Goal: Task Accomplishment & Management: Use online tool/utility

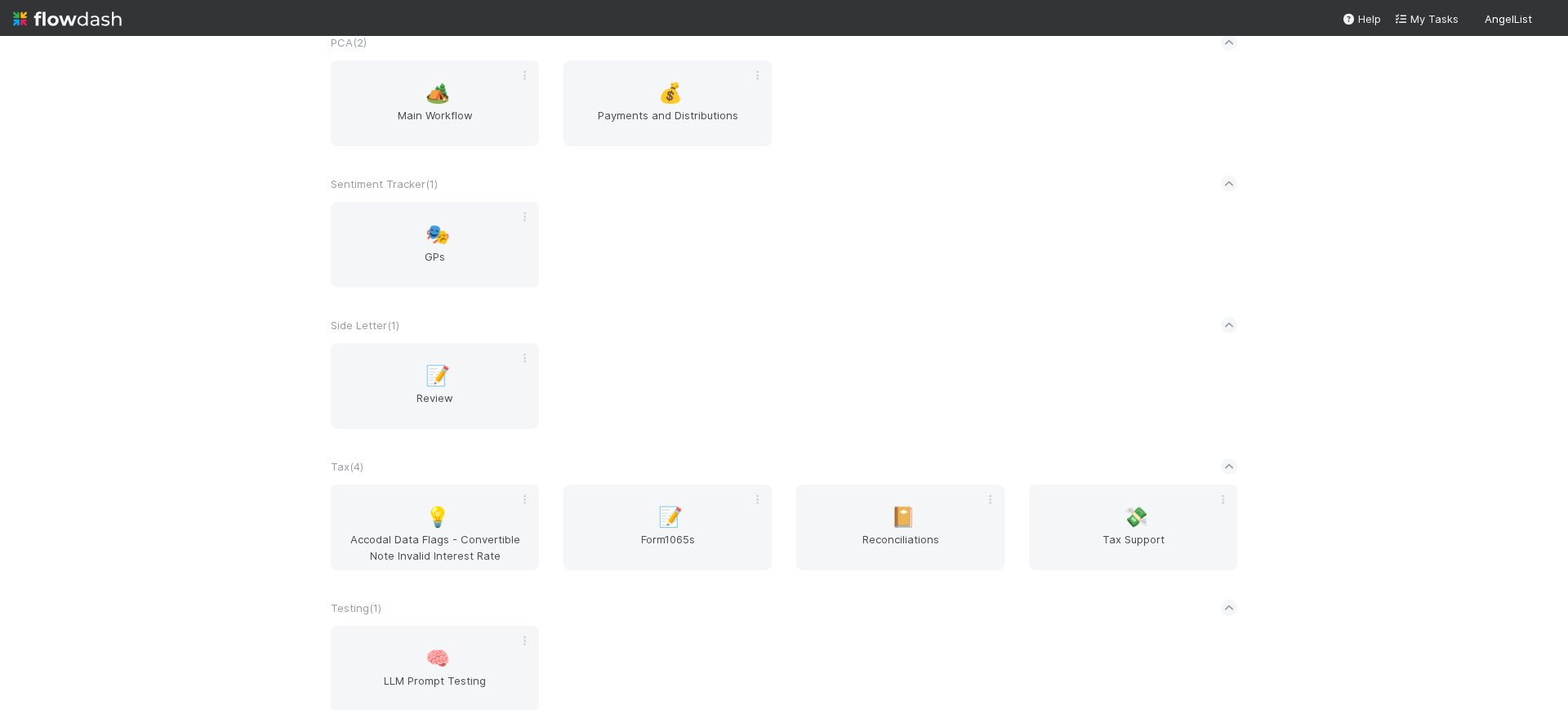
scroll to position [2900, 0]
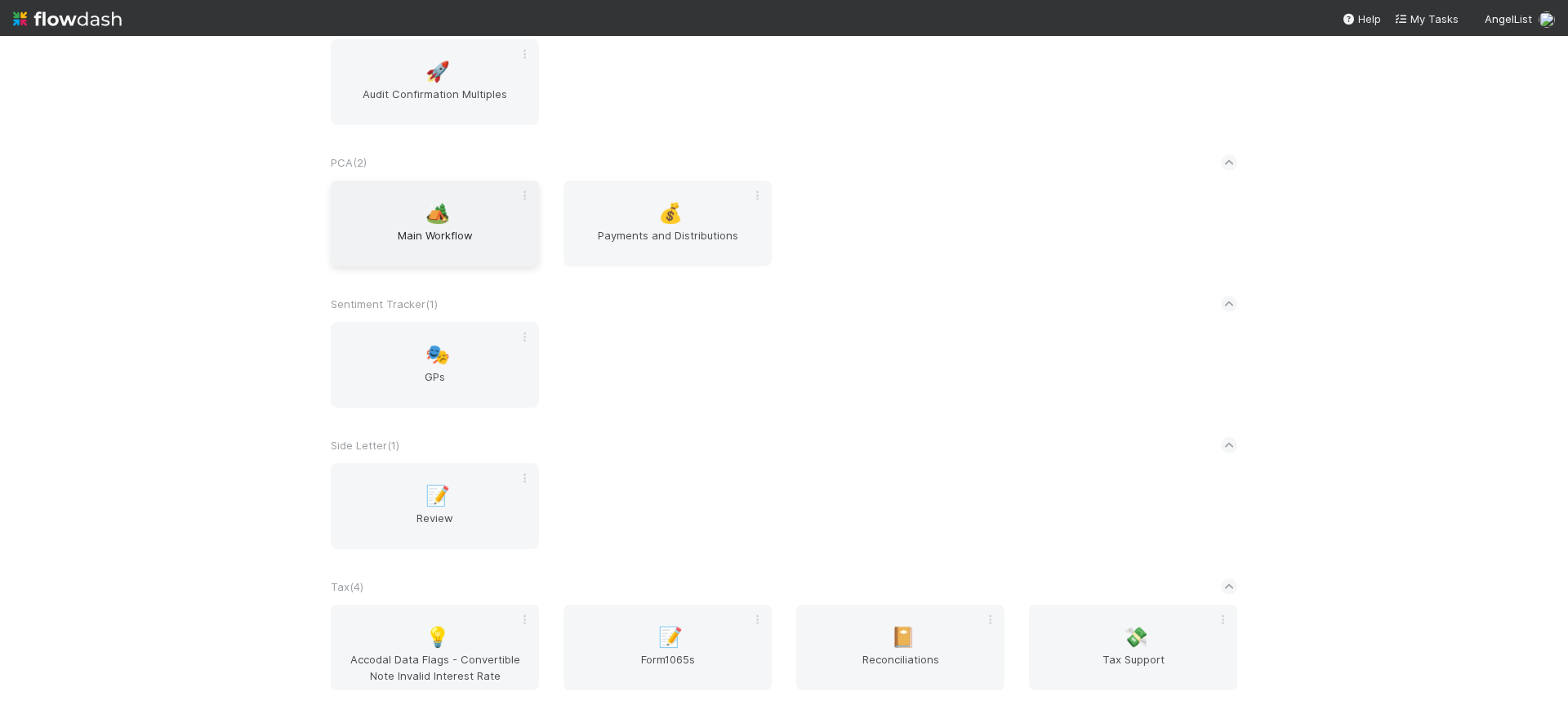
click at [414, 234] on span "Main Workflow" at bounding box center [435, 243] width 195 height 33
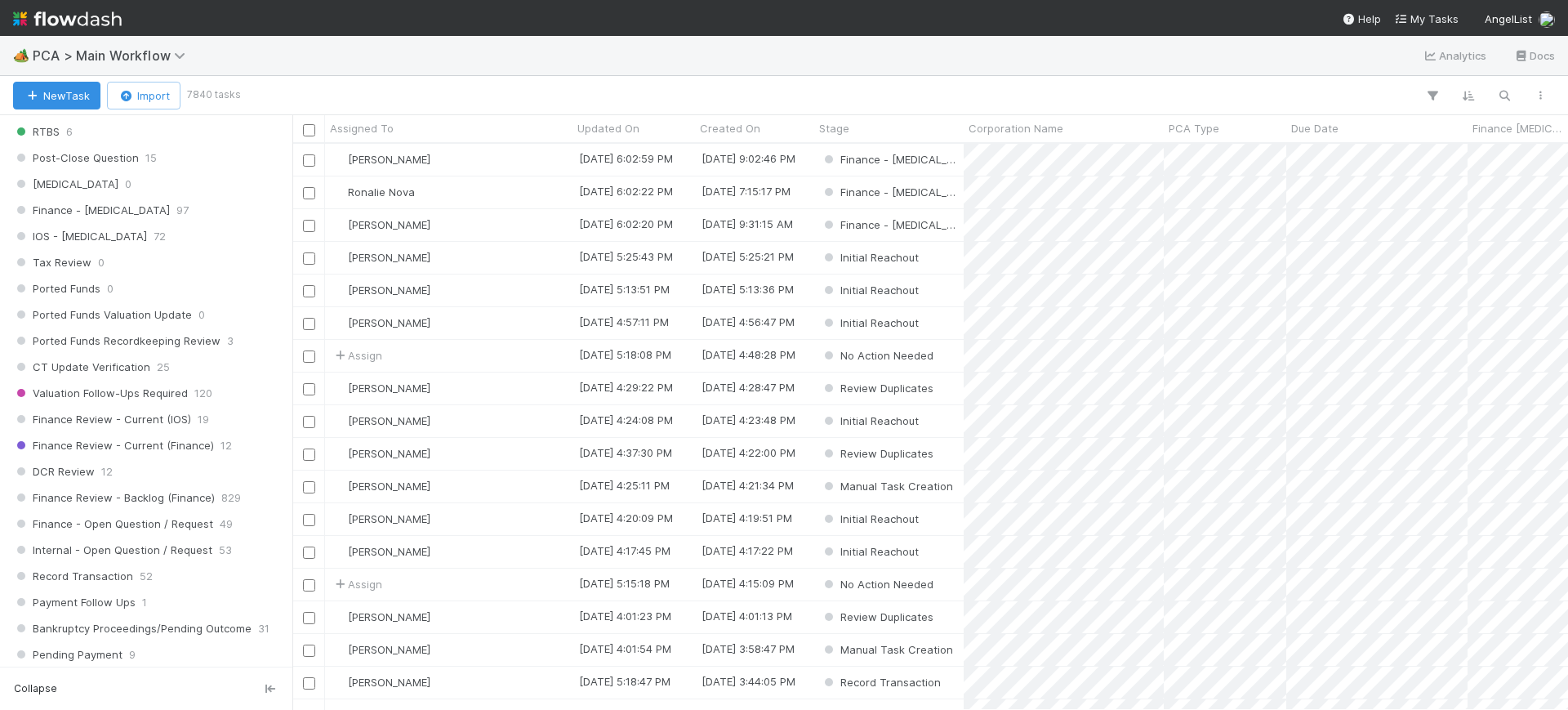
scroll to position [1067, 0]
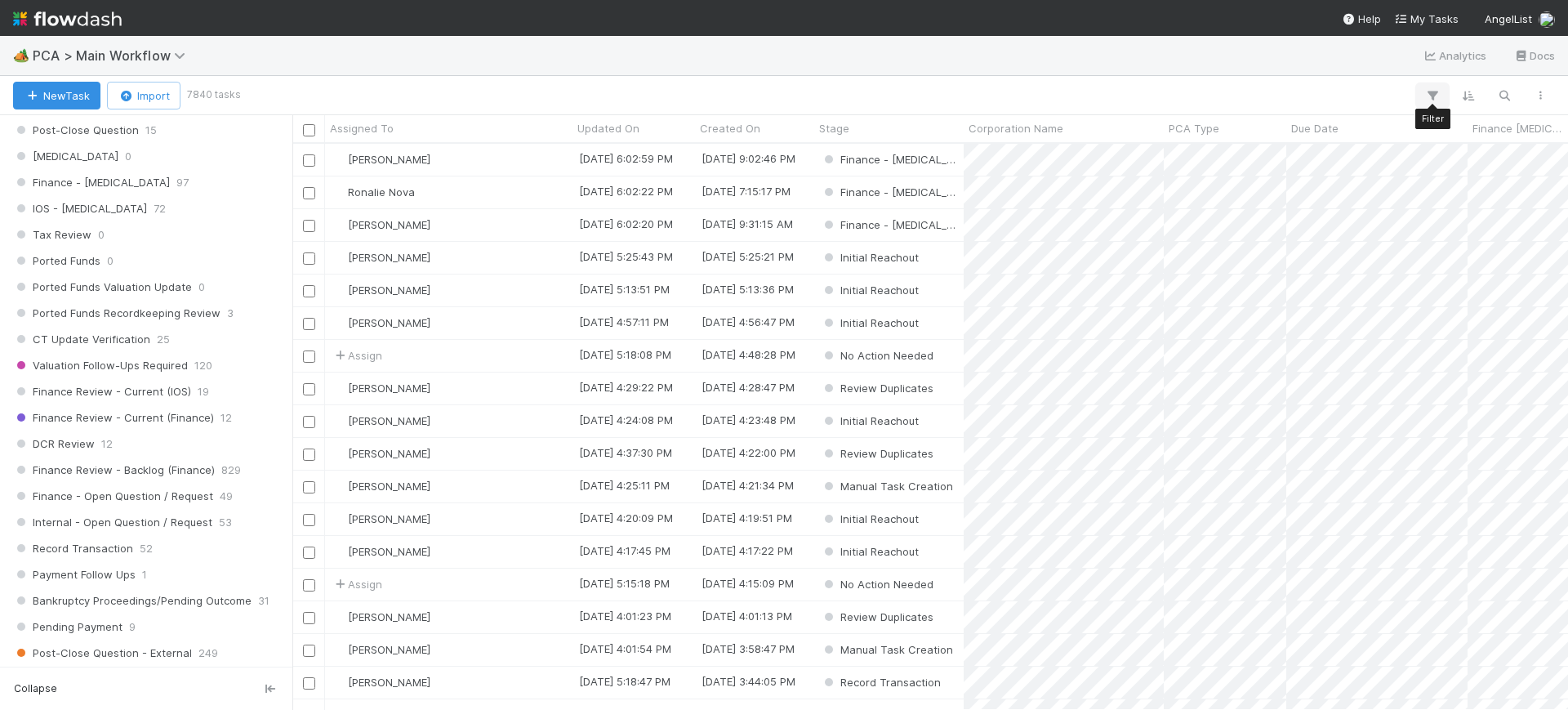
click at [1436, 93] on icon "button" at bounding box center [1432, 95] width 16 height 14
click at [1259, 144] on button "Add Filter" at bounding box center [1182, 145] width 490 height 24
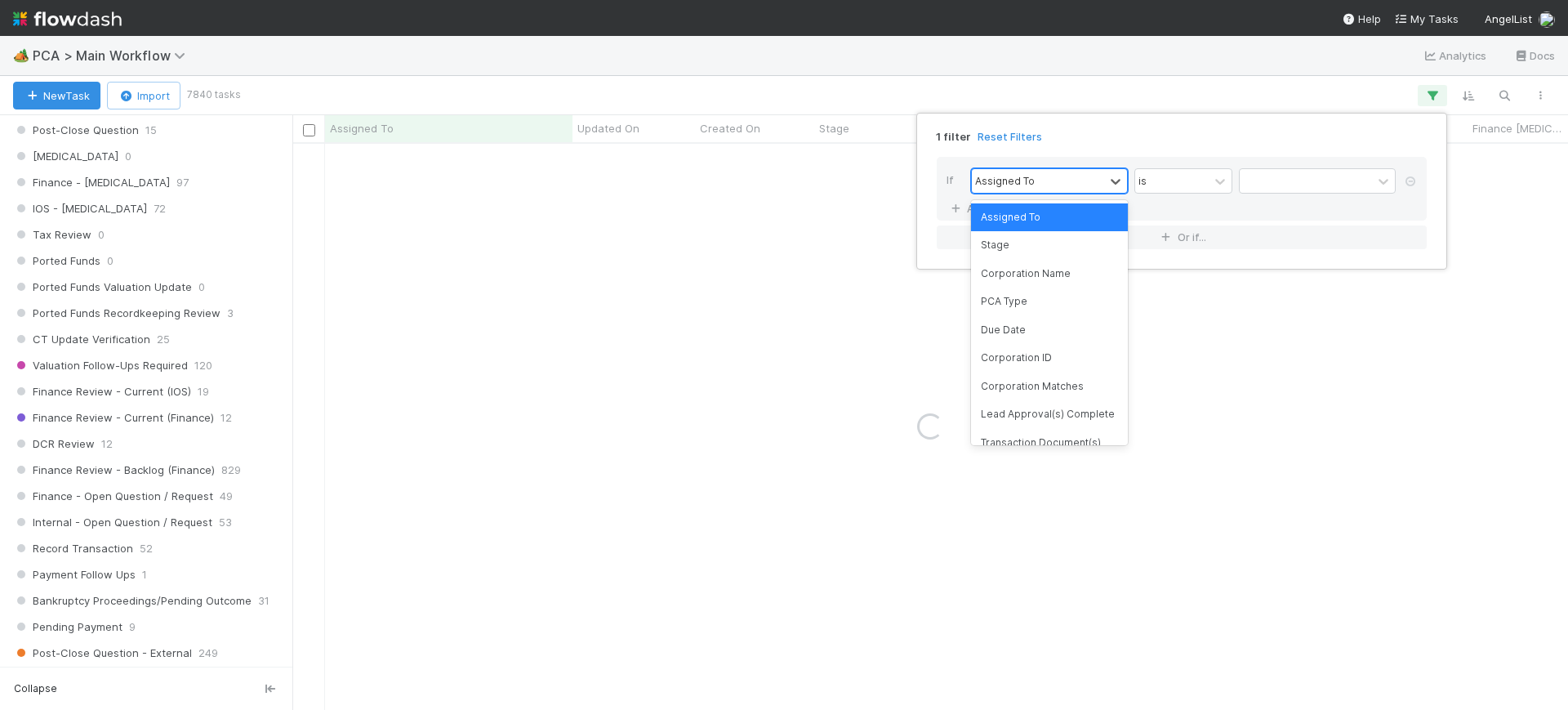
click at [1091, 180] on div "Assigned To" at bounding box center [1037, 180] width 132 height 24
click at [1079, 300] on div "PCA Type" at bounding box center [1050, 301] width 157 height 28
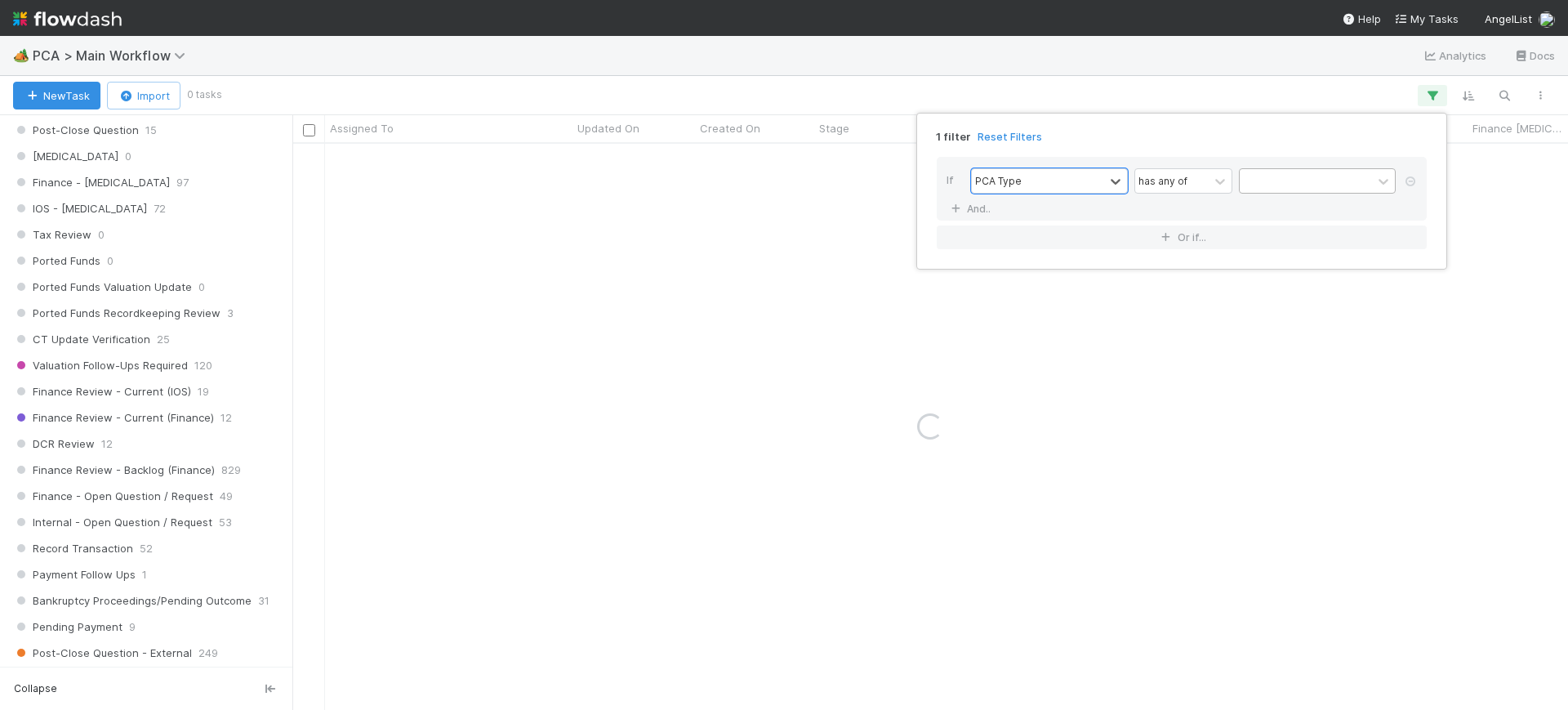
click at [1290, 185] on div at bounding box center [1306, 180] width 132 height 24
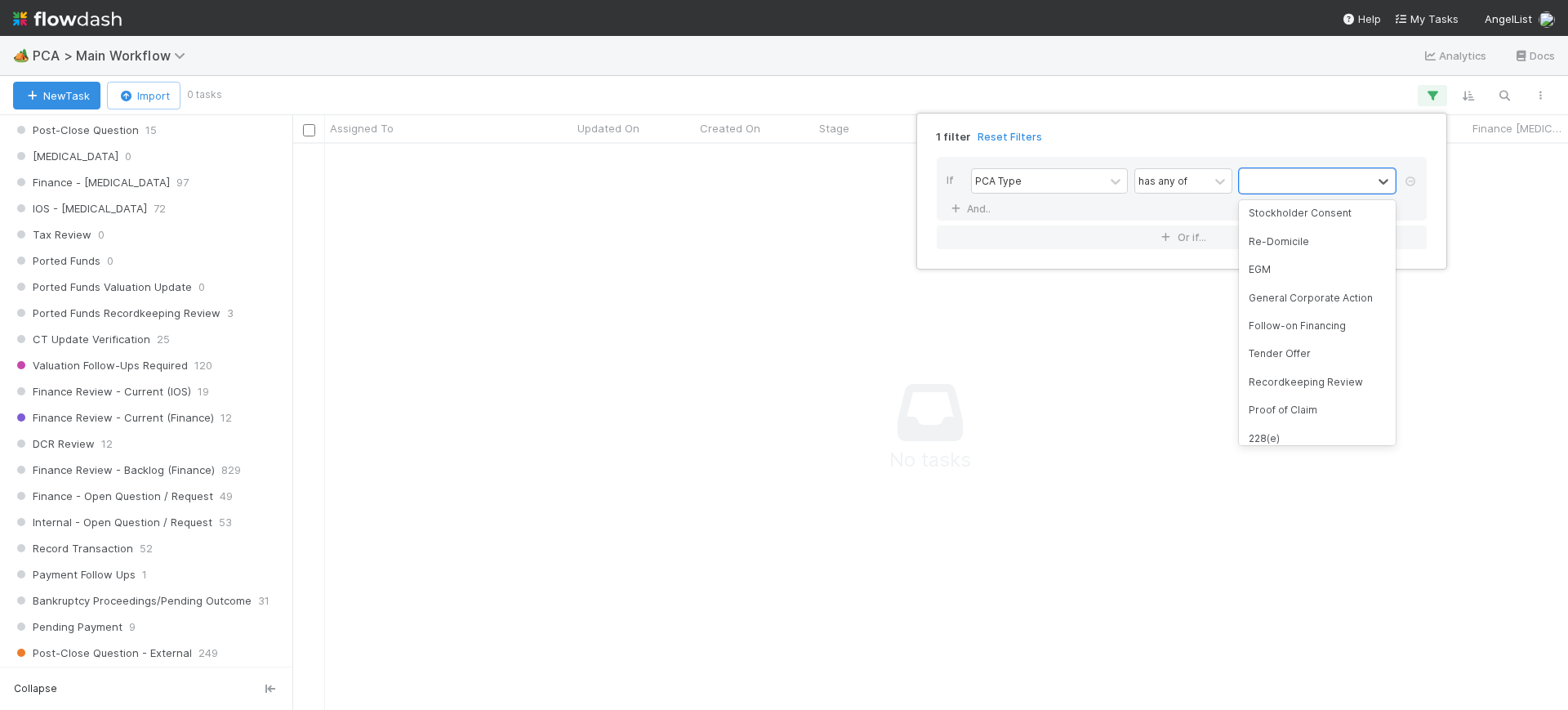
scroll to position [205, 0]
click at [1338, 320] on div "Follow-on Financing" at bounding box center [1317, 321] width 157 height 28
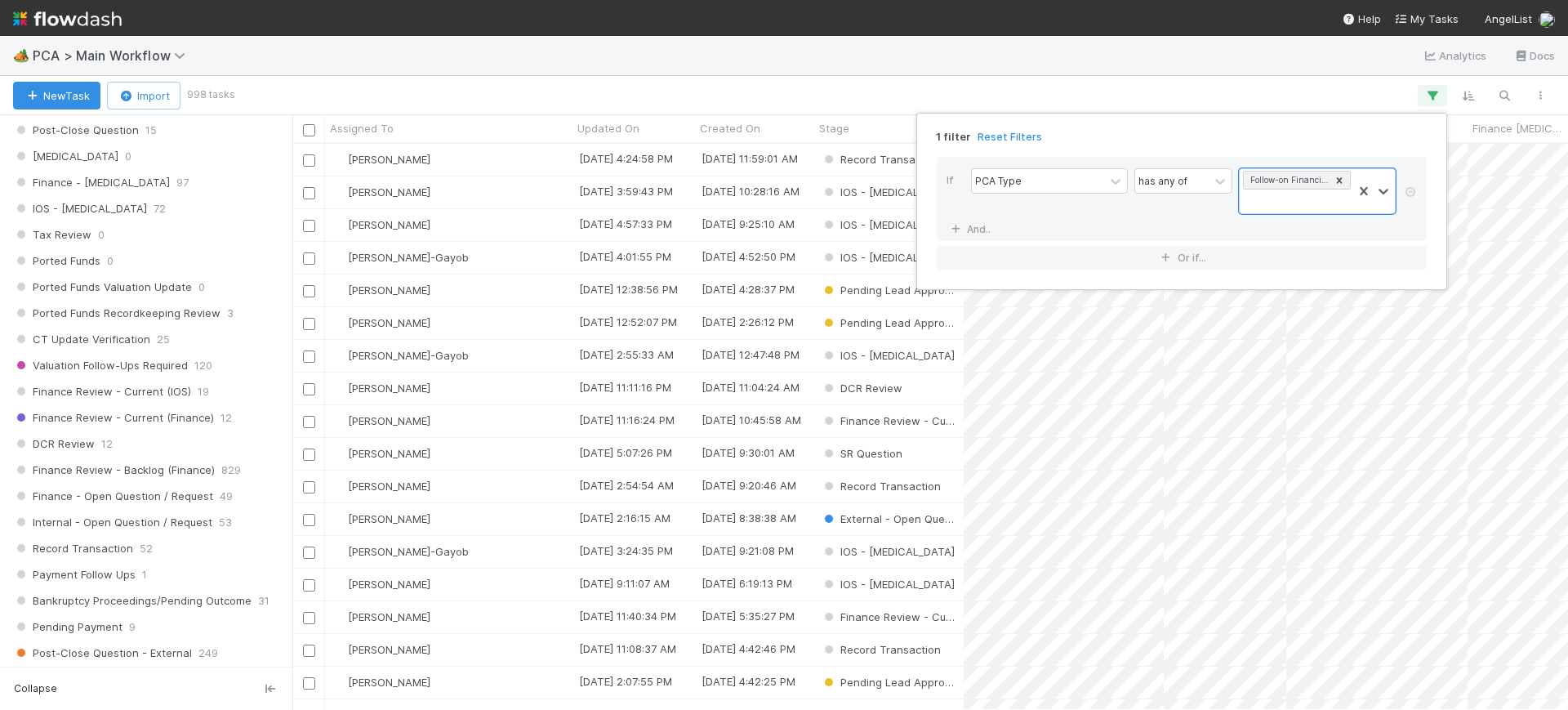
scroll to position [551, 1260]
drag, startPoint x: 283, startPoint y: 359, endPoint x: 285, endPoint y: 402, distance: 43.0
click at [285, 402] on div "1 filter Reset Filters If PCA Type has any of Follow-on Financing And.. Or if..." at bounding box center [784, 355] width 1568 height 710
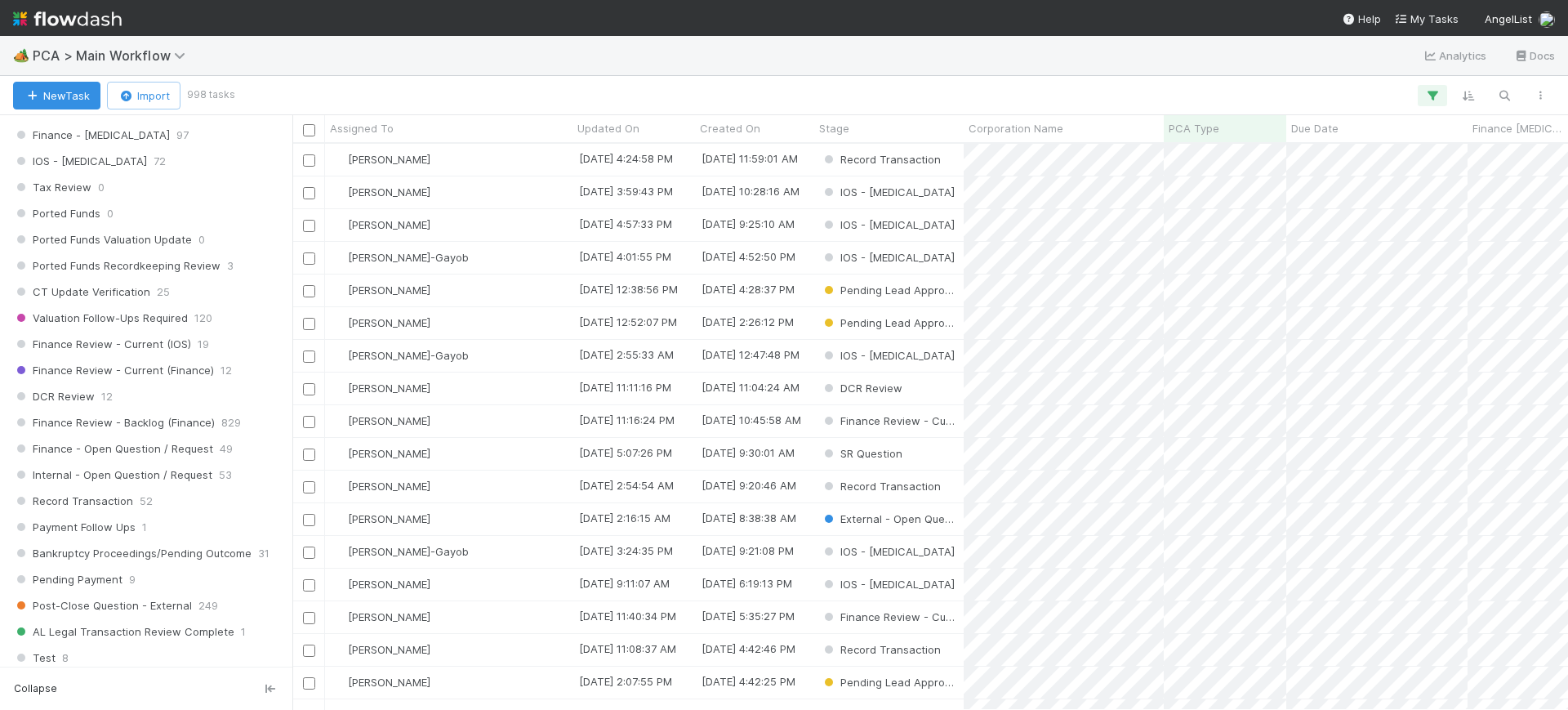
scroll to position [1105, 0]
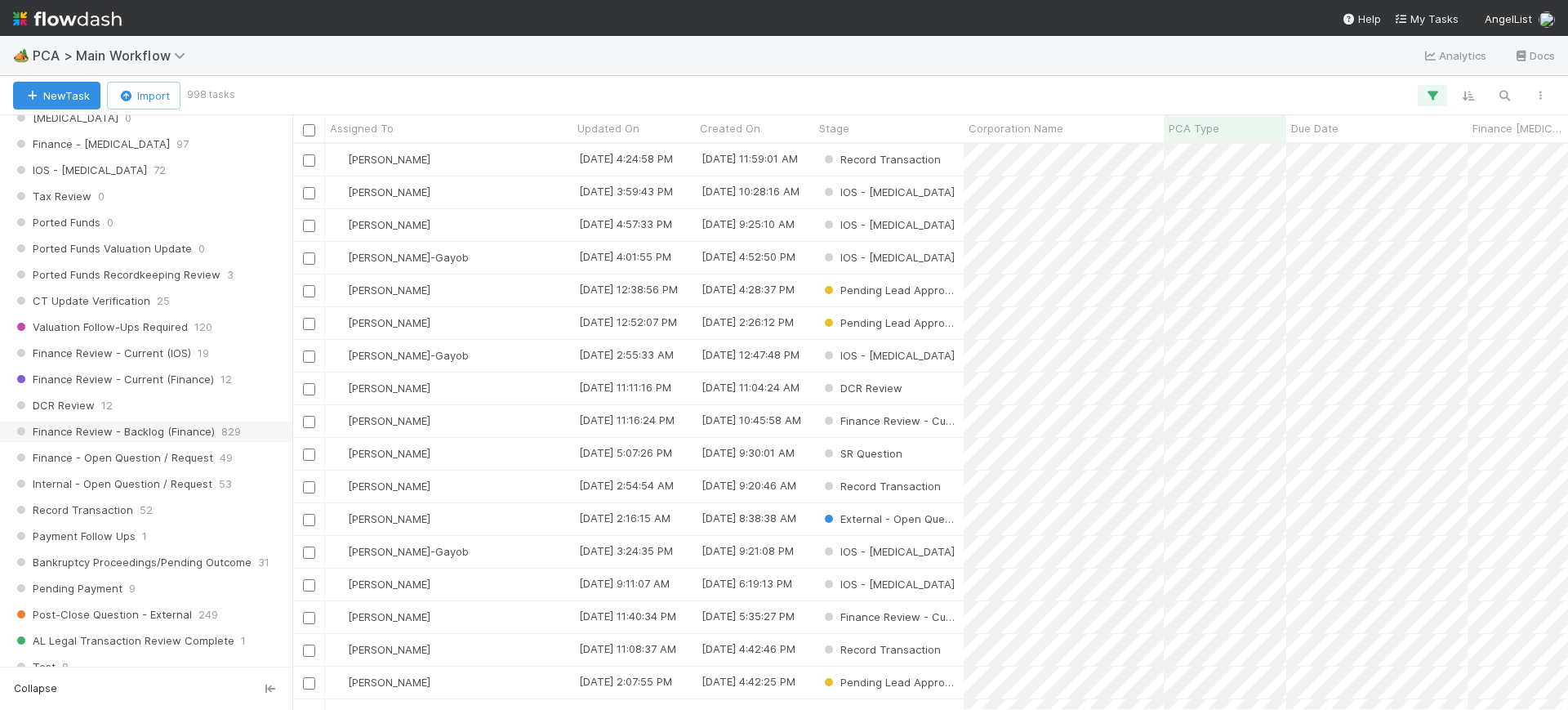
click at [194, 433] on span "Finance Review - Backlog (Finance)" at bounding box center [114, 431] width 202 height 20
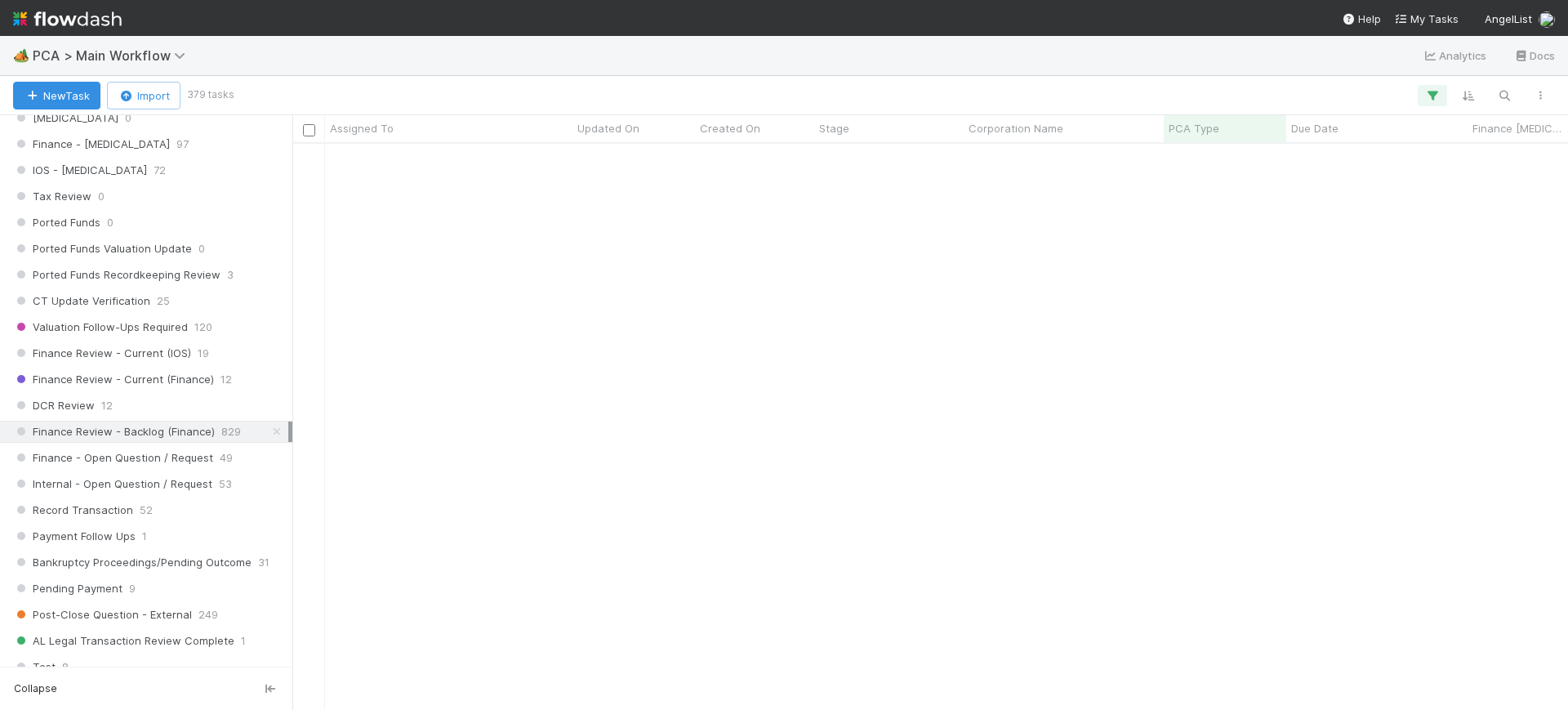
scroll to position [2713, 0]
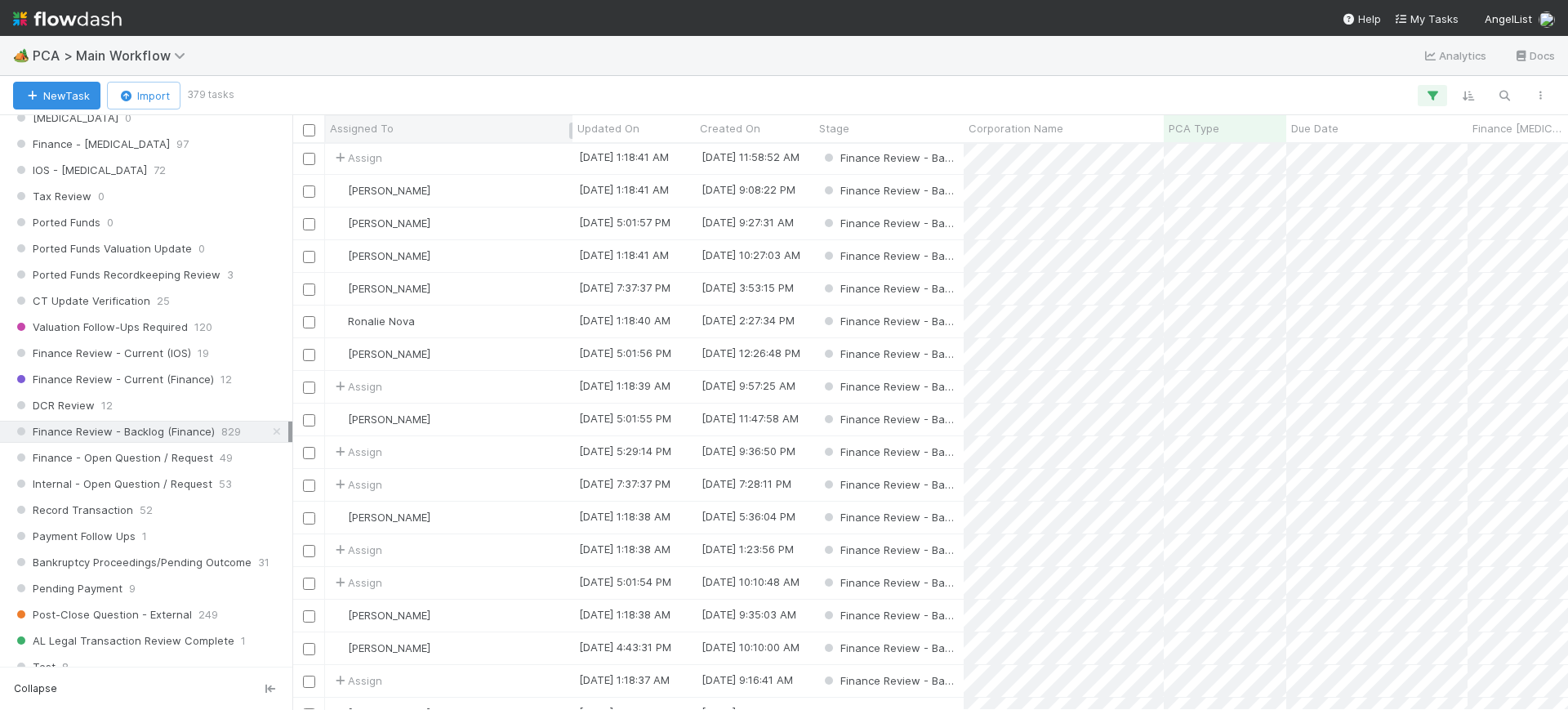
click at [389, 131] on span "Assigned To" at bounding box center [362, 127] width 64 height 16
click at [407, 153] on div "Sort A → Z" at bounding box center [424, 158] width 186 height 24
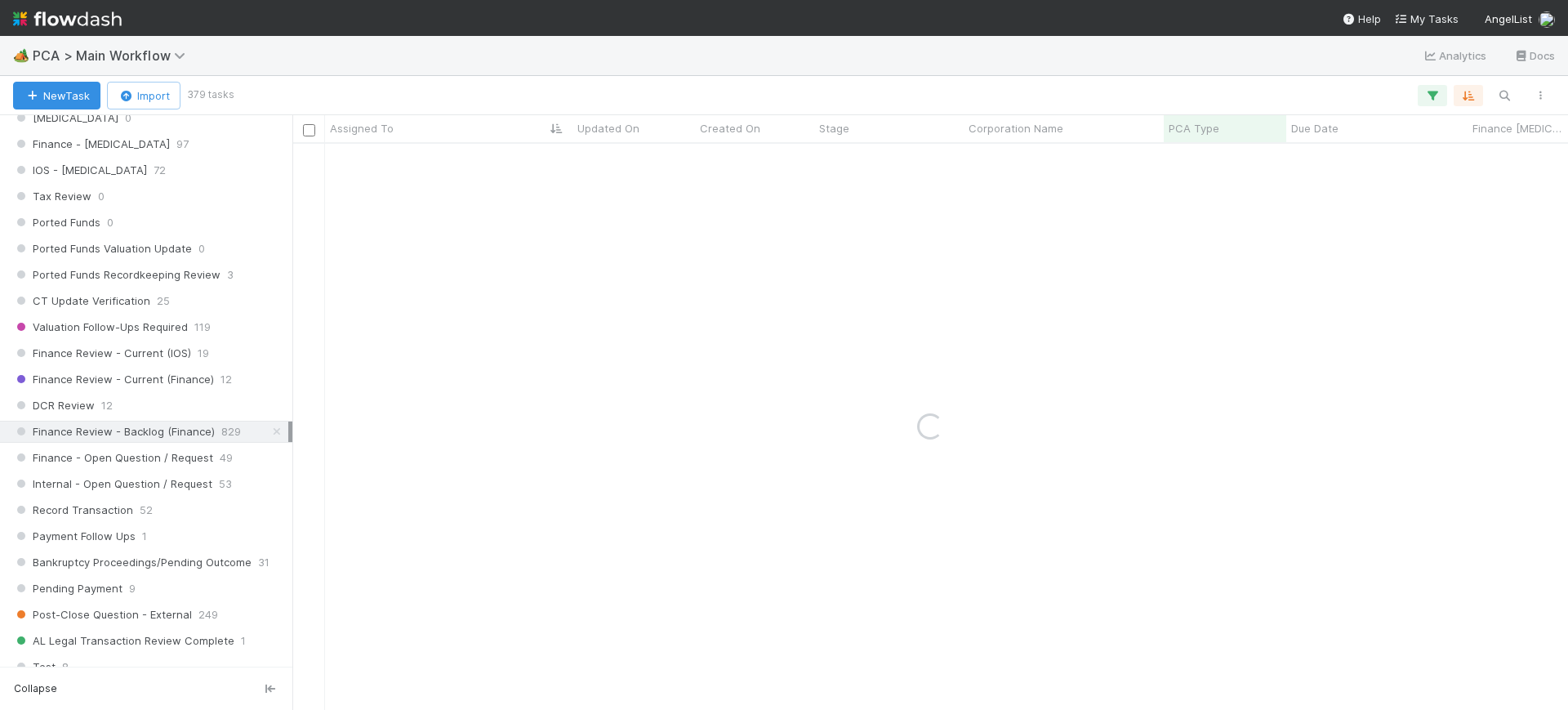
click at [392, 163] on div "Loading..." at bounding box center [930, 426] width 1276 height 566
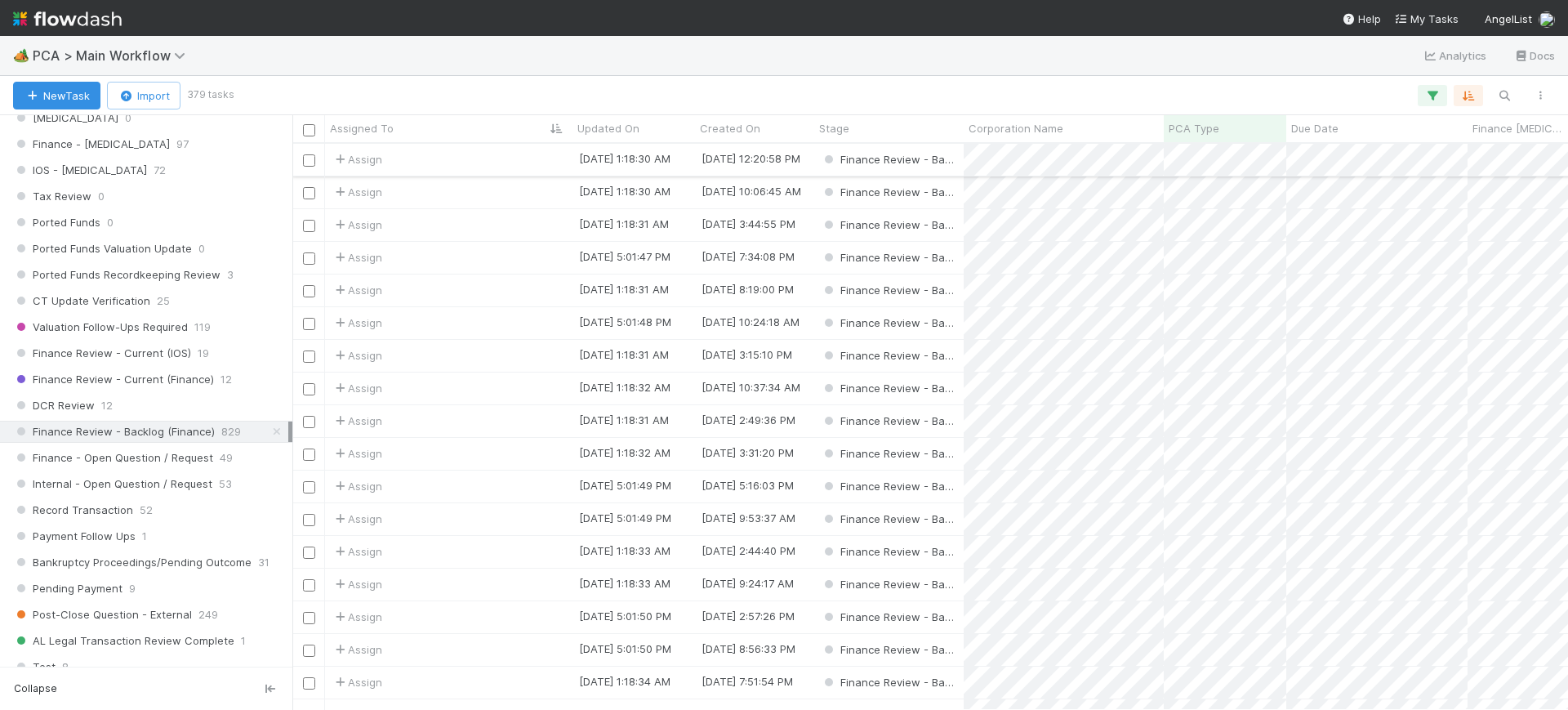
click at [310, 160] on input "checkbox" at bounding box center [309, 160] width 13 height 13
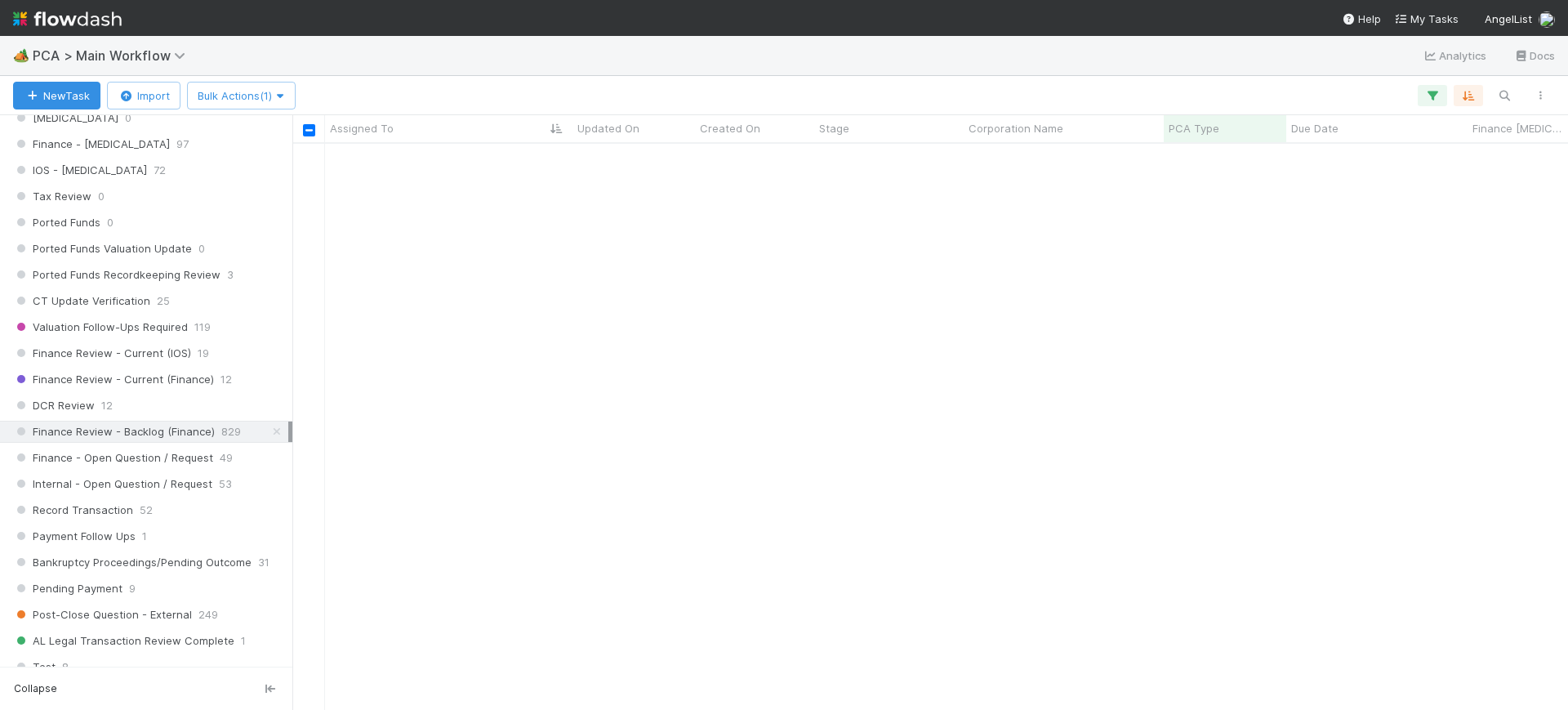
scroll to position [847, 0]
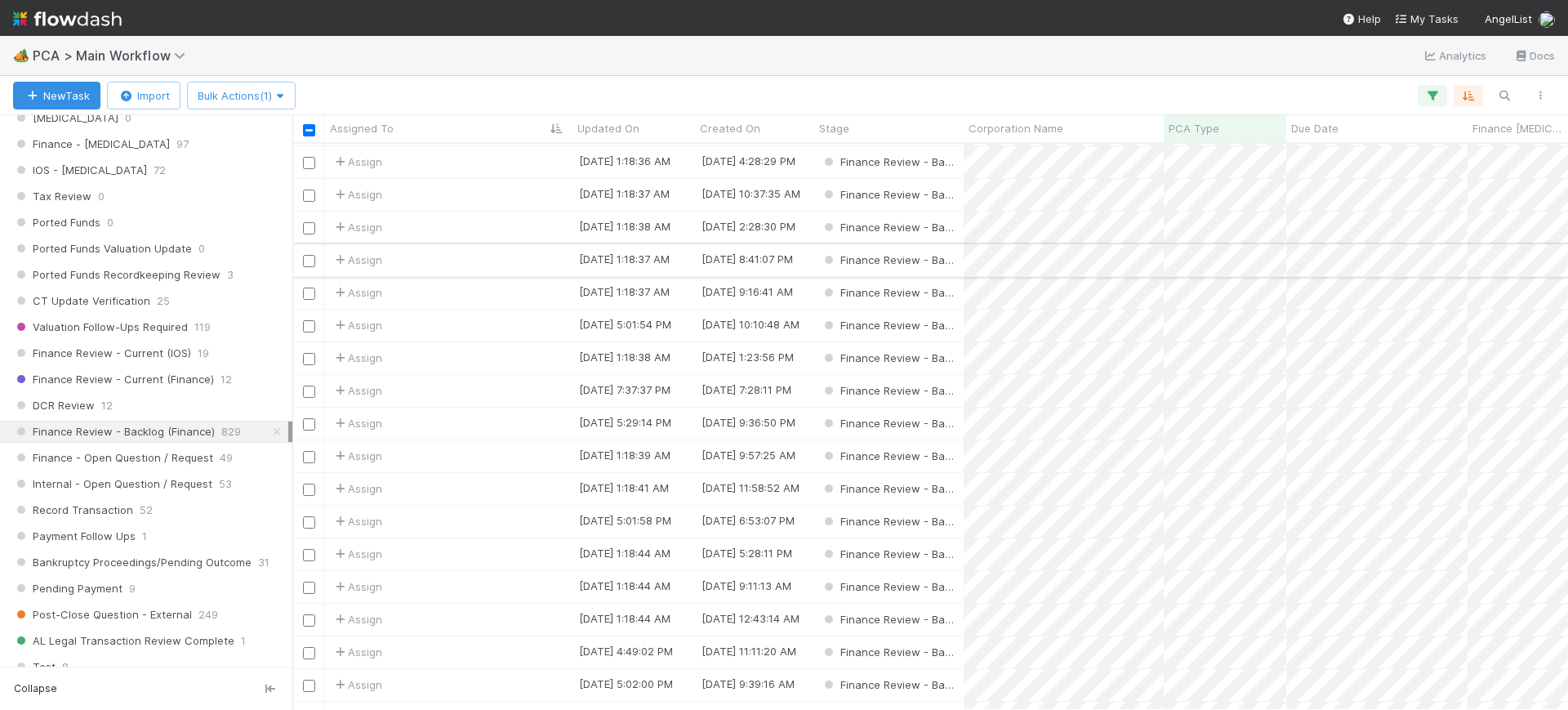
click at [311, 265] on input "checkbox" at bounding box center [309, 260] width 13 height 13
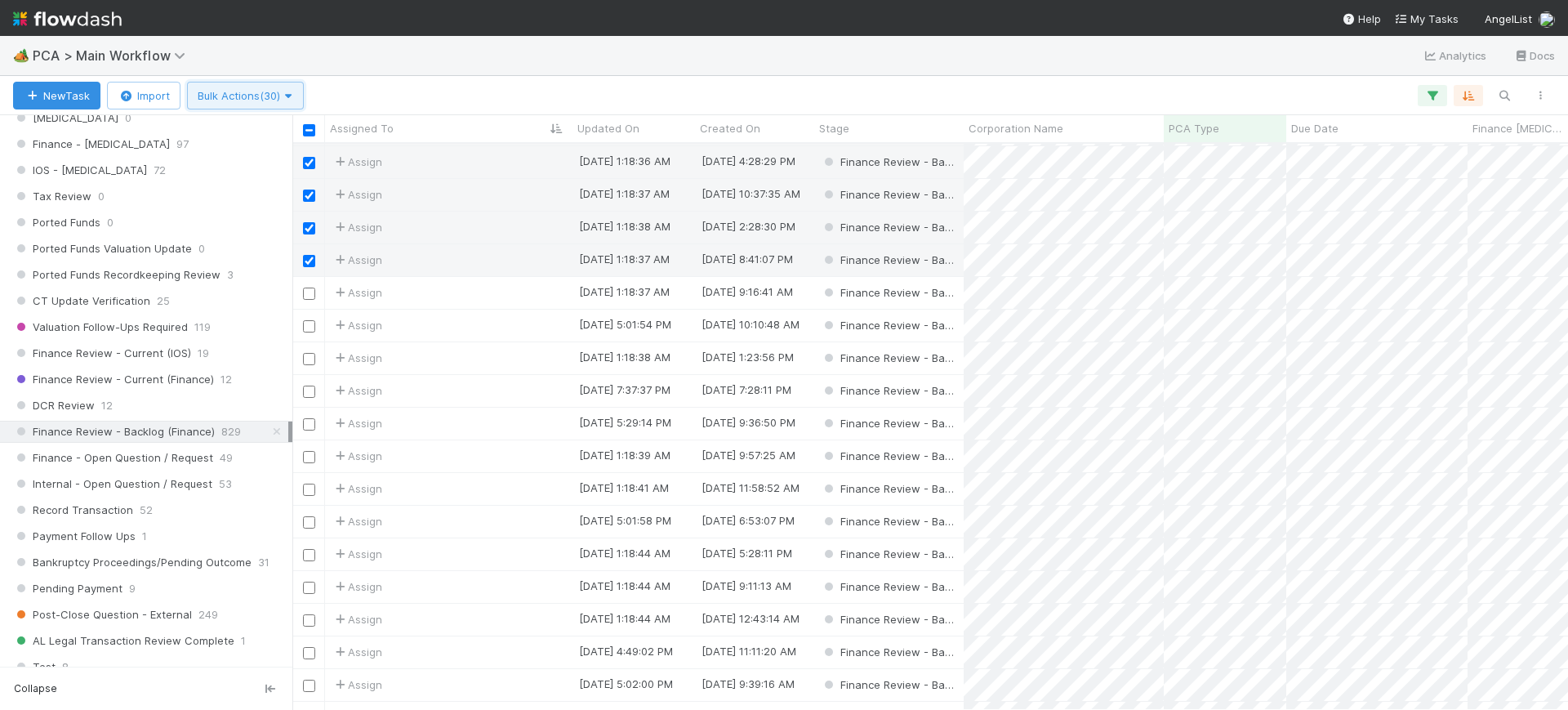
click at [236, 93] on span "Bulk Actions (30)" at bounding box center [245, 96] width 96 height 14
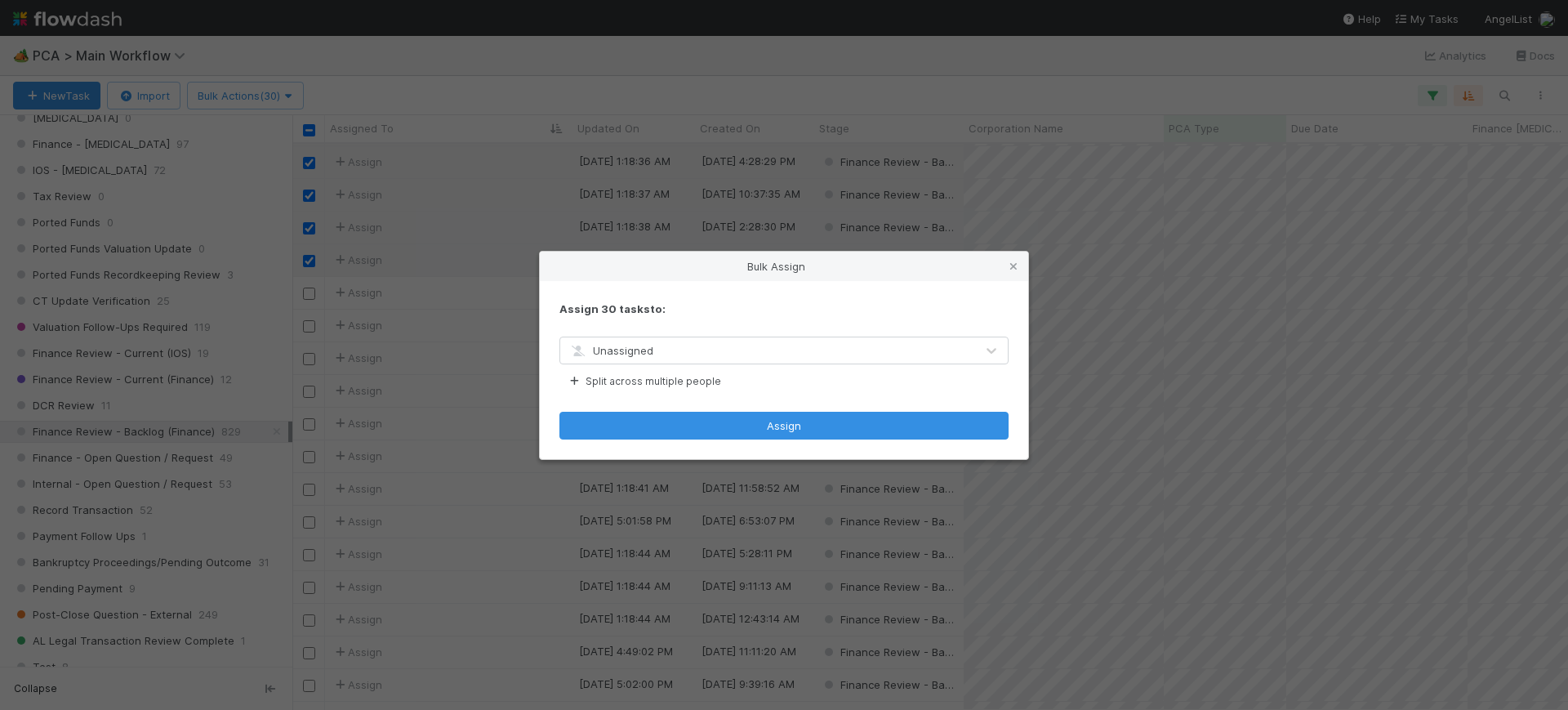
click at [675, 359] on div "Unassigned" at bounding box center [768, 350] width 415 height 26
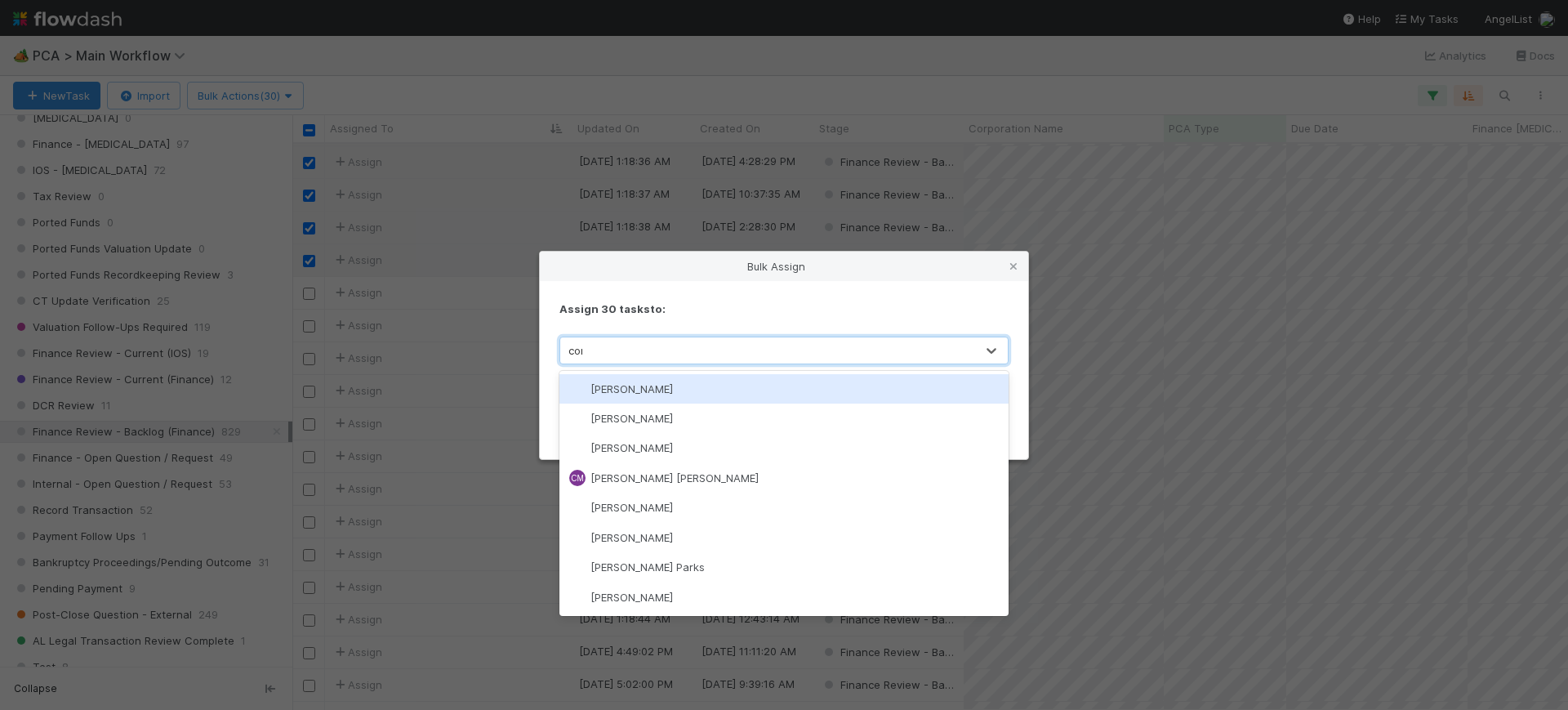
type input "conor"
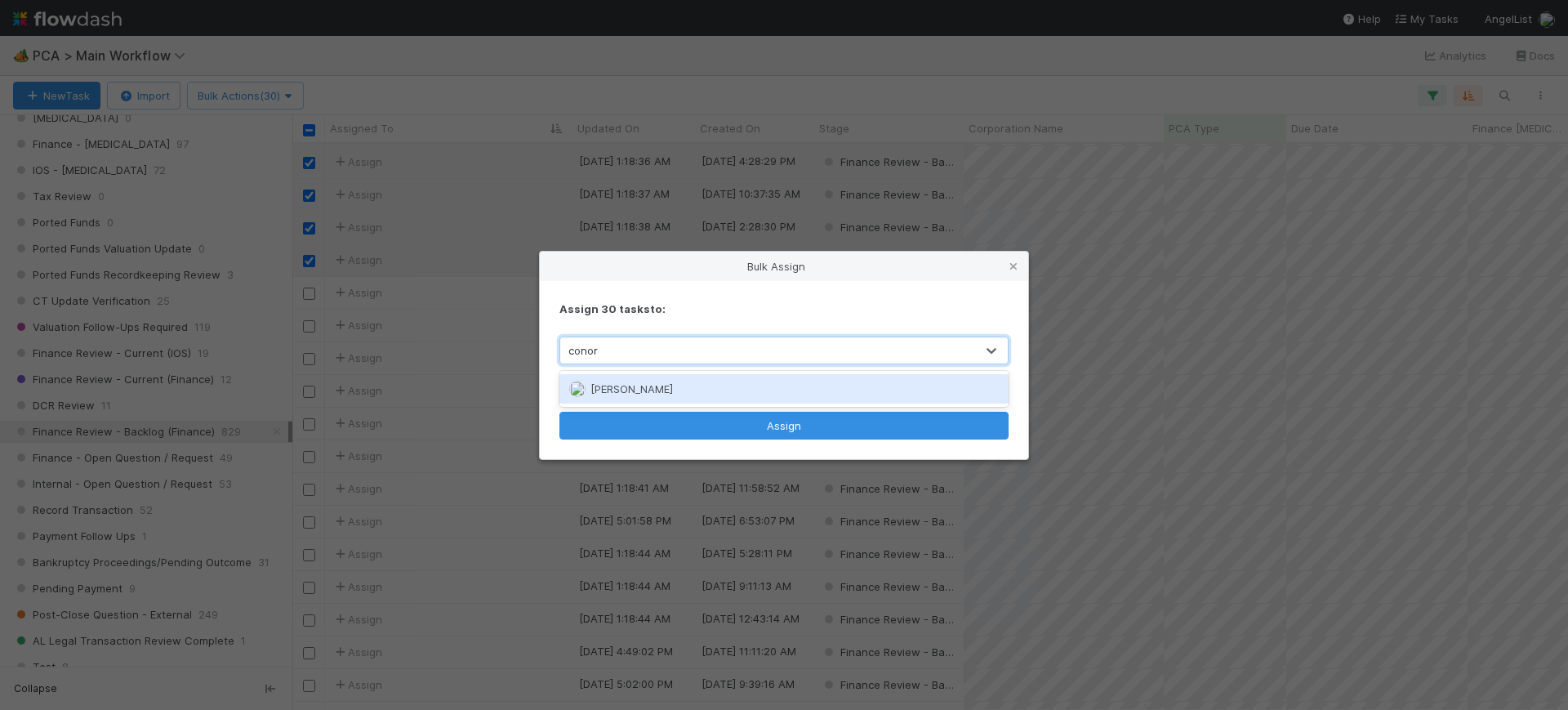
click at [673, 381] on div "[PERSON_NAME]" at bounding box center [784, 389] width 450 height 29
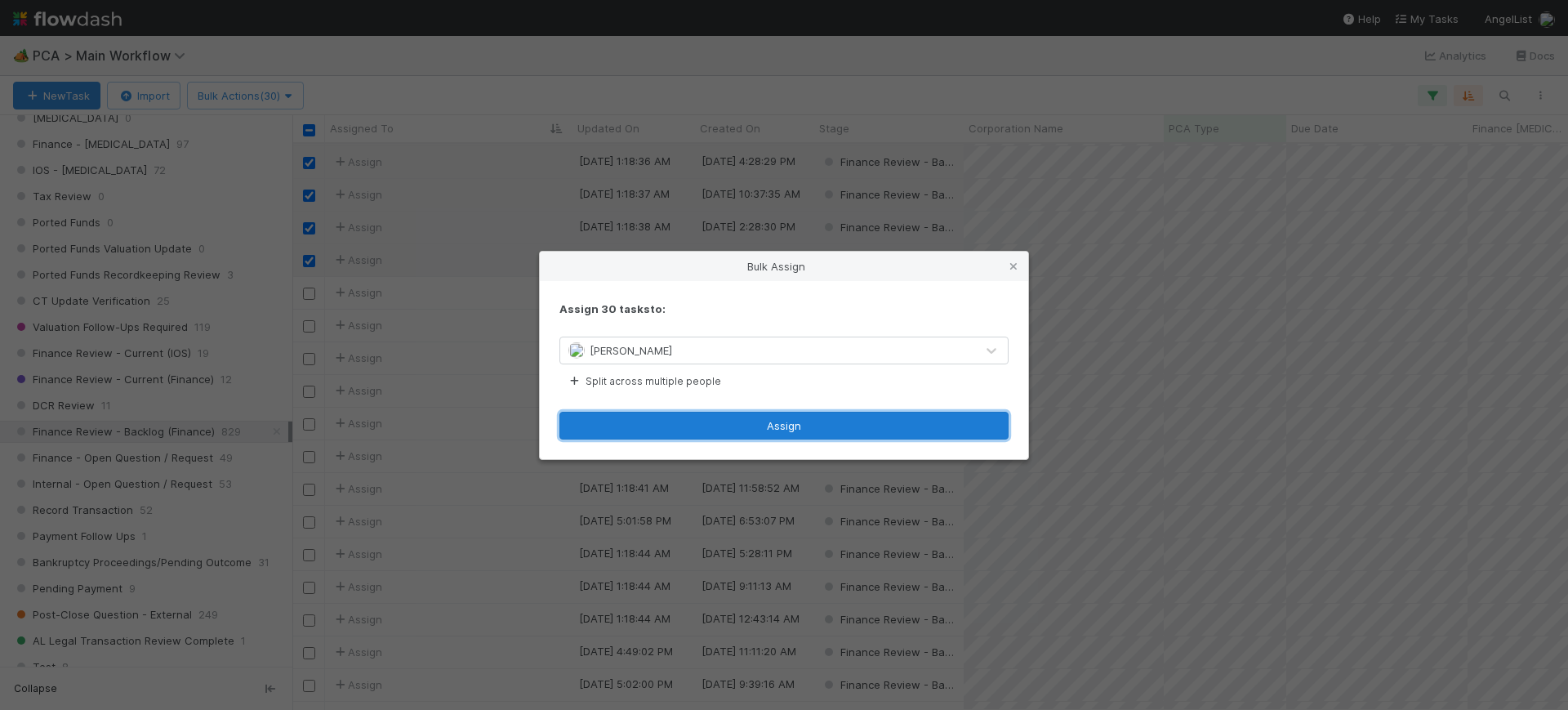
click at [775, 428] on button "Assign" at bounding box center [784, 425] width 450 height 28
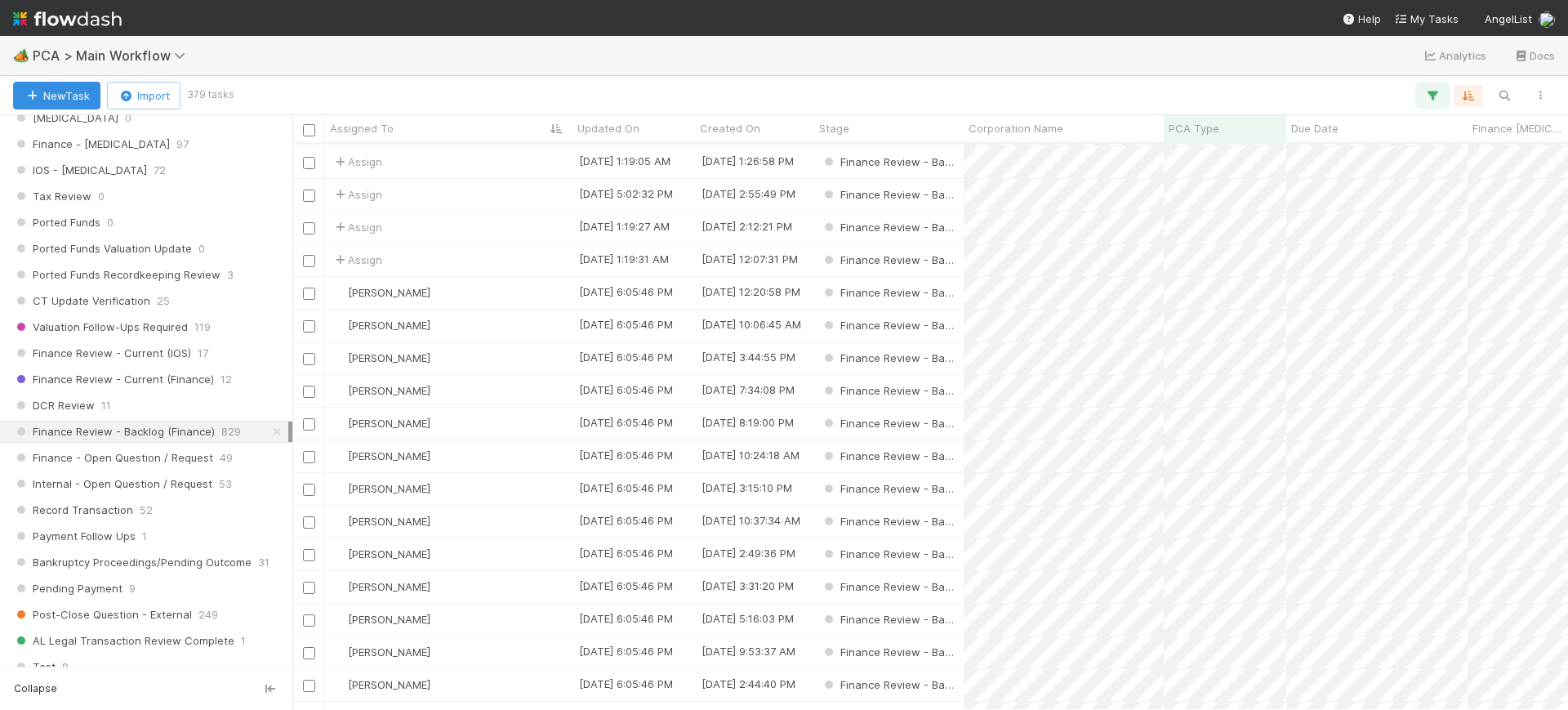
click at [1434, 89] on icon "button" at bounding box center [1432, 95] width 16 height 14
click at [954, 227] on icon at bounding box center [955, 230] width 16 height 10
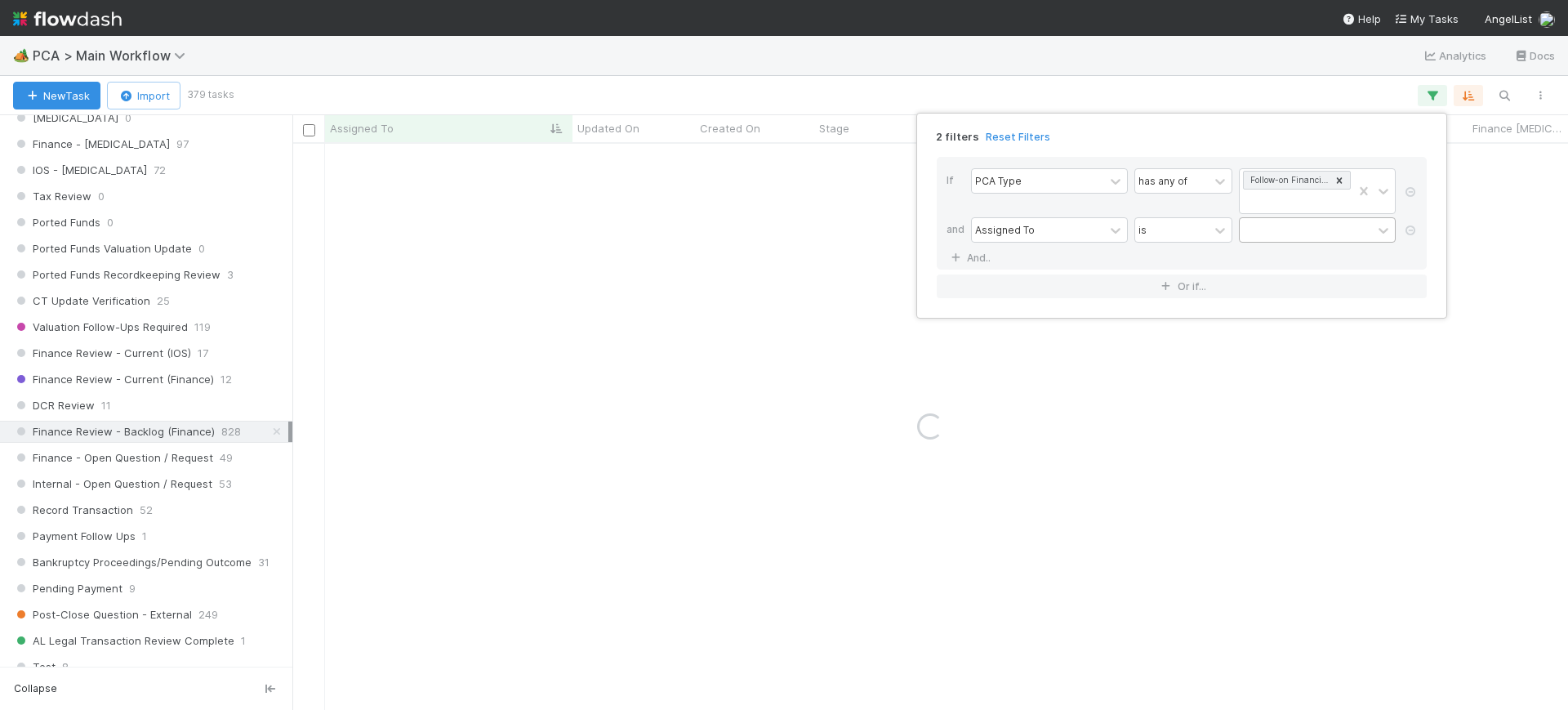
click at [1262, 223] on div at bounding box center [1306, 230] width 132 height 24
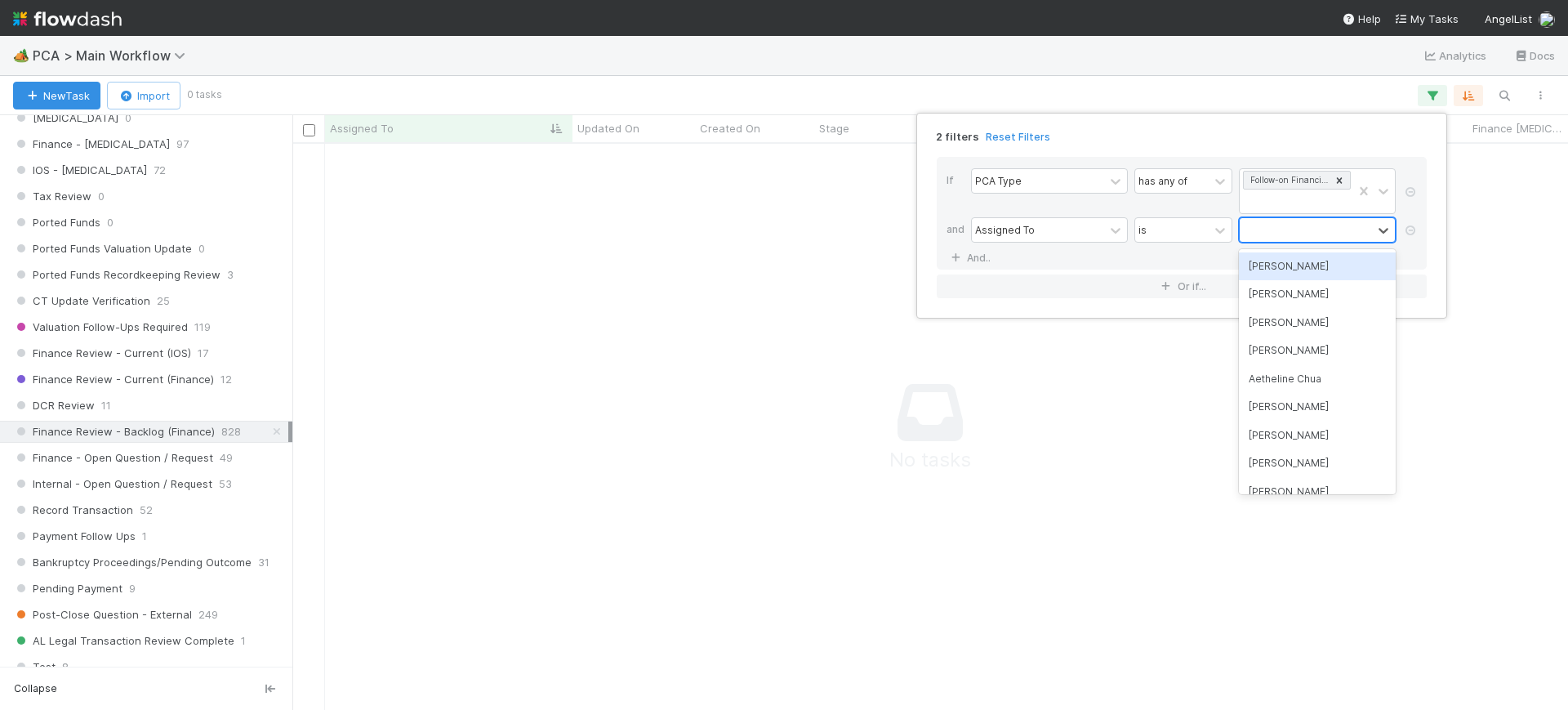
scroll to position [535, 1245]
click at [1277, 270] on div "[PERSON_NAME]" at bounding box center [1317, 266] width 157 height 28
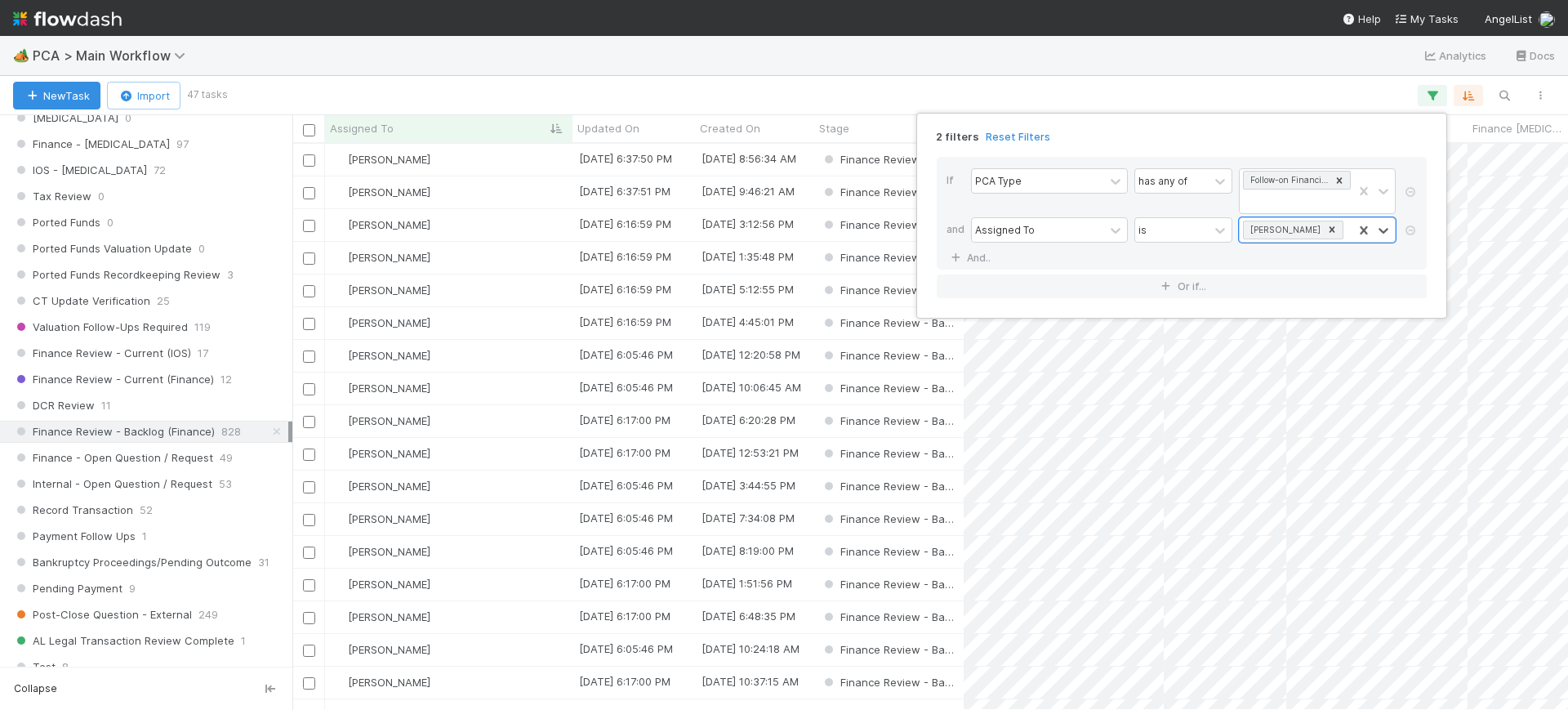
scroll to position [551, 1260]
click at [780, 80] on div "2 filters Reset Filters If PCA Type has any of Follow-on Financing and Assigned…" at bounding box center [784, 355] width 1568 height 710
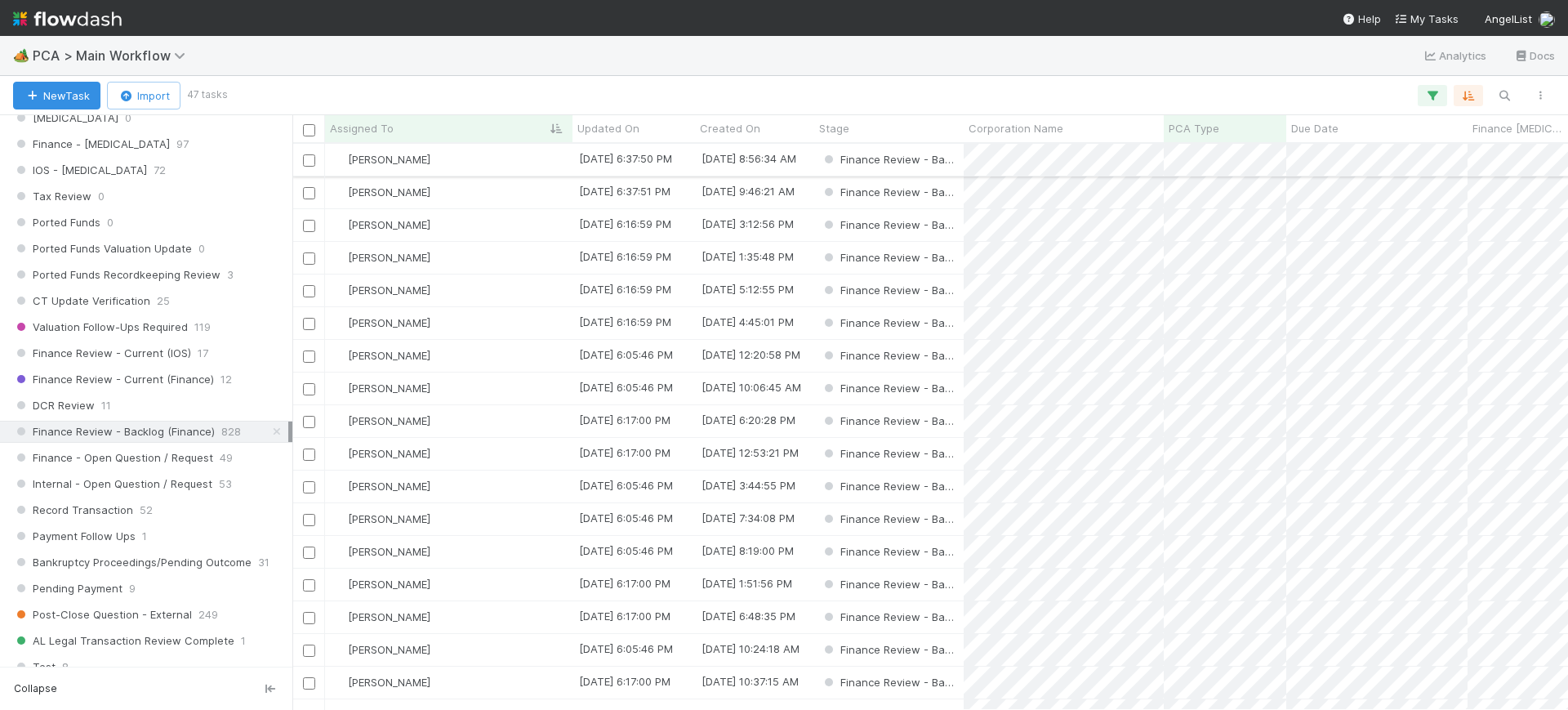
click at [487, 157] on div "[PERSON_NAME]" at bounding box center [449, 159] width 248 height 32
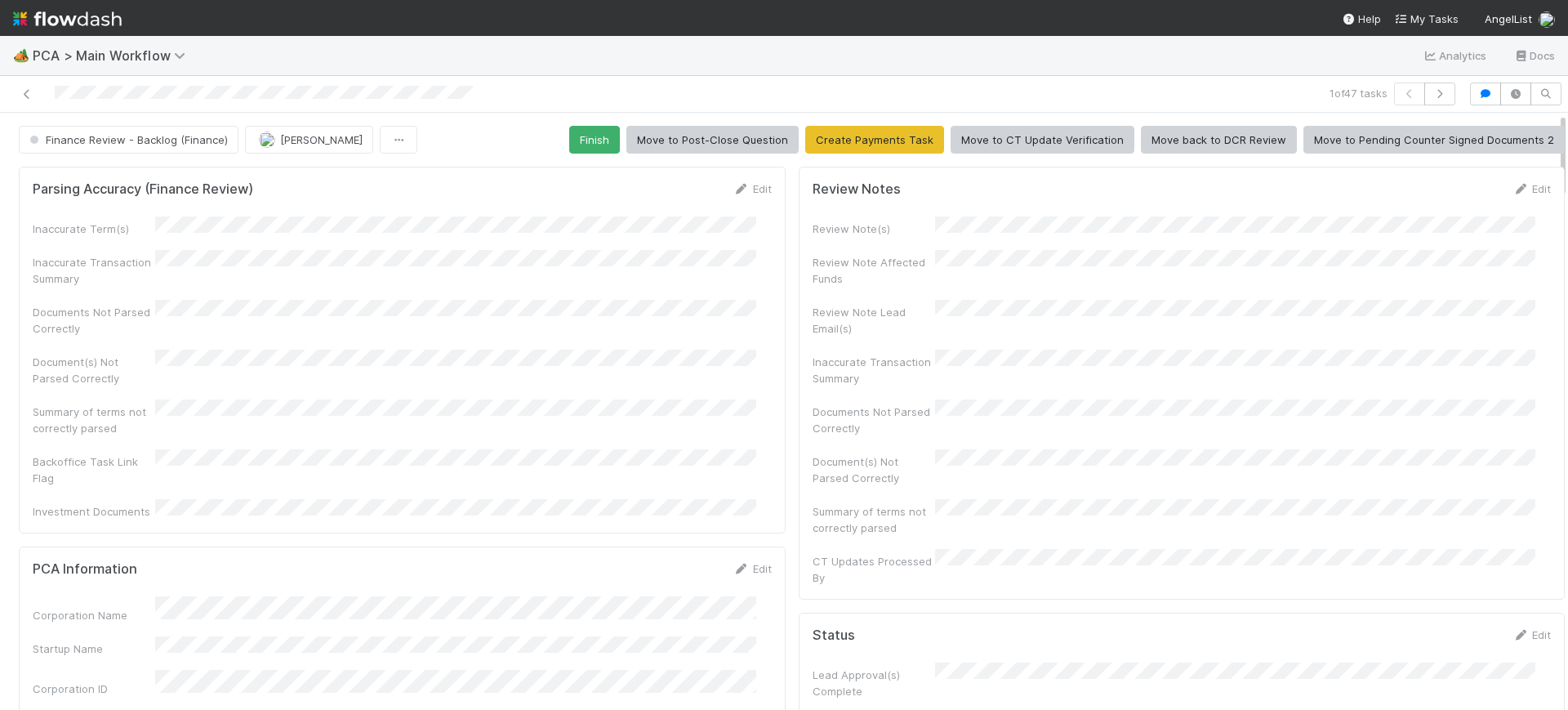
scroll to position [0, 5]
drag, startPoint x: 1546, startPoint y: 141, endPoint x: 1552, endPoint y: 178, distance: 37.5
click at [1552, 178] on div "Finance Review - Backlog (Finance) [PERSON_NAME] Finish Move to Post-Close Ques…" at bounding box center [784, 411] width 1568 height 597
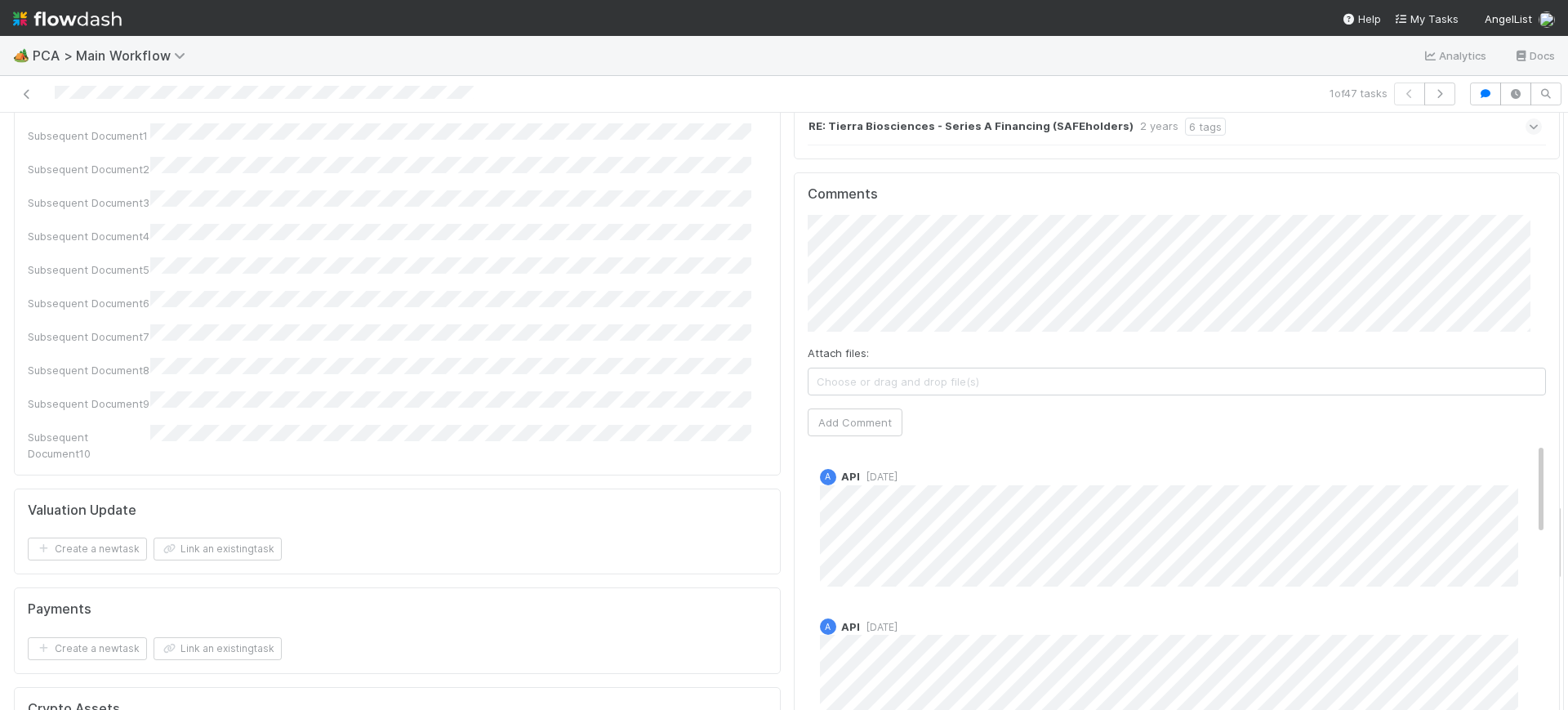
scroll to position [2921, 0]
drag, startPoint x: 1542, startPoint y: 160, endPoint x: 1568, endPoint y: 551, distance: 391.9
click at [1568, 551] on div "🏕️ PCA > Main Workflow Analytics Docs 1 of 47 tasks Finance Review - Backlog (F…" at bounding box center [784, 372] width 1568 height 673
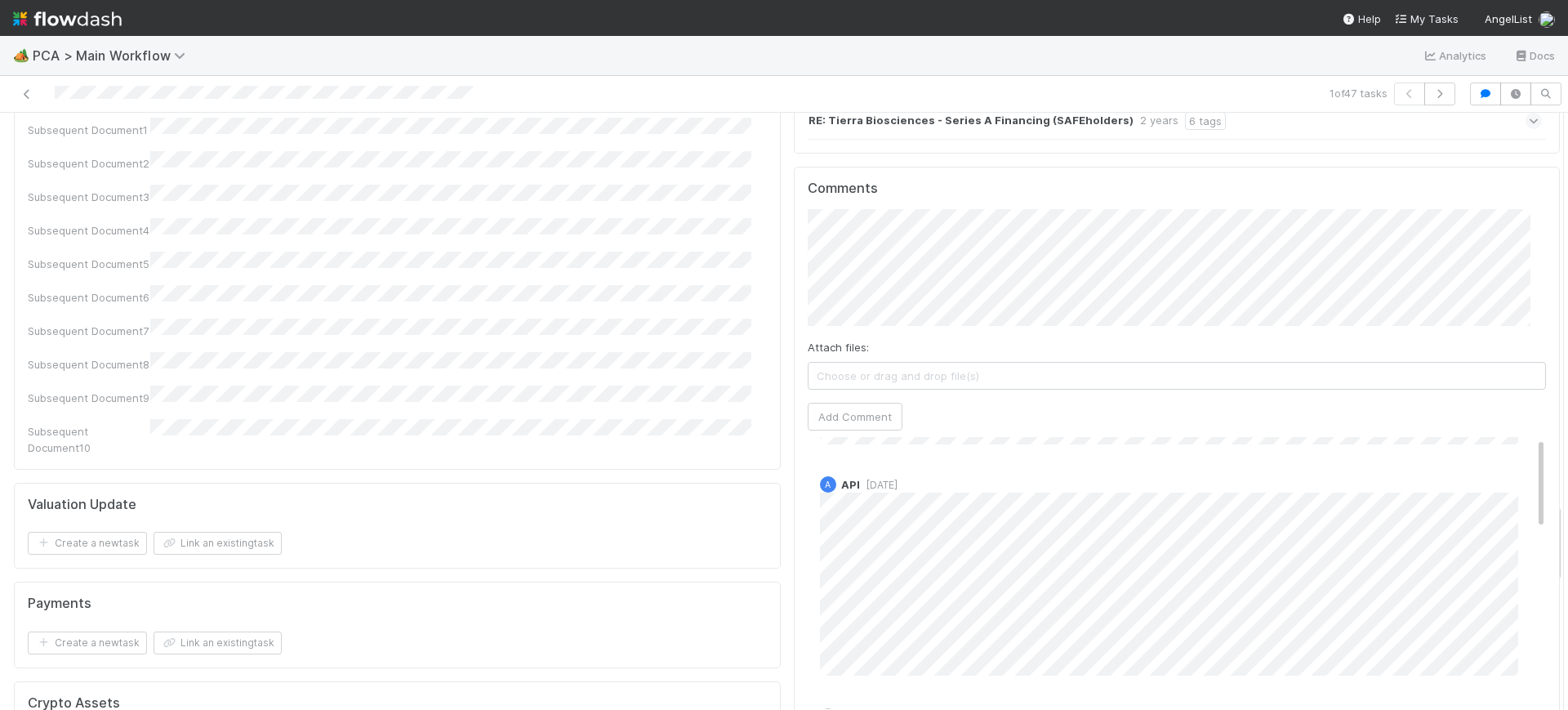
scroll to position [0, 0]
drag, startPoint x: 1510, startPoint y: 348, endPoint x: 1509, endPoint y: 266, distance: 82.0
click at [1508, 258] on div "Comments Attach files: Choose or drag and drop file(s) Add Comment A API 1 year…" at bounding box center [1177, 472] width 739 height 584
drag, startPoint x: 1540, startPoint y: 519, endPoint x: 1542, endPoint y: 494, distance: 25.1
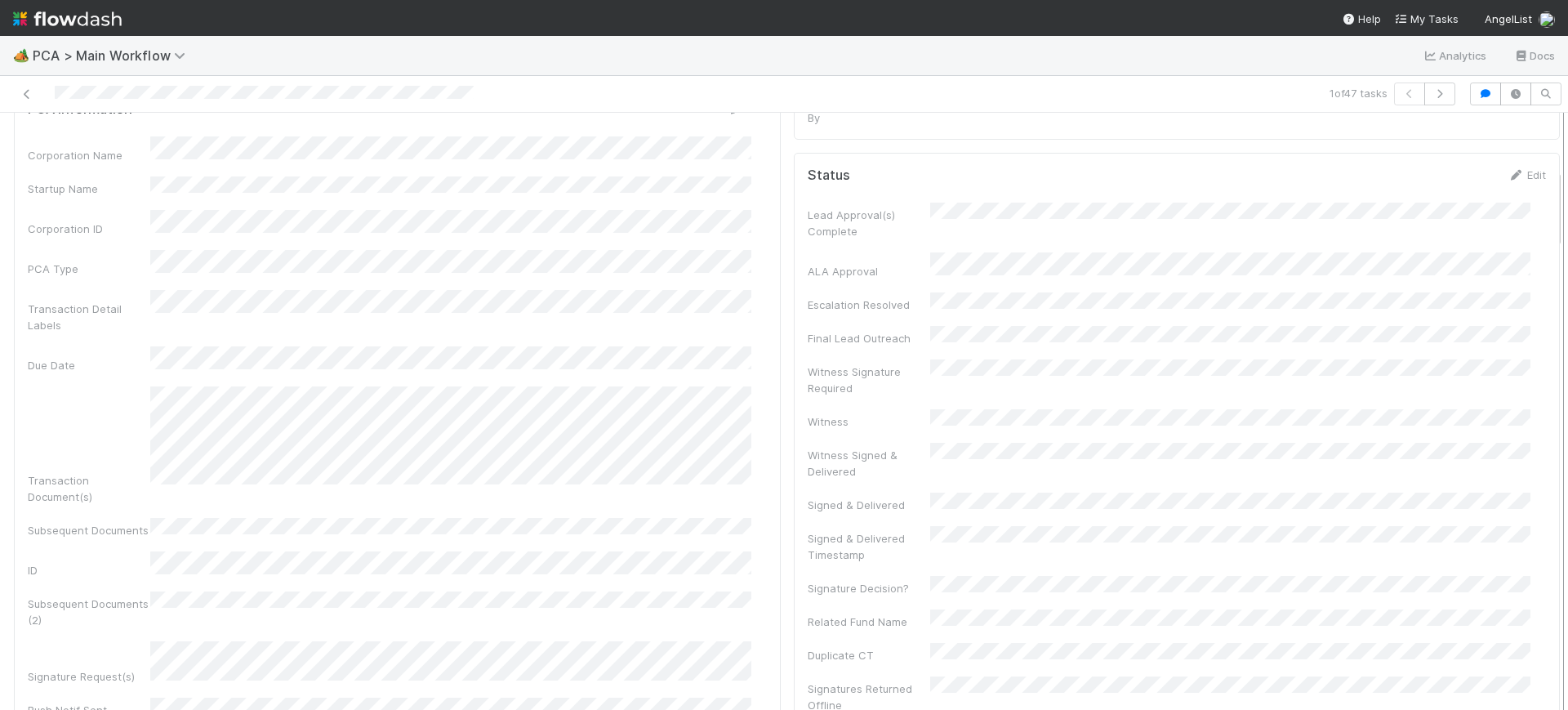
scroll to position [423, 0]
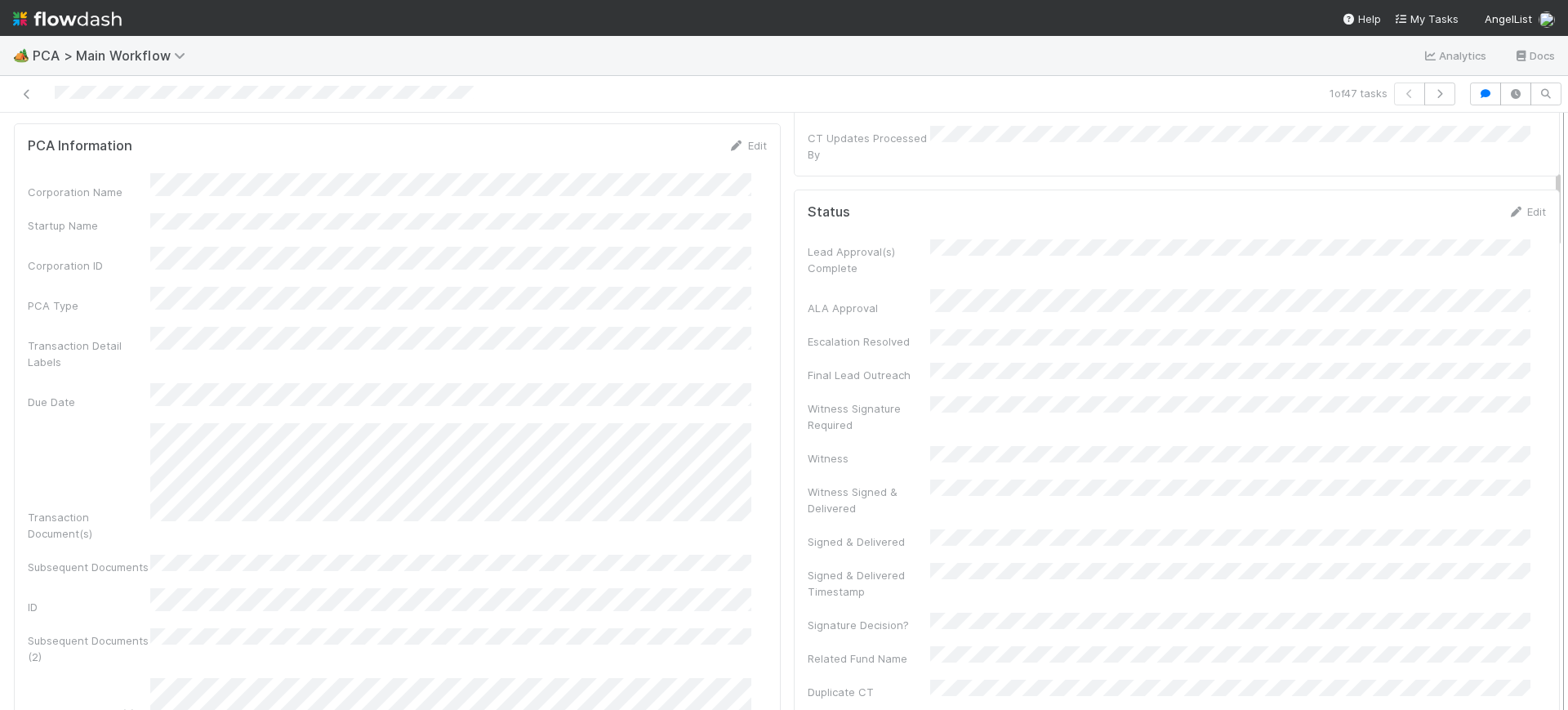
drag, startPoint x: 1542, startPoint y: 471, endPoint x: 1549, endPoint y: 216, distance: 255.1
click at [1549, 216] on div "Finance Review - Backlog (Finance) [PERSON_NAME] Finish Move to Post-Close Ques…" at bounding box center [784, 411] width 1568 height 597
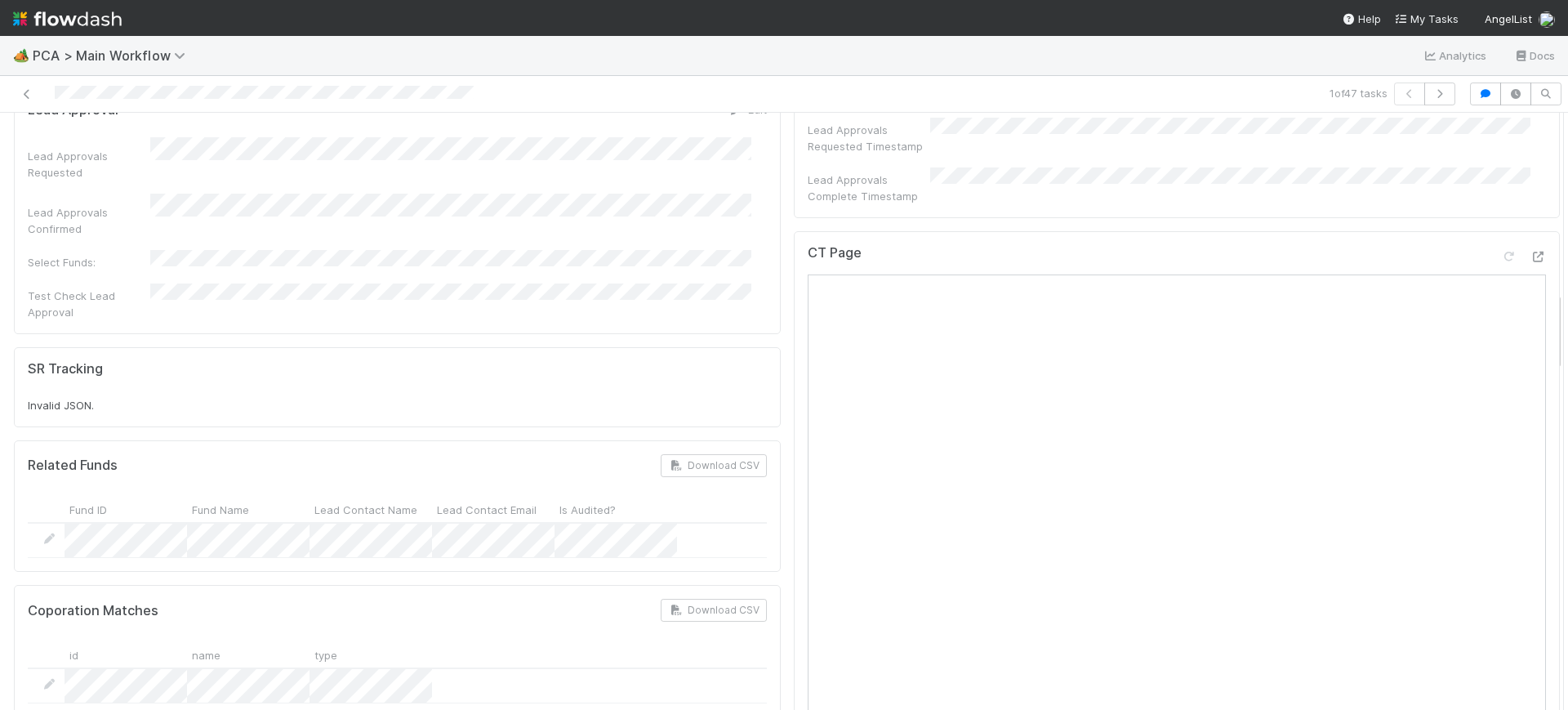
scroll to position [1346, 0]
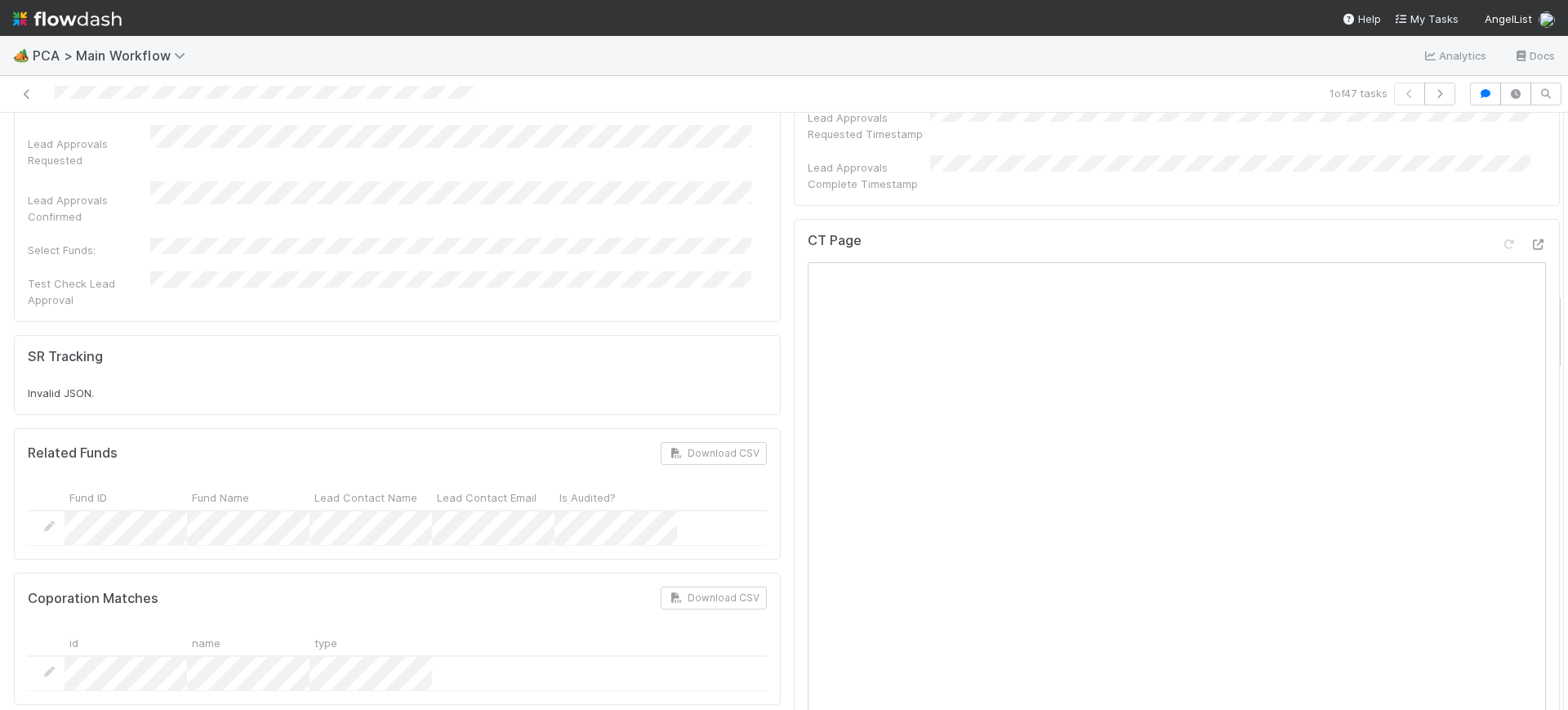
drag, startPoint x: 1543, startPoint y: 188, endPoint x: 1527, endPoint y: 312, distance: 125.0
drag, startPoint x: 1540, startPoint y: 327, endPoint x: 1543, endPoint y: 302, distance: 25.2
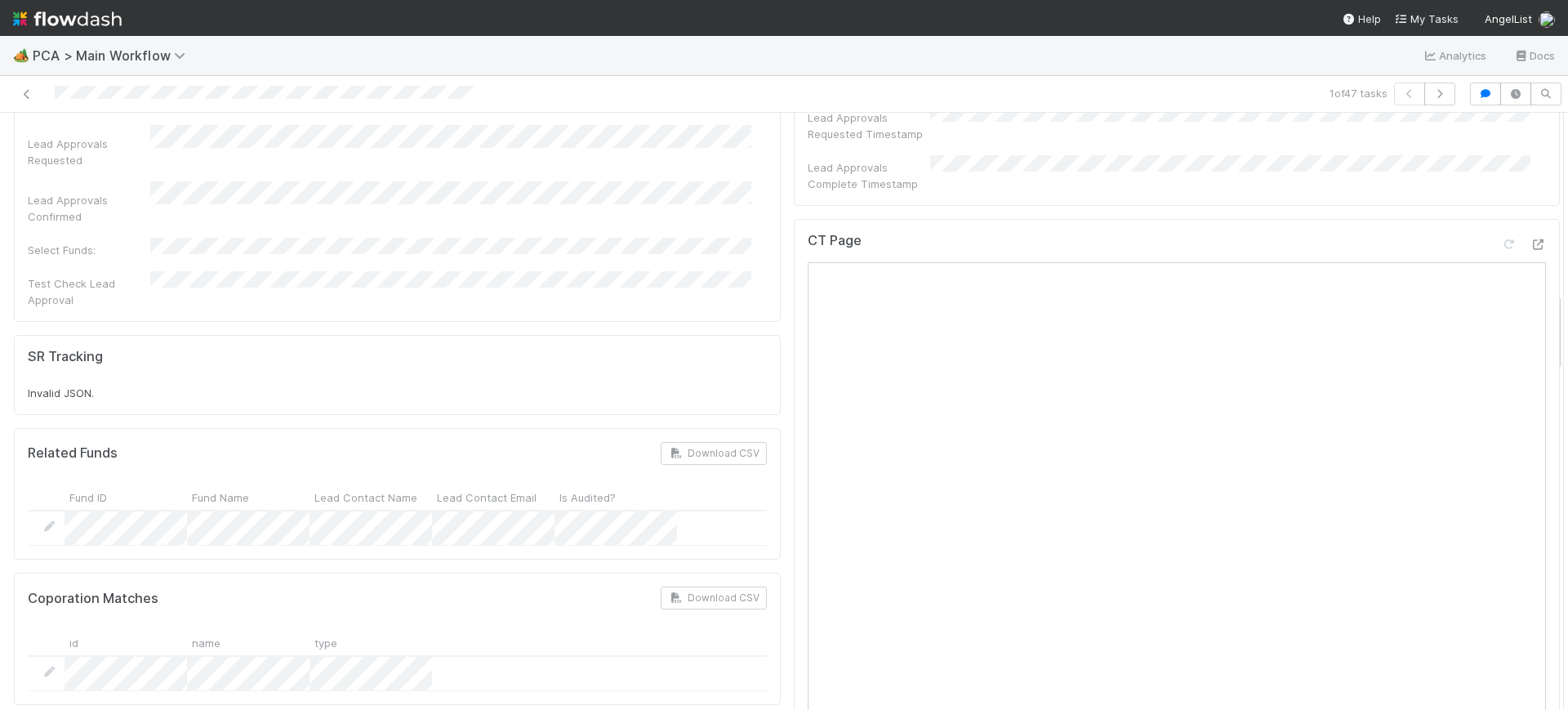
drag, startPoint x: 1541, startPoint y: 323, endPoint x: 1542, endPoint y: 285, distance: 38.0
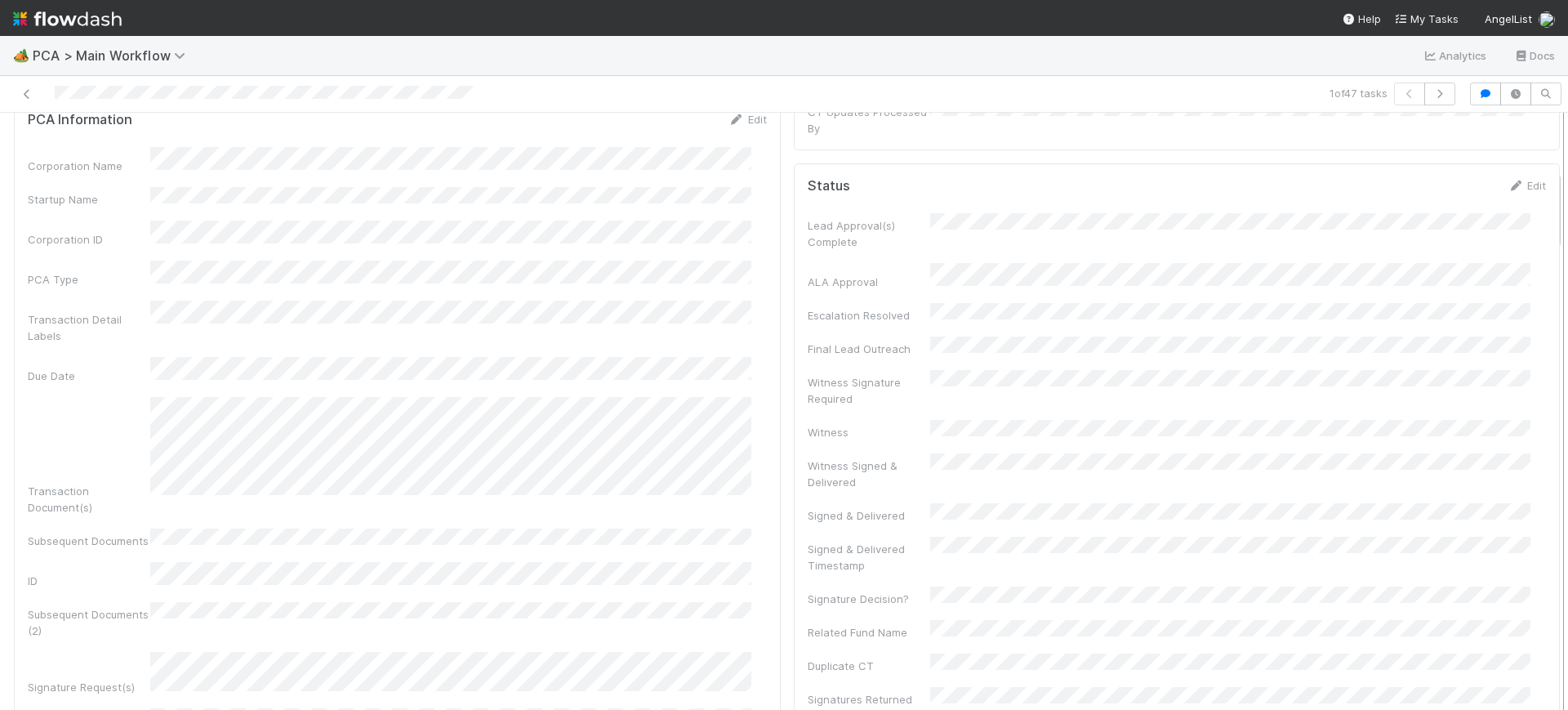
scroll to position [455, 0]
drag, startPoint x: 1543, startPoint y: 259, endPoint x: 1545, endPoint y: 219, distance: 40.0
click at [1545, 219] on div "Finance Review - Backlog (Finance) [PERSON_NAME] Finish Move to Post-Close Ques…" at bounding box center [784, 411] width 1568 height 597
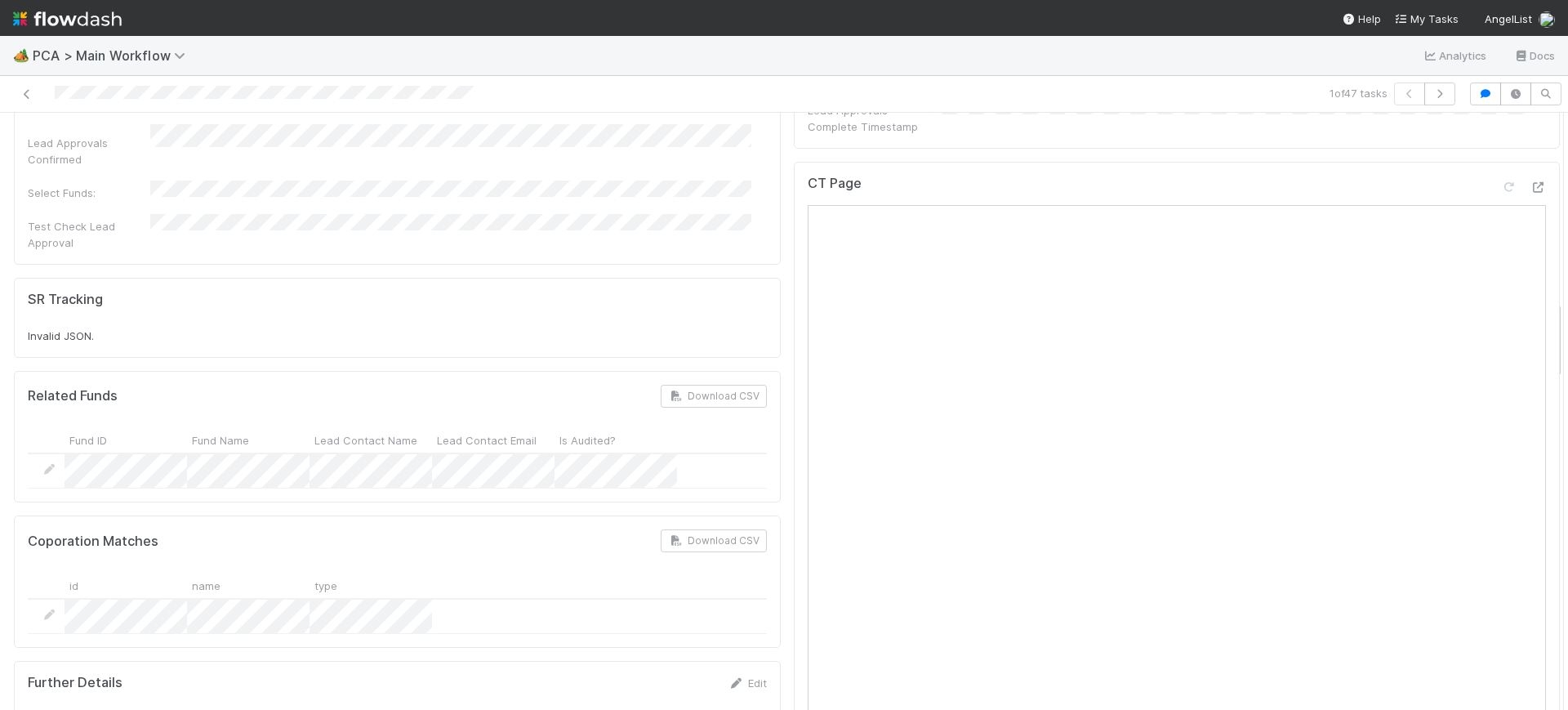
scroll to position [1360, 0]
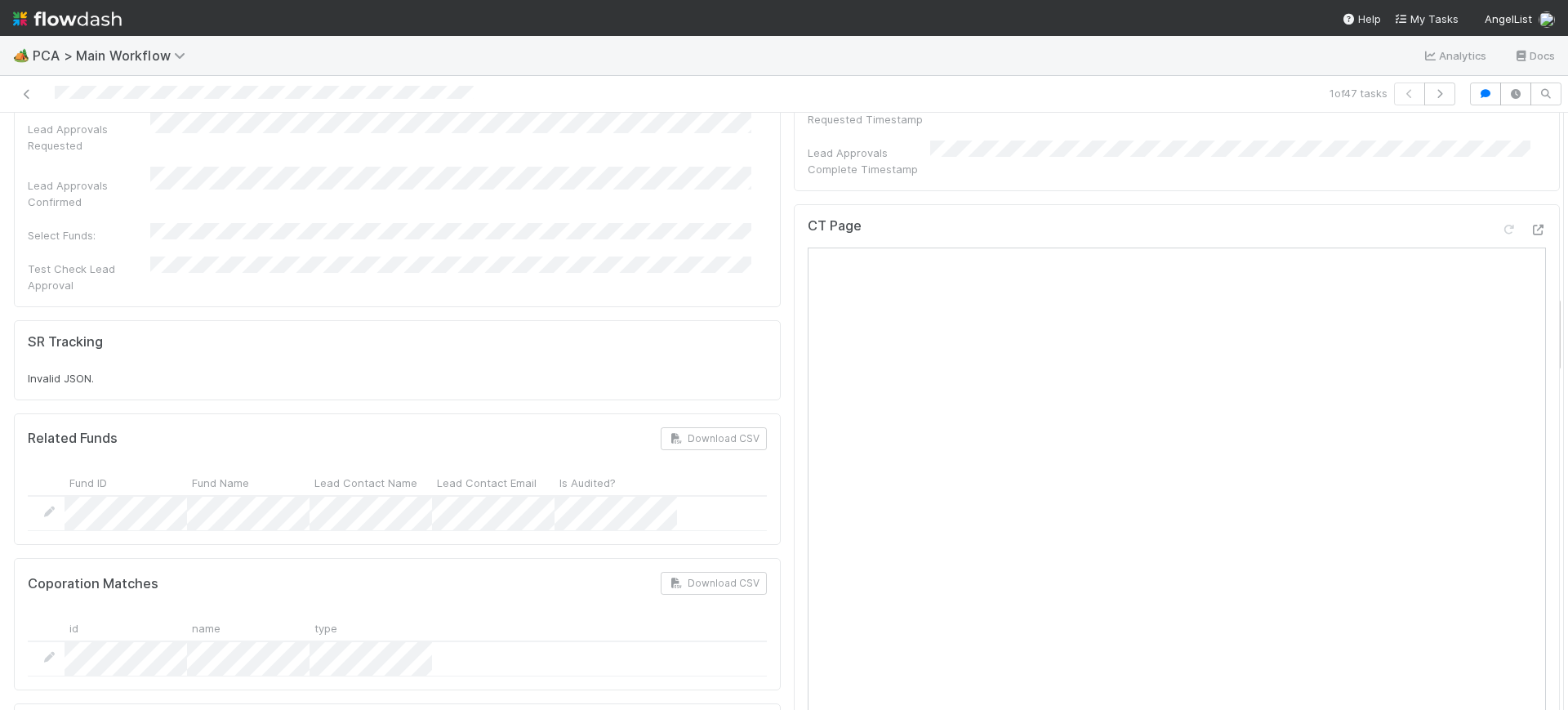
drag, startPoint x: 1542, startPoint y: 193, endPoint x: 1560, endPoint y: 314, distance: 122.3
click at [1560, 314] on div "🏕️ PCA > Main Workflow Analytics Docs 1 of 47 tasks Finance Review - Backlog (F…" at bounding box center [784, 372] width 1568 height 673
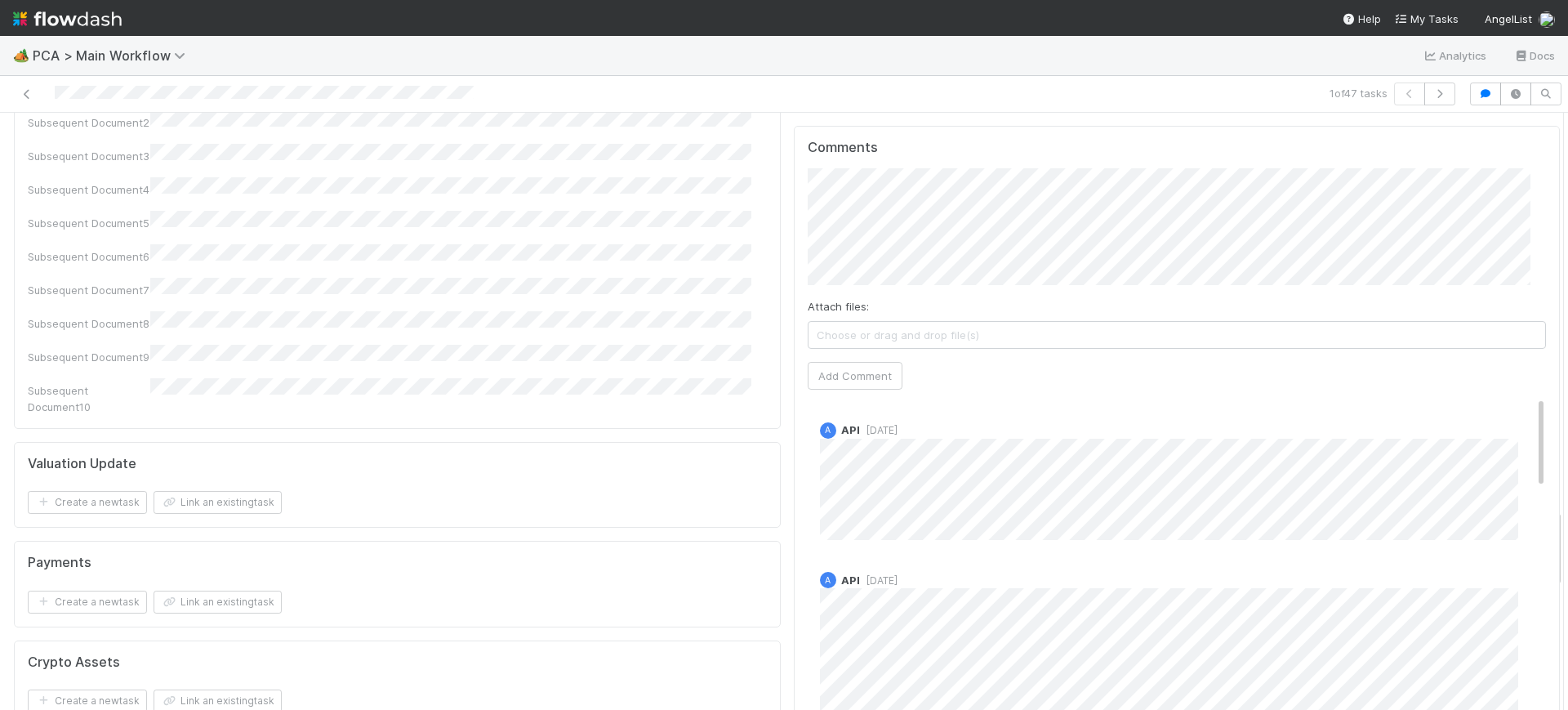
scroll to position [2992, 0]
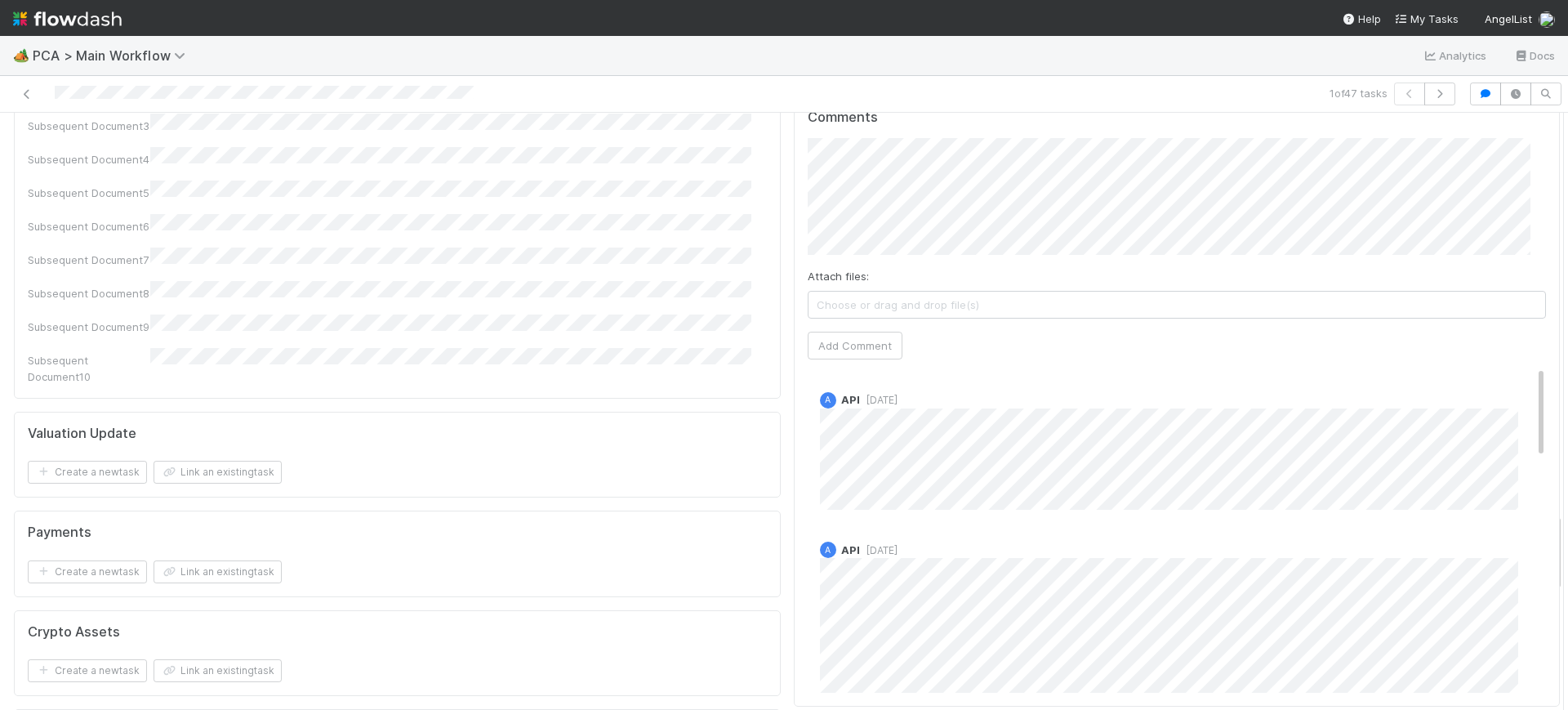
drag, startPoint x: 1542, startPoint y: 338, endPoint x: 1553, endPoint y: 557, distance: 219.3
click at [1553, 557] on div "🏕️ PCA > Main Workflow Analytics Docs 1 of 47 tasks Finance Review - Backlog (F…" at bounding box center [784, 372] width 1568 height 673
drag, startPoint x: 1510, startPoint y: 285, endPoint x: 1565, endPoint y: 110, distance: 183.4
click at [1567, 83] on div "🏕️ PCA > Main Workflow Analytics Docs 1 of 47 tasks Finance Review - Backlog (F…" at bounding box center [784, 372] width 1568 height 673
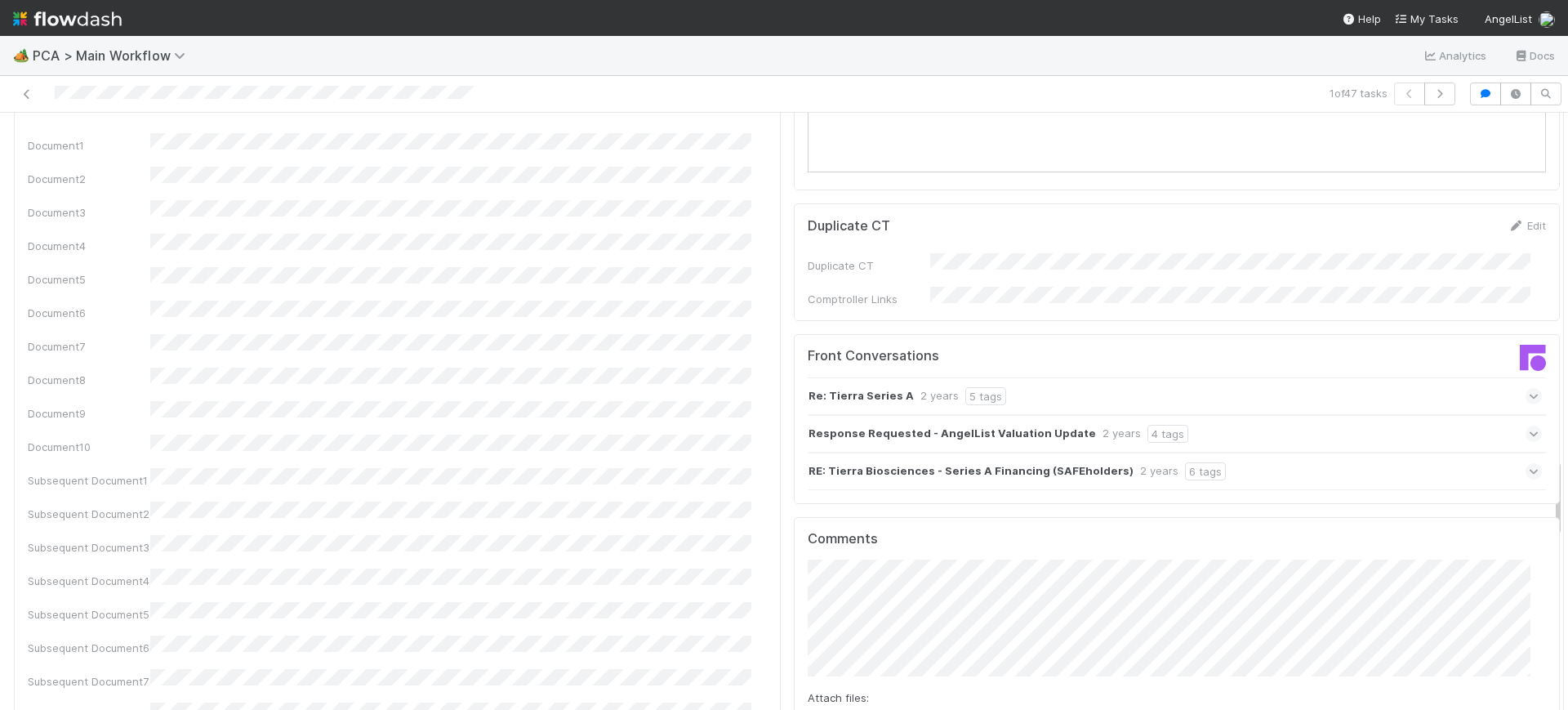
scroll to position [2583, 0]
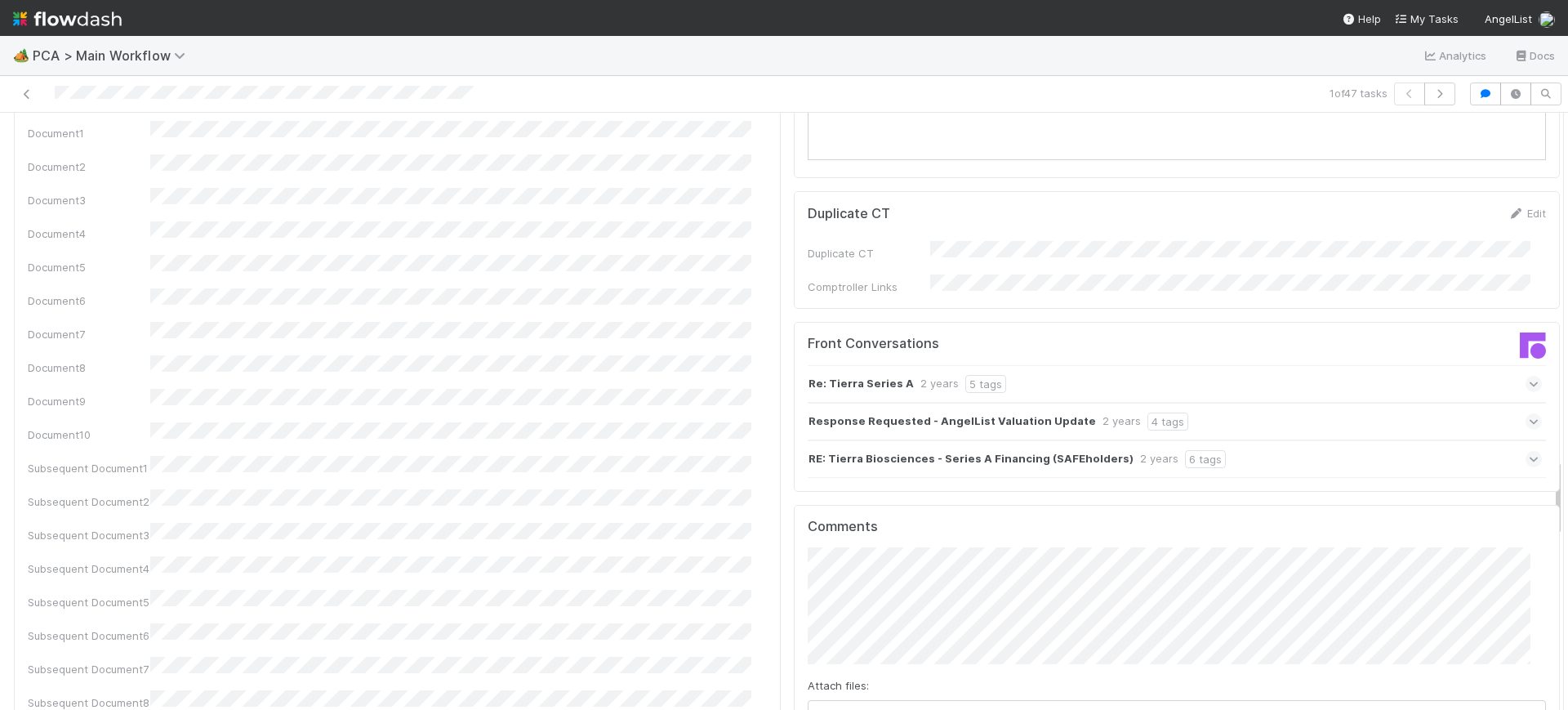
drag, startPoint x: 1542, startPoint y: 547, endPoint x: 1564, endPoint y: 492, distance: 59.2
click at [1564, 492] on div "🏕️ PCA > Main Workflow Analytics Docs 1 of 47 tasks Finance Review - Backlog (F…" at bounding box center [784, 372] width 1568 height 673
drag, startPoint x: 1541, startPoint y: 512, endPoint x: 1535, endPoint y: 441, distance: 71.3
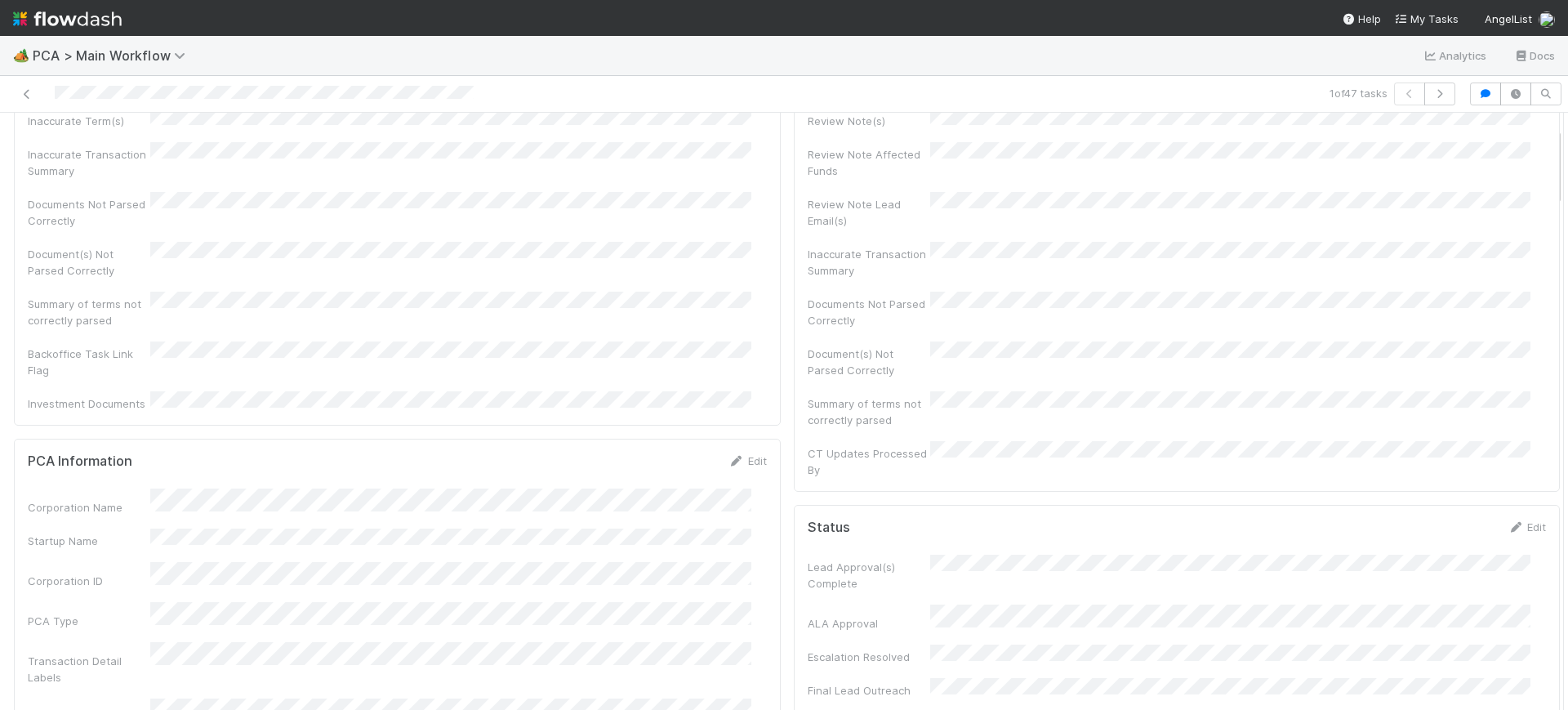
scroll to position [0, 0]
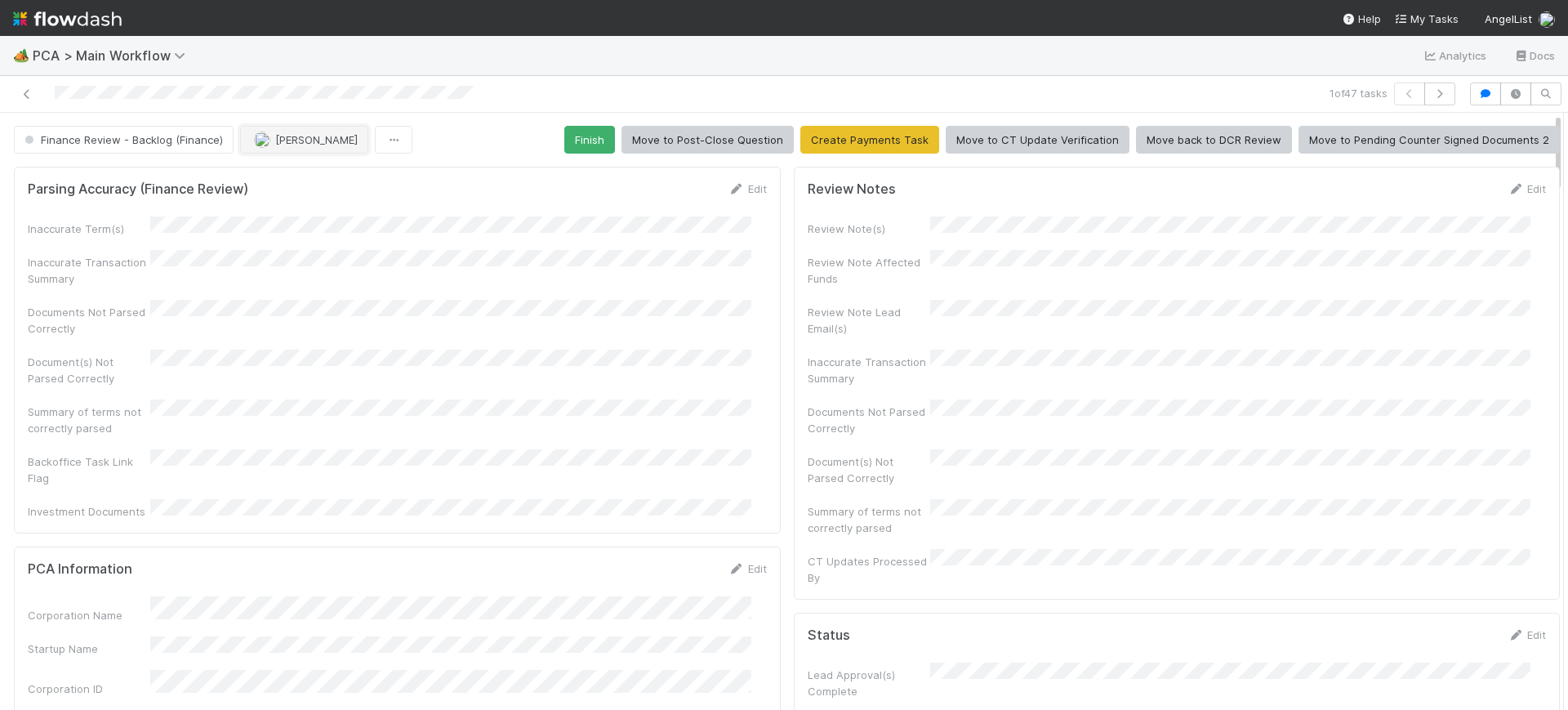
click at [275, 130] on button "[PERSON_NAME]" at bounding box center [304, 139] width 128 height 28
click at [271, 179] on span "[PERSON_NAME]" at bounding box center [304, 180] width 83 height 14
click at [140, 136] on span "Finance Review - Backlog (Finance)" at bounding box center [122, 140] width 202 height 14
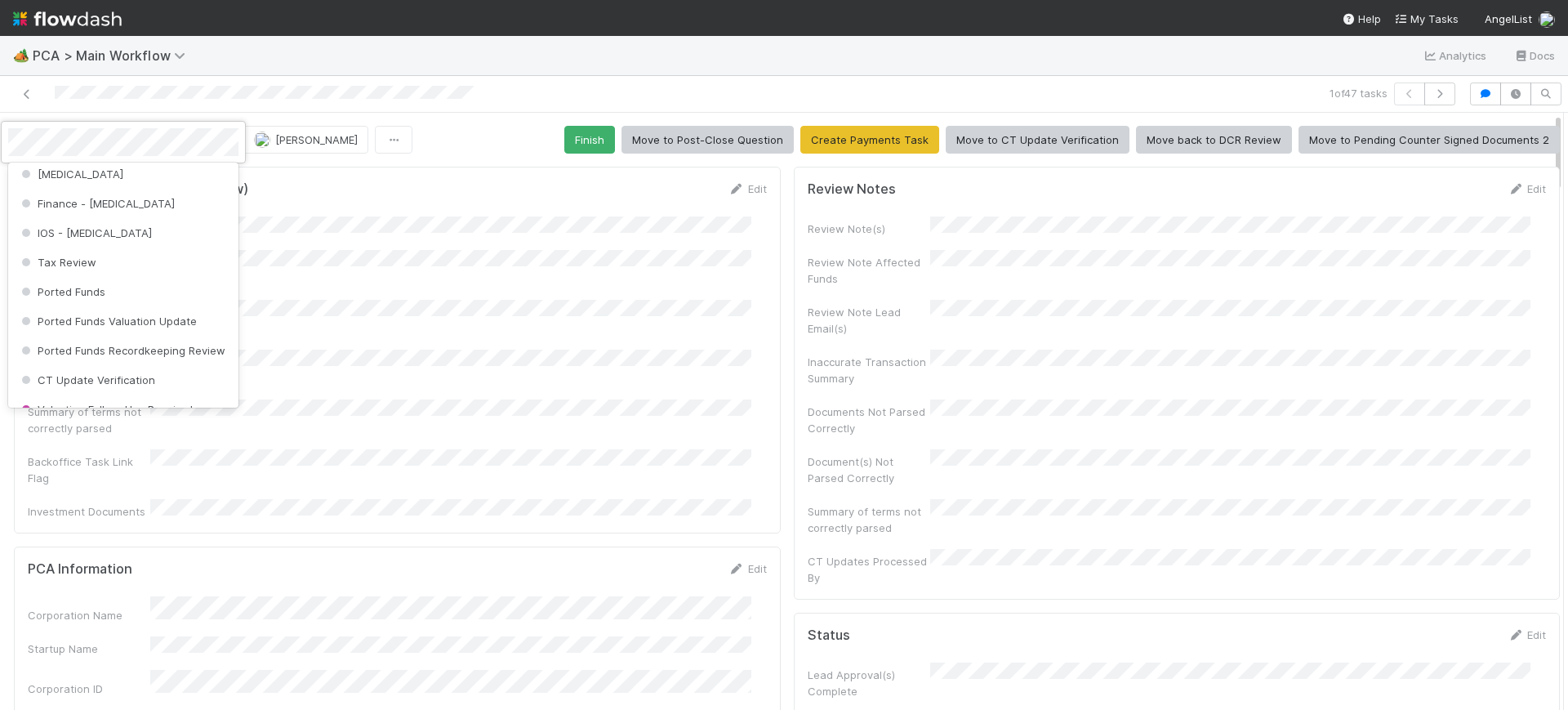
scroll to position [552, 0]
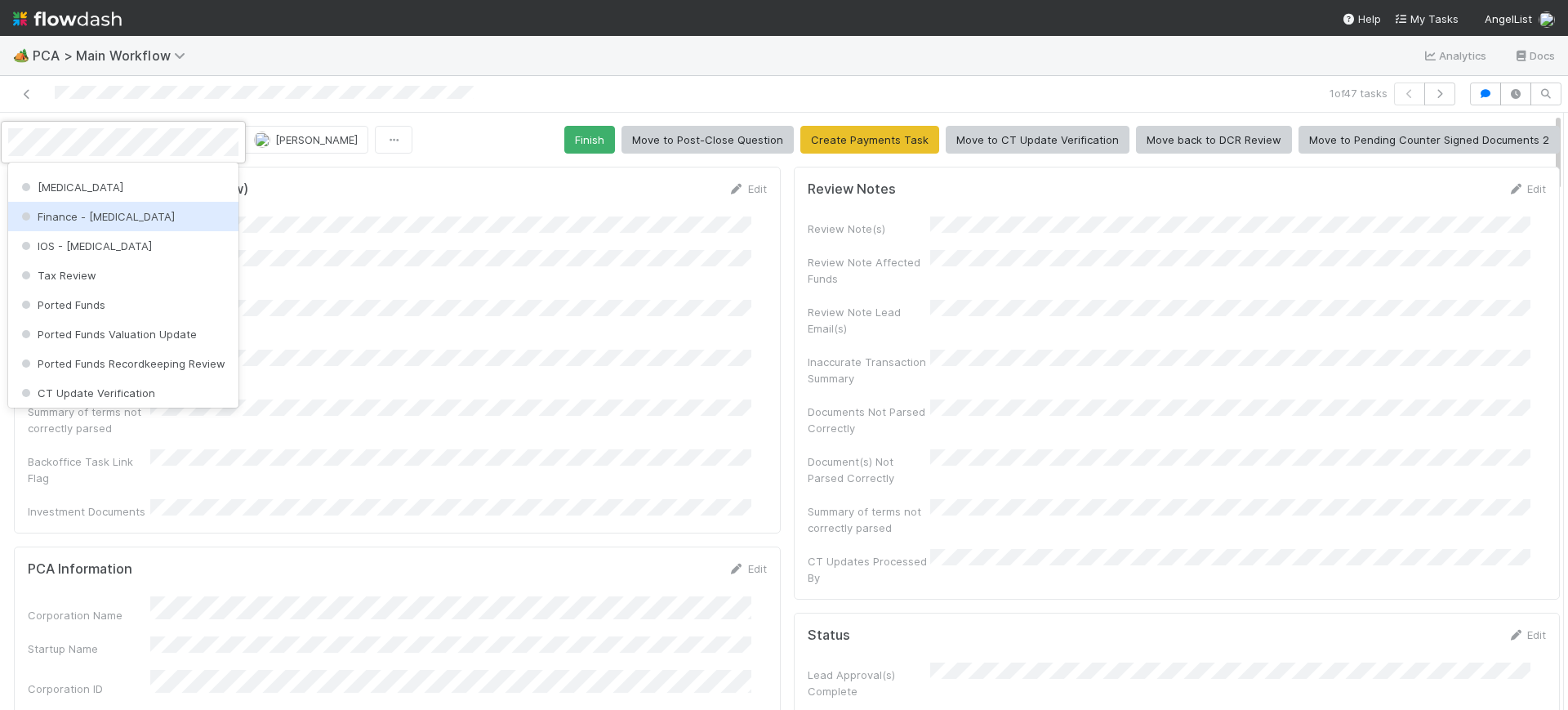
click at [145, 232] on div "Finance - [MEDICAL_DATA]" at bounding box center [123, 216] width 231 height 29
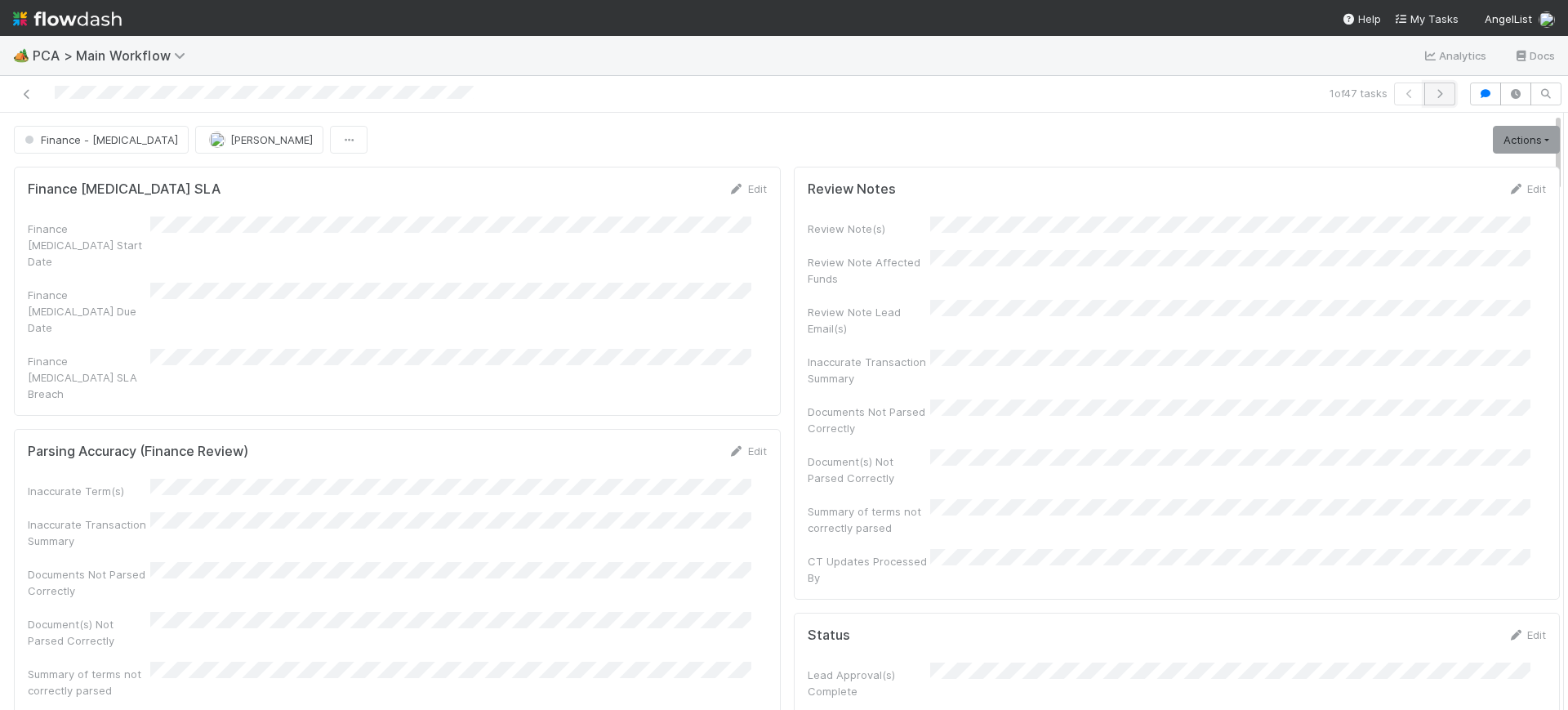
click at [1432, 90] on icon "button" at bounding box center [1440, 94] width 16 height 10
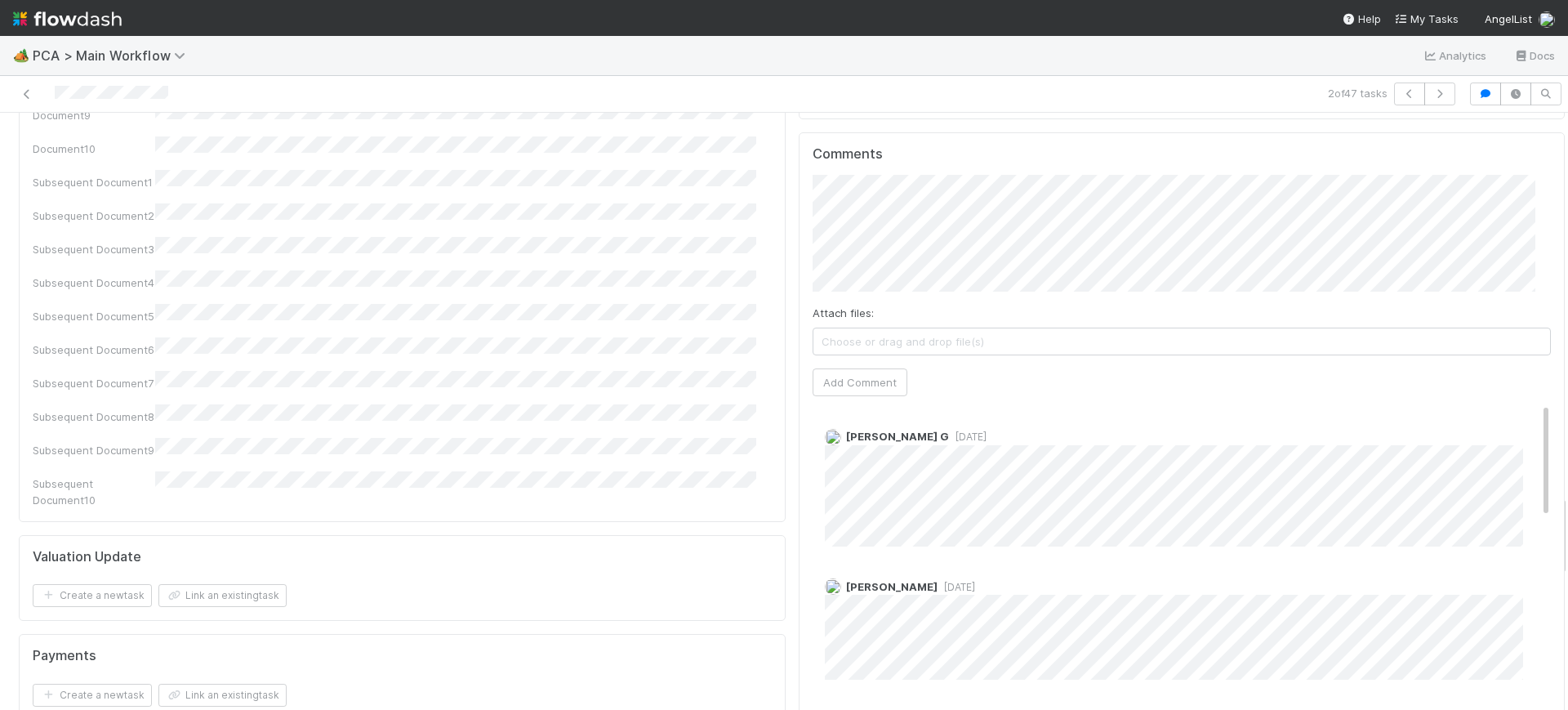
scroll to position [2922, 0]
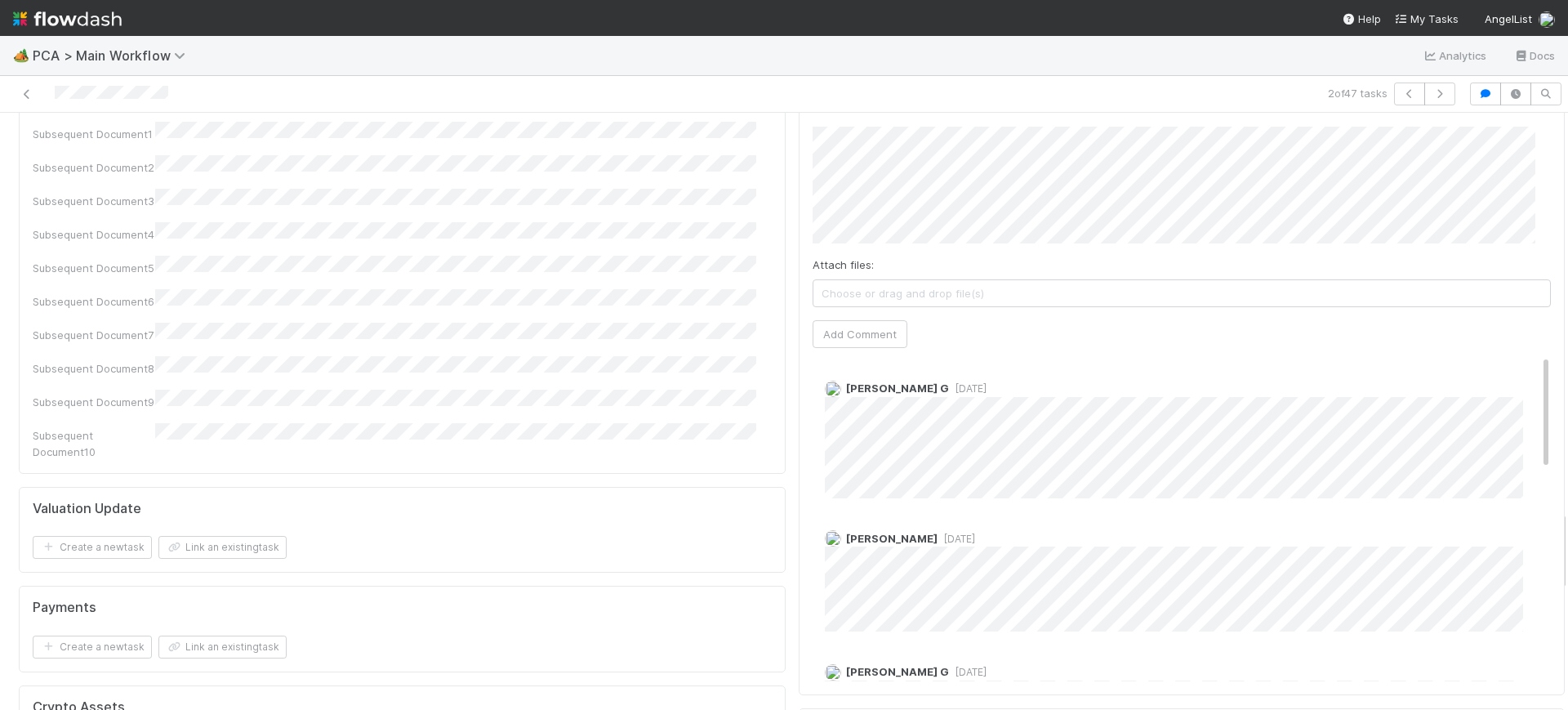
drag, startPoint x: 1549, startPoint y: 144, endPoint x: 1568, endPoint y: 541, distance: 397.5
click at [1568, 541] on div "🏕️ PCA > Main Workflow Analytics Docs 2 of 47 tasks Finance Review - Backlog (F…" at bounding box center [784, 372] width 1568 height 673
click at [1568, 531] on div at bounding box center [1568, 411] width 1 height 597
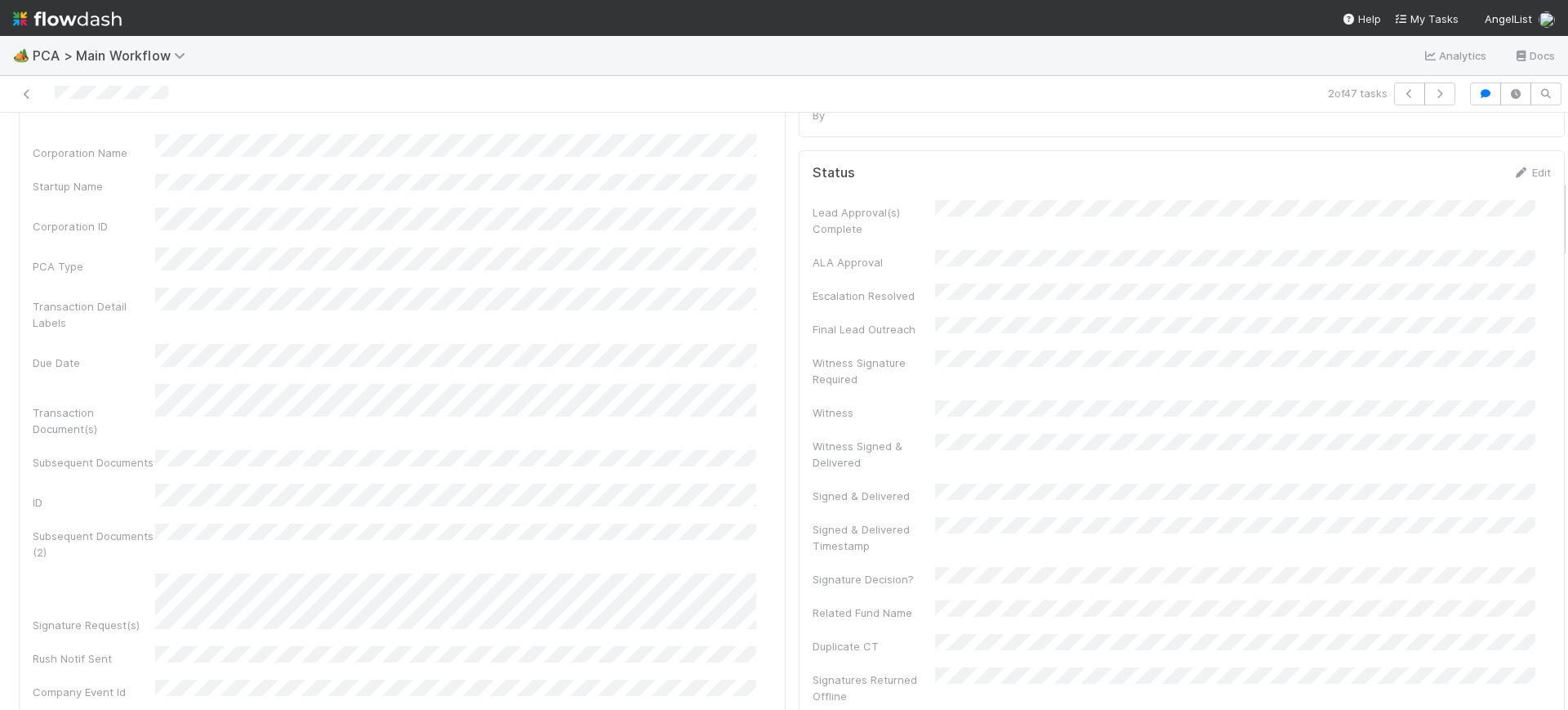
scroll to position [420, 0]
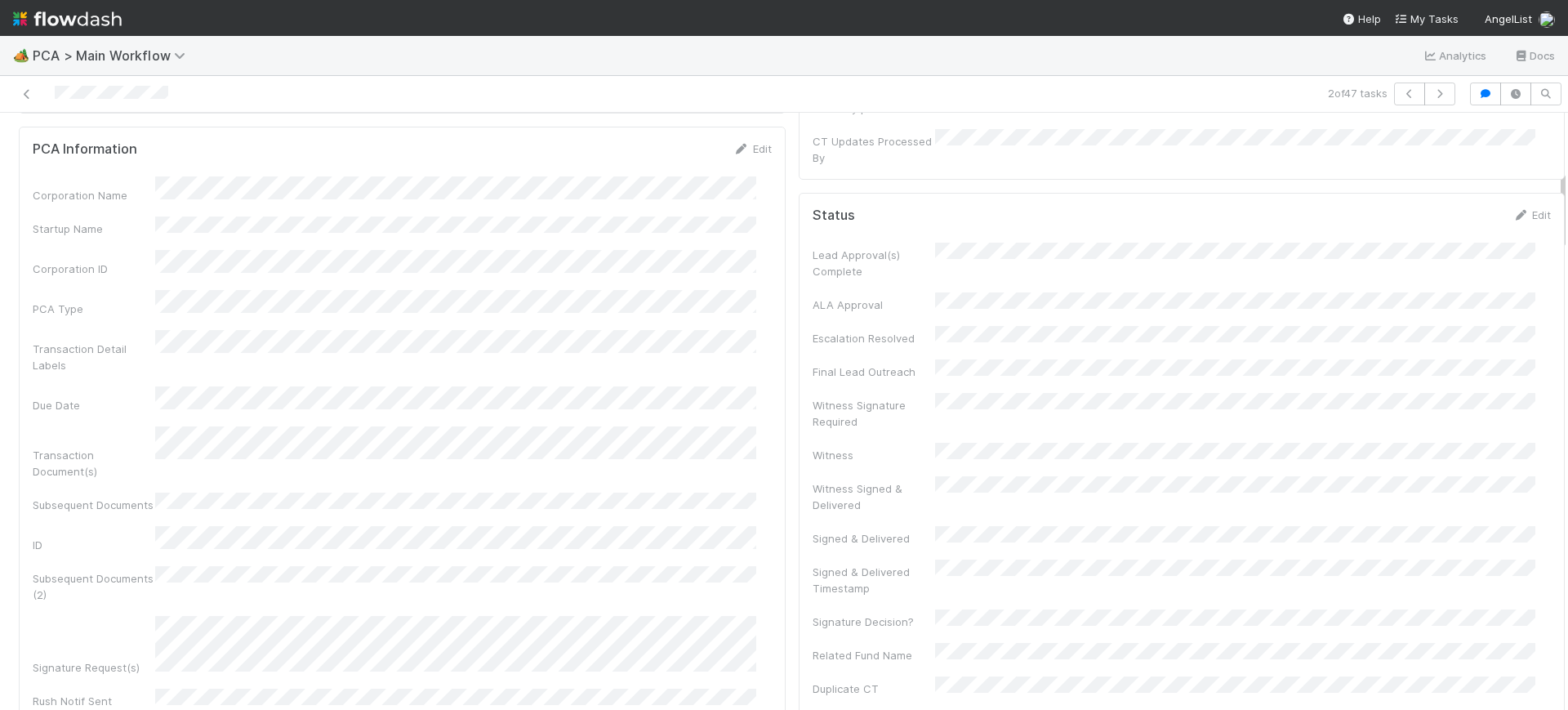
drag, startPoint x: 1547, startPoint y: 531, endPoint x: 1568, endPoint y: 190, distance: 341.6
click at [1568, 190] on div "🏕️ PCA > Main Workflow Analytics Docs 2 of 47 tasks Finance Review - Backlog (F…" at bounding box center [784, 372] width 1568 height 673
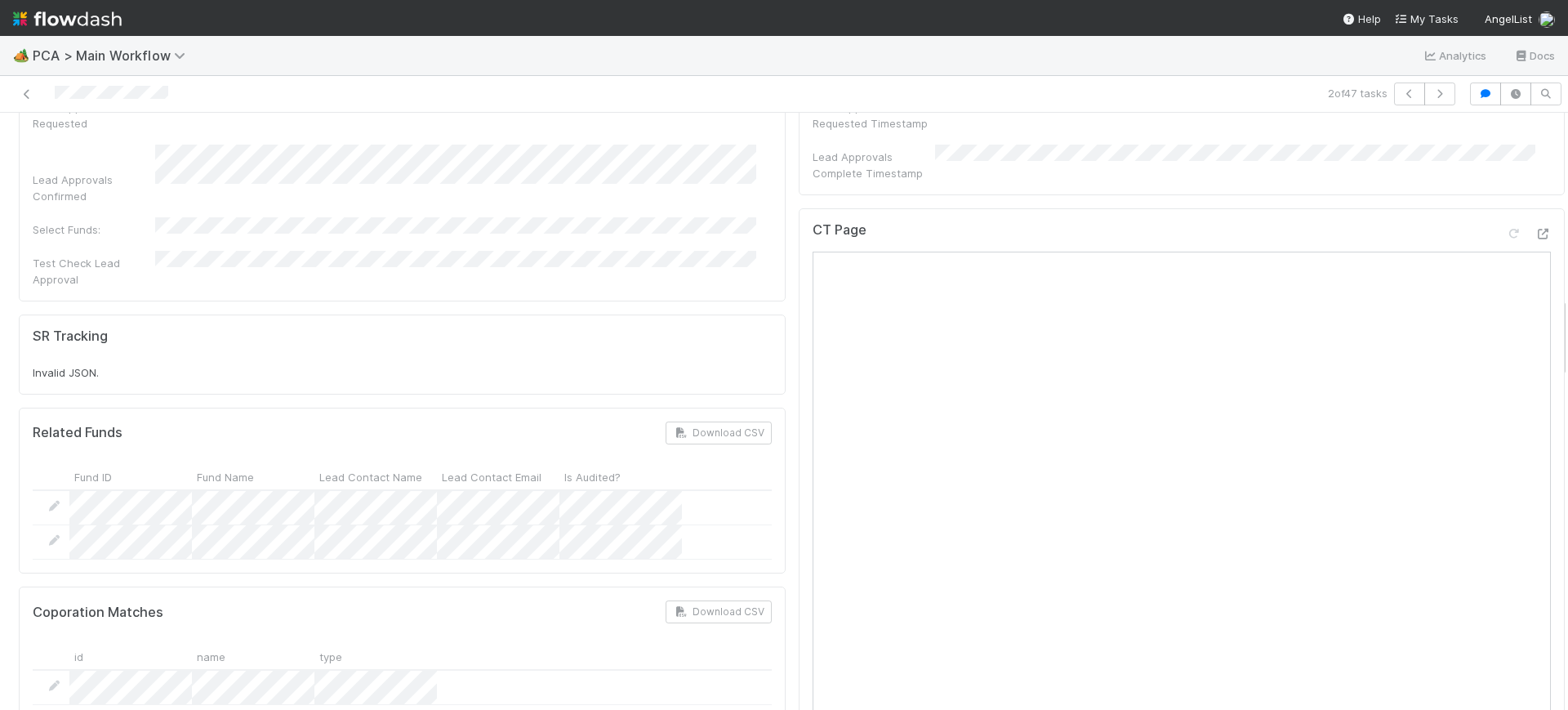
scroll to position [1355, 0]
drag, startPoint x: 1548, startPoint y: 183, endPoint x: 1546, endPoint y: 311, distance: 128.0
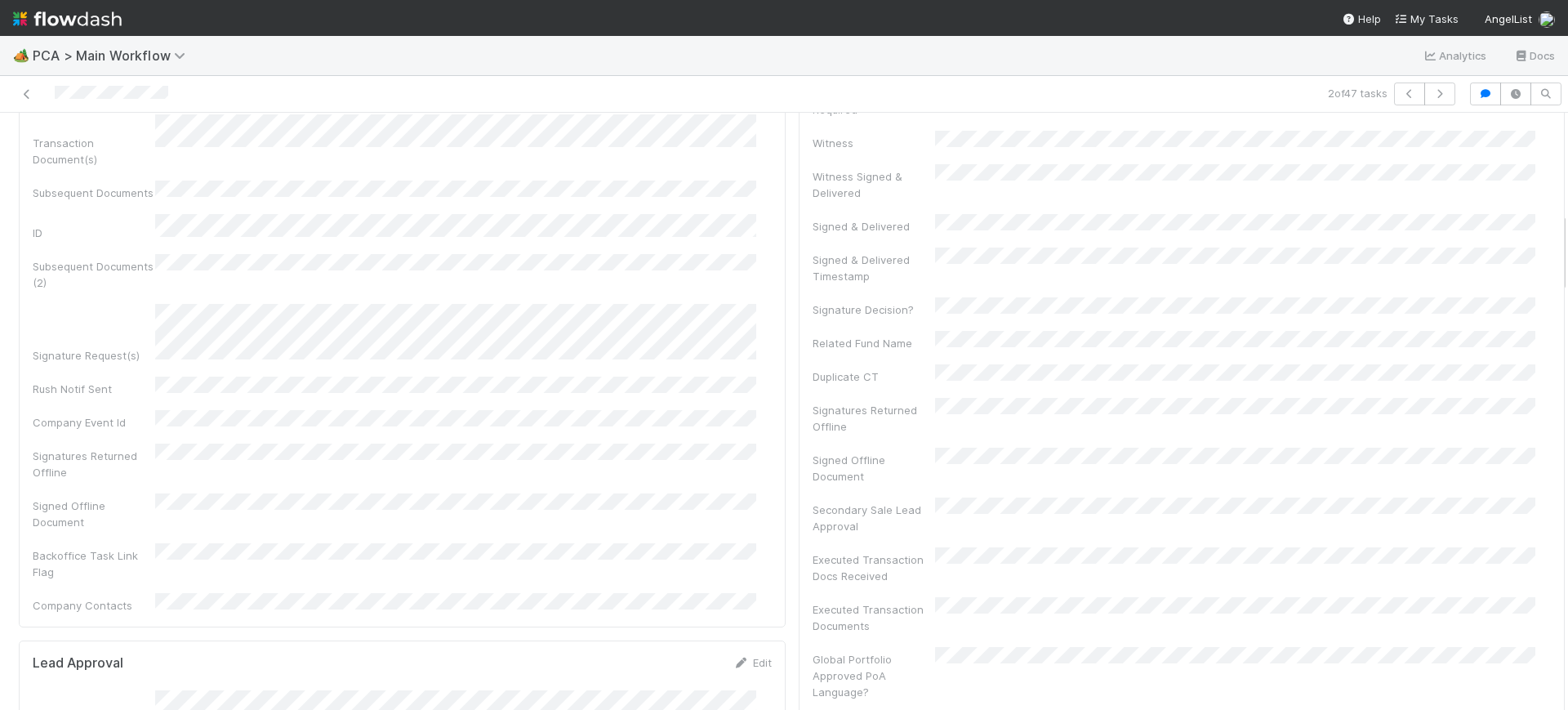
scroll to position [0, 0]
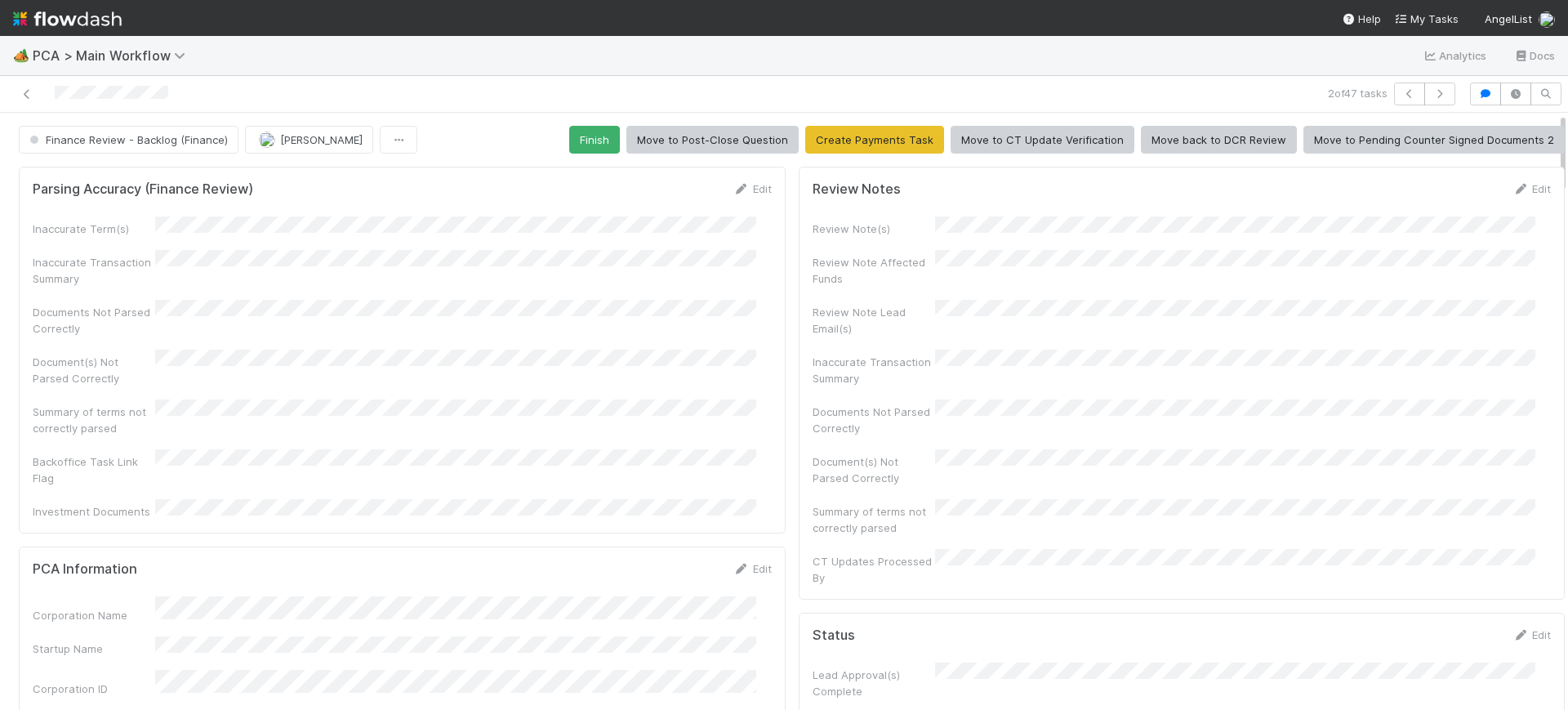
drag, startPoint x: 1547, startPoint y: 331, endPoint x: 1468, endPoint y: 29, distance: 312.2
click at [1536, 31] on div "🏕️ PCA > Main Workflow Analytics Docs 2 of 47 tasks Finance Review - Backlog (F…" at bounding box center [784, 355] width 1568 height 710
click at [578, 138] on button "Finish" at bounding box center [594, 139] width 50 height 28
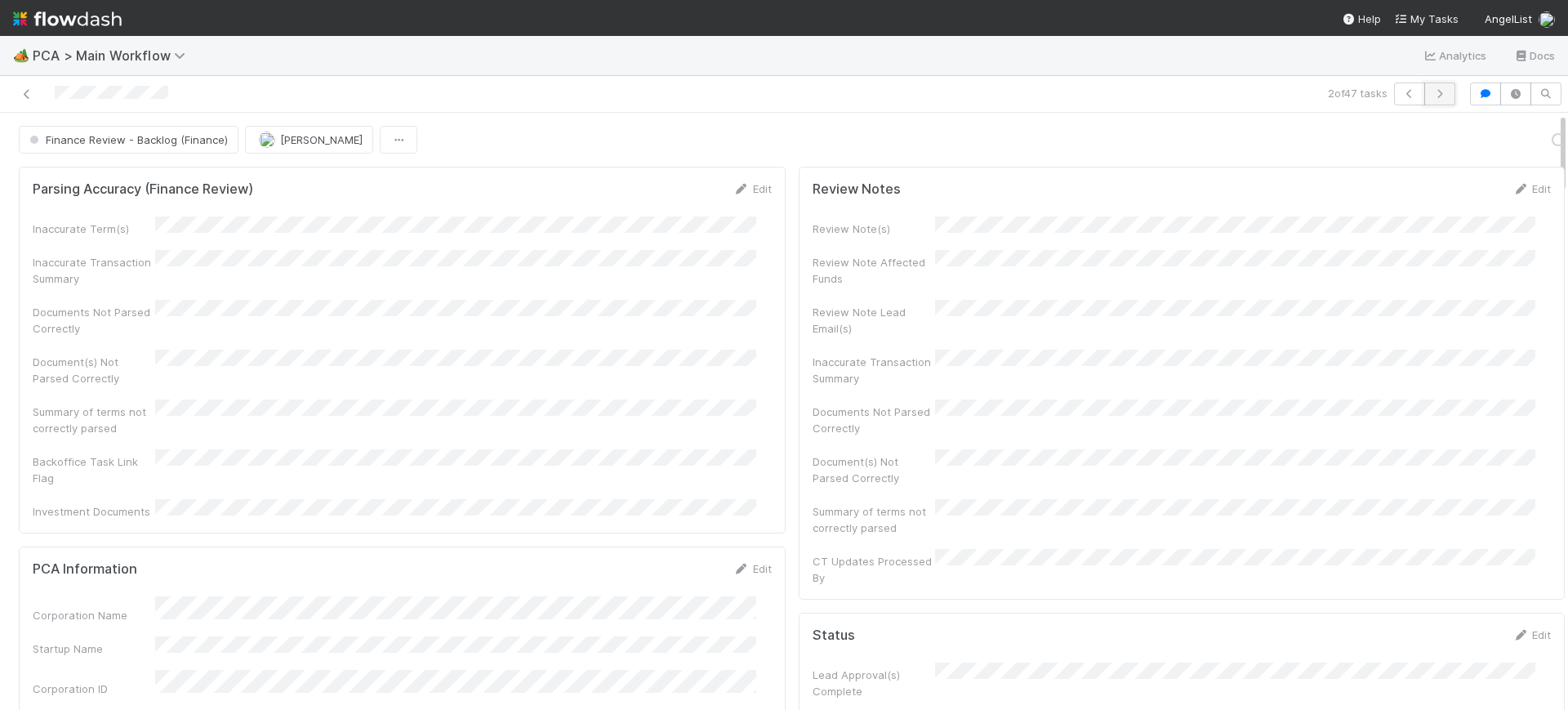
click at [1432, 96] on icon "button" at bounding box center [1440, 94] width 16 height 10
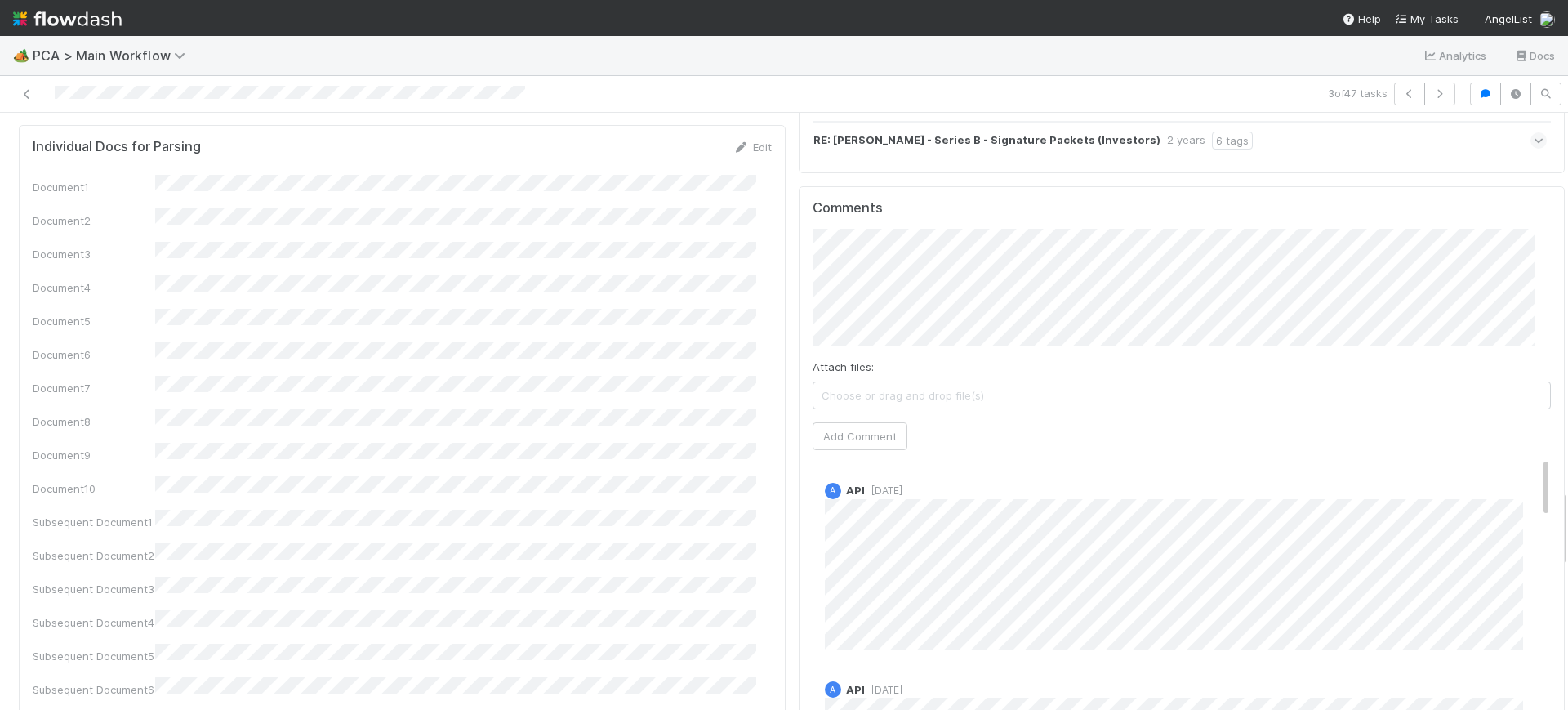
scroll to position [2888, 0]
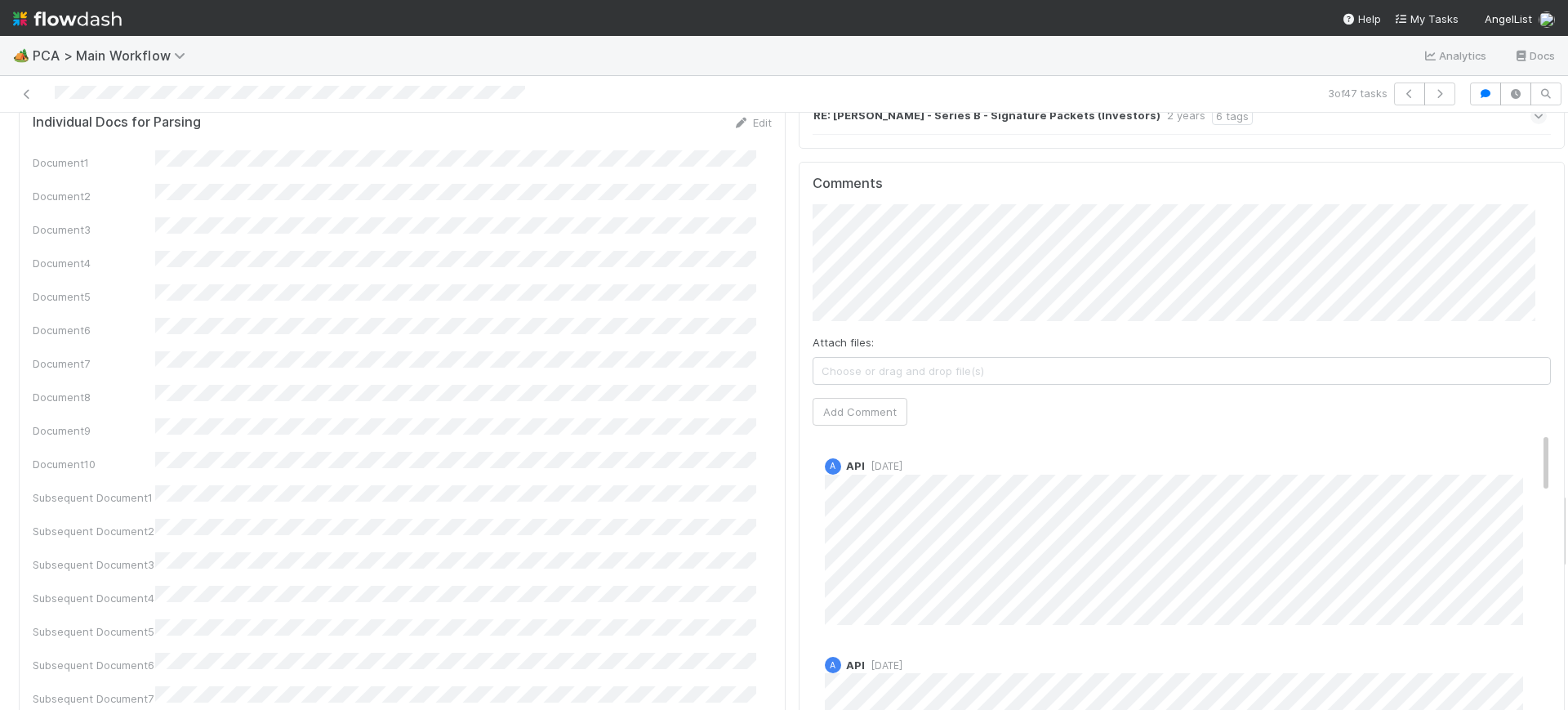
drag, startPoint x: 1547, startPoint y: 125, endPoint x: 1551, endPoint y: 504, distance: 379.0
click at [1551, 504] on div "Finance Review - Backlog (Finance) [PERSON_NAME] Finish Move to Post-Close Ques…" at bounding box center [784, 411] width 1568 height 597
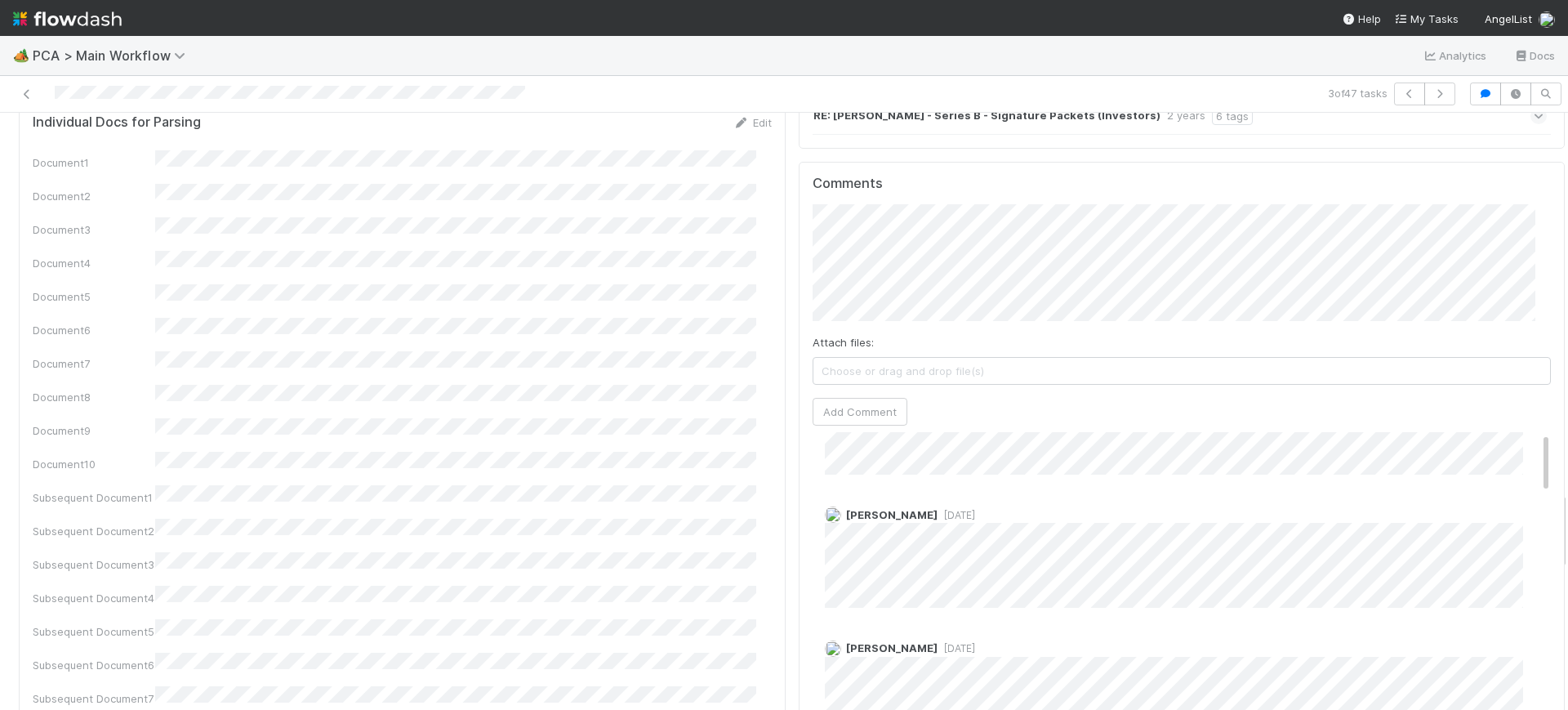
scroll to position [0, 0]
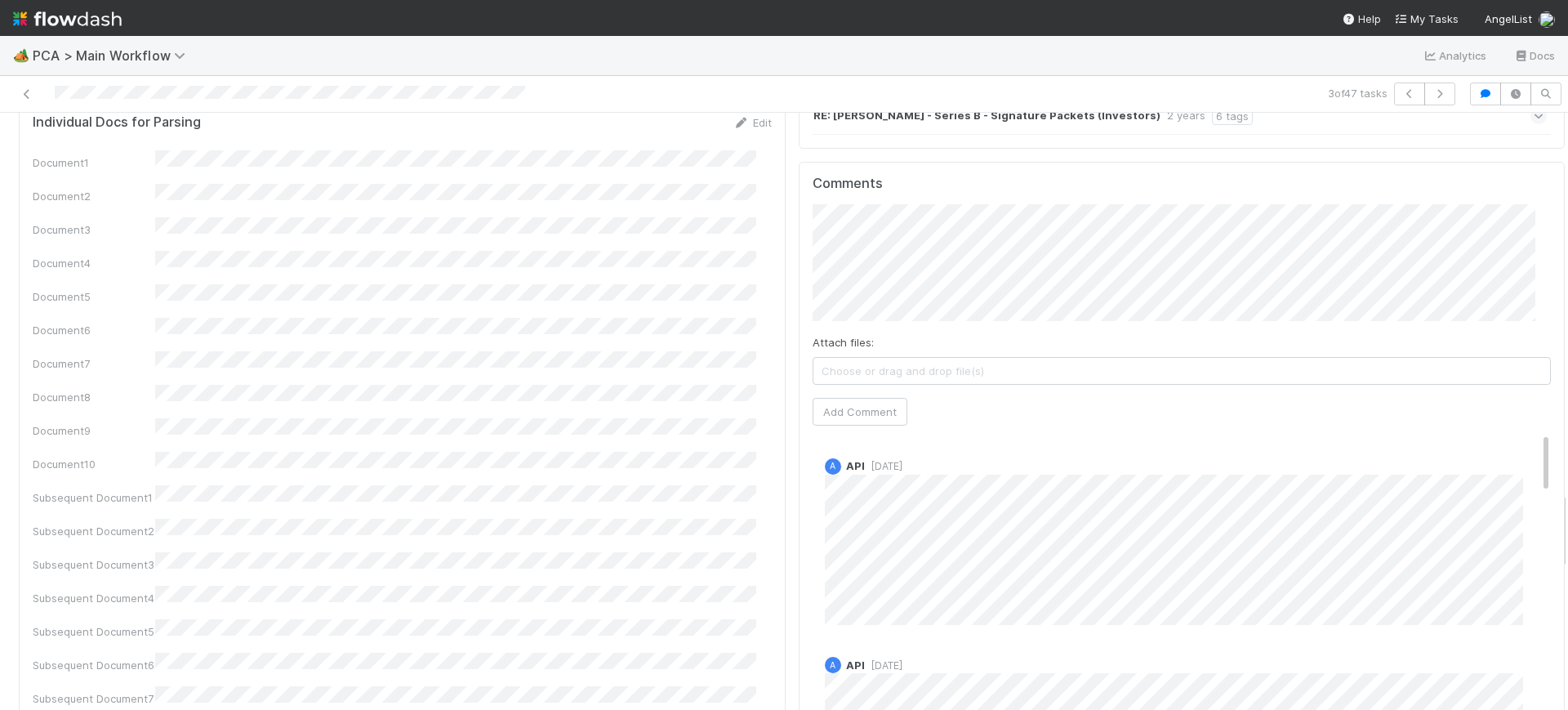
drag, startPoint x: 1517, startPoint y: 338, endPoint x: 1510, endPoint y: 232, distance: 106.2
click at [1510, 232] on div "Comments Attach files: Choose or drag and drop file(s) Add Comment A API 1 year…" at bounding box center [1182, 467] width 739 height 584
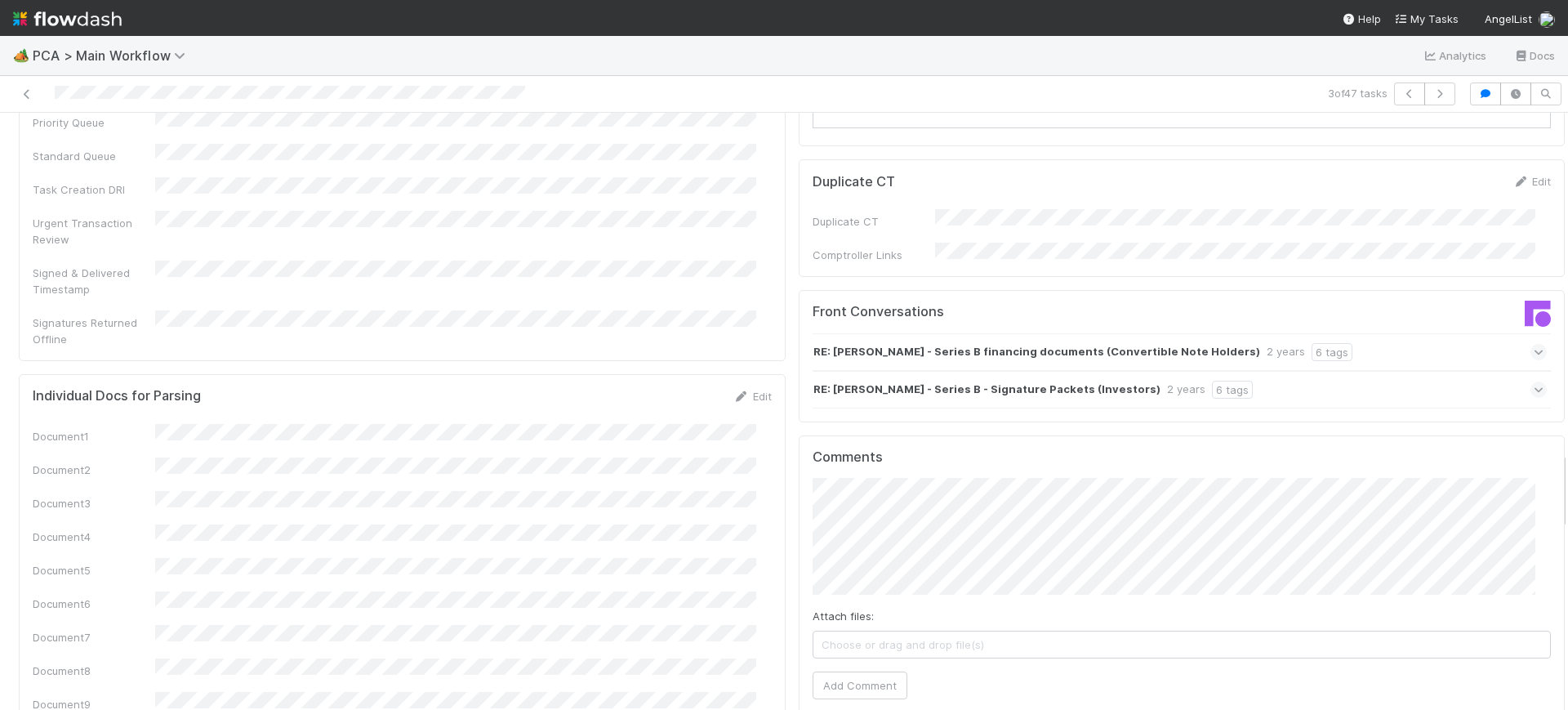
scroll to position [2540, 0]
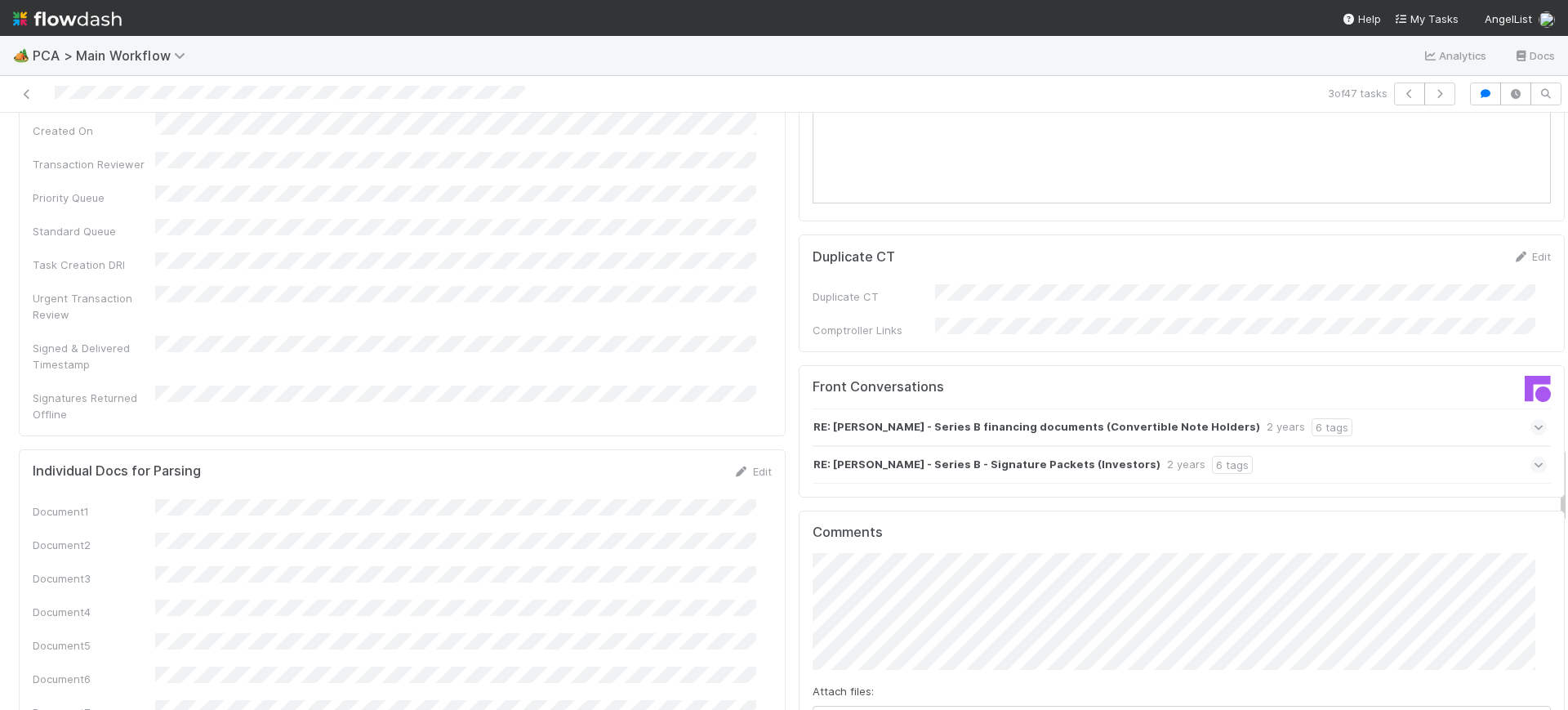
drag, startPoint x: 1548, startPoint y: 519, endPoint x: 1547, endPoint y: 473, distance: 46.0
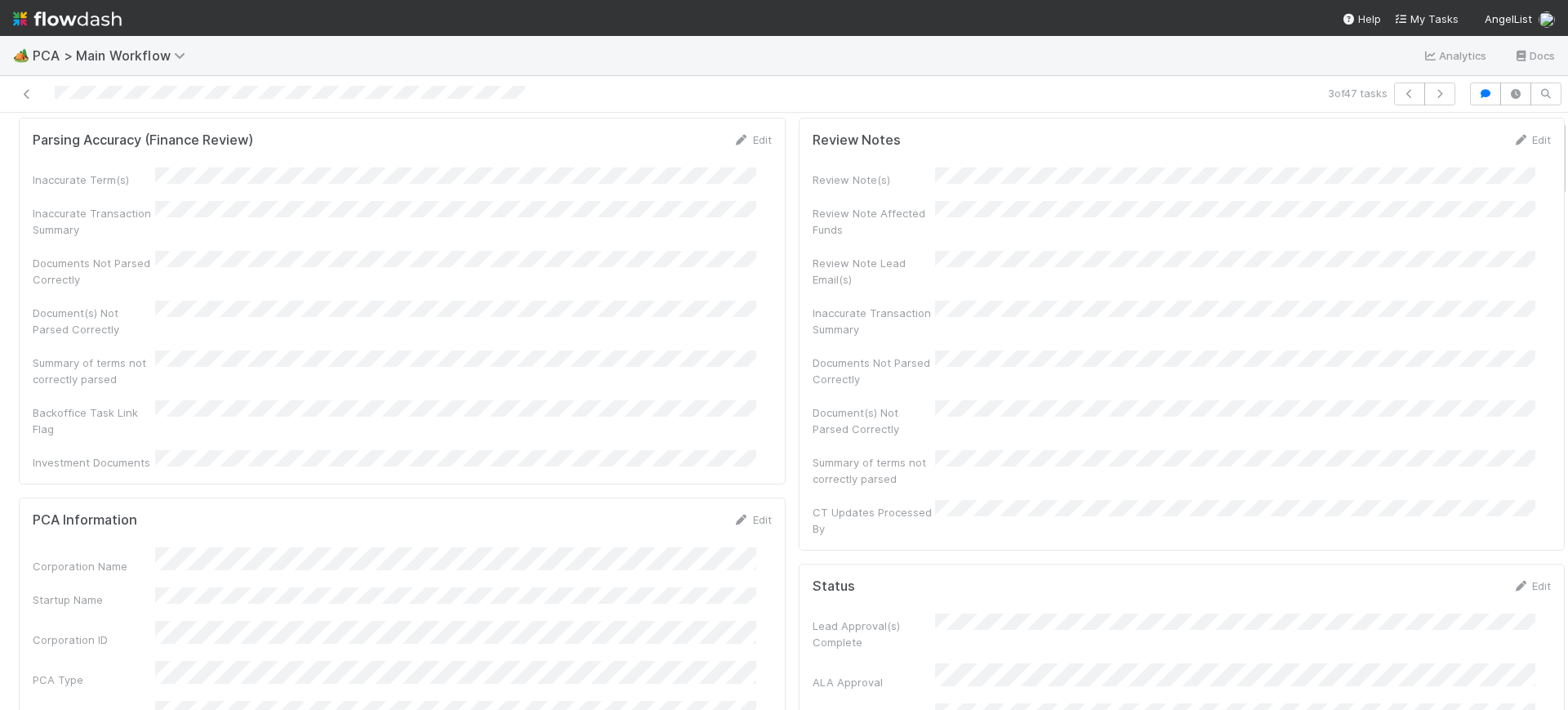
scroll to position [361, 0]
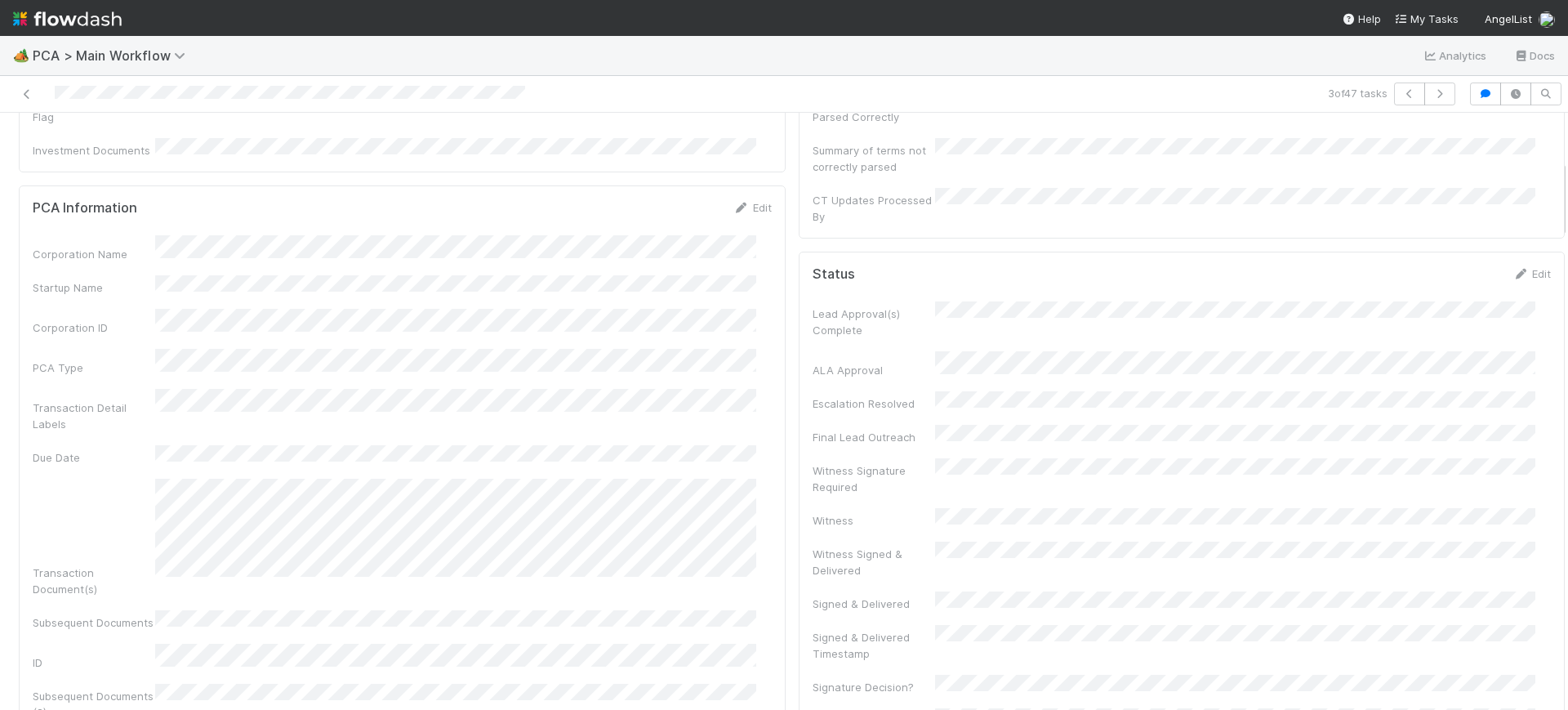
drag, startPoint x: 1547, startPoint y: 486, endPoint x: 1568, endPoint y: 200, distance: 286.8
click at [1568, 200] on div "🏕️ PCA > Main Workflow Analytics Docs 3 of 47 tasks Finance Review - Backlog (F…" at bounding box center [784, 372] width 1568 height 673
drag, startPoint x: 1546, startPoint y: 175, endPoint x: 1539, endPoint y: 210, distance: 35.7
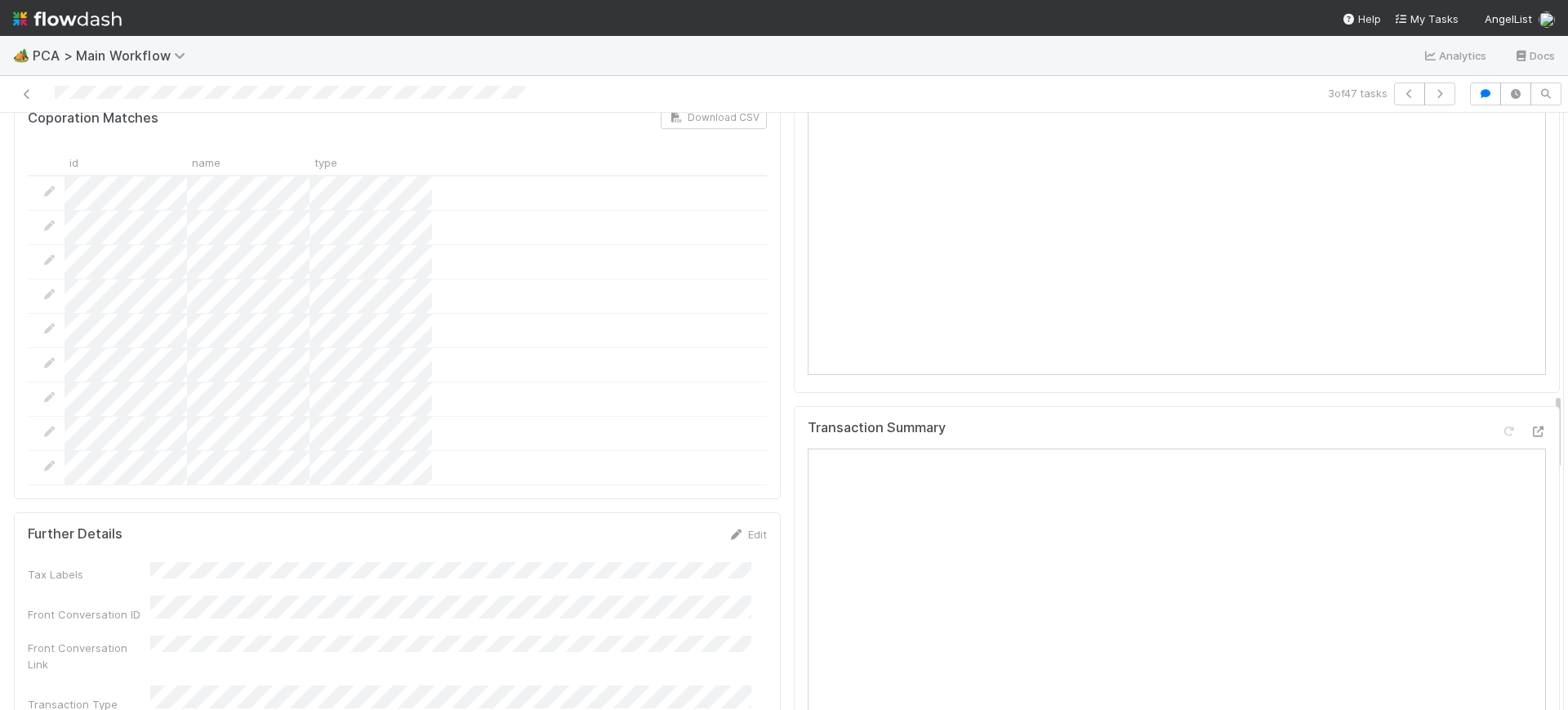
scroll to position [2136, 0]
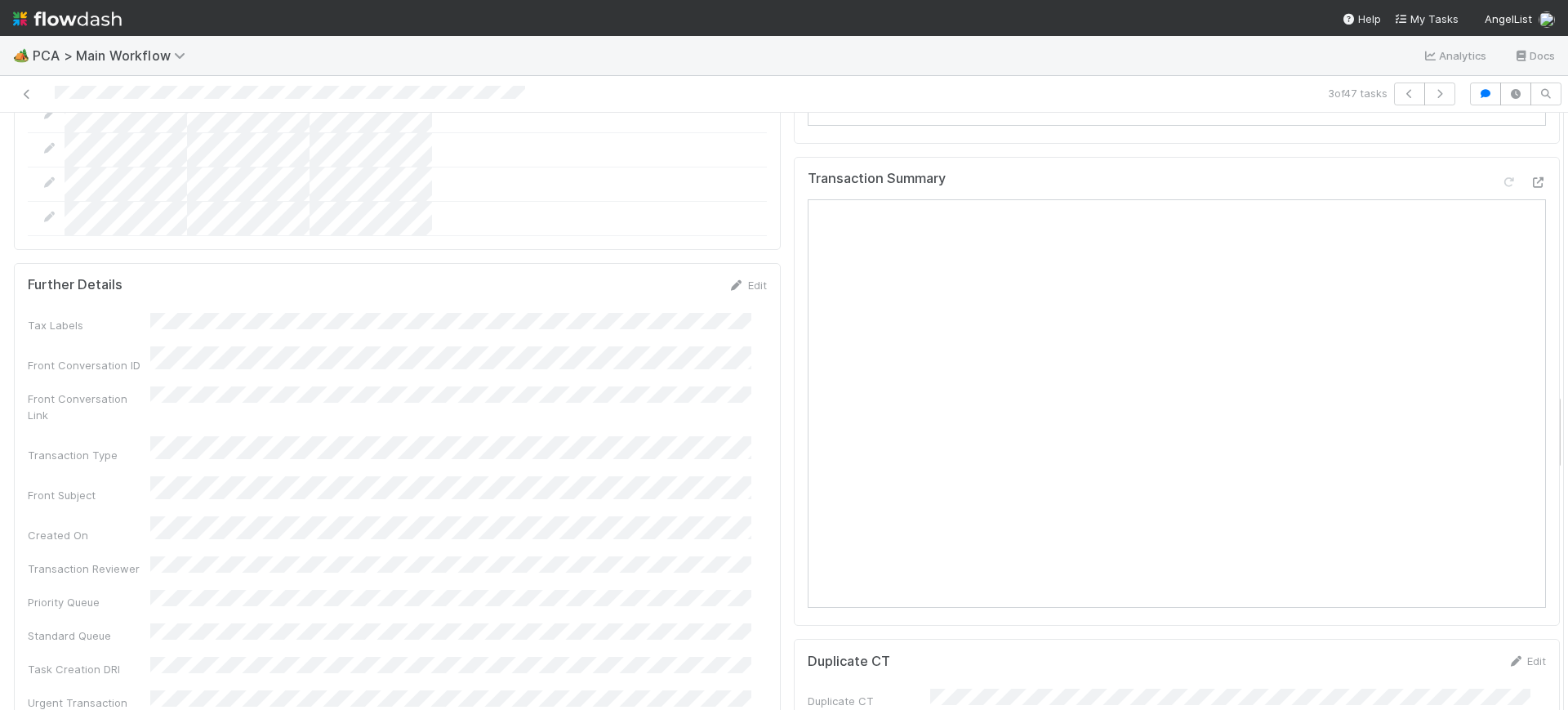
drag, startPoint x: 1543, startPoint y: 200, endPoint x: 1542, endPoint y: 432, distance: 232.0
click at [1542, 432] on div "Parsing Accuracy (Finance Review) Edit Inaccurate Term(s) Inaccurate Transactio…" at bounding box center [787, 370] width 1584 height 4692
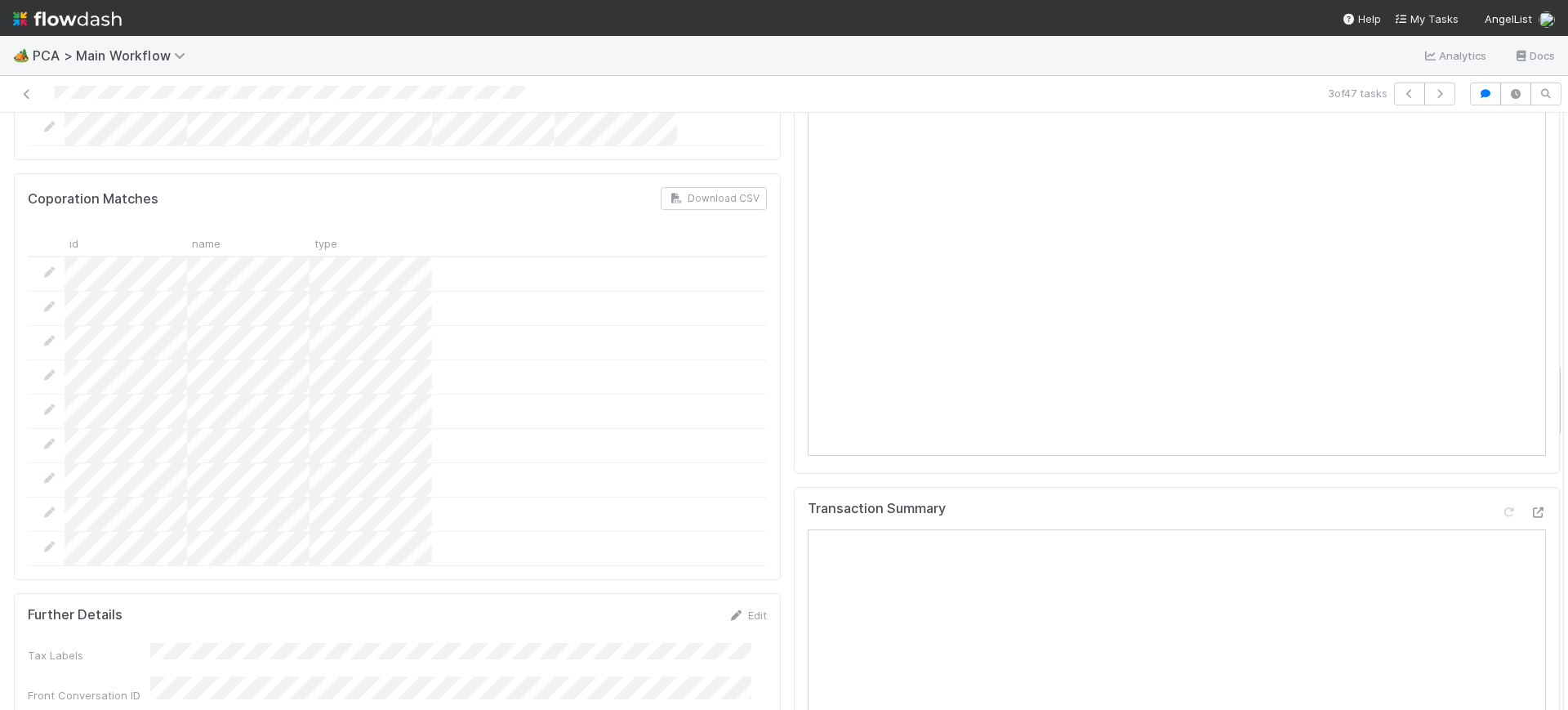
drag, startPoint x: 1542, startPoint y: 428, endPoint x: 1540, endPoint y: 374, distance: 54.0
click at [1541, 384] on div "Parsing Accuracy (Finance Review) Edit Inaccurate Term(s) Inaccurate Transactio…" at bounding box center [787, 700] width 1584 height 4692
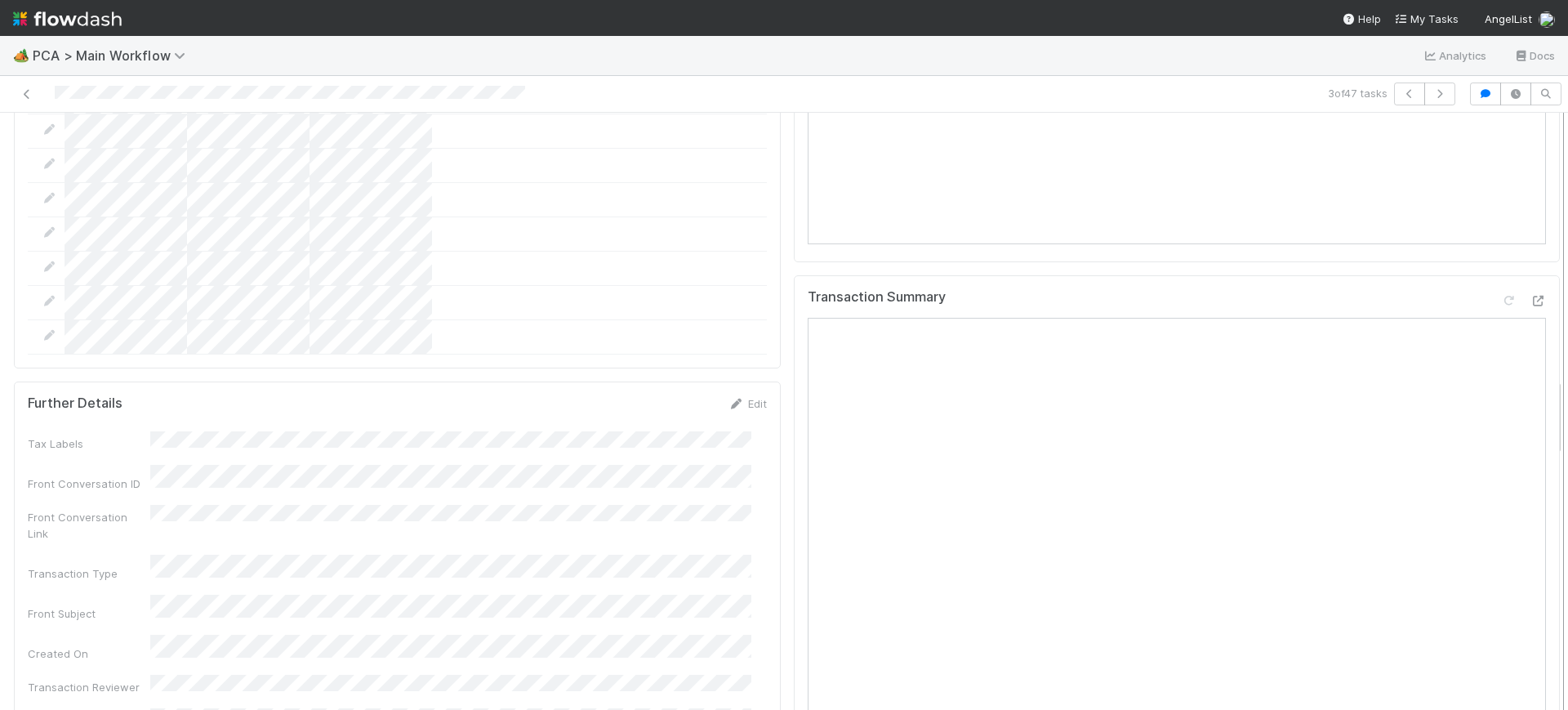
scroll to position [2023, 0]
drag, startPoint x: 1543, startPoint y: 393, endPoint x: 1546, endPoint y: 423, distance: 30.1
click at [1546, 423] on div "Finance Review - Backlog (Finance) [PERSON_NAME] Finish Move to Post-Close Ques…" at bounding box center [784, 411] width 1568 height 597
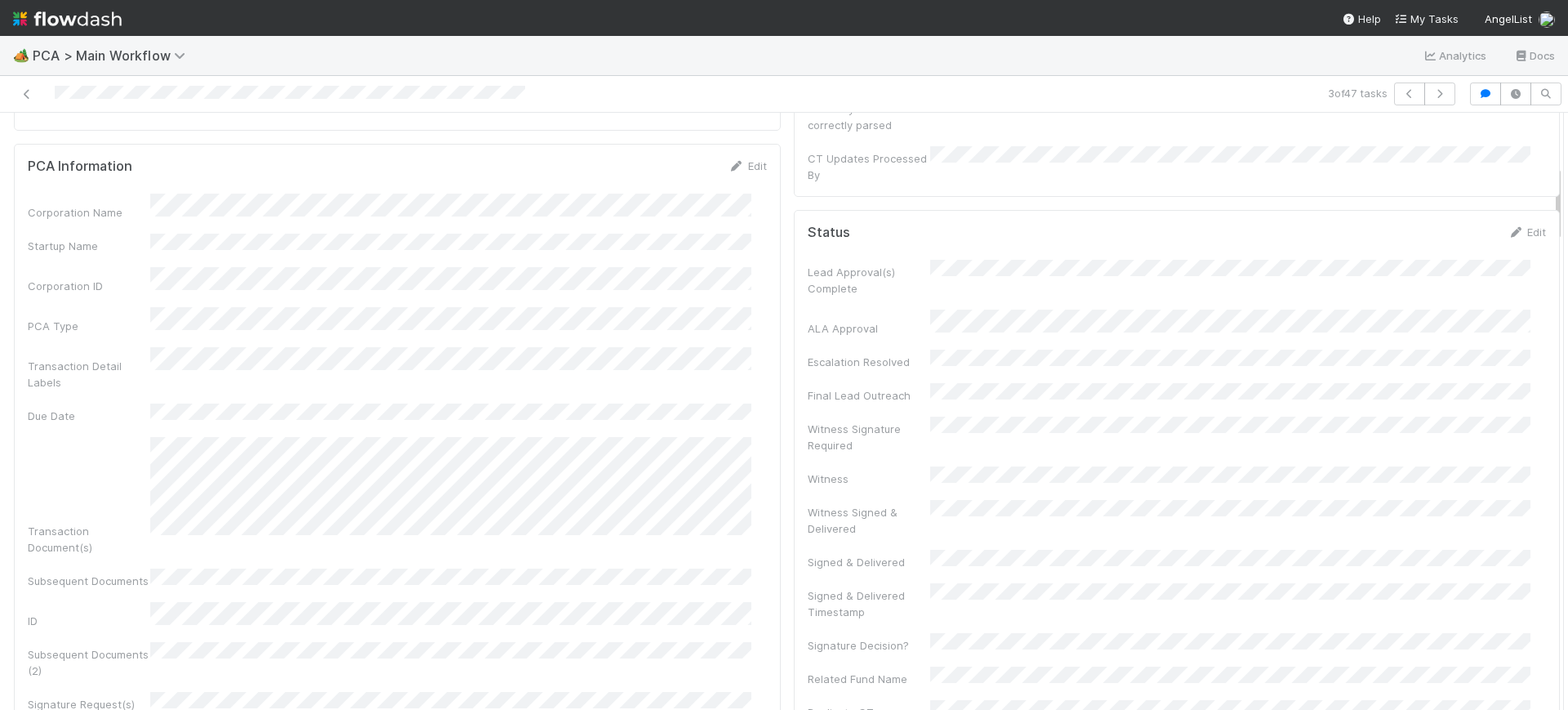
scroll to position [391, 0]
drag, startPoint x: 1542, startPoint y: 395, endPoint x: 1568, endPoint y: 166, distance: 230.5
click at [1568, 166] on div "🏕️ PCA > Main Workflow Analytics Docs 3 of 47 tasks Finance Review - Backlog (F…" at bounding box center [784, 372] width 1568 height 673
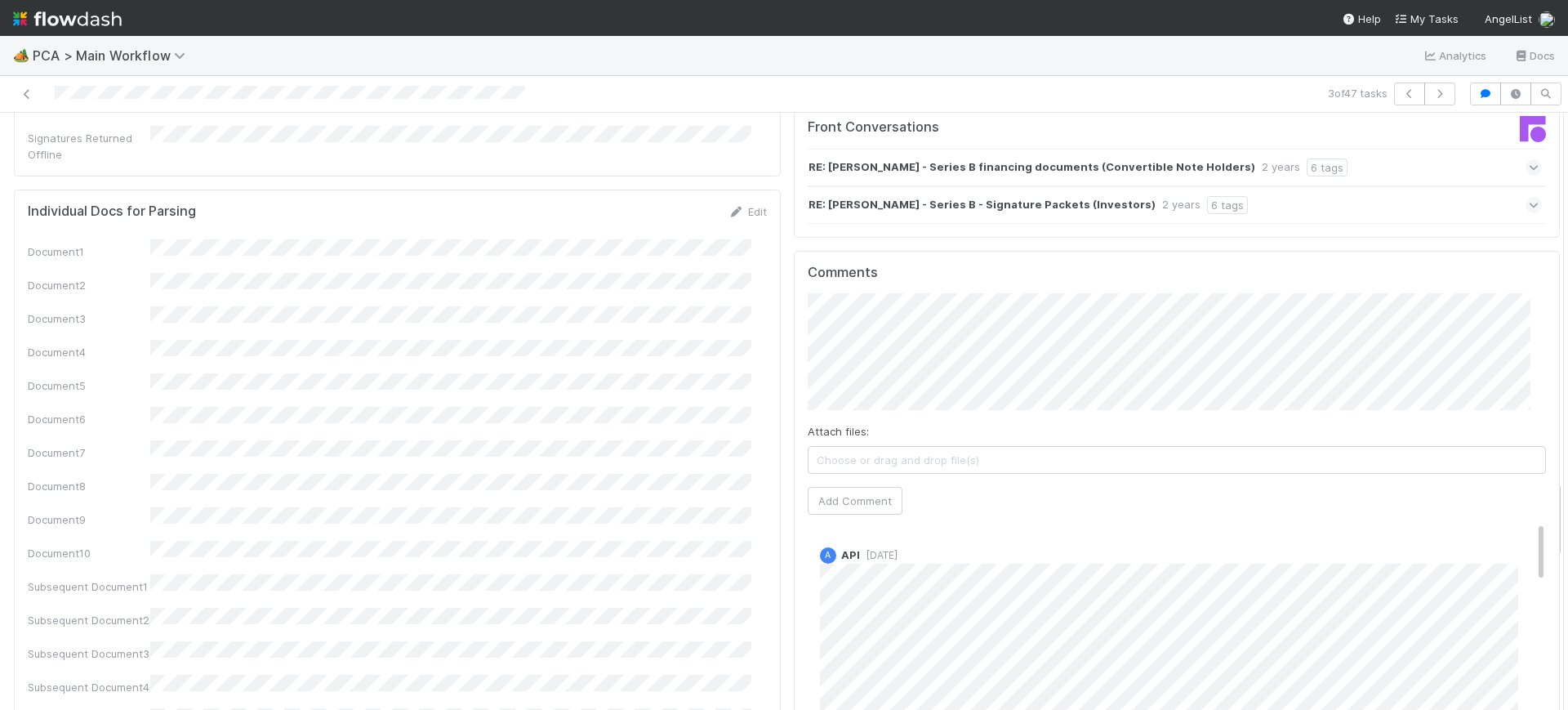
drag, startPoint x: 1542, startPoint y: 183, endPoint x: 1524, endPoint y: 441, distance: 258.6
click at [1568, 498] on div "🏕️ PCA > Main Workflow Analytics Docs 3 of 47 tasks Finance Review - Backlog (F…" at bounding box center [784, 372] width 1568 height 673
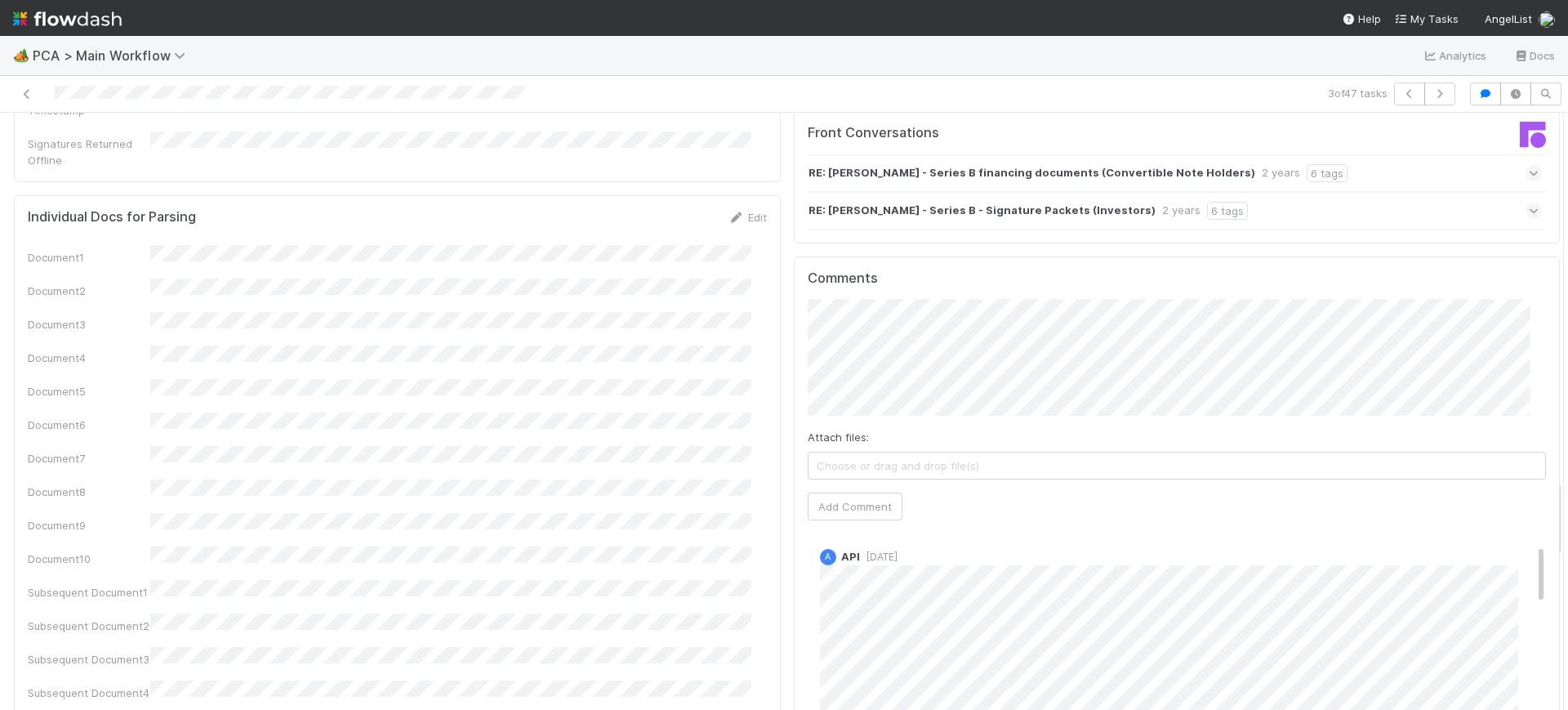
scroll to position [0, 0]
drag, startPoint x: 1512, startPoint y: 420, endPoint x: 1533, endPoint y: 315, distance: 107.1
click at [845, 492] on button "Add Comment" at bounding box center [855, 505] width 95 height 28
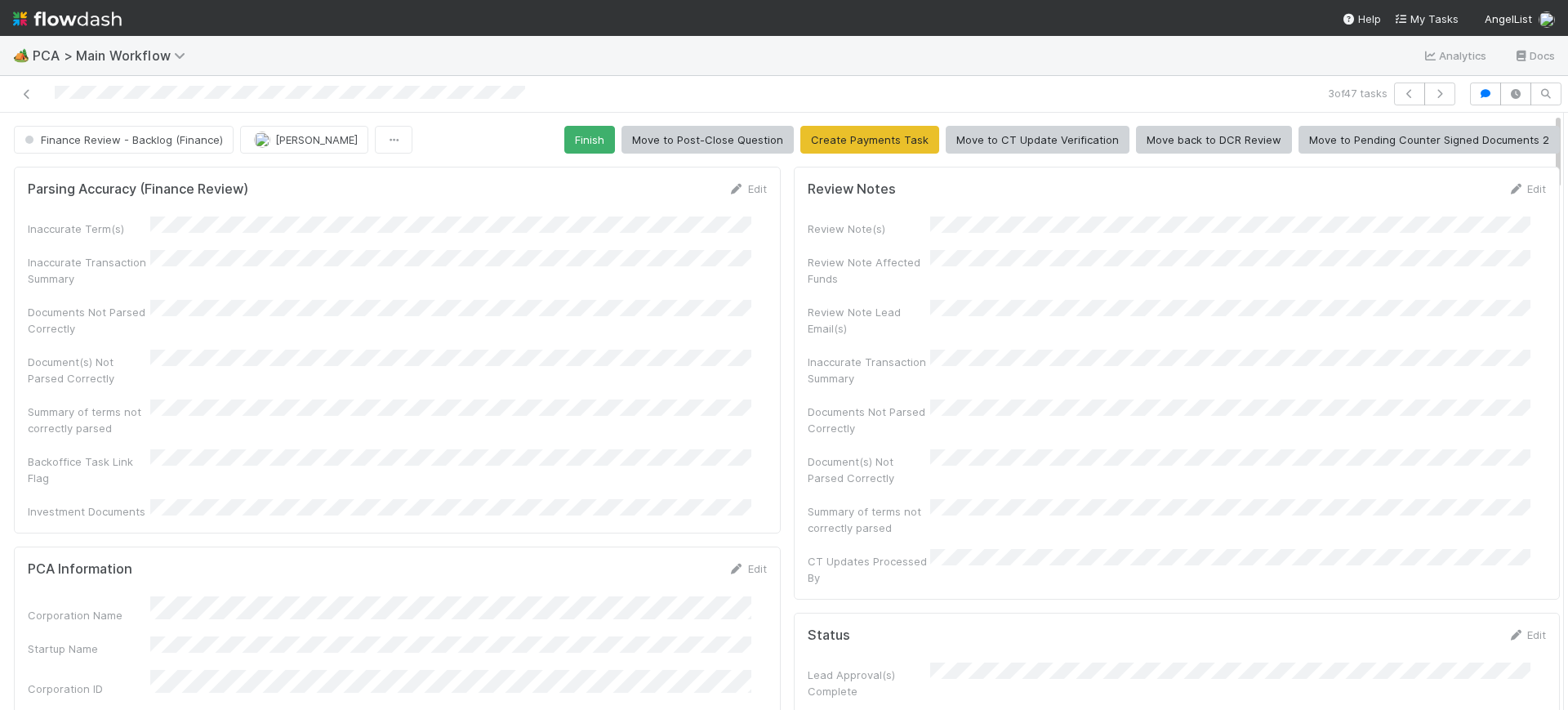
drag, startPoint x: 1542, startPoint y: 513, endPoint x: 1545, endPoint y: 91, distance: 422.0
click at [1545, 91] on div "3 of 47 tasks Finance Review - Backlog (Finance) [PERSON_NAME] Finish Move to P…" at bounding box center [784, 393] width 1568 height 634
click at [181, 130] on button "Finance Review - Backlog (Finance)" at bounding box center [124, 139] width 220 height 28
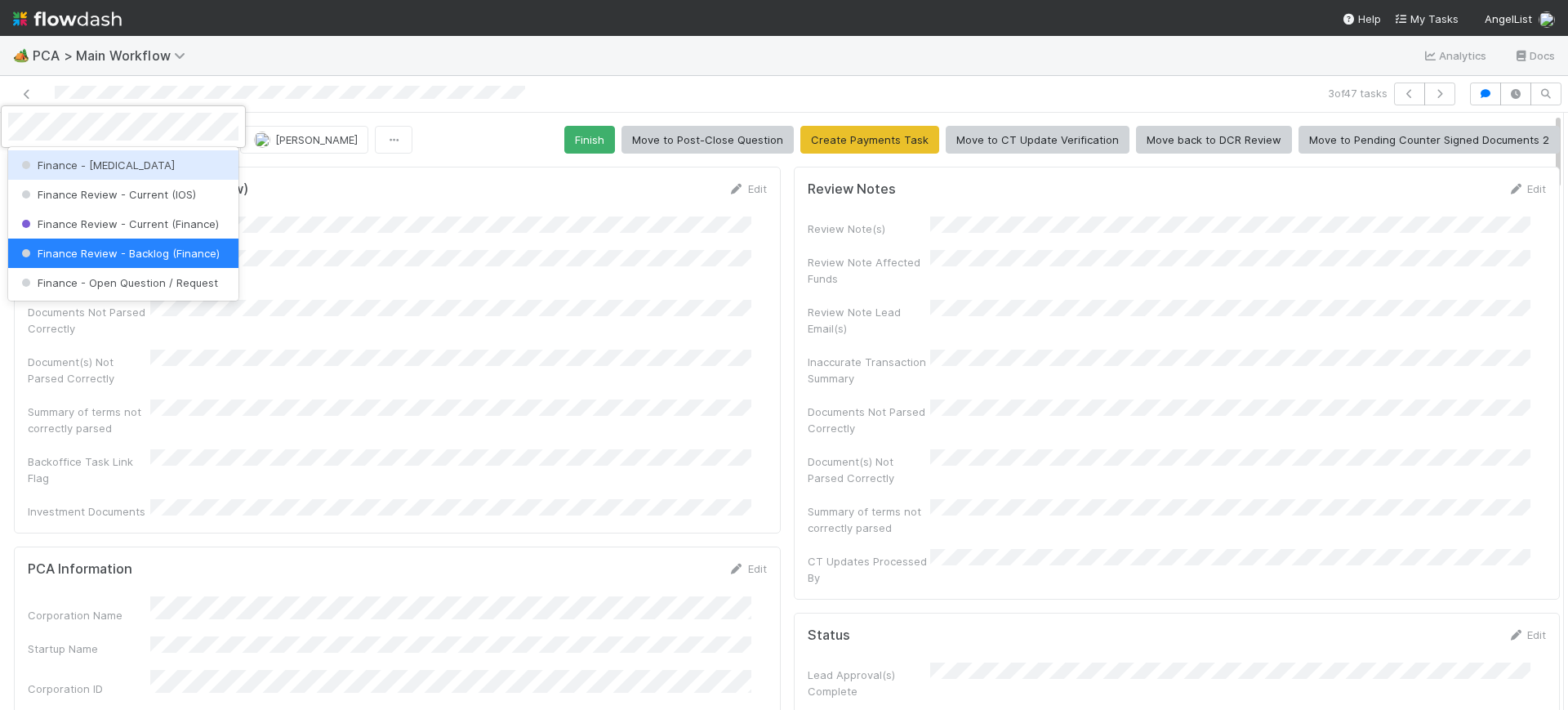
click at [119, 162] on div "Finance - [MEDICAL_DATA]" at bounding box center [123, 165] width 231 height 29
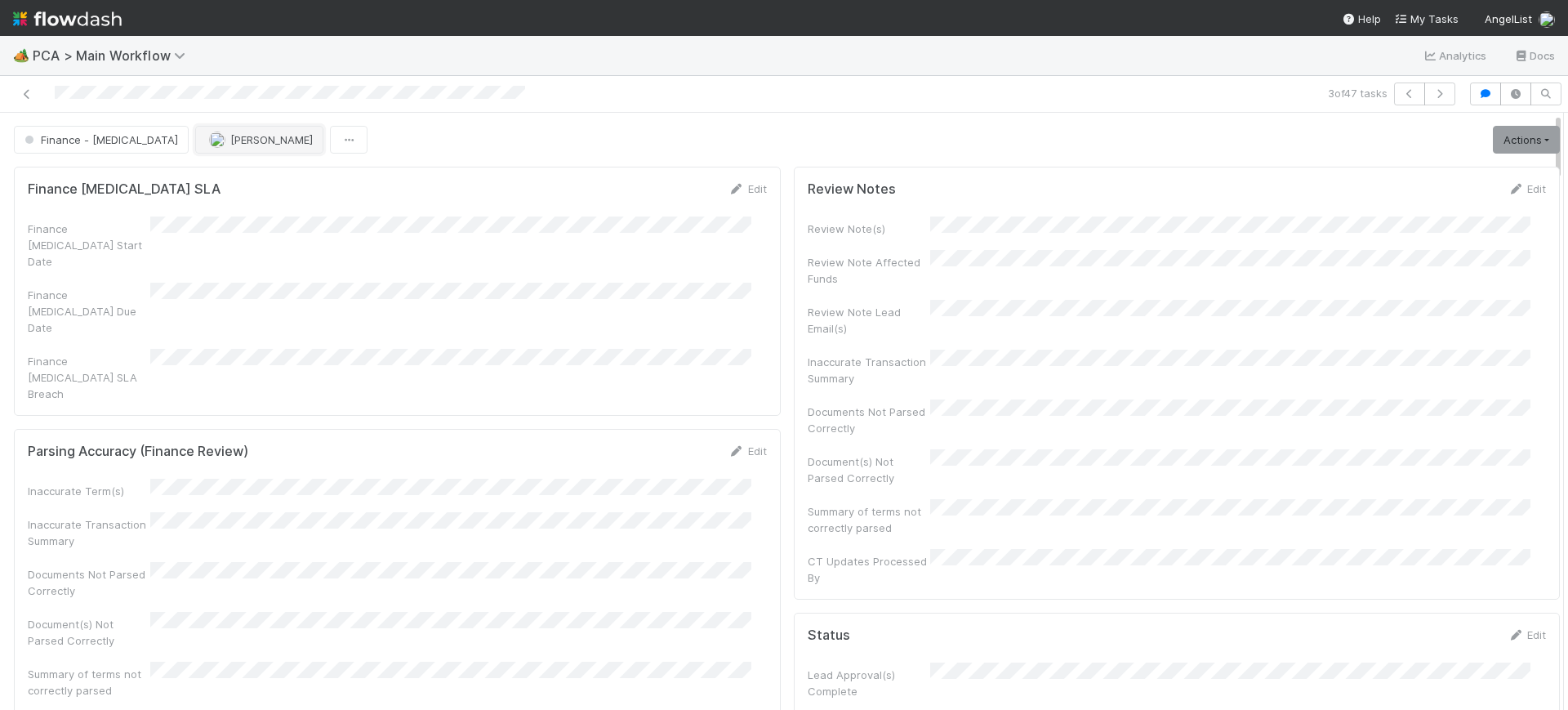
click at [216, 134] on button "[PERSON_NAME]" at bounding box center [259, 139] width 128 height 28
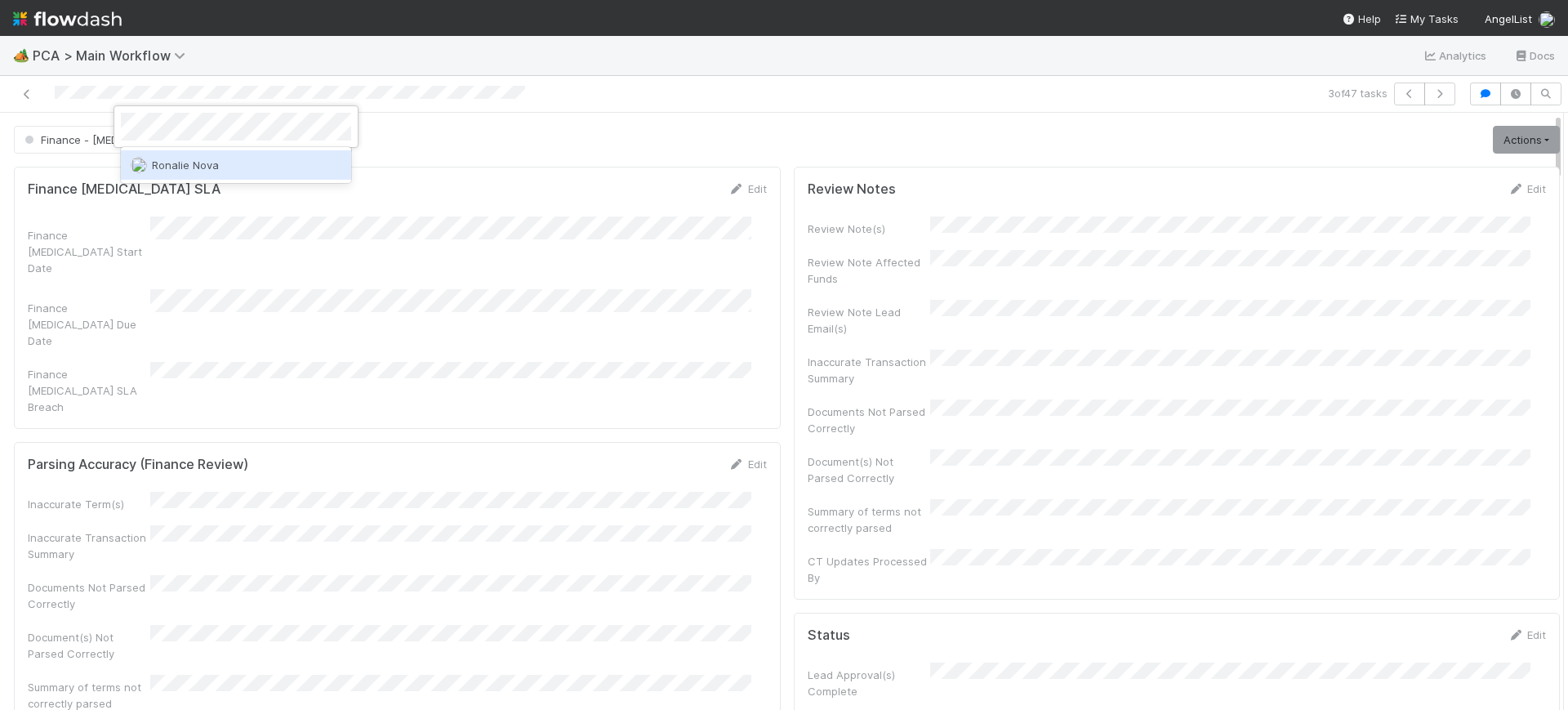
click at [202, 163] on span "Ronalie Nova" at bounding box center [184, 165] width 67 height 14
click at [646, 64] on div at bounding box center [784, 355] width 1568 height 710
click at [1433, 83] on button "button" at bounding box center [1440, 95] width 31 height 23
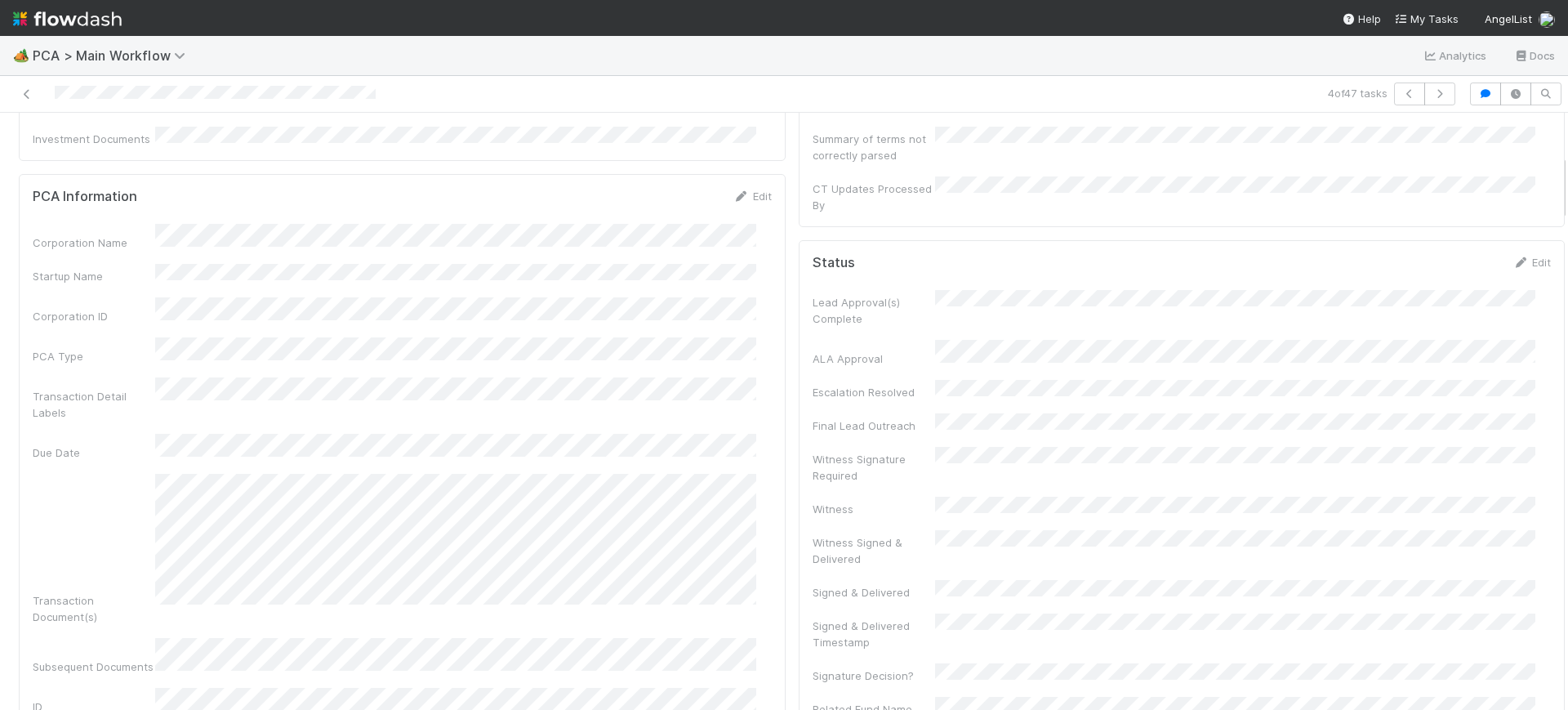
click at [1568, 170] on div at bounding box center [1568, 411] width 1 height 597
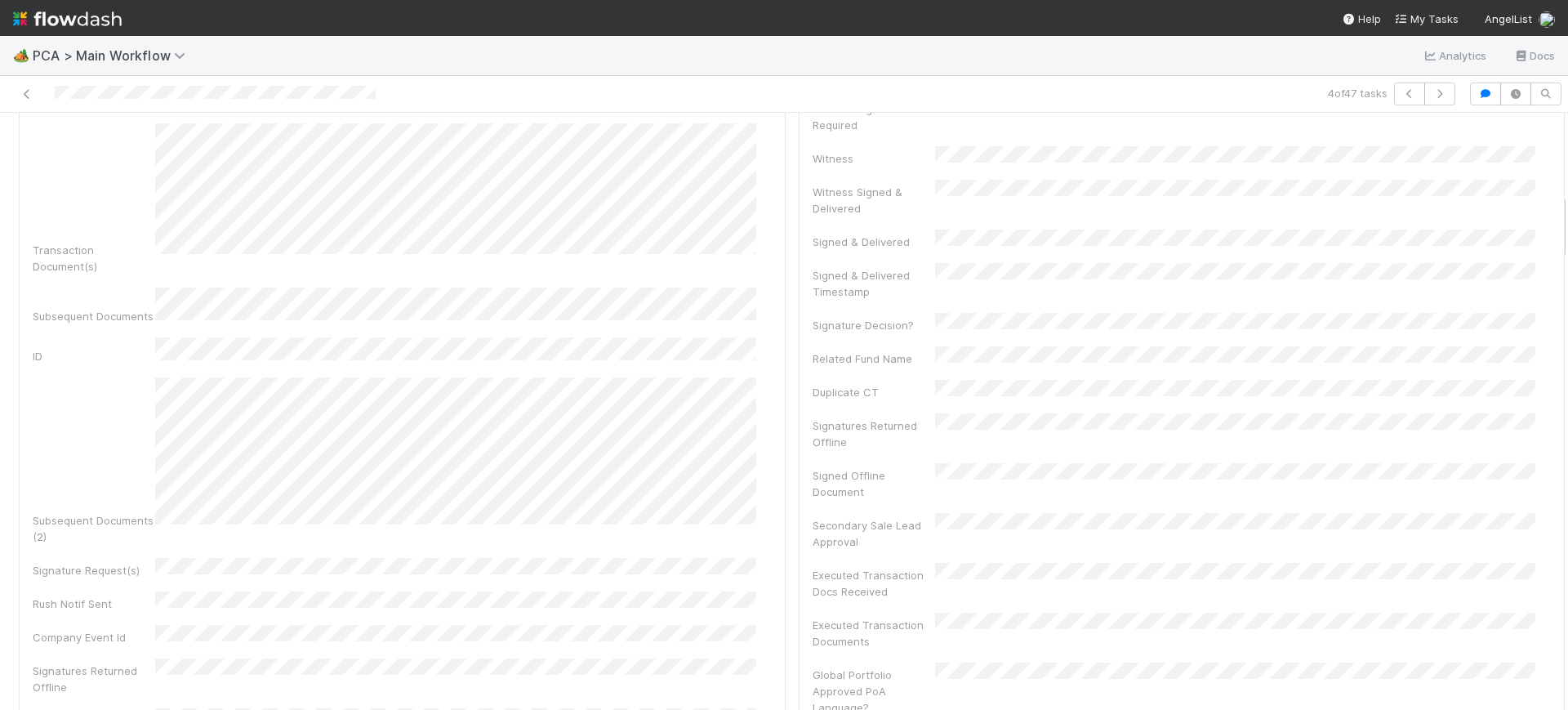
scroll to position [708, 0]
drag, startPoint x: 1547, startPoint y: 174, endPoint x: 1568, endPoint y: 210, distance: 41.7
click at [1568, 210] on div "🏕️ PCA > Main Workflow Analytics Docs 4 of 47 tasks Finance Review - Backlog (F…" at bounding box center [784, 372] width 1568 height 673
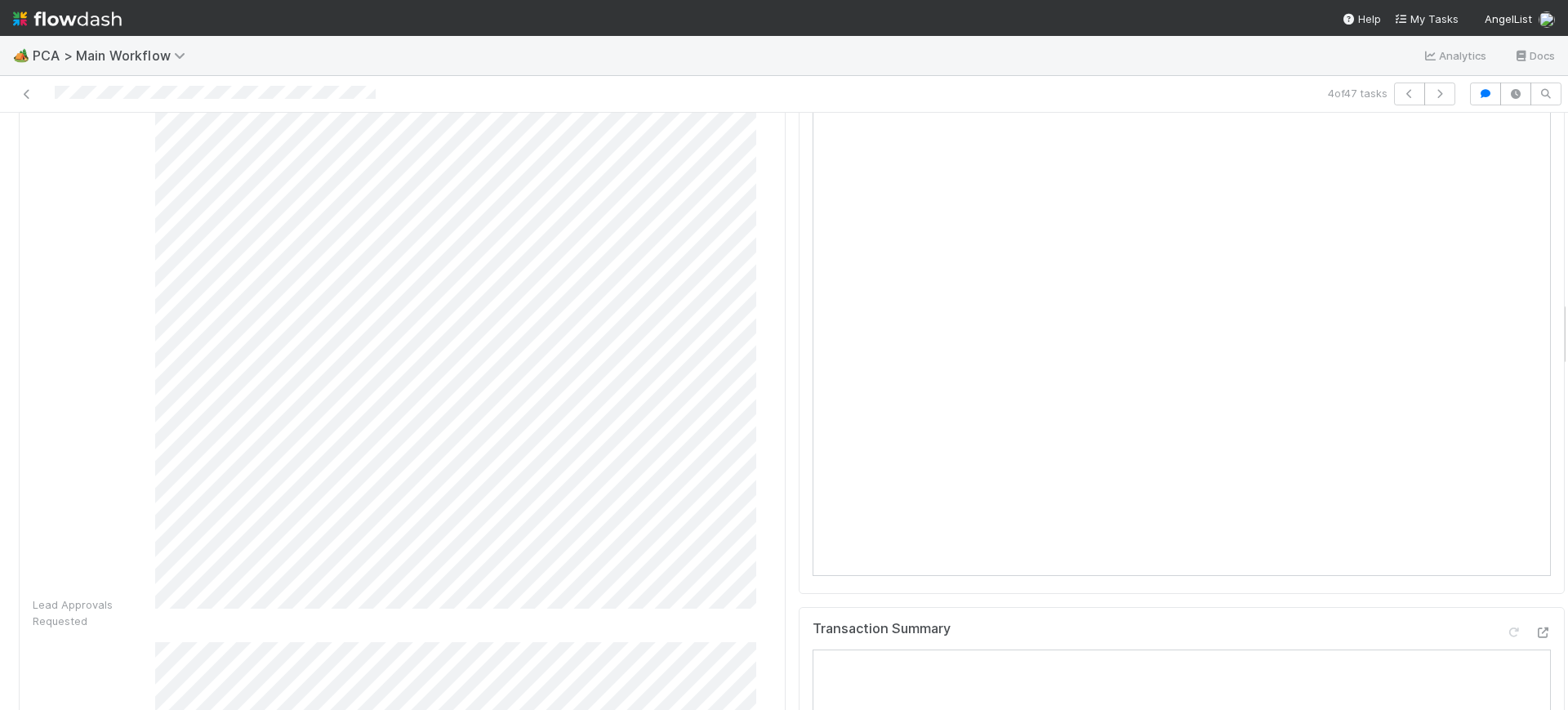
scroll to position [1679, 0]
drag, startPoint x: 1547, startPoint y: 205, endPoint x: 1568, endPoint y: 314, distance: 111.0
click at [1568, 314] on div "🏕️ PCA > Main Workflow Analytics Docs 4 of 47 tasks Finance Review - Backlog (F…" at bounding box center [784, 372] width 1568 height 673
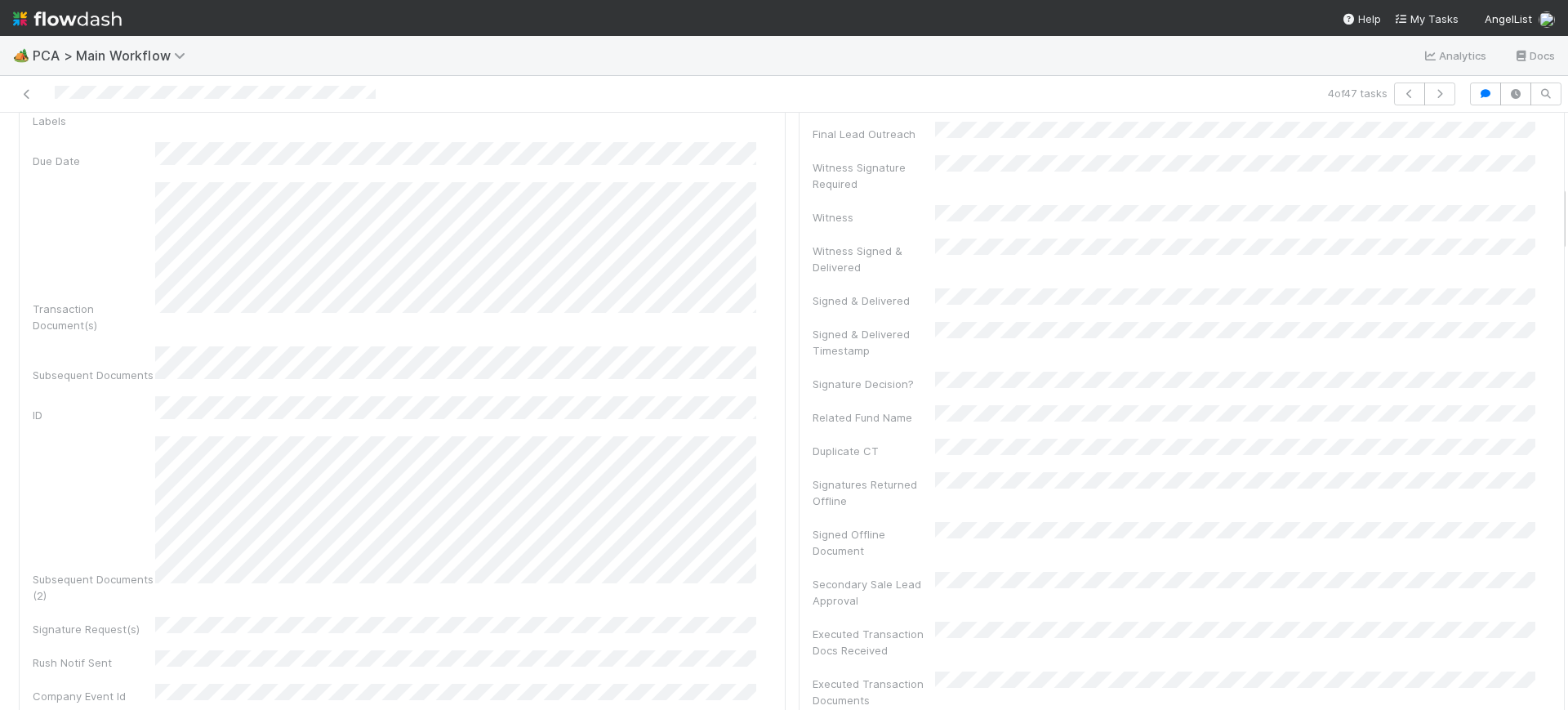
scroll to position [620, 0]
drag, startPoint x: 1548, startPoint y: 332, endPoint x: 1564, endPoint y: 213, distance: 120.1
click at [1564, 213] on div "🏕️ PCA > Main Workflow Analytics Docs 4 of 47 tasks Finance Review - Backlog (F…" at bounding box center [784, 372] width 1568 height 673
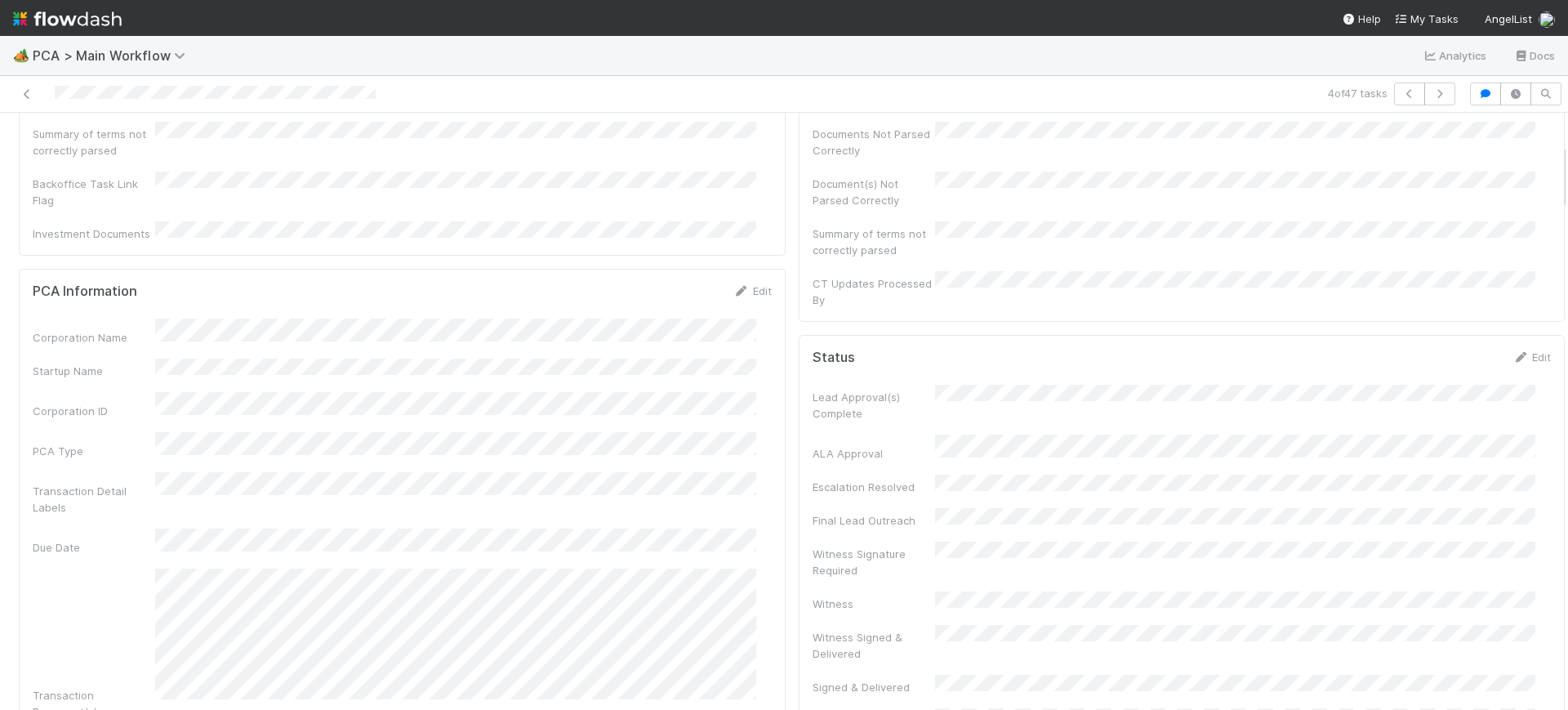
scroll to position [0, 0]
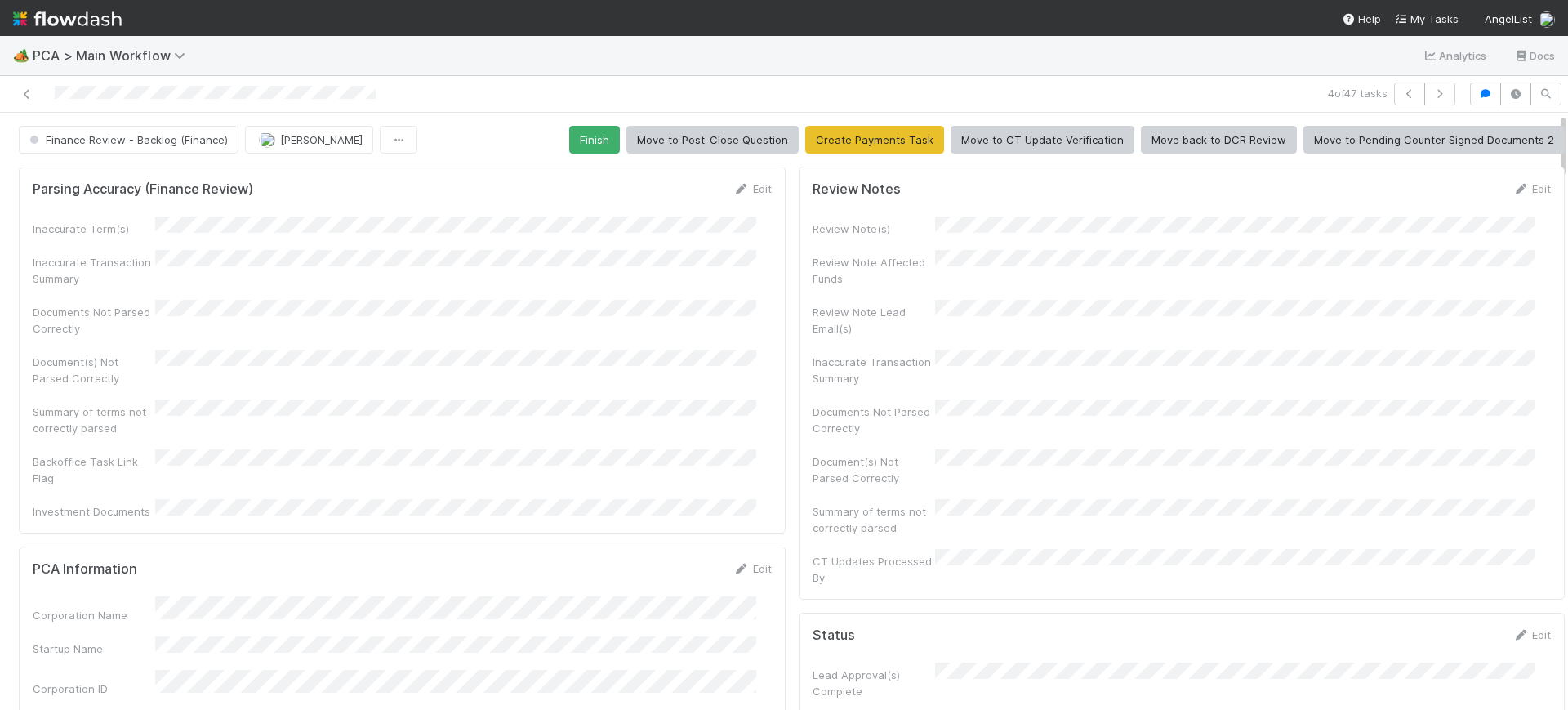
drag, startPoint x: 1549, startPoint y: 200, endPoint x: 1549, endPoint y: 87, distance: 113.0
click at [1549, 87] on div "4 of 47 tasks Finance Review - Backlog (Finance) [PERSON_NAME] Finish Move to P…" at bounding box center [784, 393] width 1568 height 634
click at [577, 138] on button "Finish" at bounding box center [594, 139] width 50 height 28
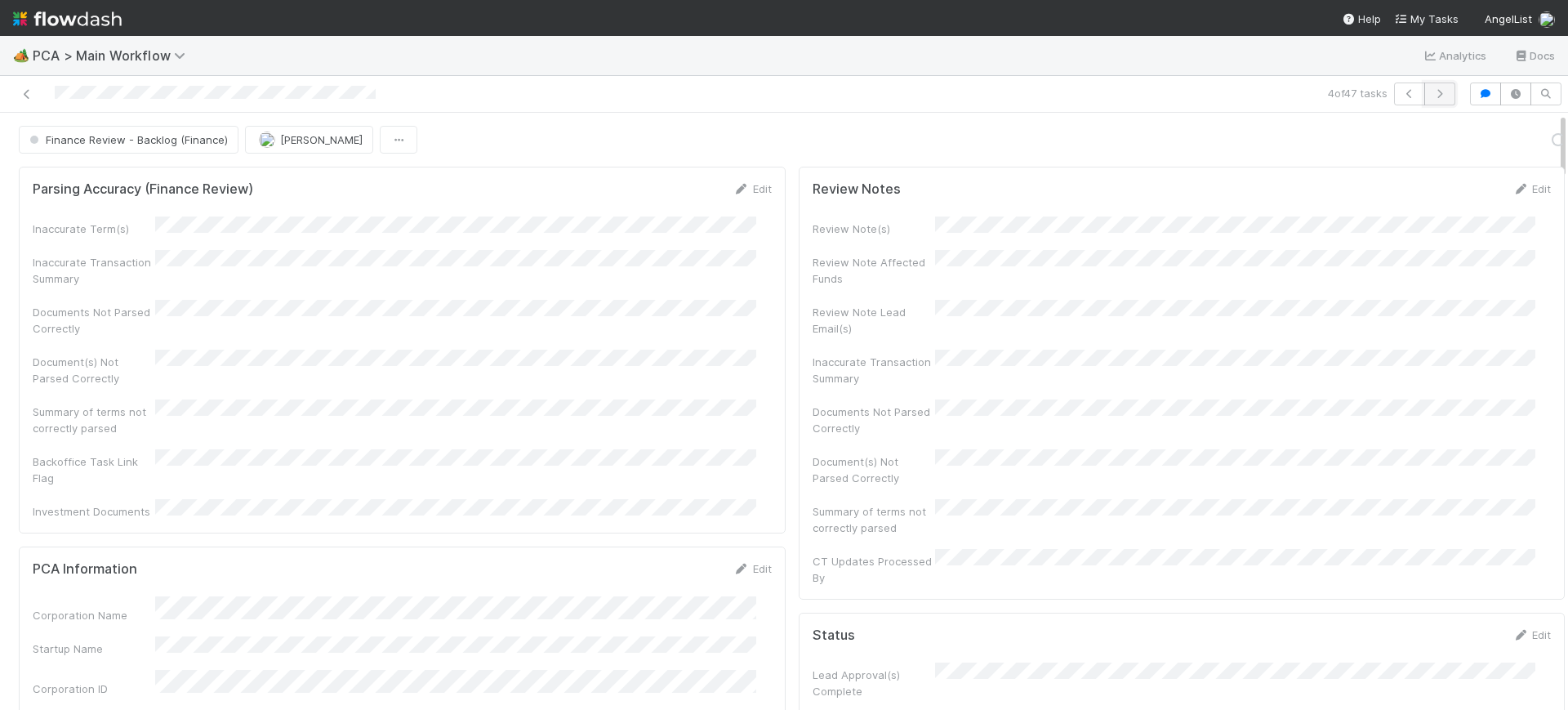
click at [1438, 93] on button "button" at bounding box center [1440, 95] width 31 height 23
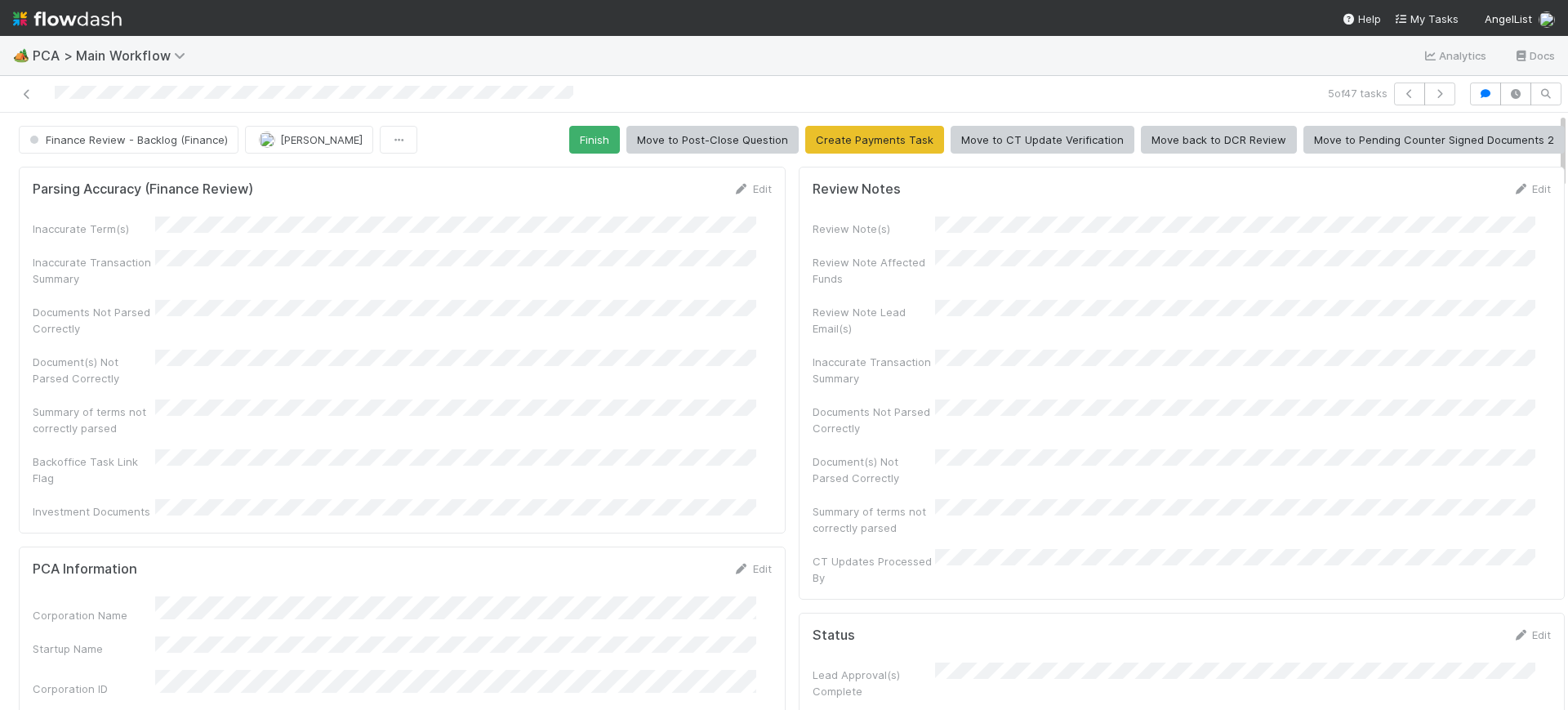
drag, startPoint x: 1549, startPoint y: 144, endPoint x: 1558, endPoint y: 55, distance: 89.5
click at [1558, 55] on div "🏕️ PCA > Main Workflow Analytics Docs 5 of 47 tasks Finance Review - Backlog (F…" at bounding box center [784, 372] width 1568 height 673
click at [578, 136] on button "Finish" at bounding box center [594, 139] width 50 height 28
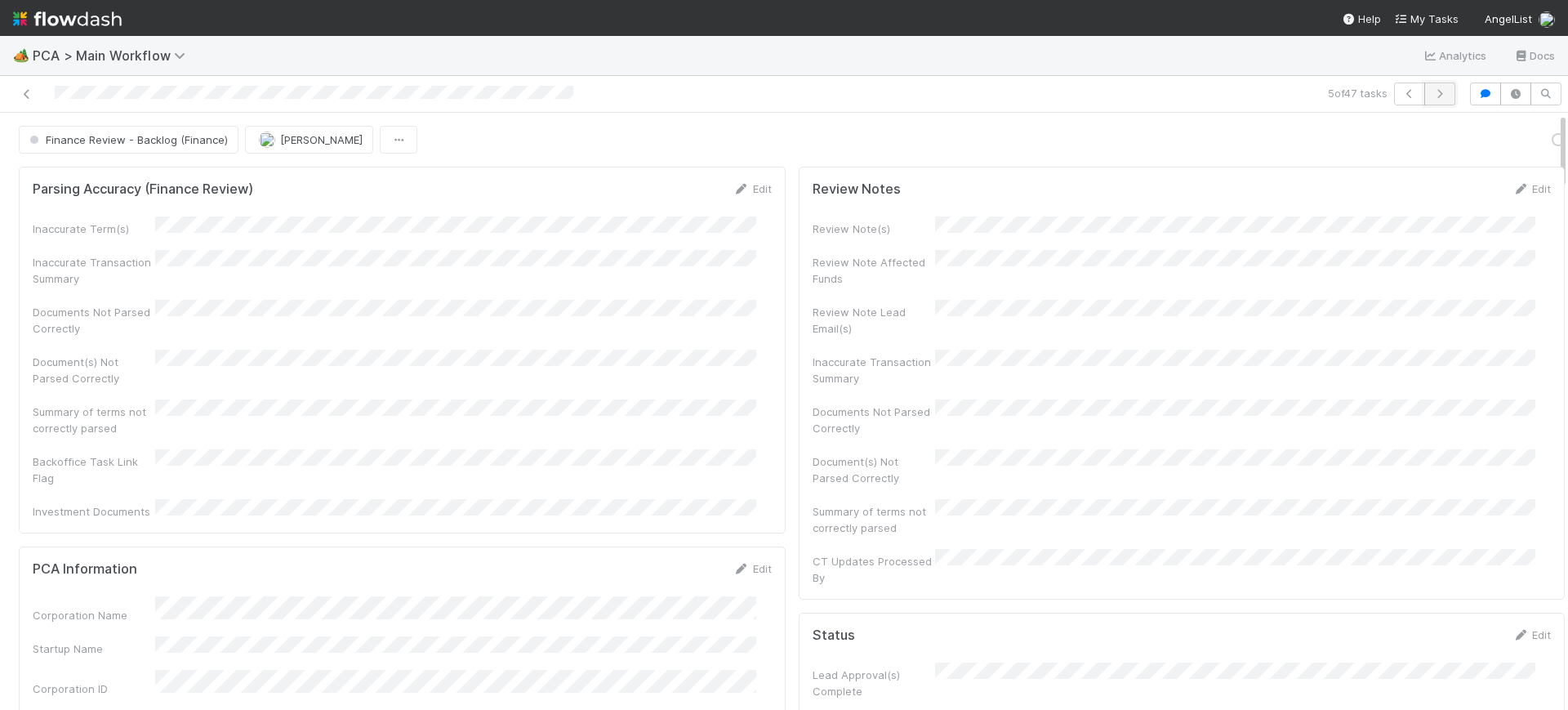
click at [1424, 88] on button "button" at bounding box center [1440, 95] width 31 height 23
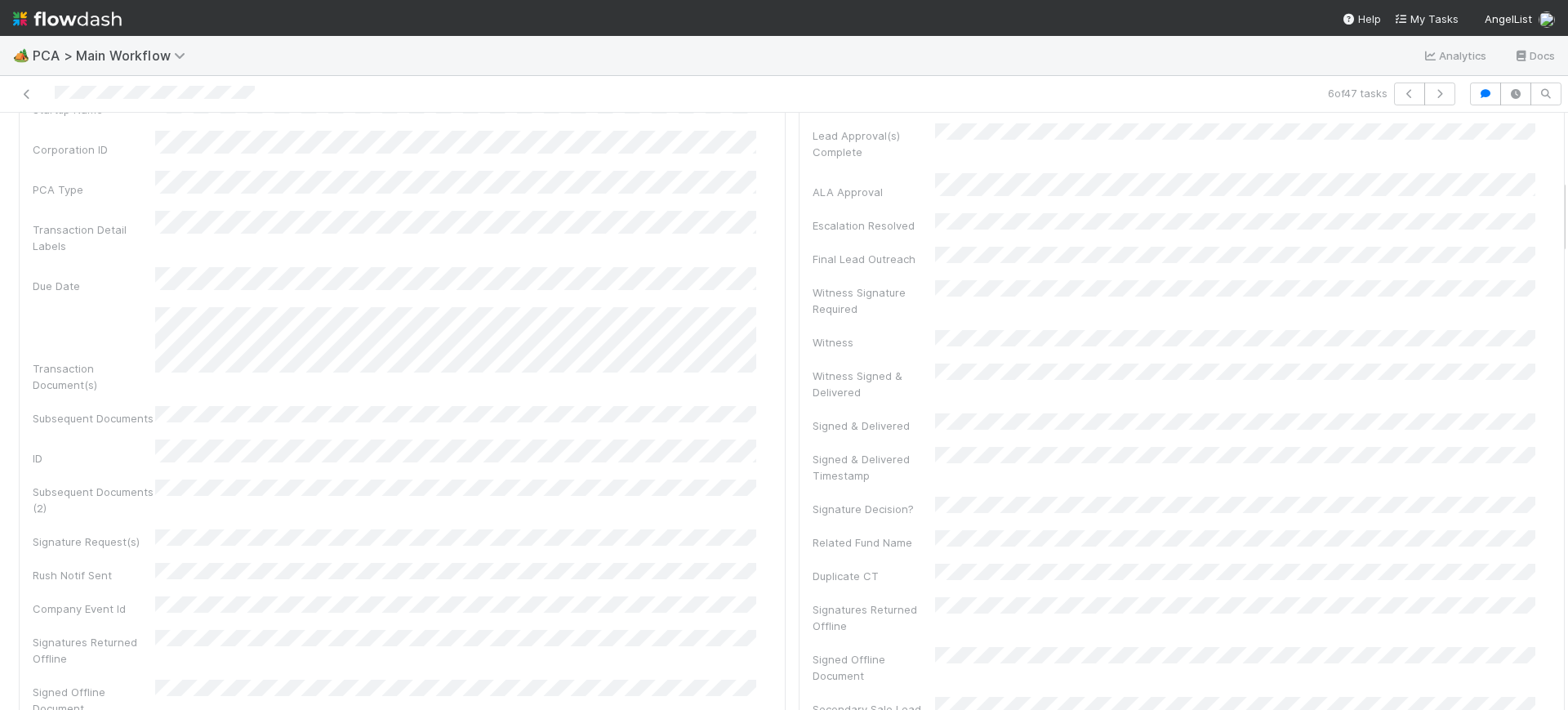
scroll to position [519, 0]
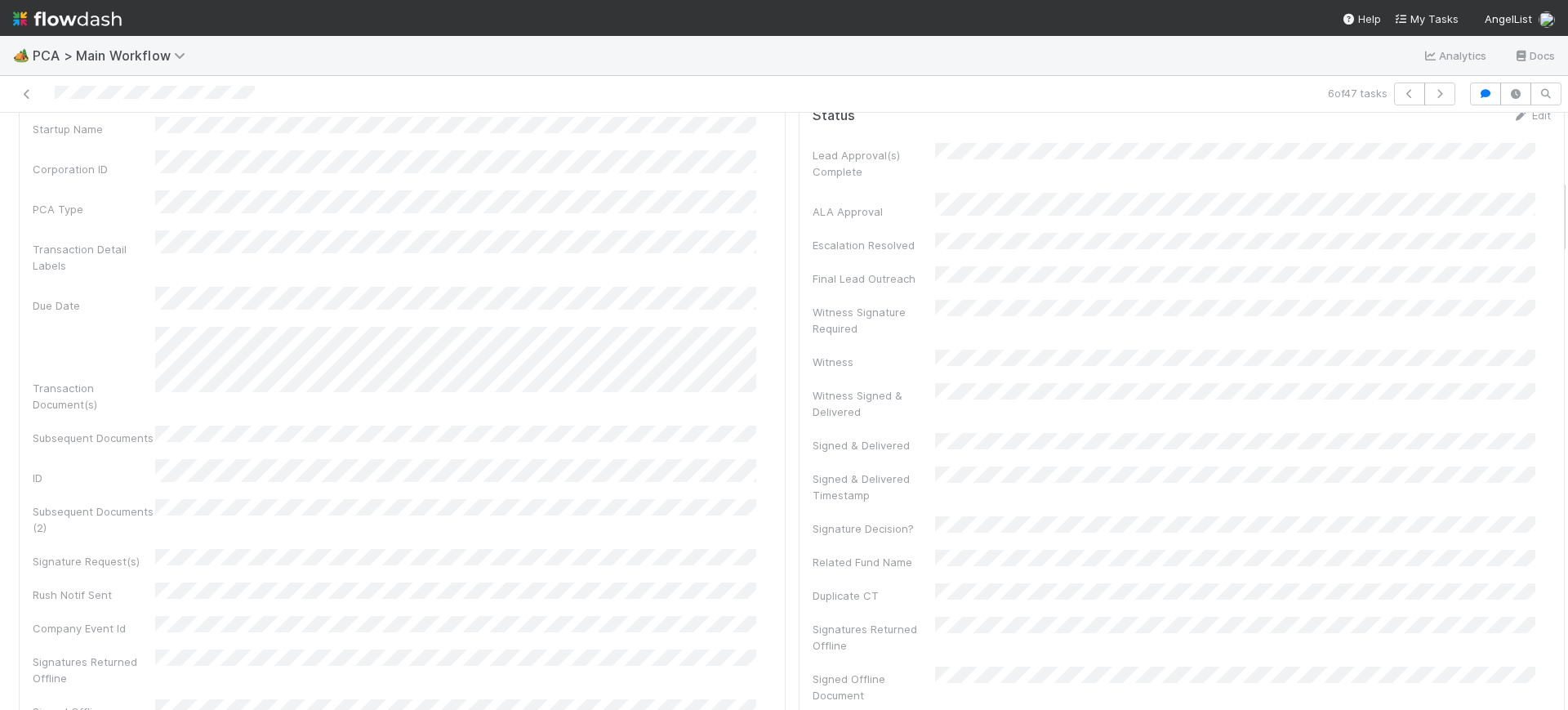
drag, startPoint x: 1547, startPoint y: 130, endPoint x: 1568, endPoint y: 197, distance: 70.2
click at [1568, 197] on div "🏕️ PCA > Main Workflow Analytics Docs 6 of 47 tasks Finance Review - Backlog (F…" at bounding box center [784, 372] width 1568 height 673
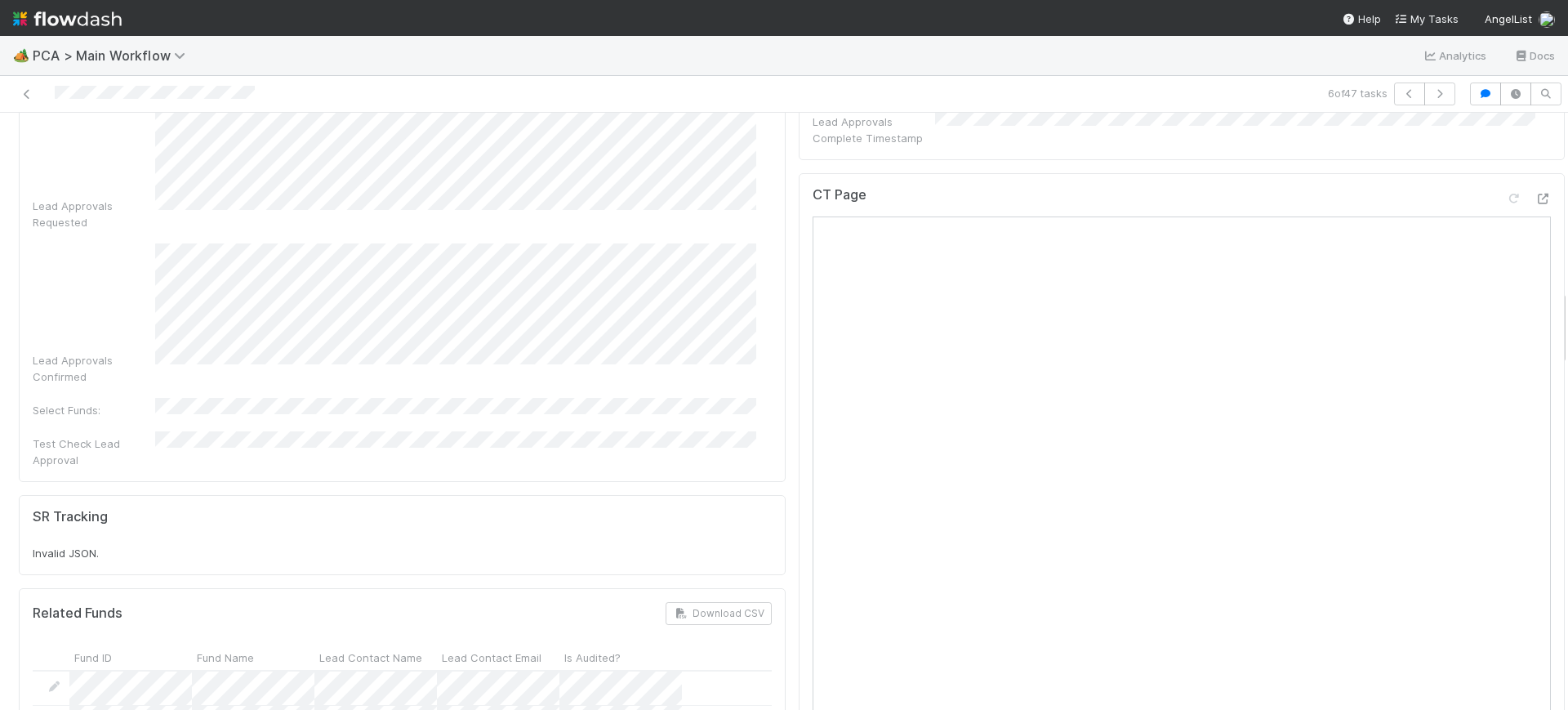
scroll to position [1398, 0]
drag, startPoint x: 1549, startPoint y: 228, endPoint x: 1558, endPoint y: 340, distance: 112.4
click at [1558, 340] on div "🏕️ PCA > Main Workflow Analytics Docs 6 of 47 tasks Finance Review - Backlog (F…" at bounding box center [784, 372] width 1568 height 673
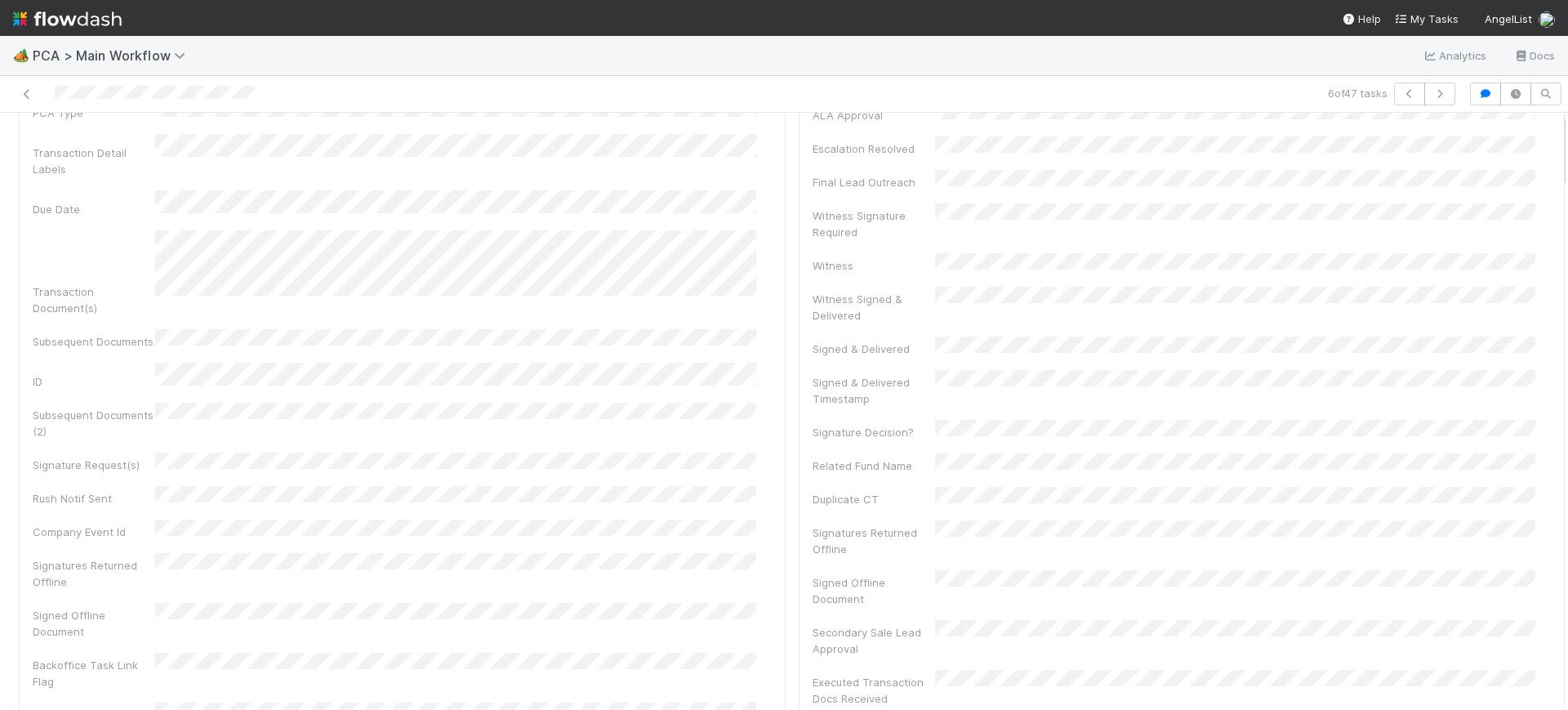
scroll to position [0, 0]
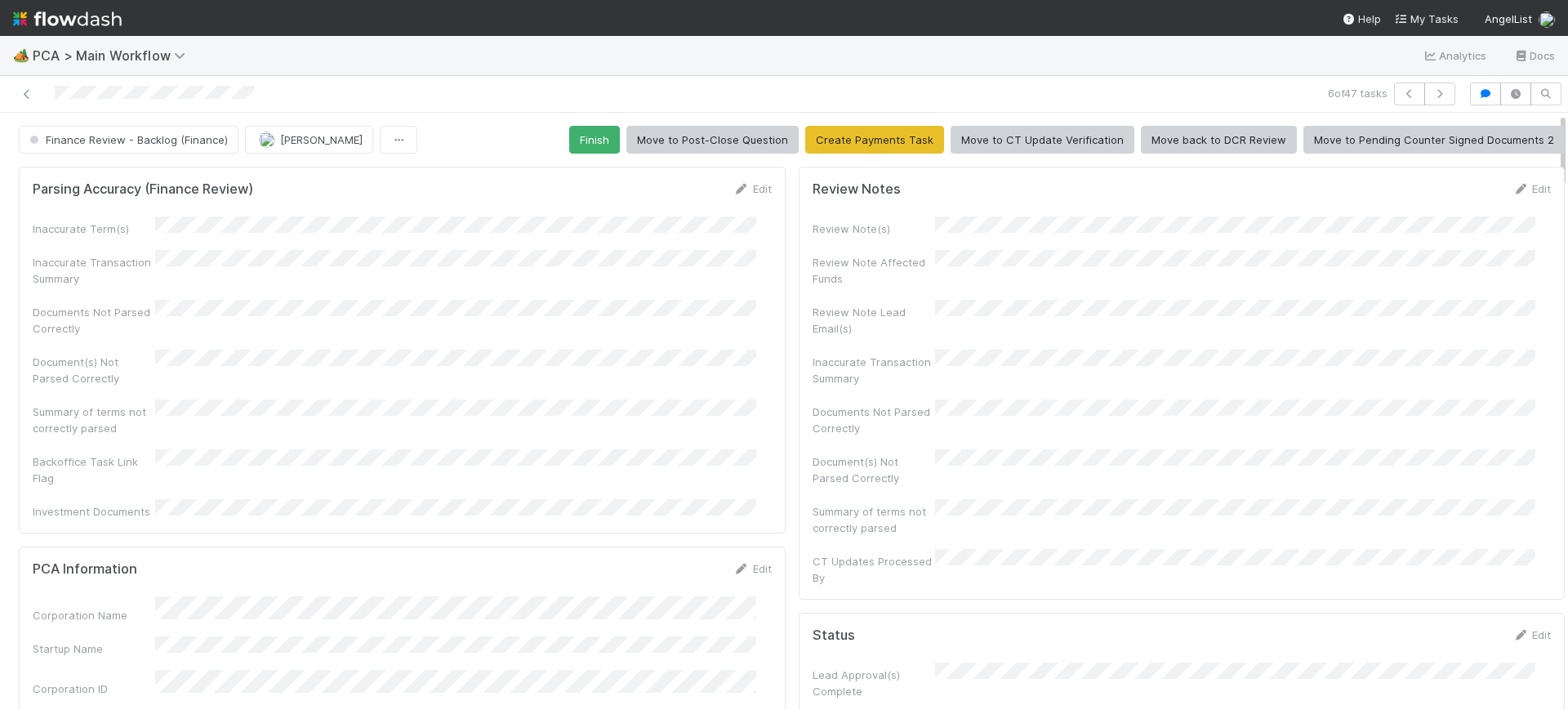
drag, startPoint x: 1548, startPoint y: 322, endPoint x: 1528, endPoint y: 68, distance: 254.8
click at [1528, 68] on div "🏕️ PCA > Main Workflow Analytics Docs 6 of 47 tasks Finance Review - Backlog (F…" at bounding box center [784, 372] width 1568 height 673
click at [592, 133] on button "Finish" at bounding box center [594, 139] width 50 height 28
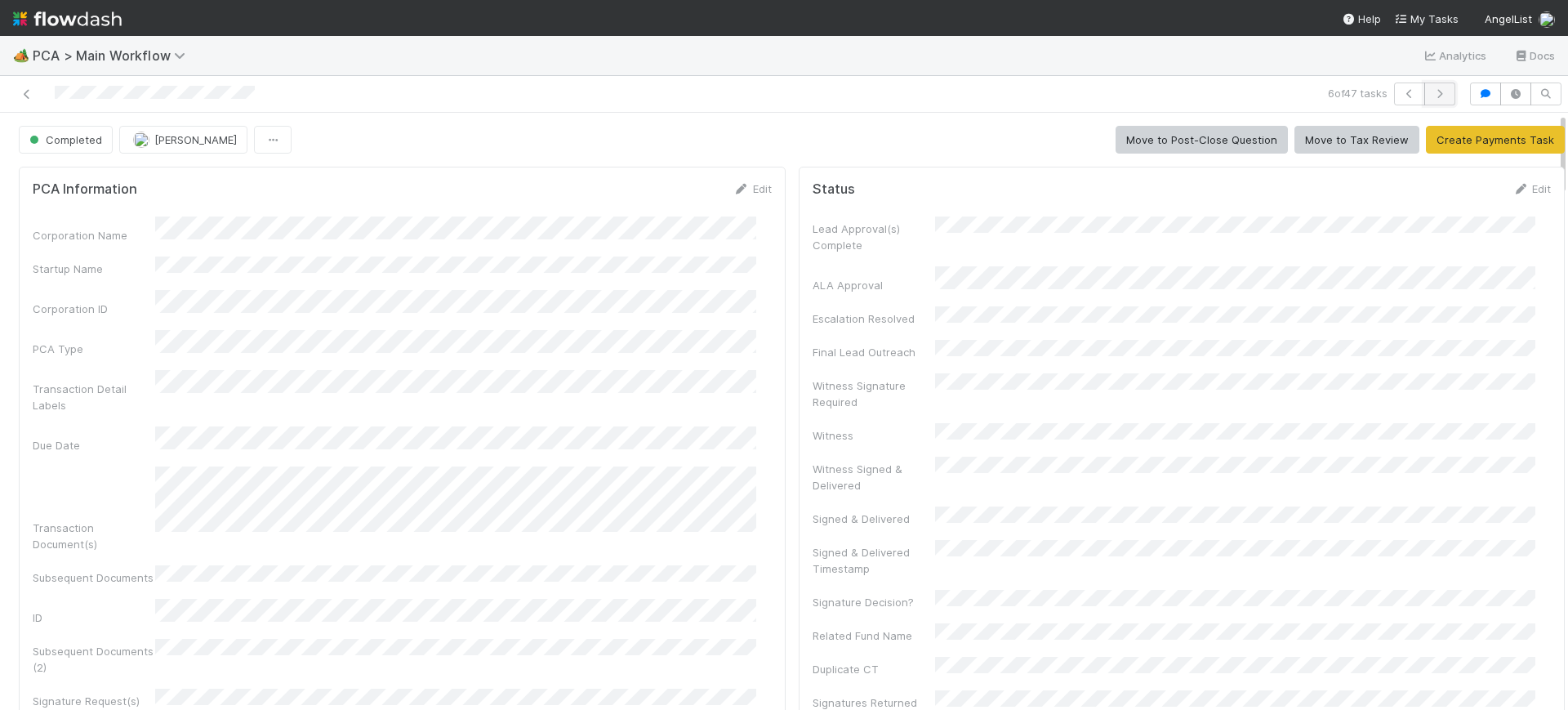
click at [1432, 89] on icon "button" at bounding box center [1440, 94] width 16 height 10
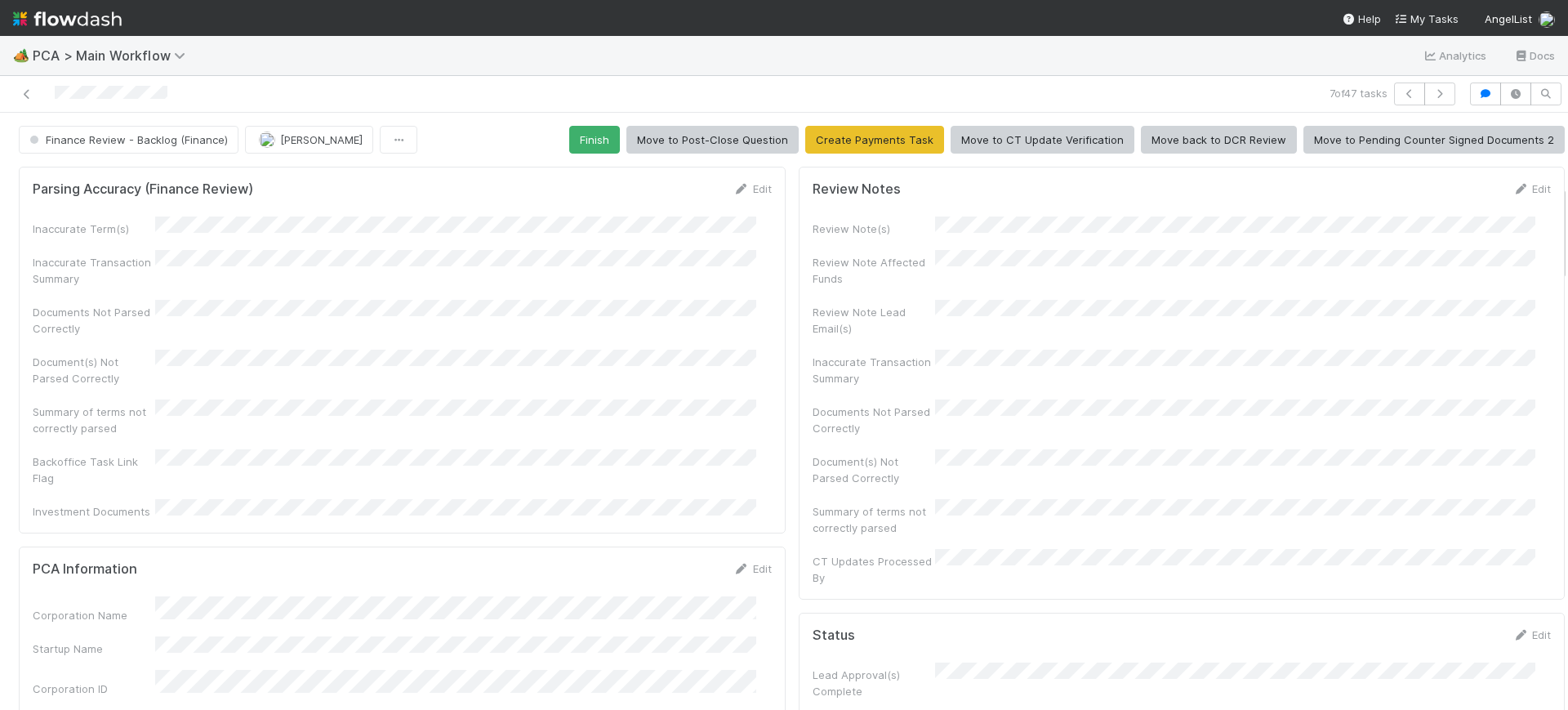
scroll to position [449, 0]
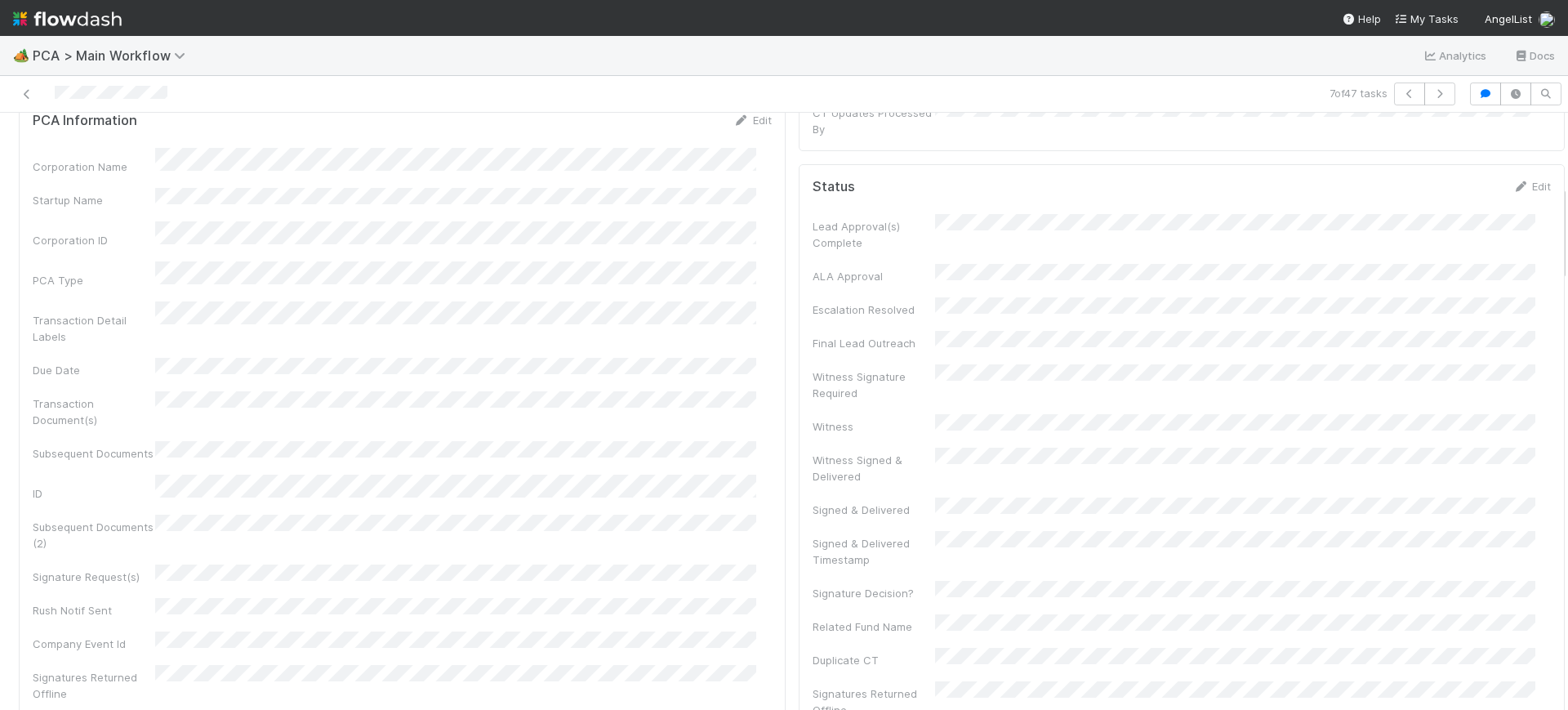
drag, startPoint x: 1549, startPoint y: 136, endPoint x: 1550, endPoint y: 209, distance: 73.0
click at [1550, 209] on div "Finance Review - Backlog (Finance) [PERSON_NAME] Finish Move to Post-Close Ques…" at bounding box center [784, 411] width 1568 height 597
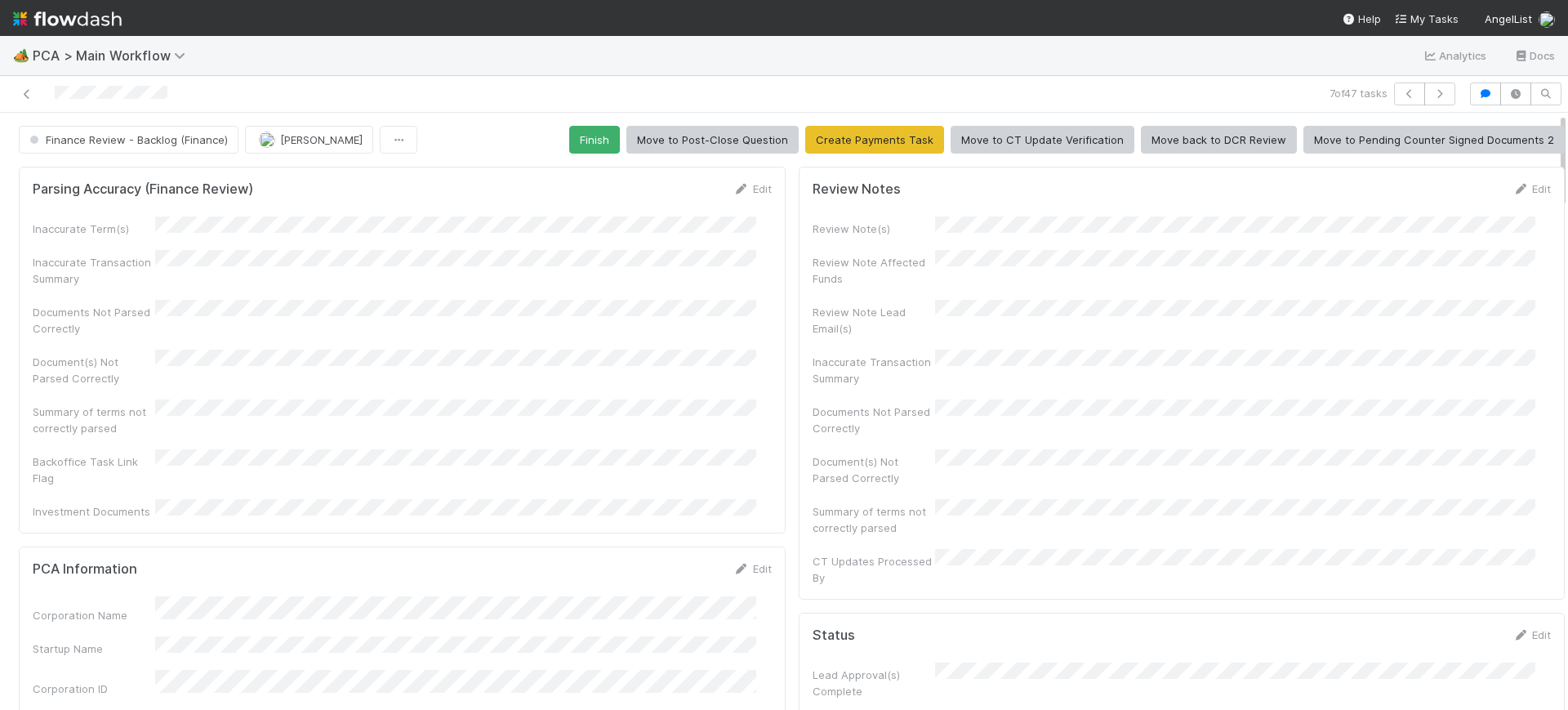
drag, startPoint x: 1548, startPoint y: 210, endPoint x: 1568, endPoint y: 36, distance: 175.1
click at [1568, 36] on div "🏕️ PCA > Main Workflow Analytics Docs 7 of 47 tasks Finance Review - Backlog (F…" at bounding box center [784, 372] width 1568 height 673
click at [587, 134] on button "Finish" at bounding box center [594, 139] width 50 height 28
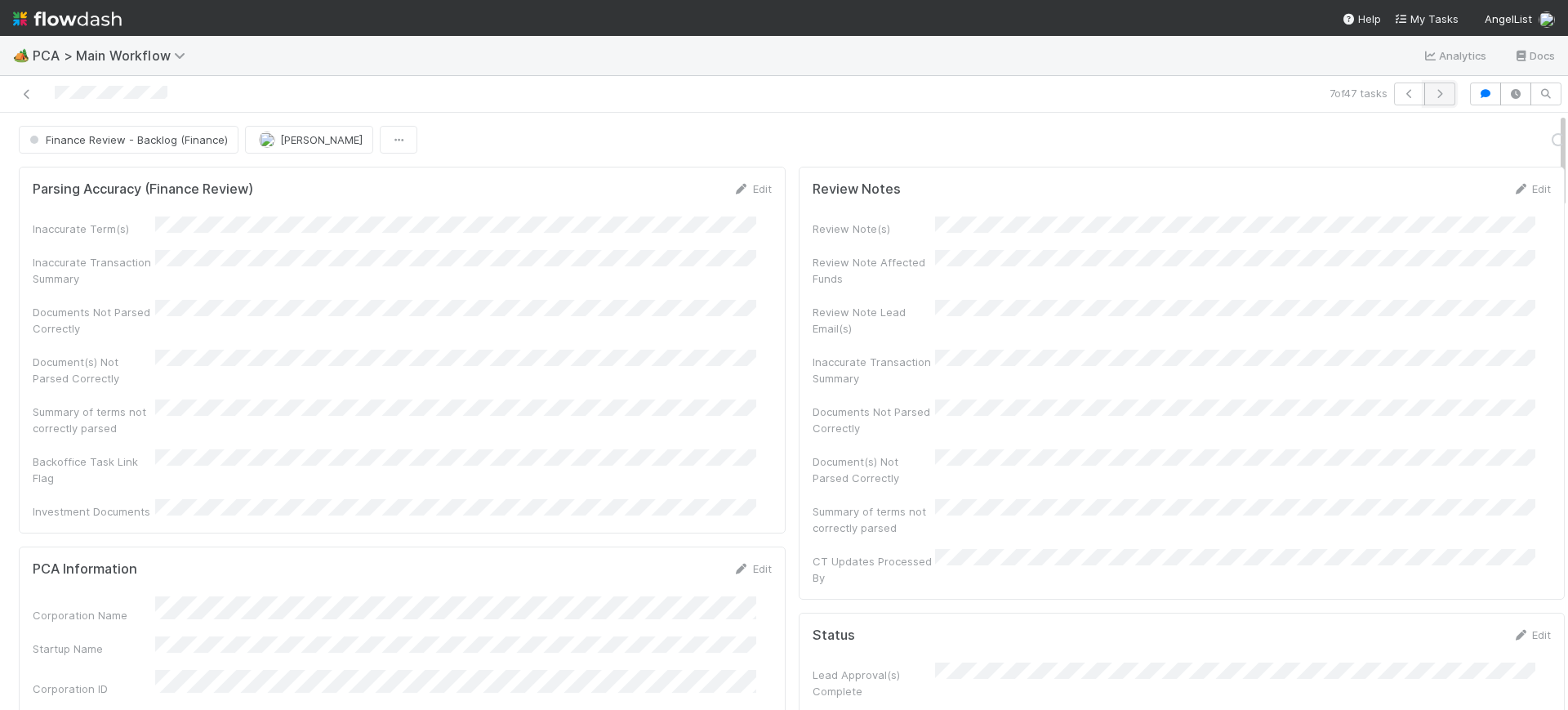
click at [1432, 90] on icon "button" at bounding box center [1440, 94] width 16 height 10
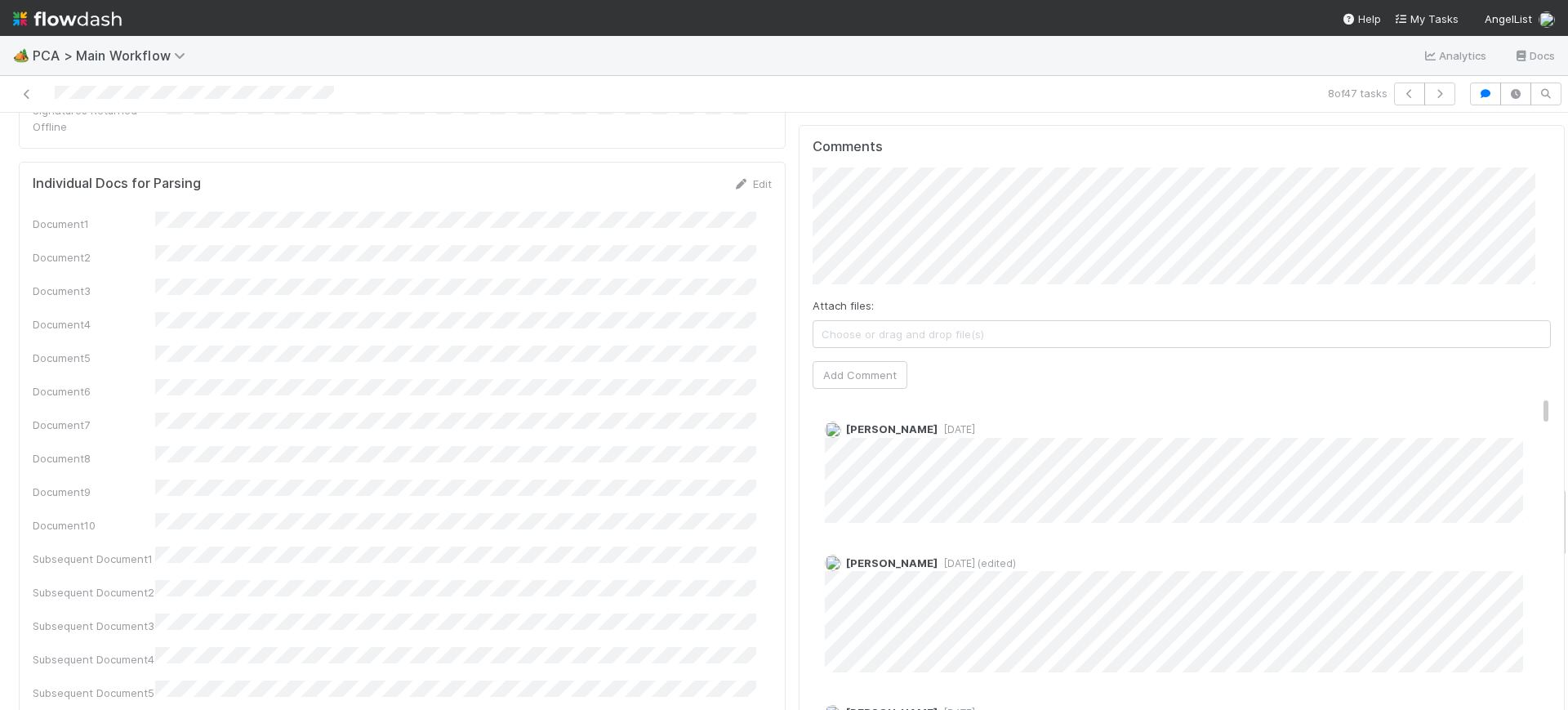
scroll to position [2921, 0]
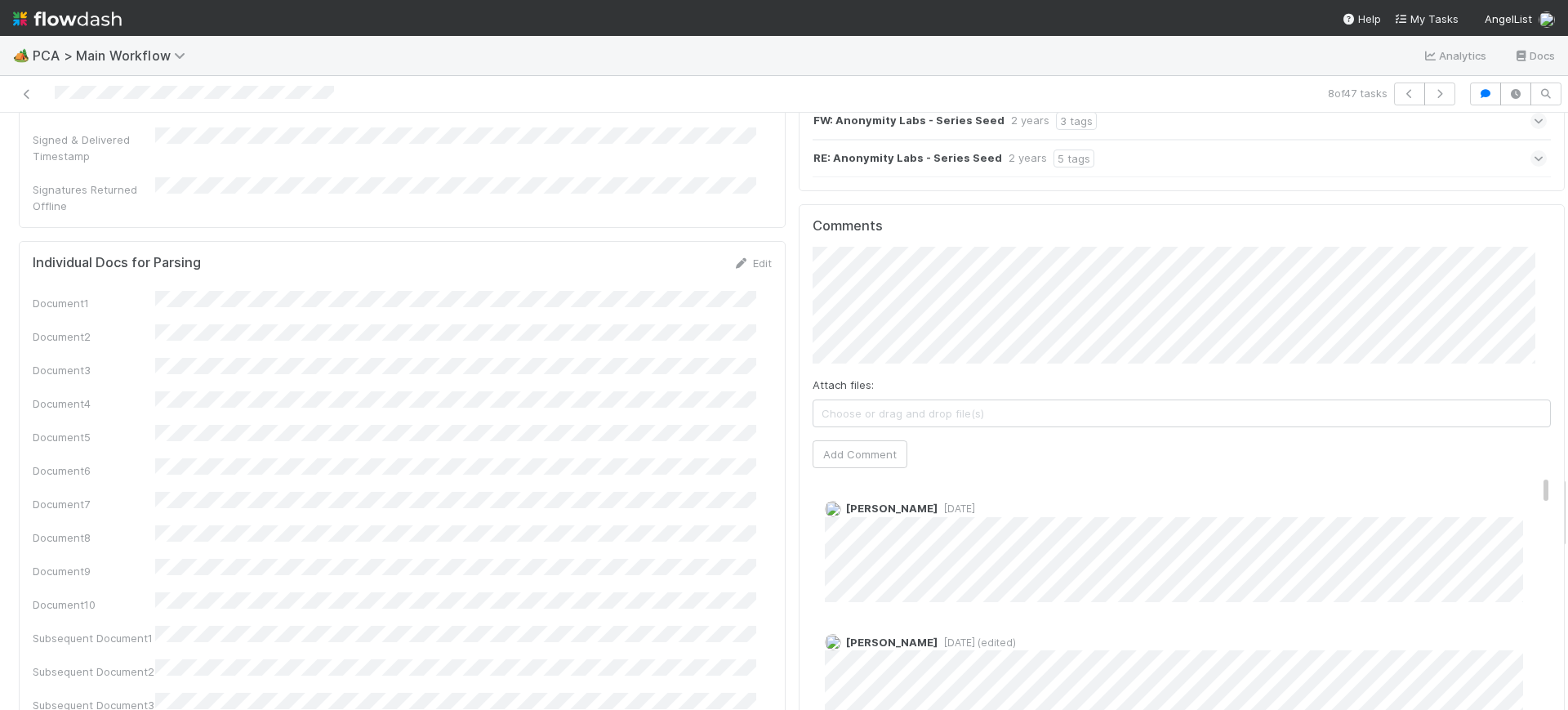
drag, startPoint x: 1547, startPoint y: 147, endPoint x: 1568, endPoint y: 509, distance: 362.6
click at [1568, 509] on div "🏕️ PCA > Main Workflow Analytics Docs 8 of 47 tasks Finance Review - Backlog (F…" at bounding box center [784, 372] width 1568 height 673
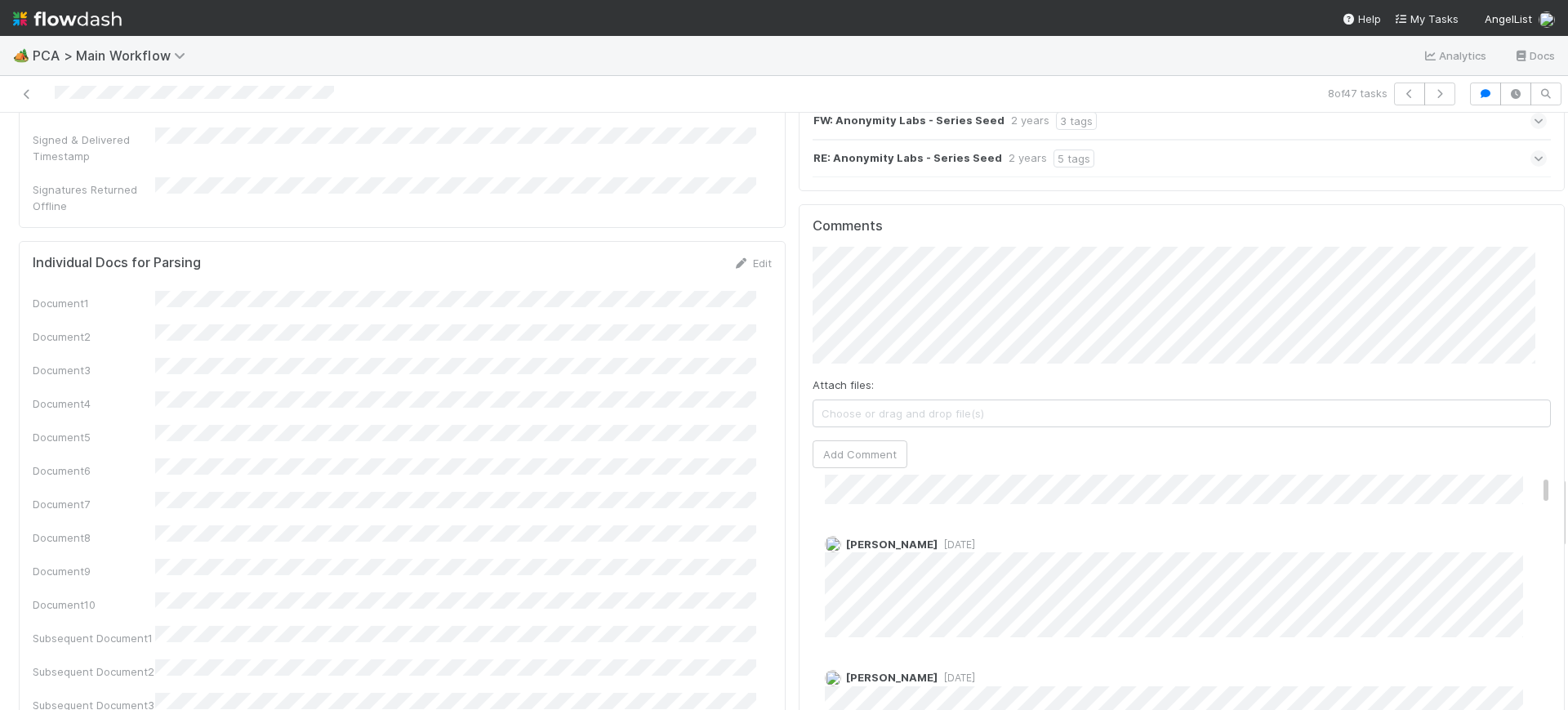
scroll to position [0, 0]
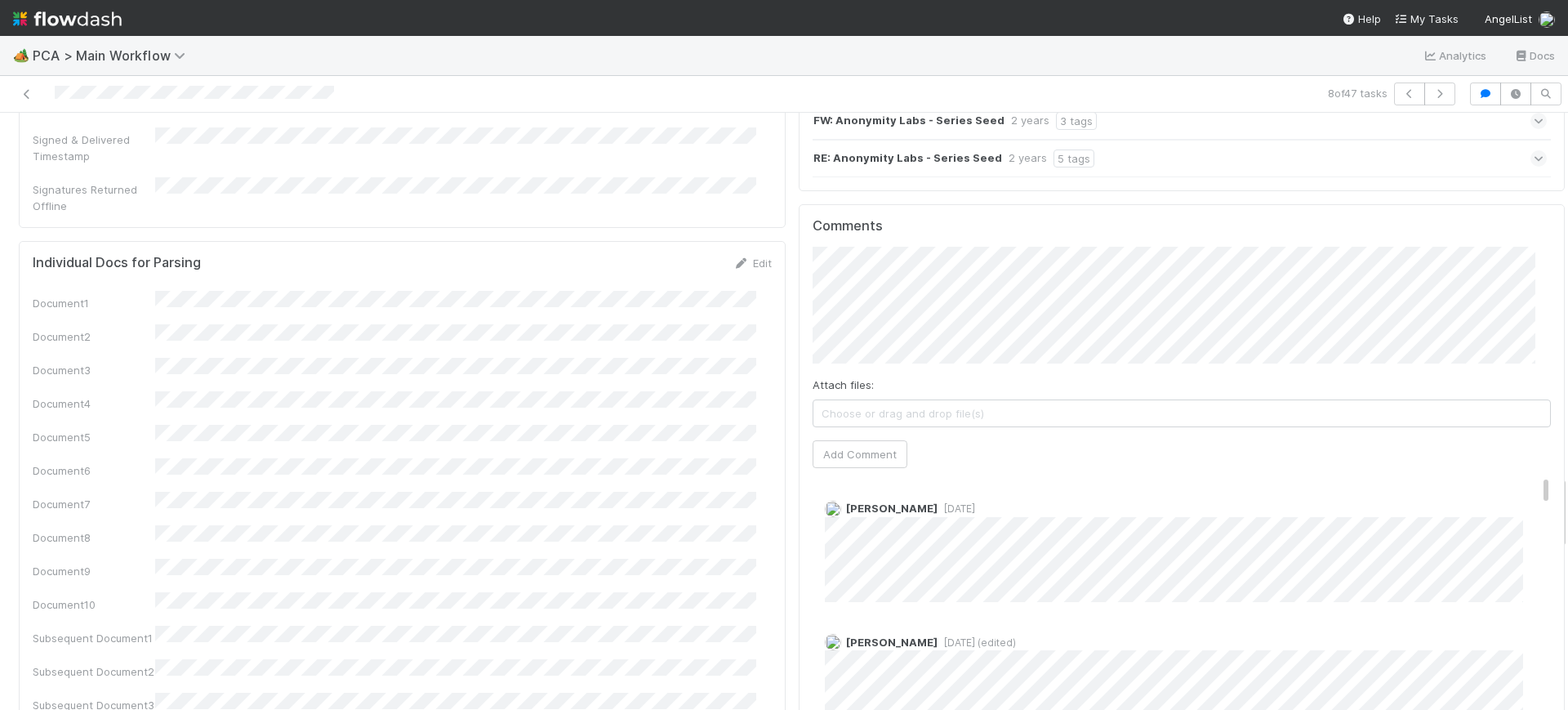
drag, startPoint x: 1515, startPoint y: 367, endPoint x: 1524, endPoint y: 365, distance: 9.2
click at [1499, 245] on div "Comments Attach files: Choose or drag and drop file(s) Add Comment [PERSON_NAME…" at bounding box center [1182, 509] width 739 height 584
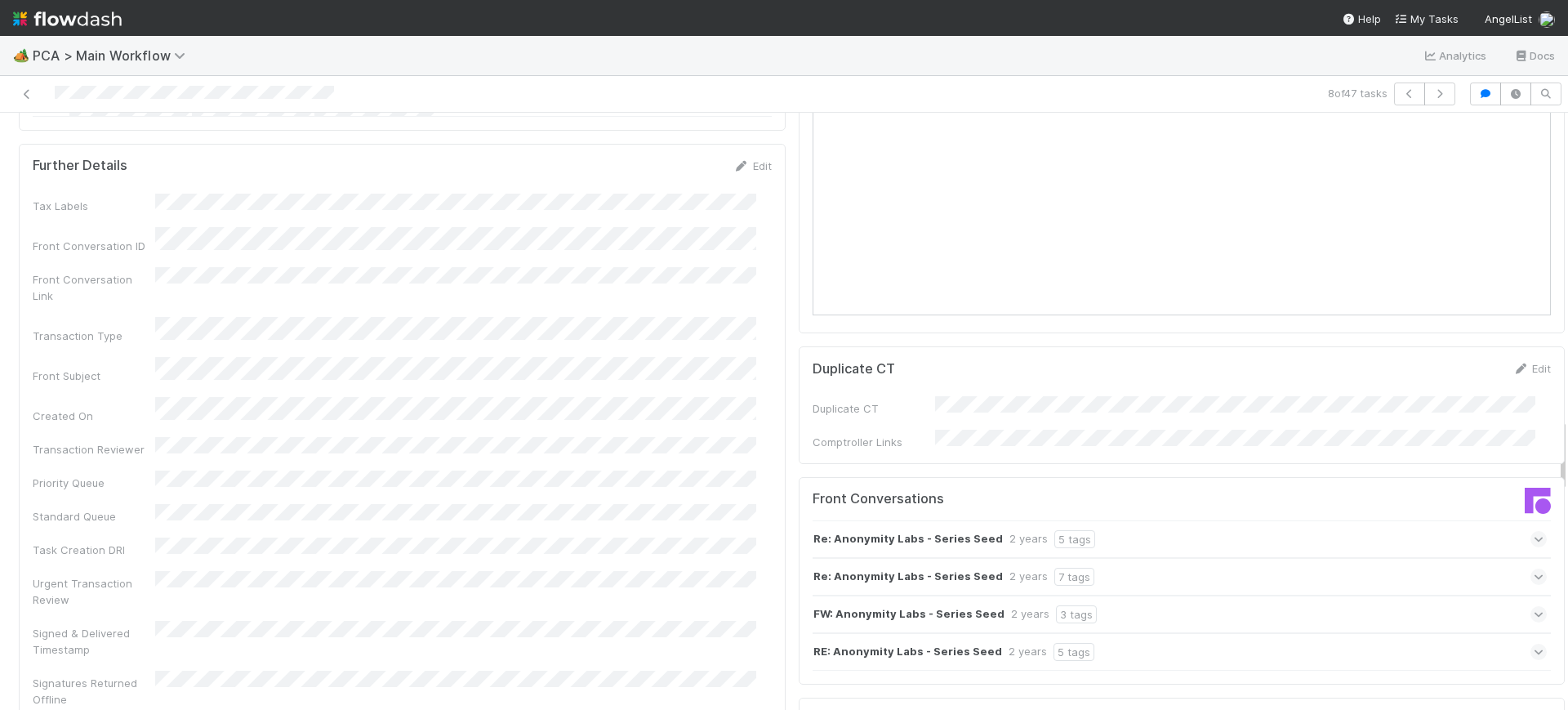
scroll to position [2480, 0]
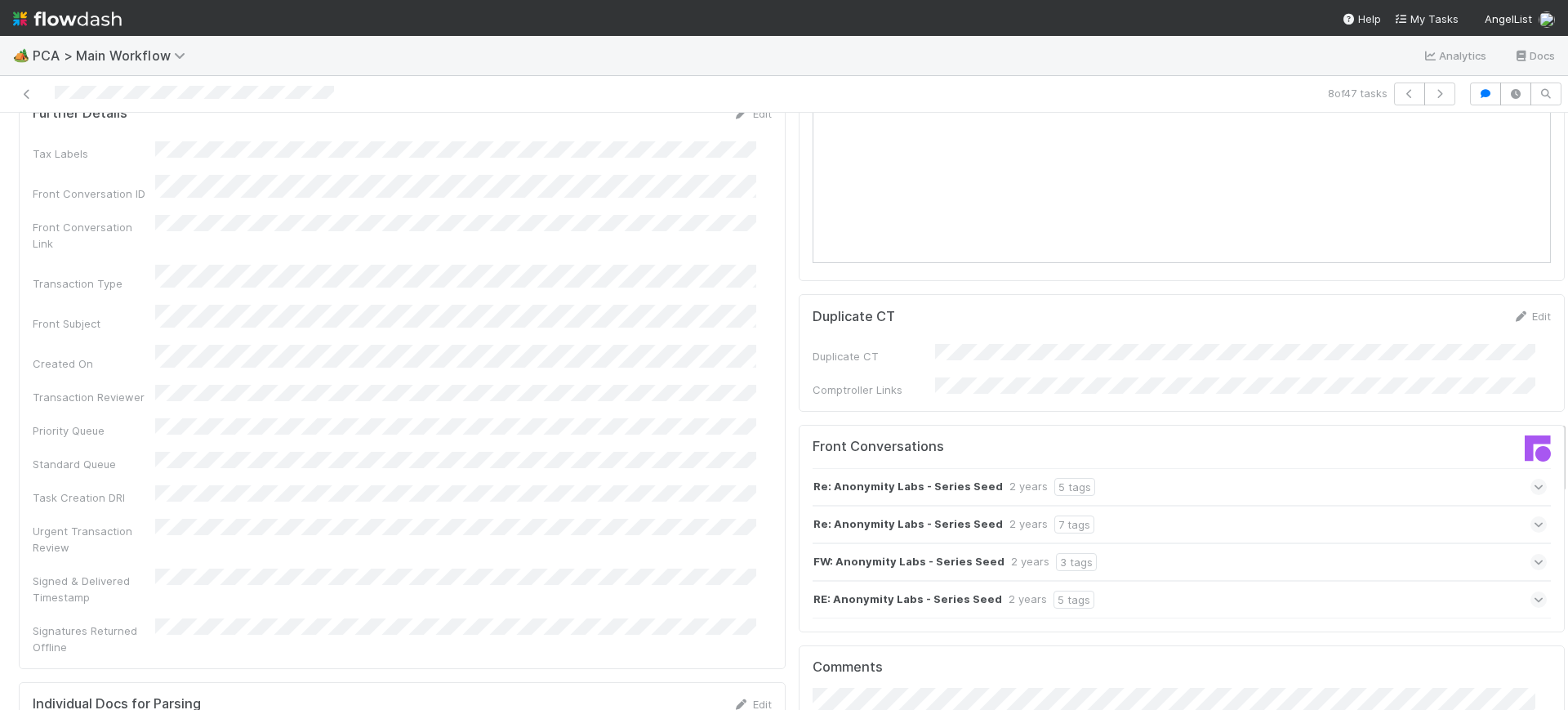
drag, startPoint x: 1549, startPoint y: 516, endPoint x: 1568, endPoint y: 461, distance: 58.2
click at [1568, 461] on div "🏕️ PCA > Main Workflow Analytics Docs 8 of 47 tasks Finance Review - Backlog (F…" at bounding box center [784, 372] width 1568 height 673
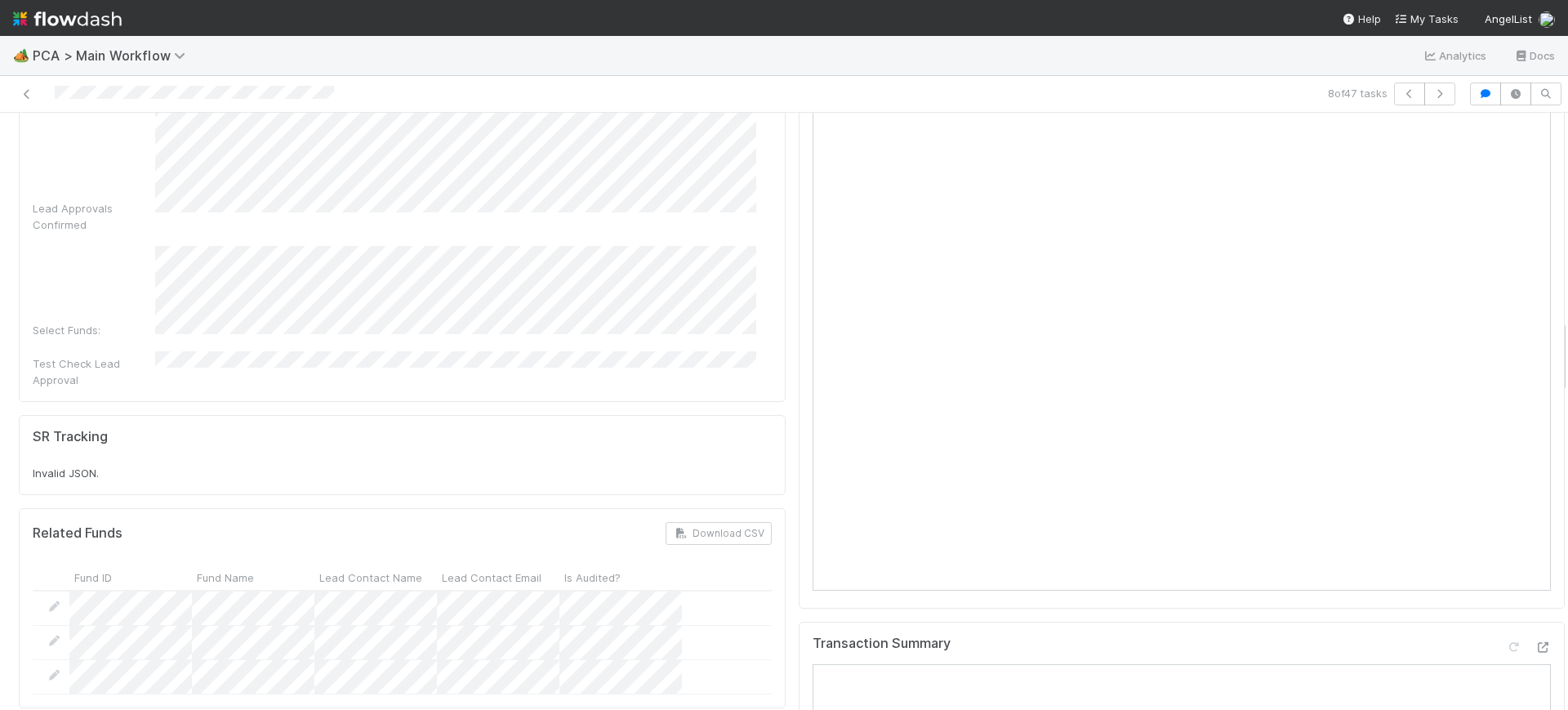
scroll to position [1664, 0]
drag, startPoint x: 1547, startPoint y: 448, endPoint x: 1559, endPoint y: 346, distance: 102.7
click at [1559, 346] on div "🏕️ PCA > Main Workflow Analytics Docs 8 of 47 tasks Finance Review - Backlog (F…" at bounding box center [784, 372] width 1568 height 673
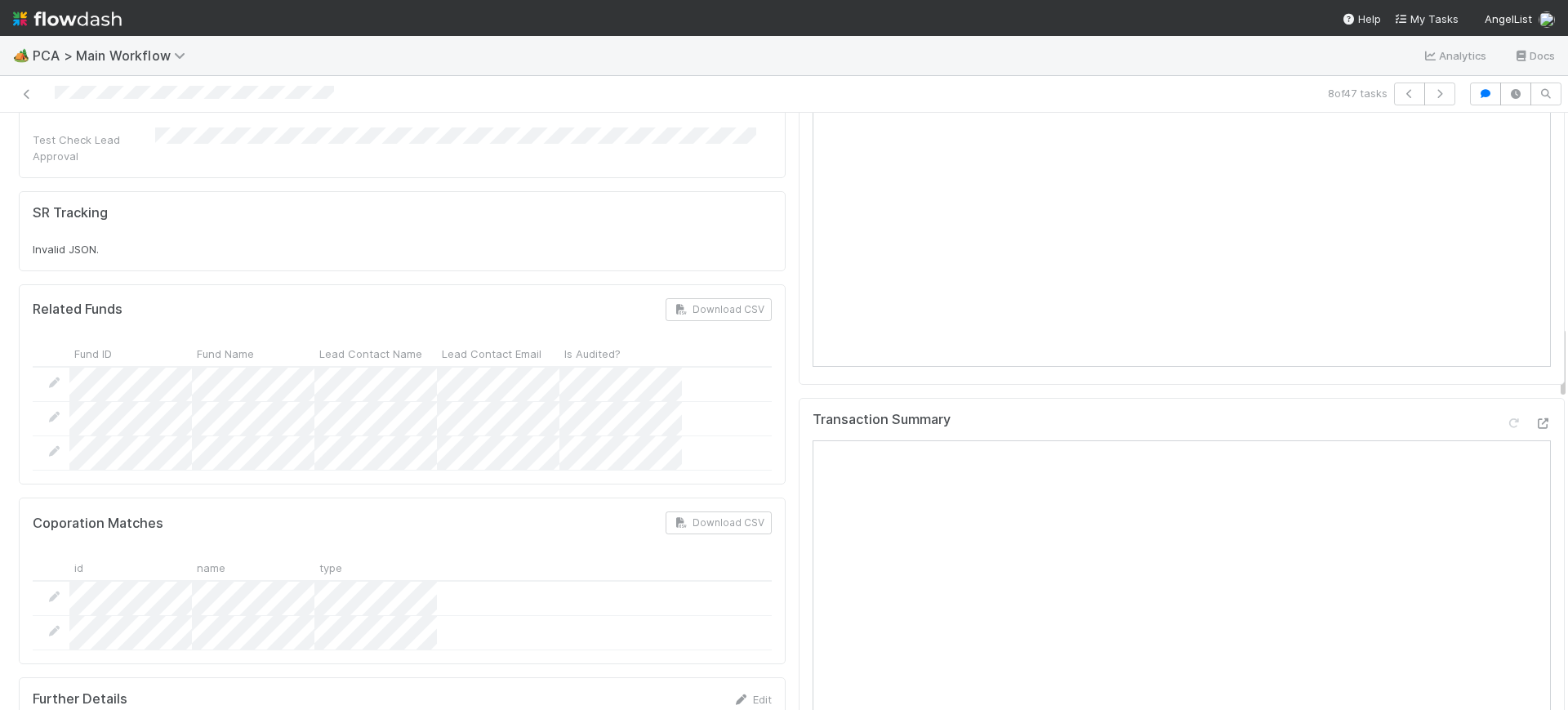
scroll to position [1710, 0]
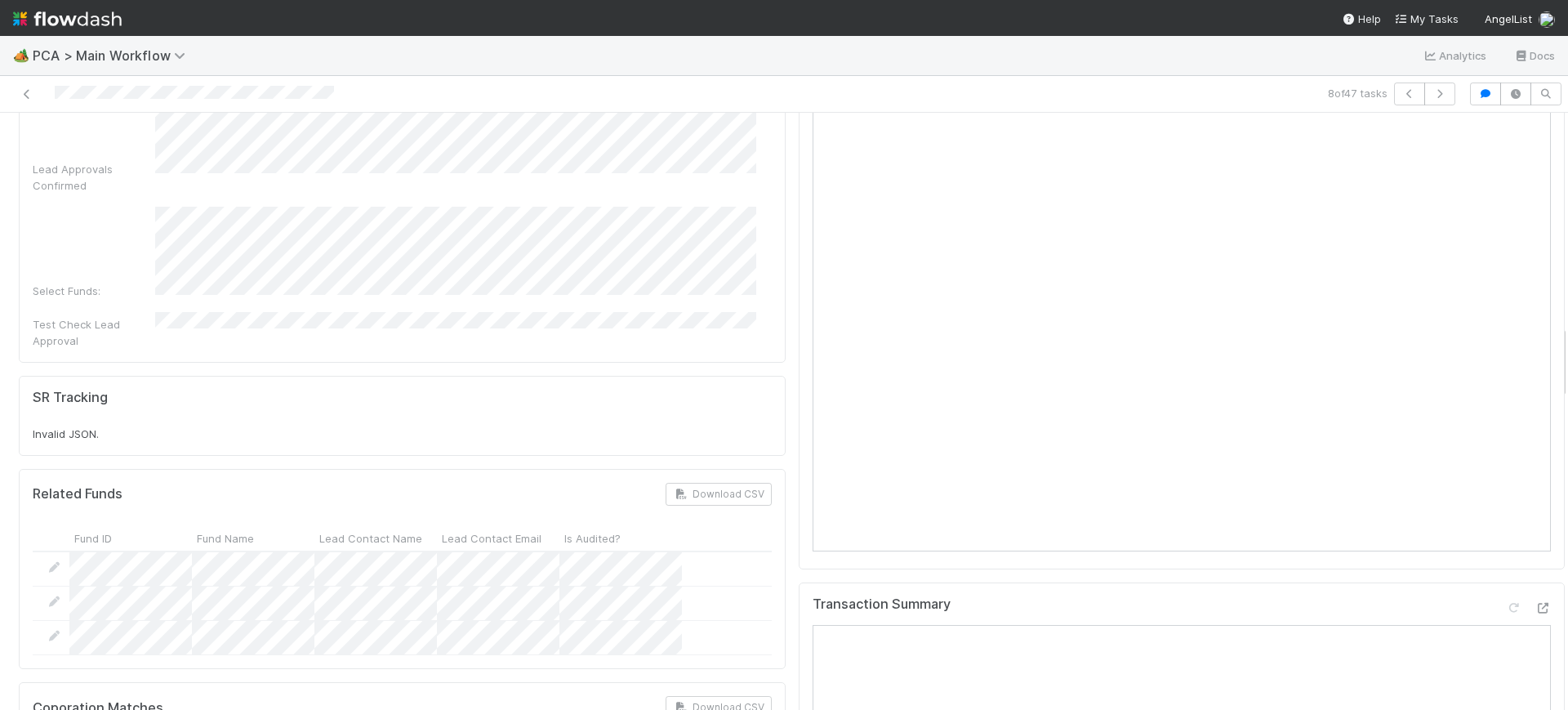
click at [1550, 342] on div "Finance Review - Backlog (Finance) [PERSON_NAME] Finish Move to Post-Close Ques…" at bounding box center [784, 411] width 1568 height 597
click at [1568, 344] on div at bounding box center [1568, 411] width 1 height 597
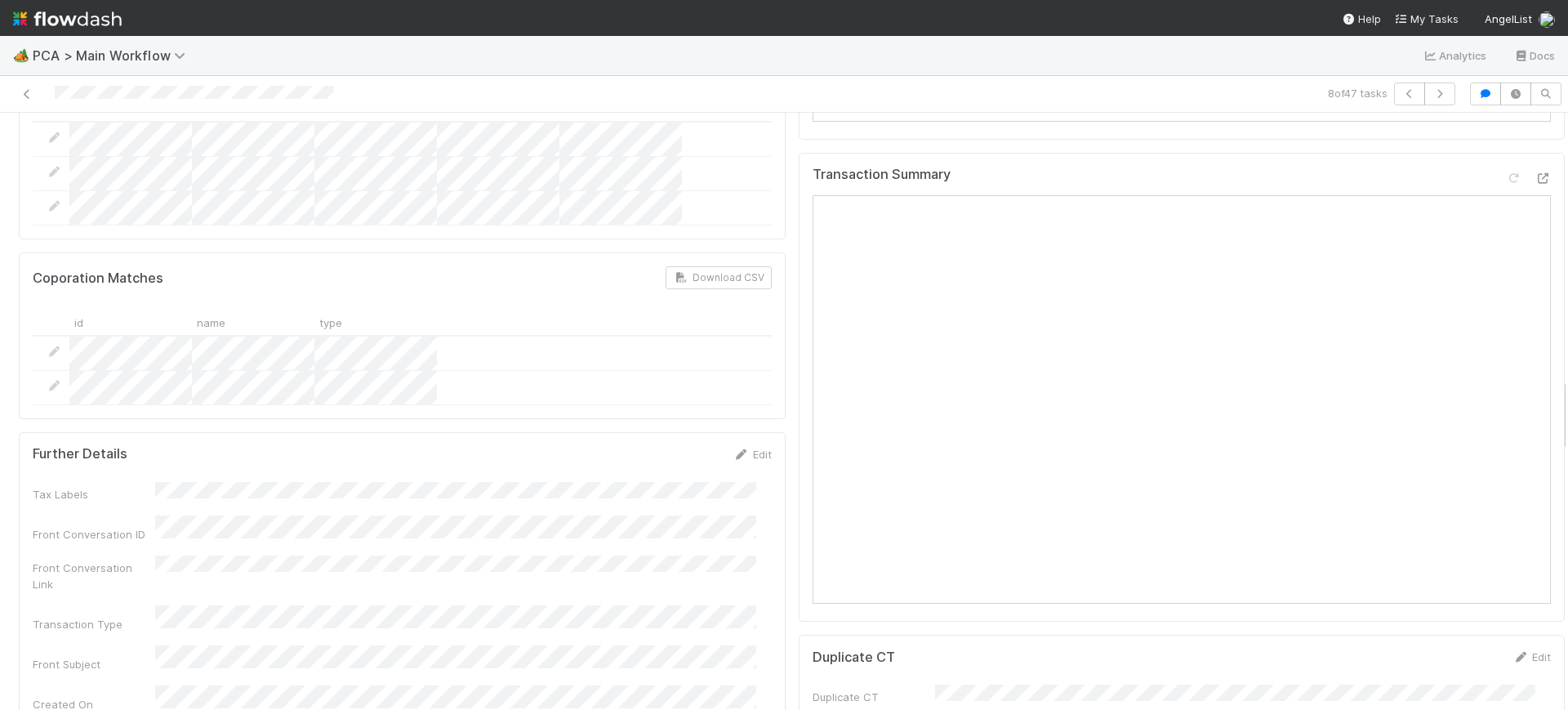
drag, startPoint x: 1548, startPoint y: 374, endPoint x: 1528, endPoint y: 375, distance: 20.0
click at [1551, 385] on div "Finance Review - Backlog (Finance) [PERSON_NAME] Finish Move to Post-Close Ques…" at bounding box center [784, 411] width 1568 height 597
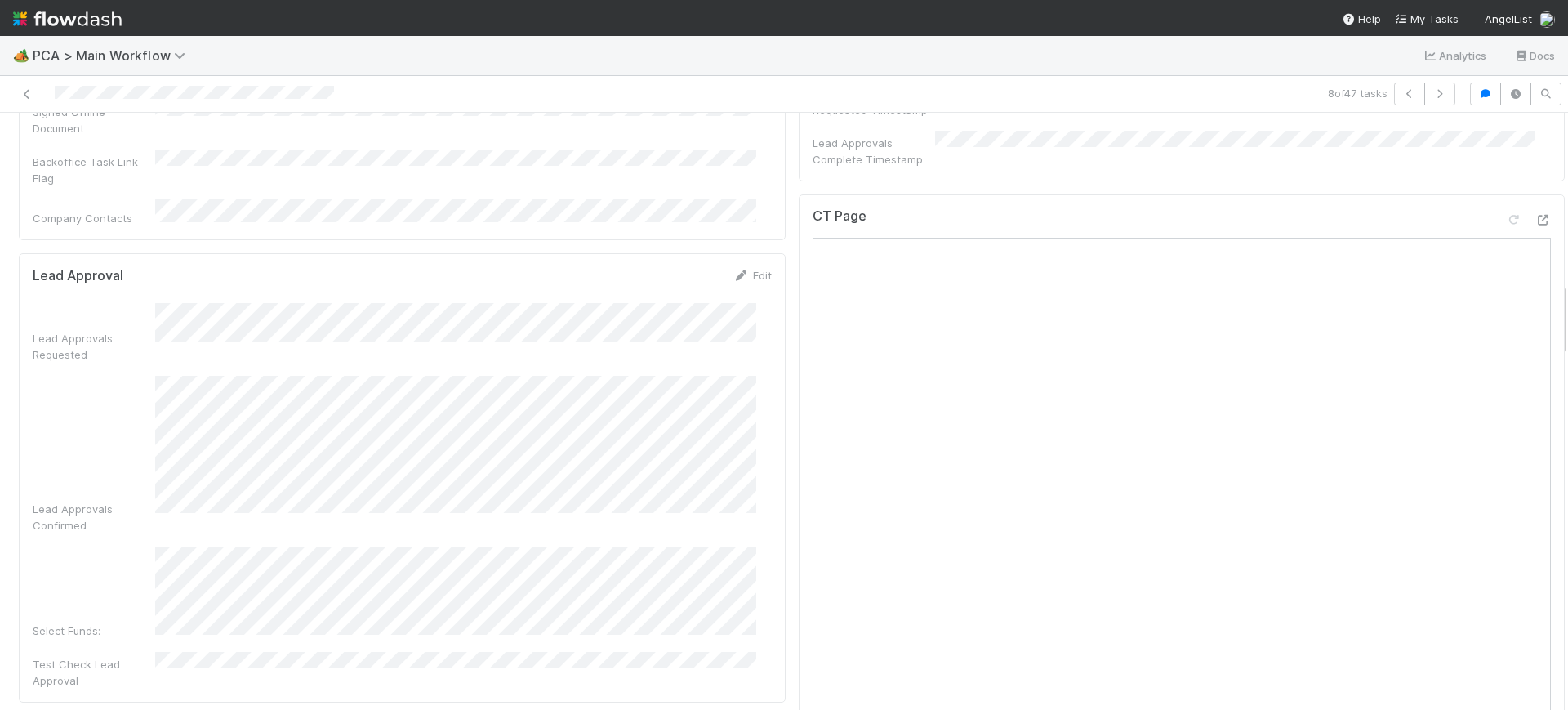
scroll to position [0, 0]
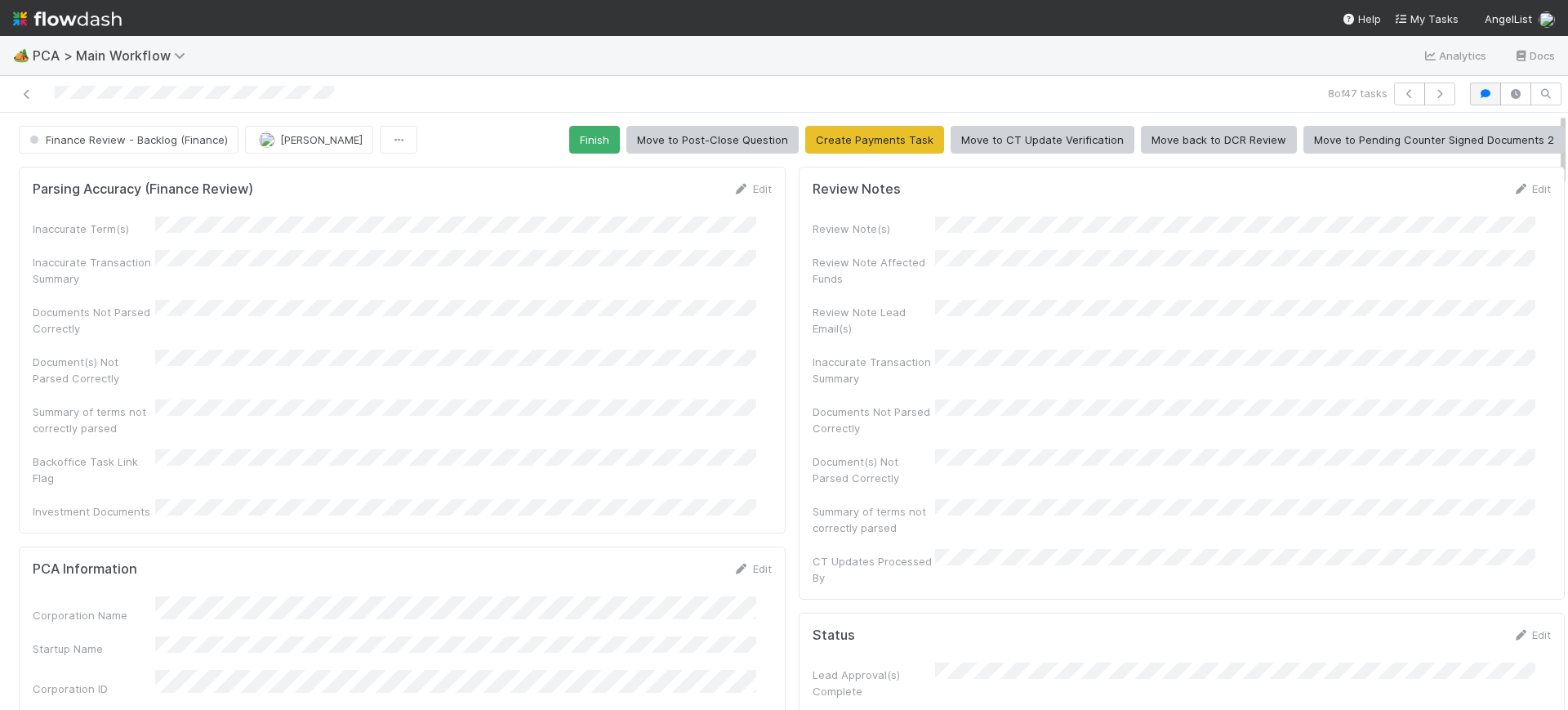
drag, startPoint x: 1549, startPoint y: 396, endPoint x: 1463, endPoint y: 72, distance: 335.2
click at [1528, 45] on div "🏕️ PCA > Main Workflow Analytics Docs 8 of 47 tasks Finance Review - Backlog (F…" at bounding box center [784, 372] width 1568 height 673
click at [1437, 83] on button "button" at bounding box center [1440, 95] width 31 height 23
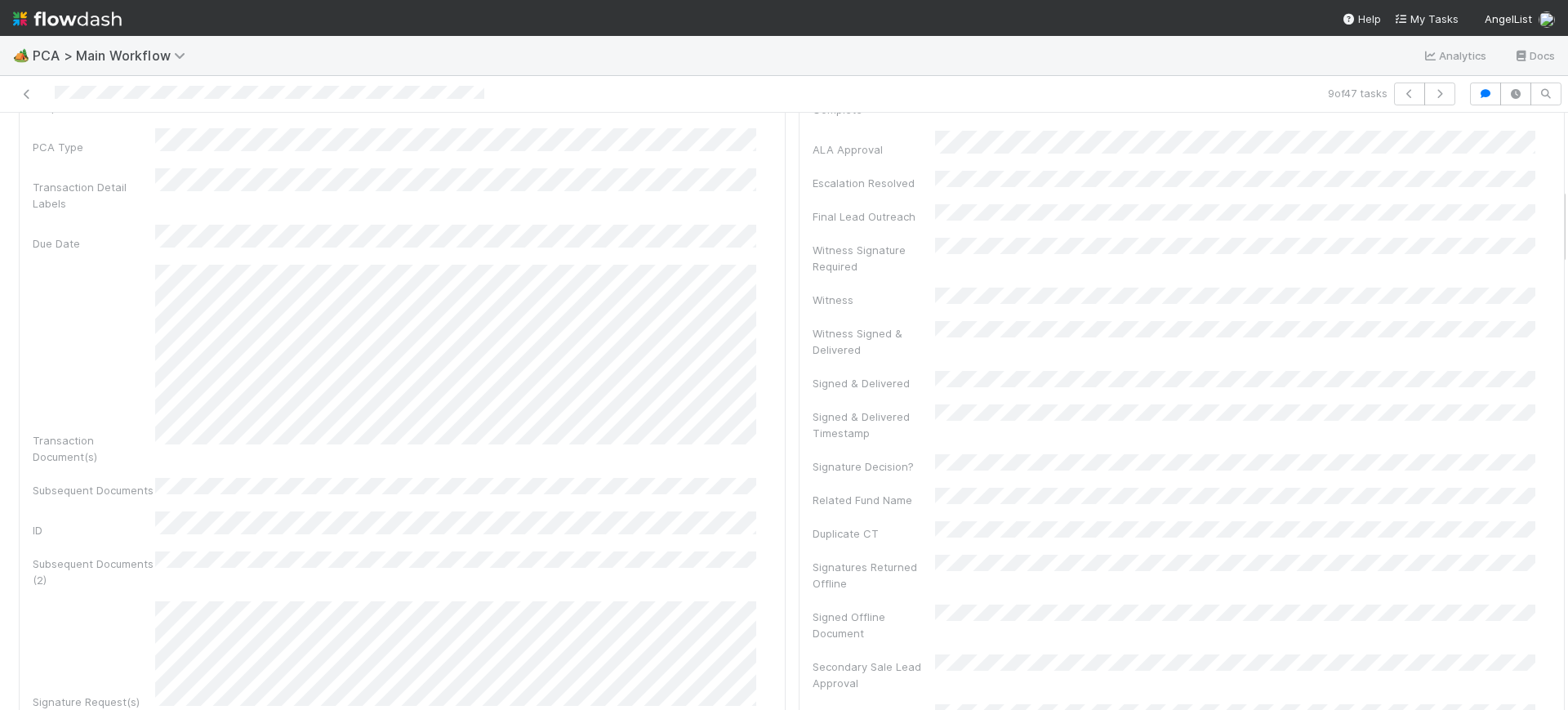
scroll to position [575, 0]
drag, startPoint x: 1549, startPoint y: 151, endPoint x: 1568, endPoint y: 209, distance: 61.0
click at [1568, 209] on div "🏕️ PCA > Main Workflow Analytics Docs 9 of 47 tasks Finance Review - Backlog (F…" at bounding box center [784, 372] width 1568 height 673
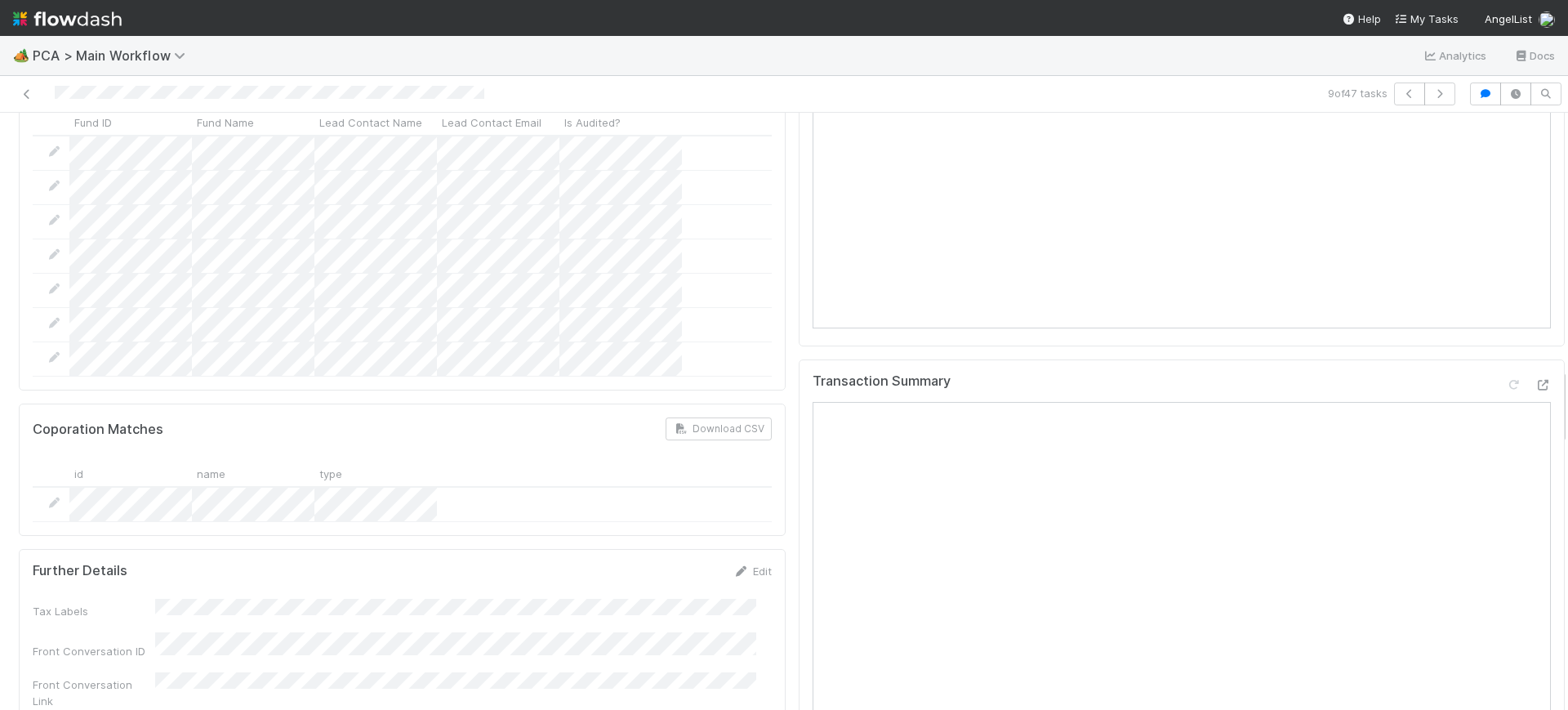
scroll to position [1926, 0]
drag, startPoint x: 1548, startPoint y: 226, endPoint x: 1568, endPoint y: 400, distance: 175.1
click at [1568, 400] on div "🏕️ PCA > Main Workflow Analytics Docs 9 of 47 tasks Finance Review - Backlog (F…" at bounding box center [784, 372] width 1568 height 673
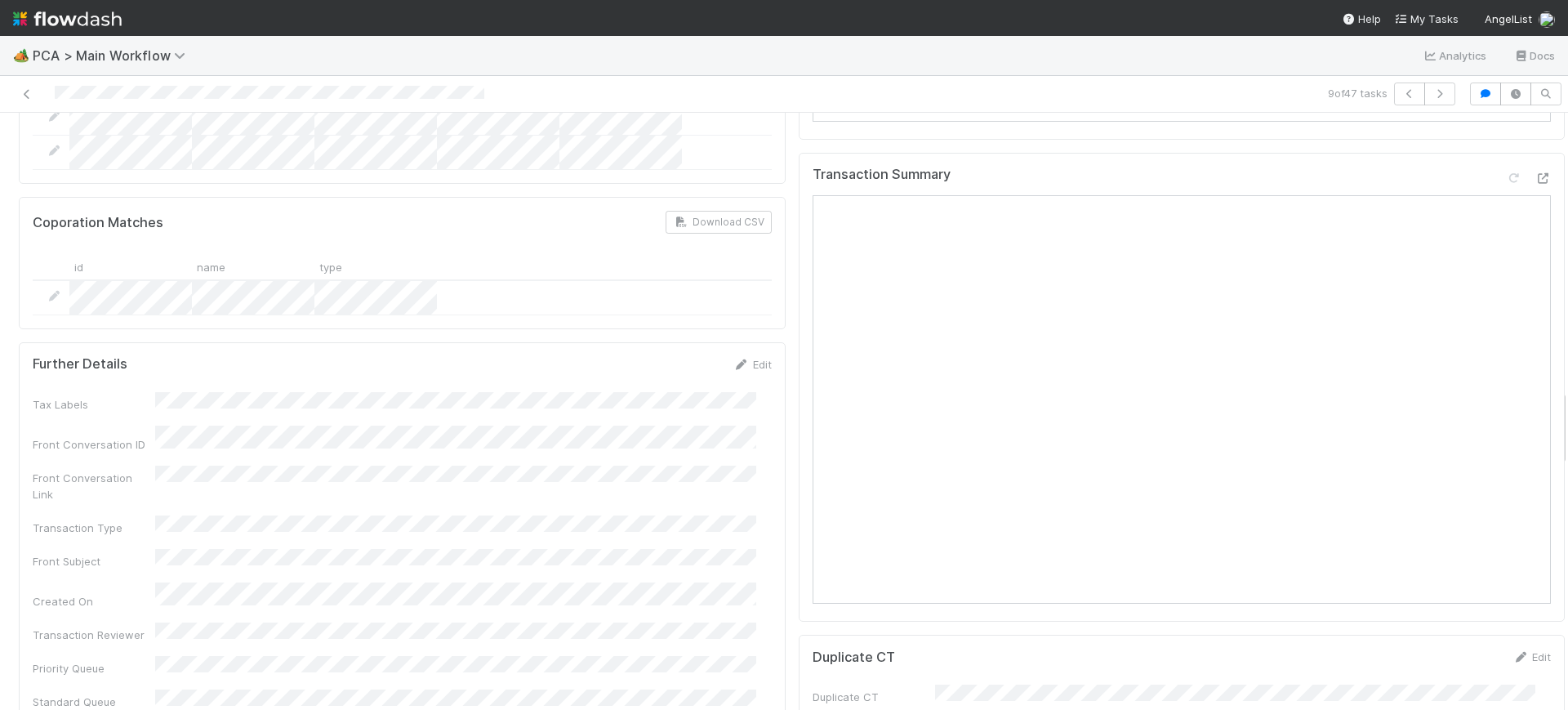
drag, startPoint x: 1545, startPoint y: 396, endPoint x: 1544, endPoint y: 374, distance: 22.0
click at [1544, 374] on div "Parsing Accuracy (Finance Review) Edit Inaccurate Term(s) Inaccurate Transactio…" at bounding box center [792, 397] width 1584 height 4755
drag, startPoint x: 1546, startPoint y: 397, endPoint x: 1550, endPoint y: 370, distance: 27.3
click at [1550, 368] on div "Finance Review - Backlog (Finance) [PERSON_NAME] Finish Move to Post-Close Ques…" at bounding box center [784, 411] width 1568 height 597
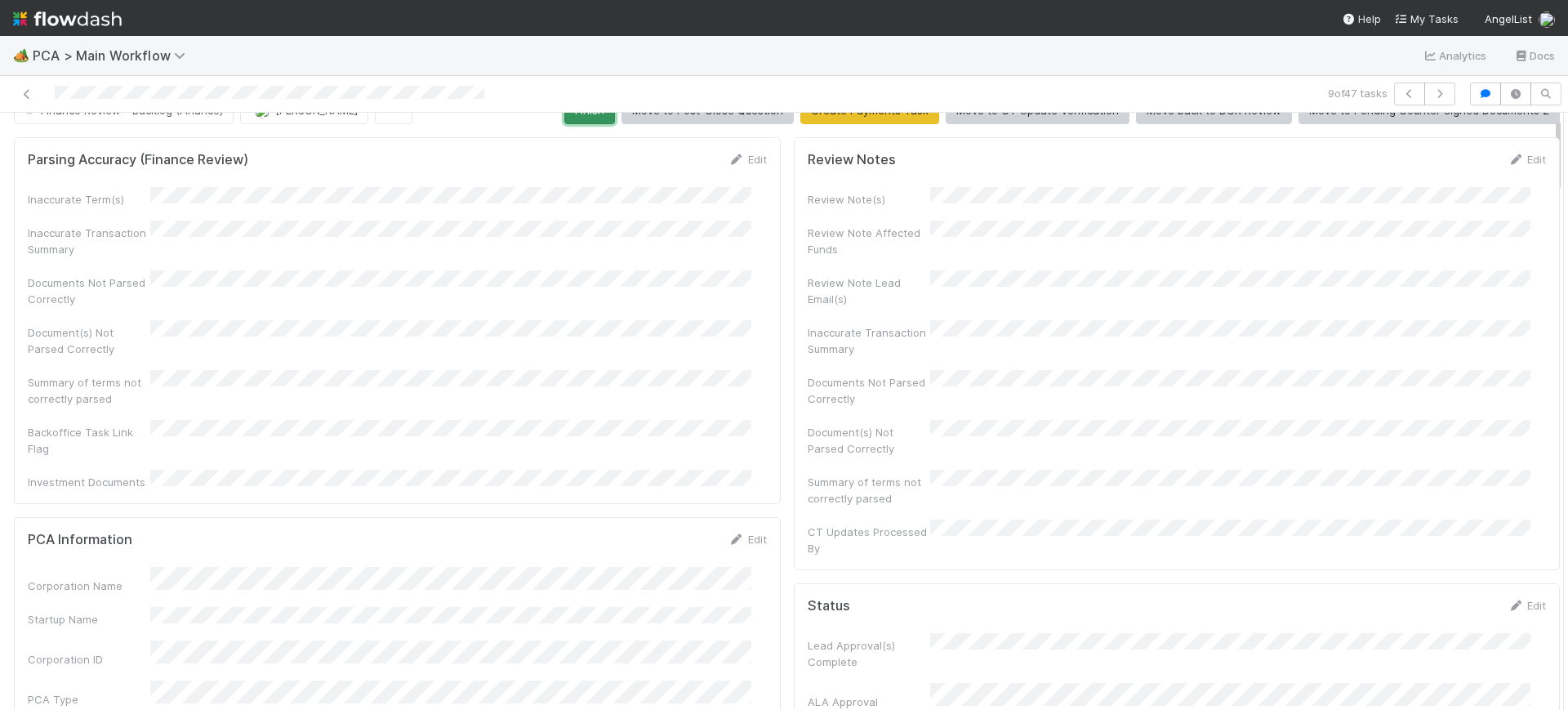
scroll to position [36, 0]
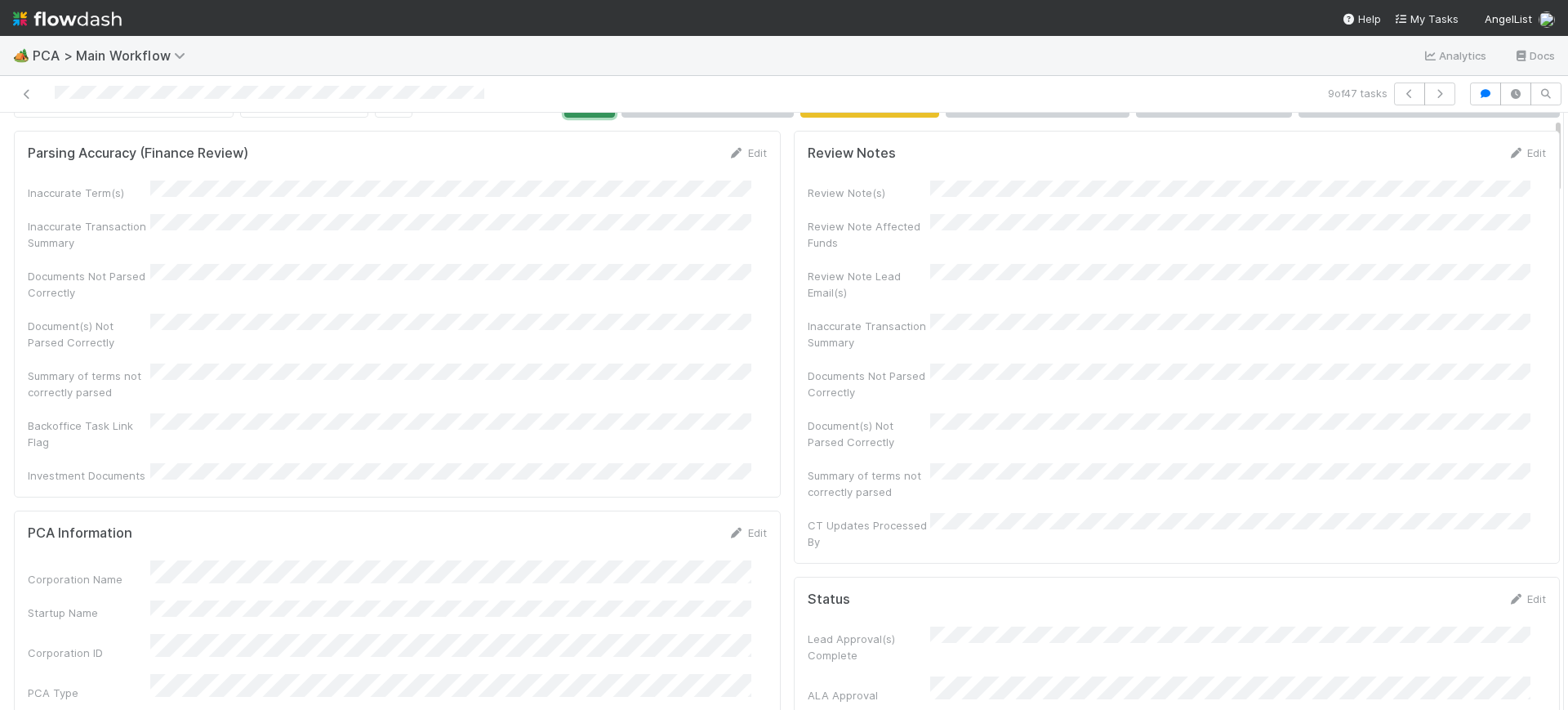
click at [590, 117] on button "Finish" at bounding box center [590, 103] width 50 height 28
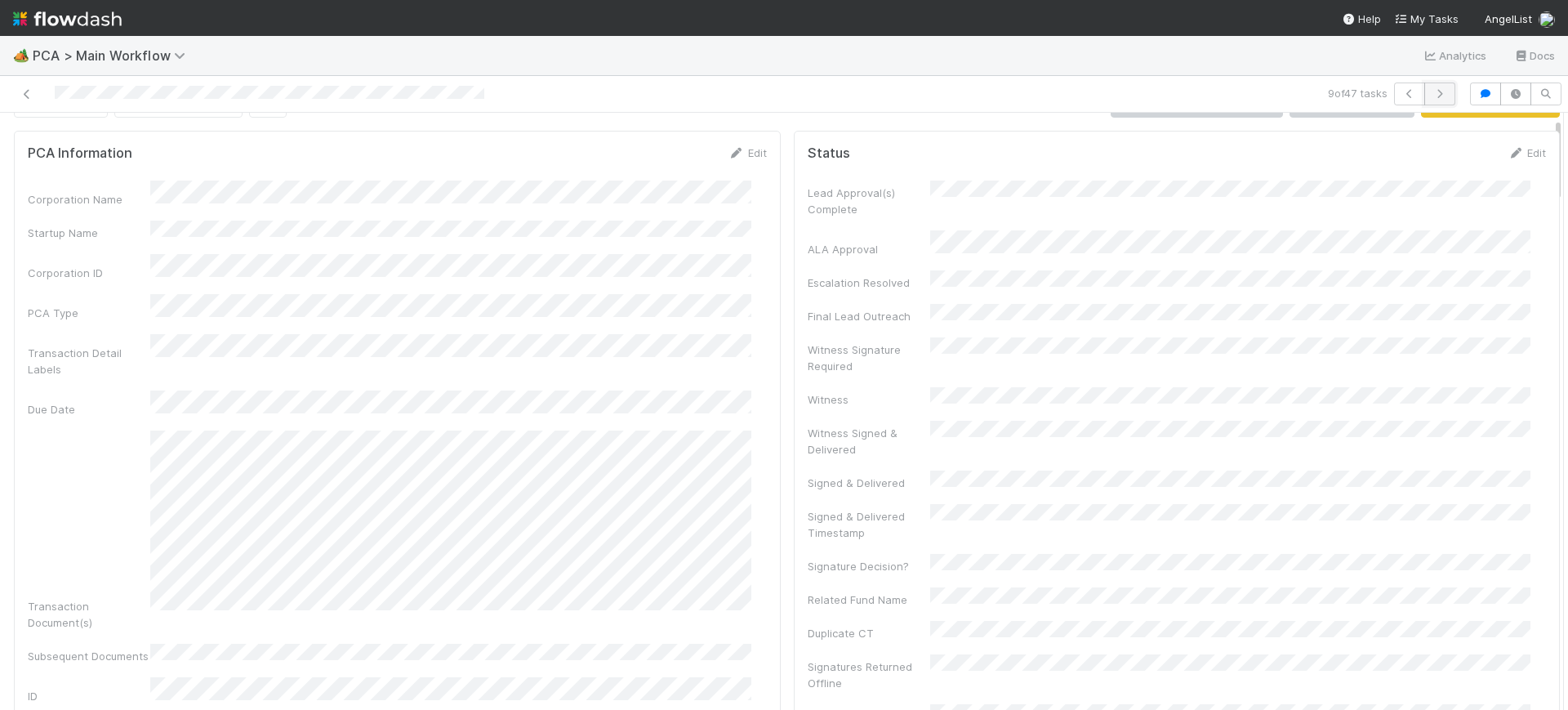
click at [1428, 87] on button "button" at bounding box center [1440, 95] width 31 height 23
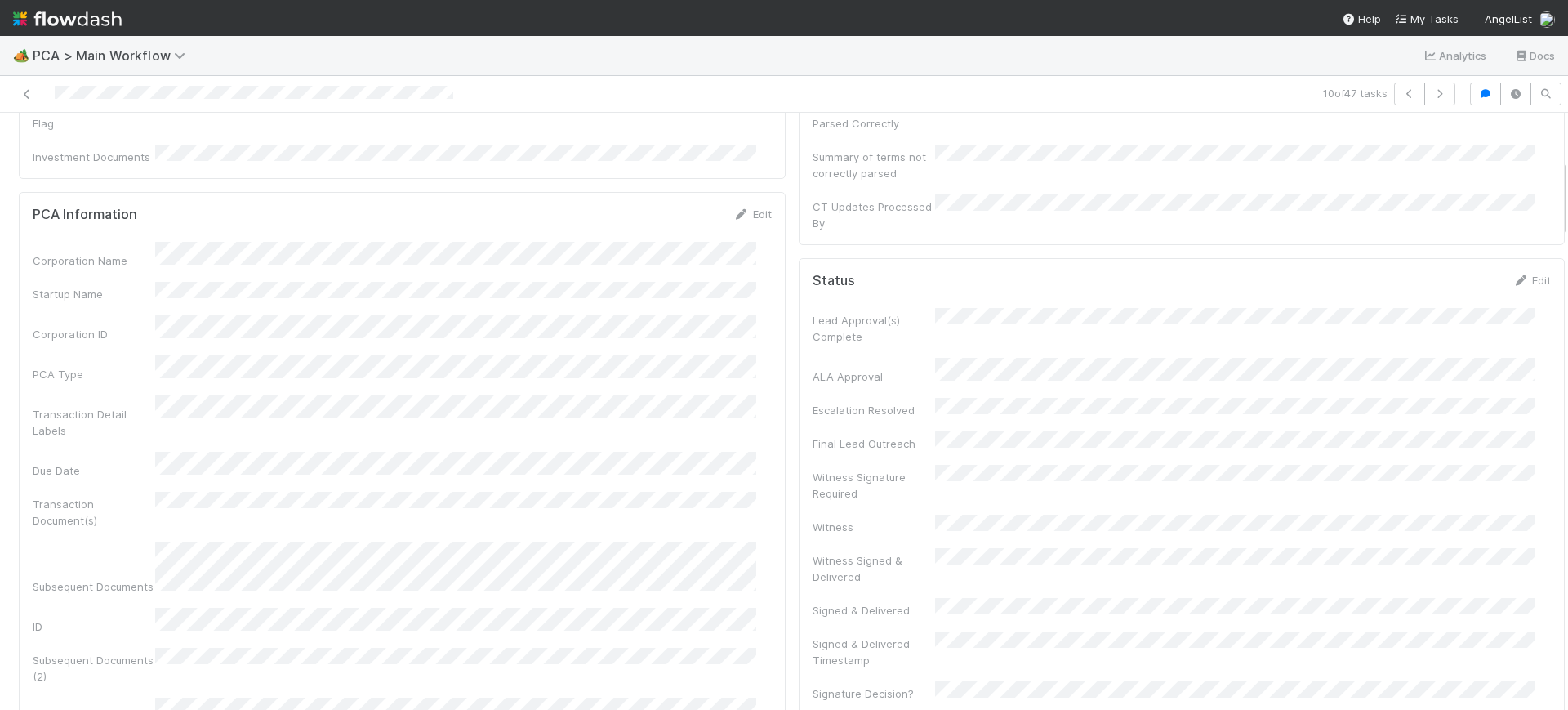
scroll to position [342, 0]
drag, startPoint x: 1547, startPoint y: 143, endPoint x: 1562, endPoint y: 188, distance: 47.4
click at [1562, 188] on div "🏕️ PCA > Main Workflow Analytics Docs 10 of 47 tasks Finance Review - Backlog (…" at bounding box center [784, 372] width 1568 height 673
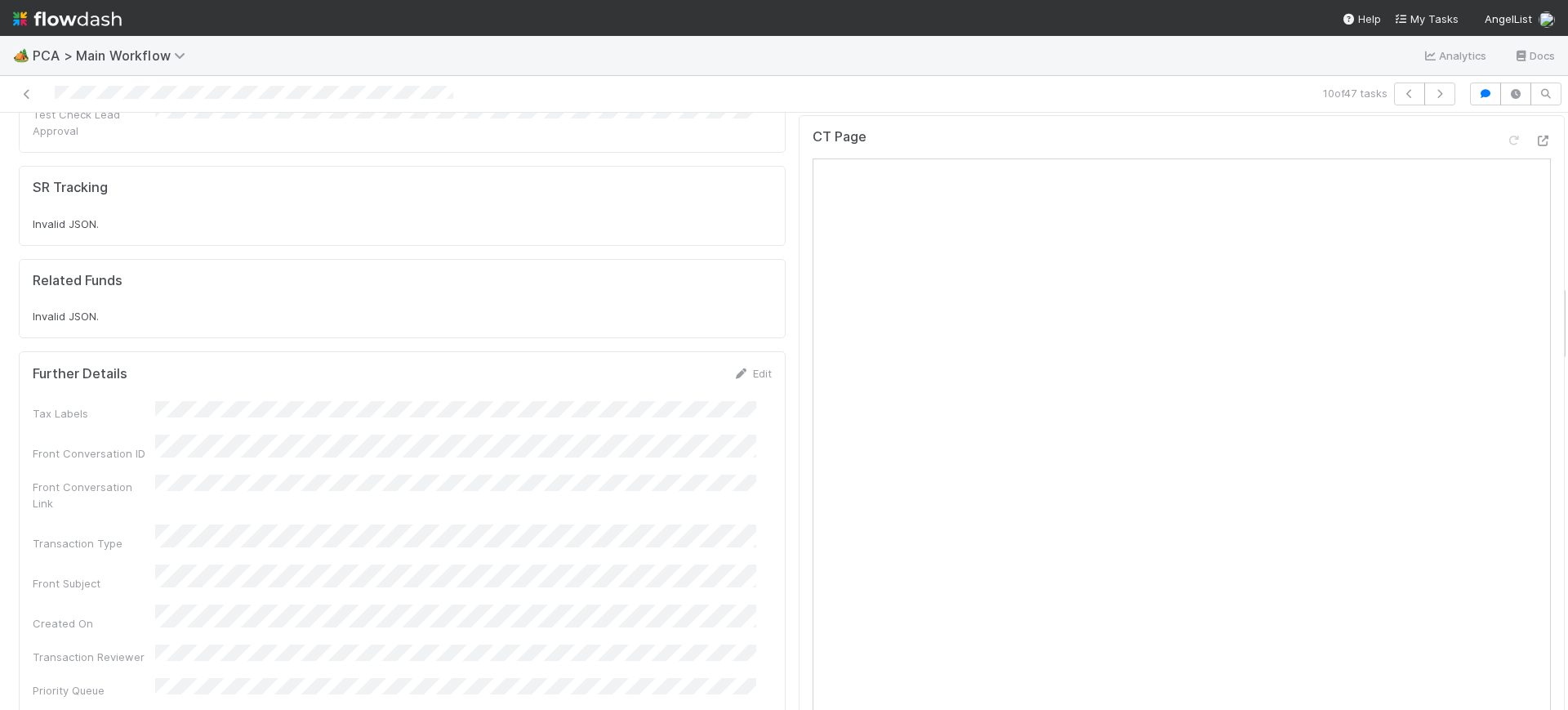
scroll to position [1462, 0]
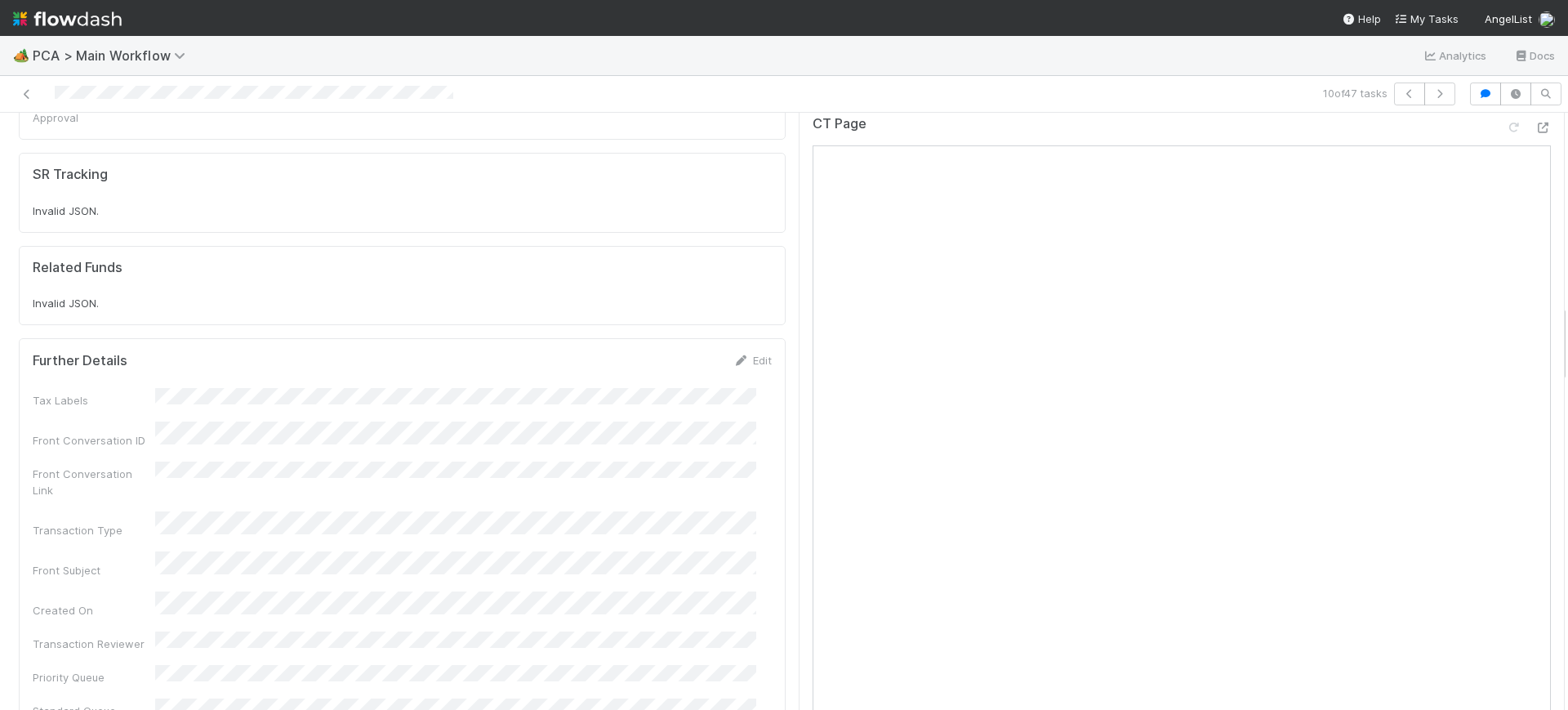
drag, startPoint x: 1547, startPoint y: 201, endPoint x: 1547, endPoint y: 348, distance: 147.0
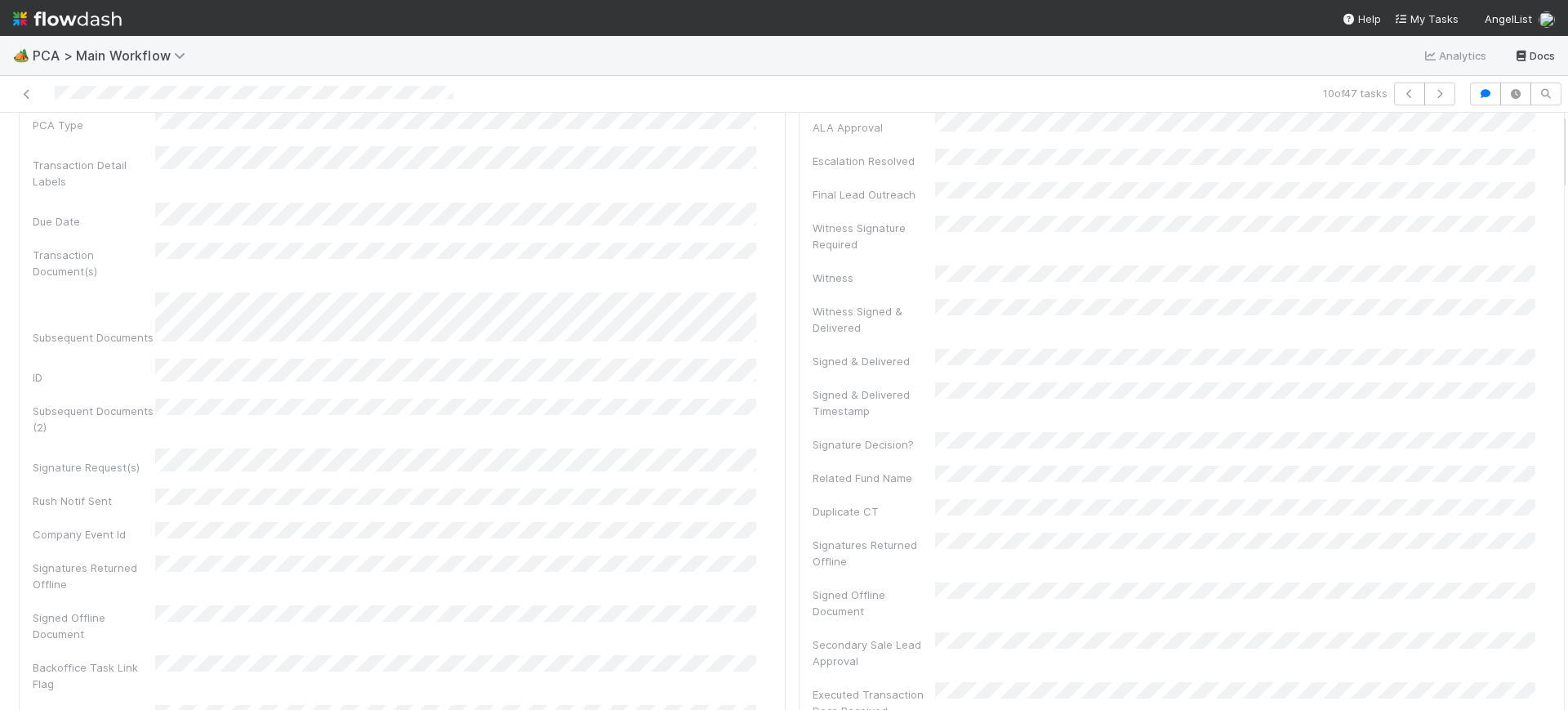
scroll to position [0, 0]
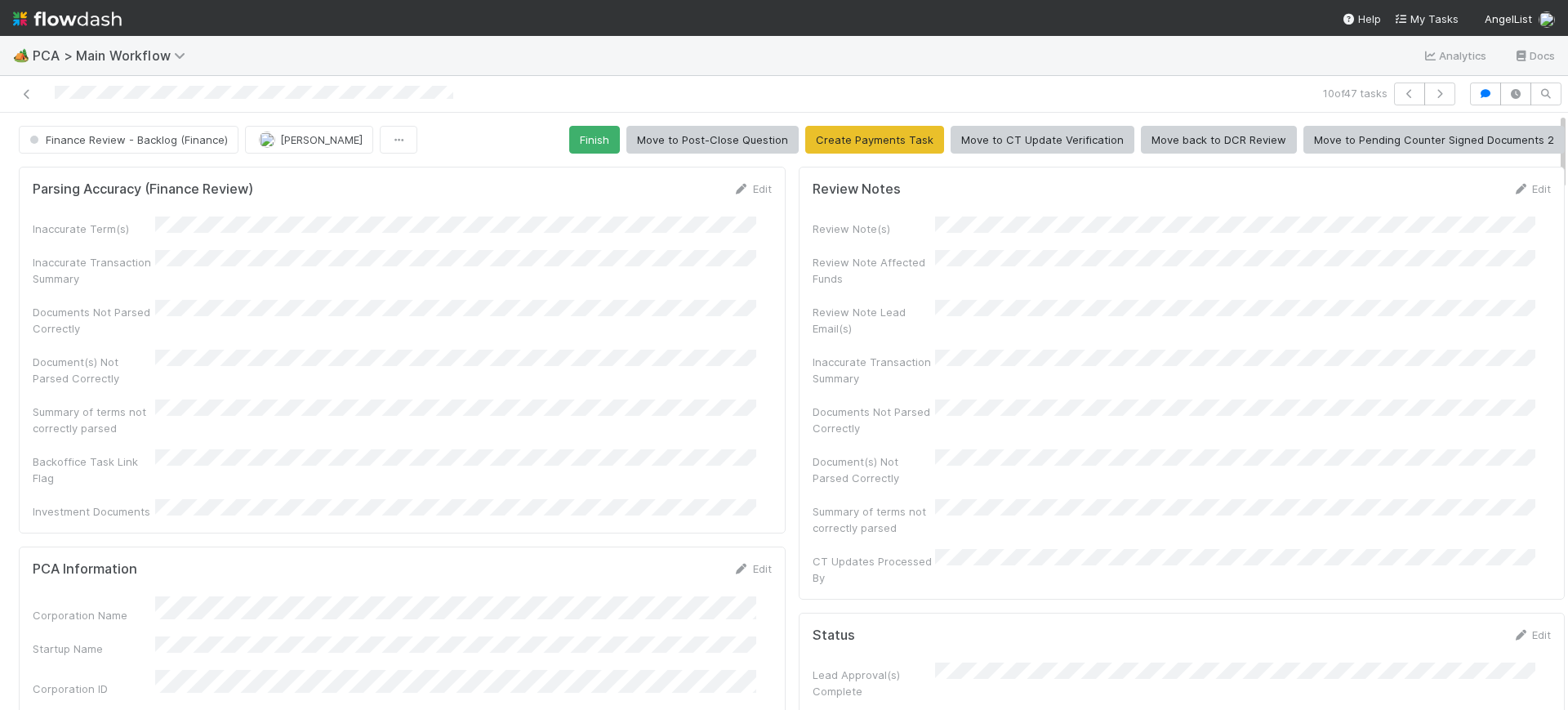
drag, startPoint x: 1547, startPoint y: 329, endPoint x: 1073, endPoint y: 49, distance: 550.5
click at [1528, 41] on div "🏕️ PCA > Main Workflow Analytics Docs 10 of 47 tasks Finance Review - Backlog (…" at bounding box center [784, 372] width 1568 height 673
click at [585, 133] on button "Finish" at bounding box center [594, 139] width 50 height 28
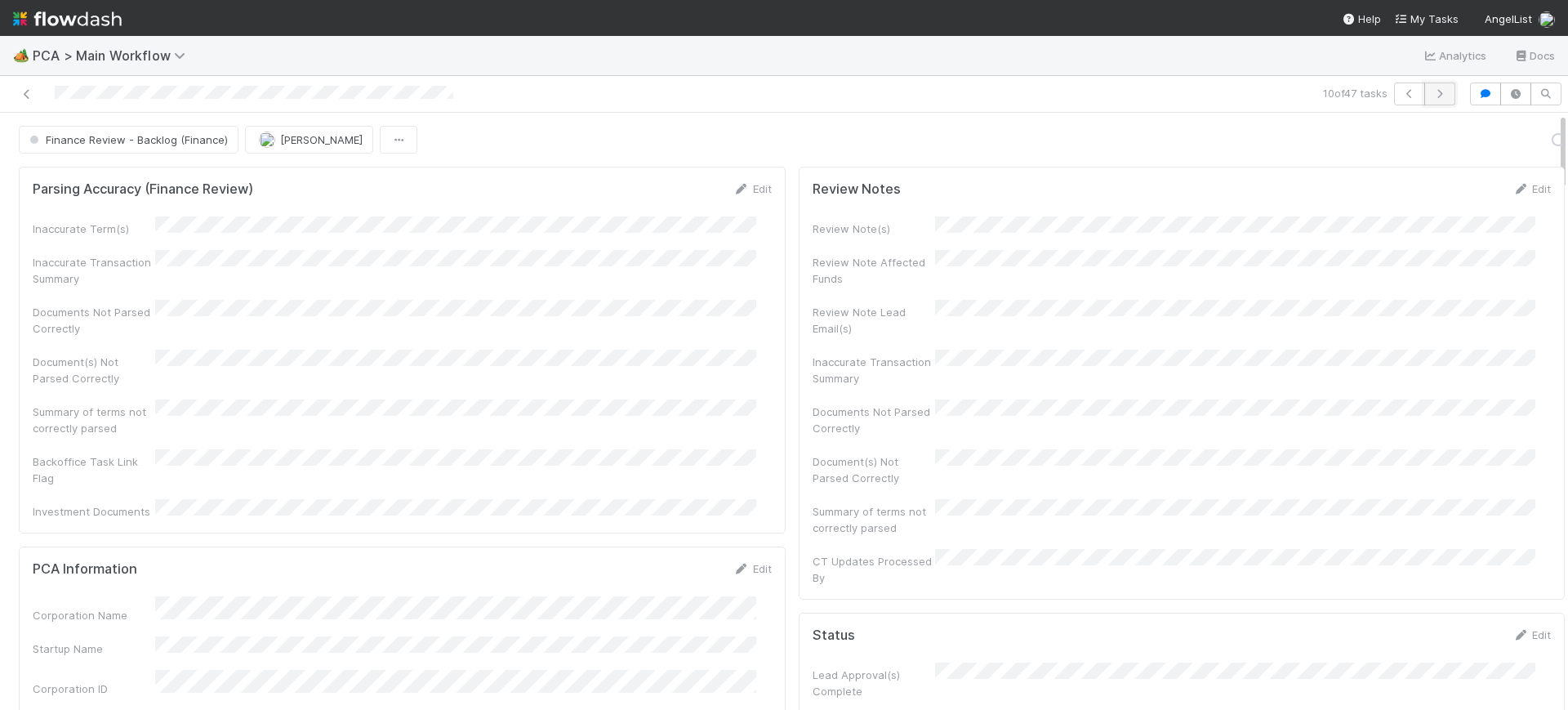
click at [1435, 94] on button "button" at bounding box center [1440, 95] width 31 height 23
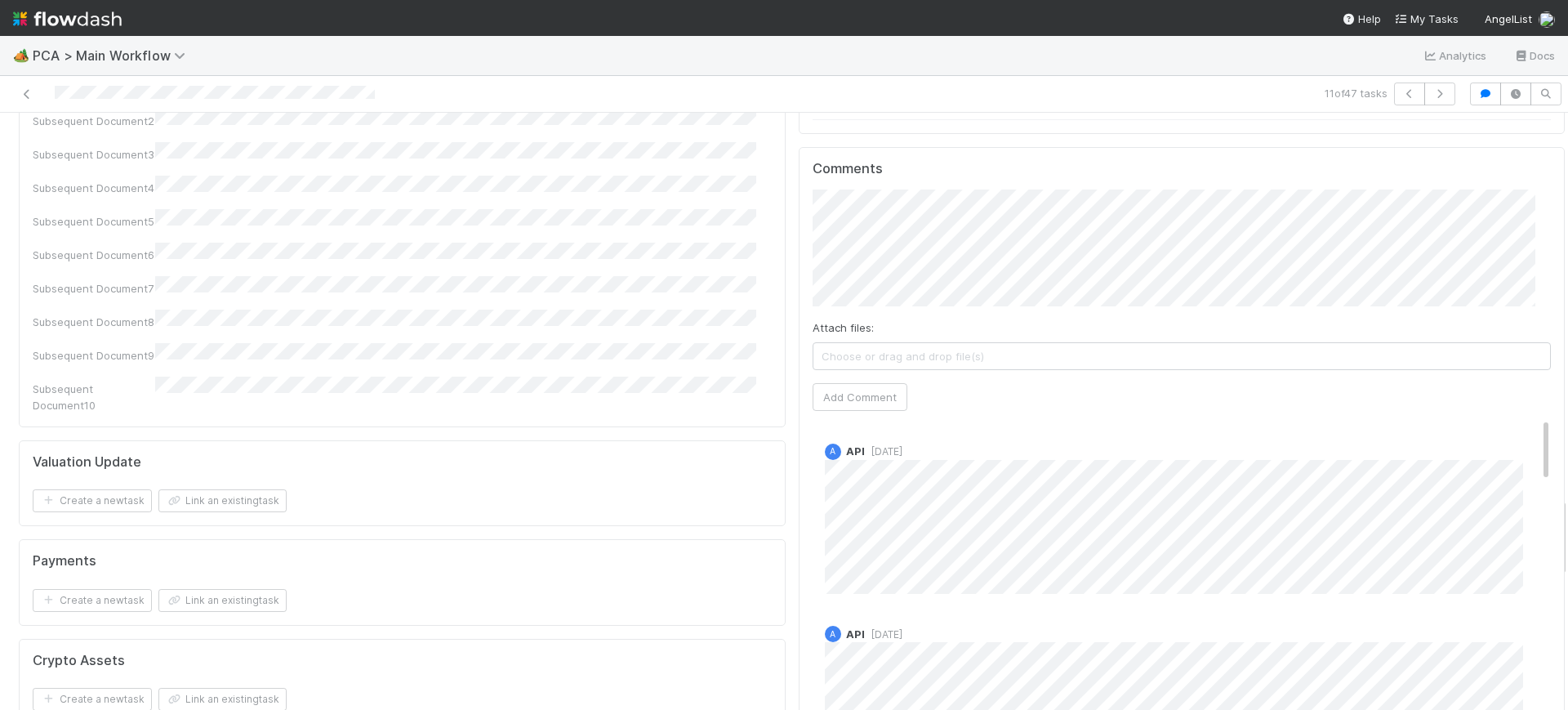
scroll to position [2872, 0]
drag, startPoint x: 1547, startPoint y: 138, endPoint x: 1568, endPoint y: 524, distance: 386.6
click at [1568, 524] on div "🏕️ PCA > Main Workflow Analytics Docs 11 of 47 tasks Finance Review - Backlog (…" at bounding box center [784, 372] width 1568 height 673
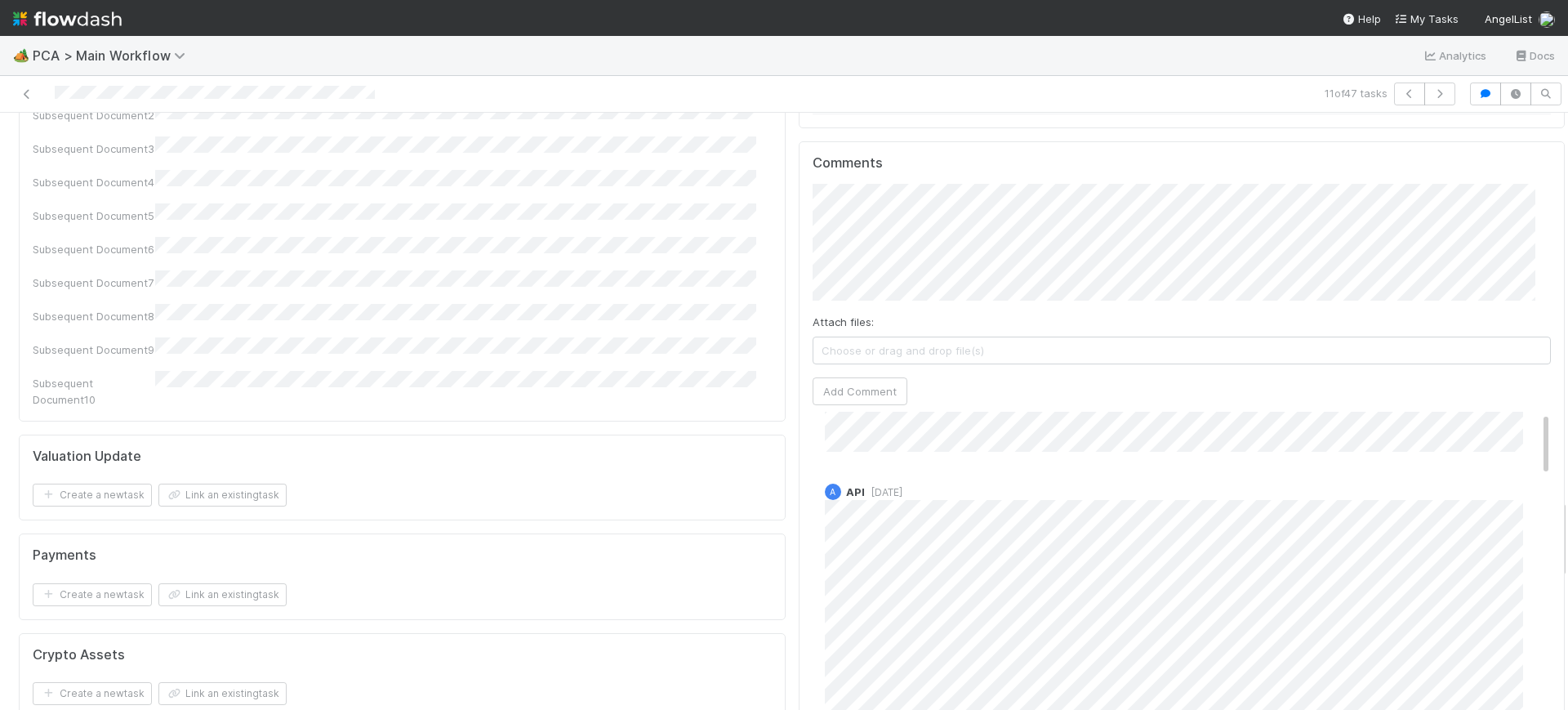
scroll to position [0, 0]
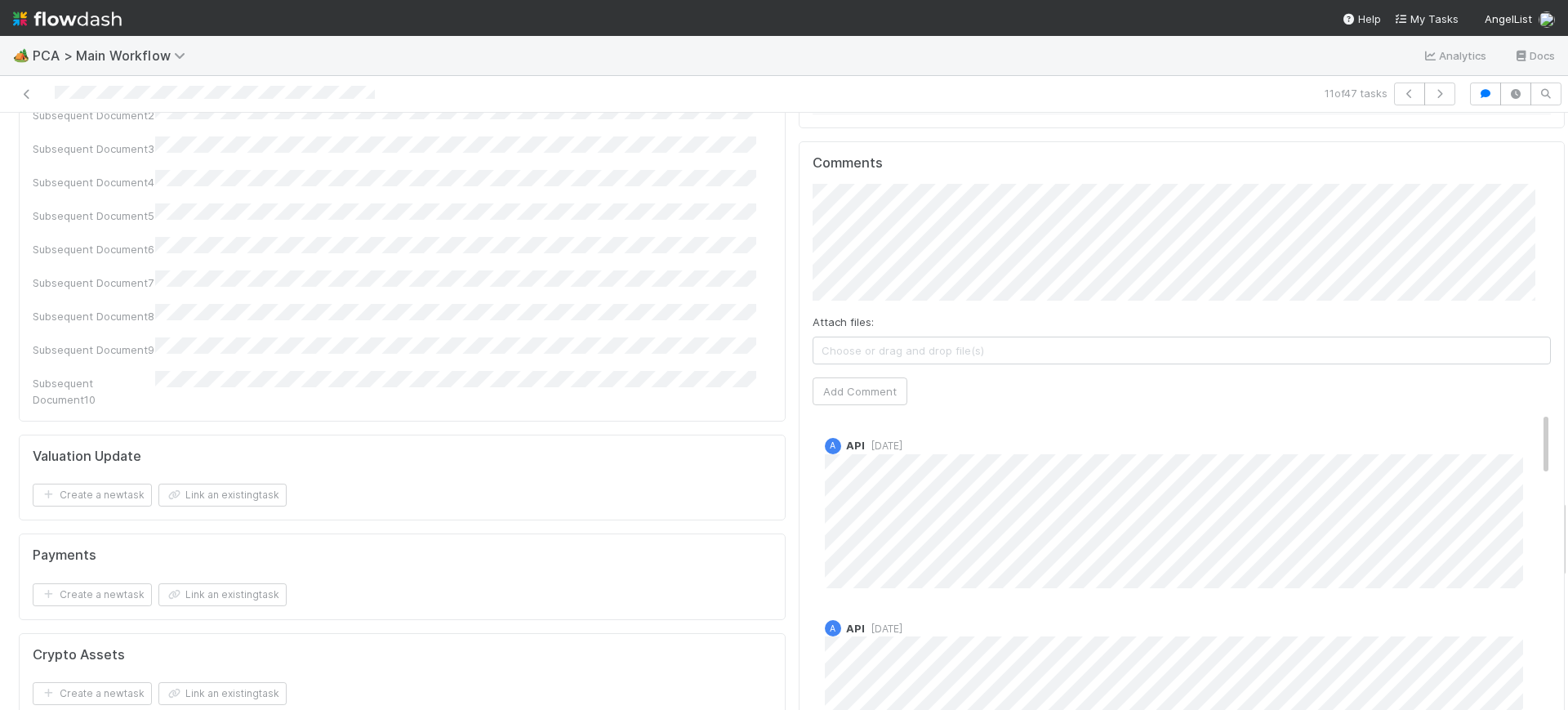
drag, startPoint x: 1515, startPoint y: 311, endPoint x: 1529, endPoint y: 298, distance: 19.1
click at [1524, 194] on div "Comments Attach files: Choose or drag and drop file(s) Add Comment A API [DATE]…" at bounding box center [1182, 447] width 767 height 612
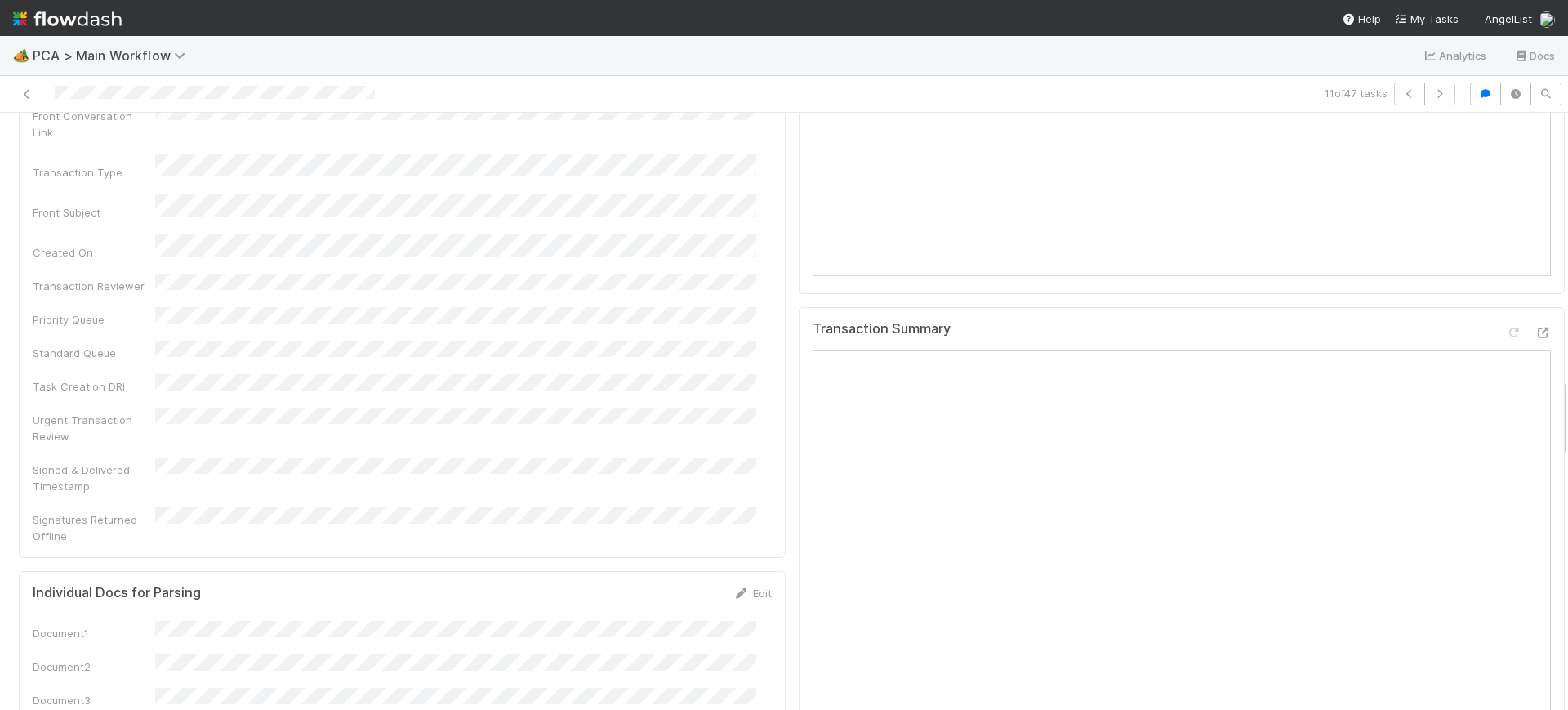
scroll to position [1991, 0]
drag, startPoint x: 1549, startPoint y: 531, endPoint x: 1568, endPoint y: 413, distance: 119.5
click at [1568, 413] on div "🏕️ PCA > Main Workflow Analytics Docs 11 of 47 tasks Finance Review - Backlog (…" at bounding box center [784, 372] width 1568 height 673
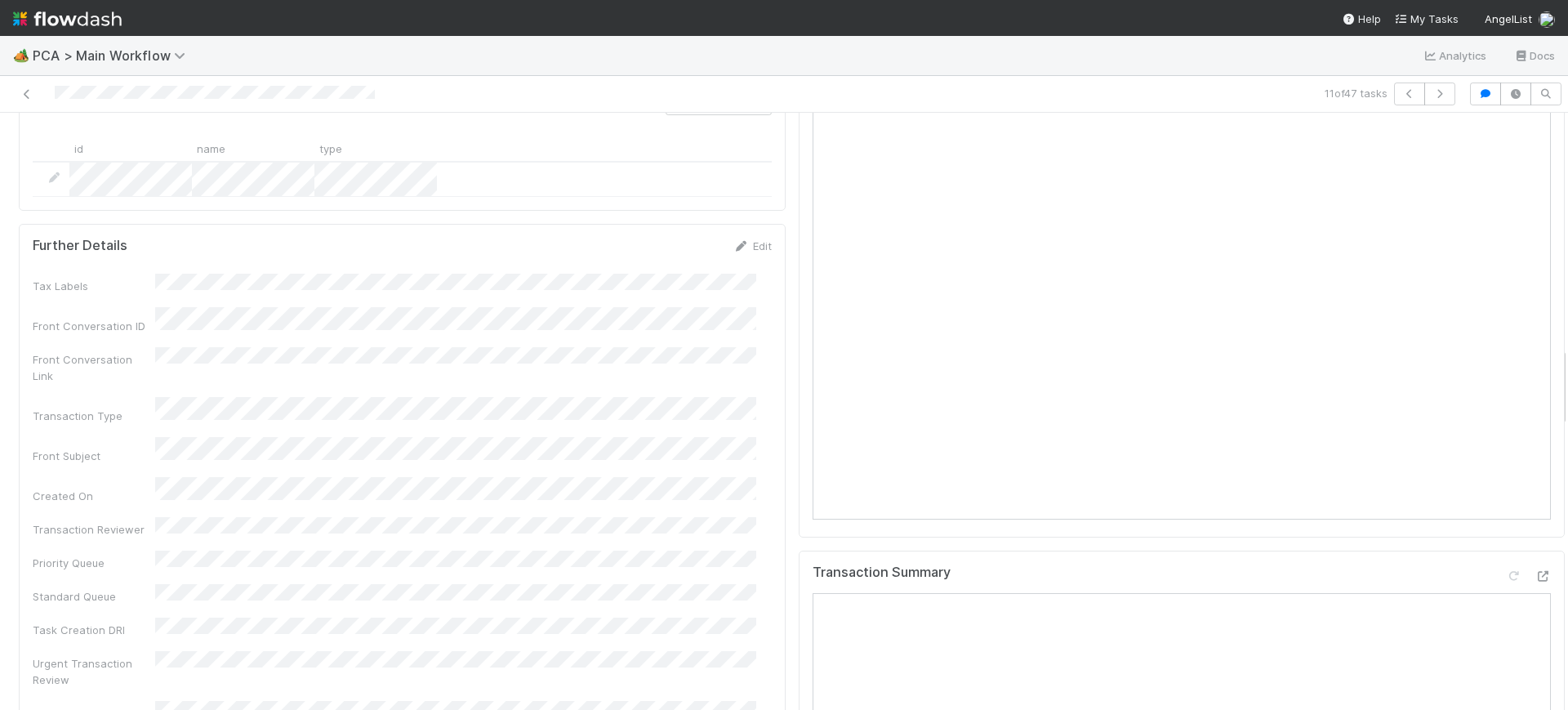
scroll to position [1736, 0]
drag, startPoint x: 1548, startPoint y: 407, endPoint x: 1548, endPoint y: 372, distance: 35.0
click at [1548, 372] on div "Parsing Accuracy (Finance Review) Edit Inaccurate Term(s) Inaccurate Transactio…" at bounding box center [792, 710] width 1584 height 4574
drag, startPoint x: 1546, startPoint y: 385, endPoint x: 1547, endPoint y: 365, distance: 20.0
click at [1547, 365] on div "Parsing Accuracy (Finance Review) Edit Inaccurate Term(s) Inaccurate Transactio…" at bounding box center [792, 710] width 1584 height 4574
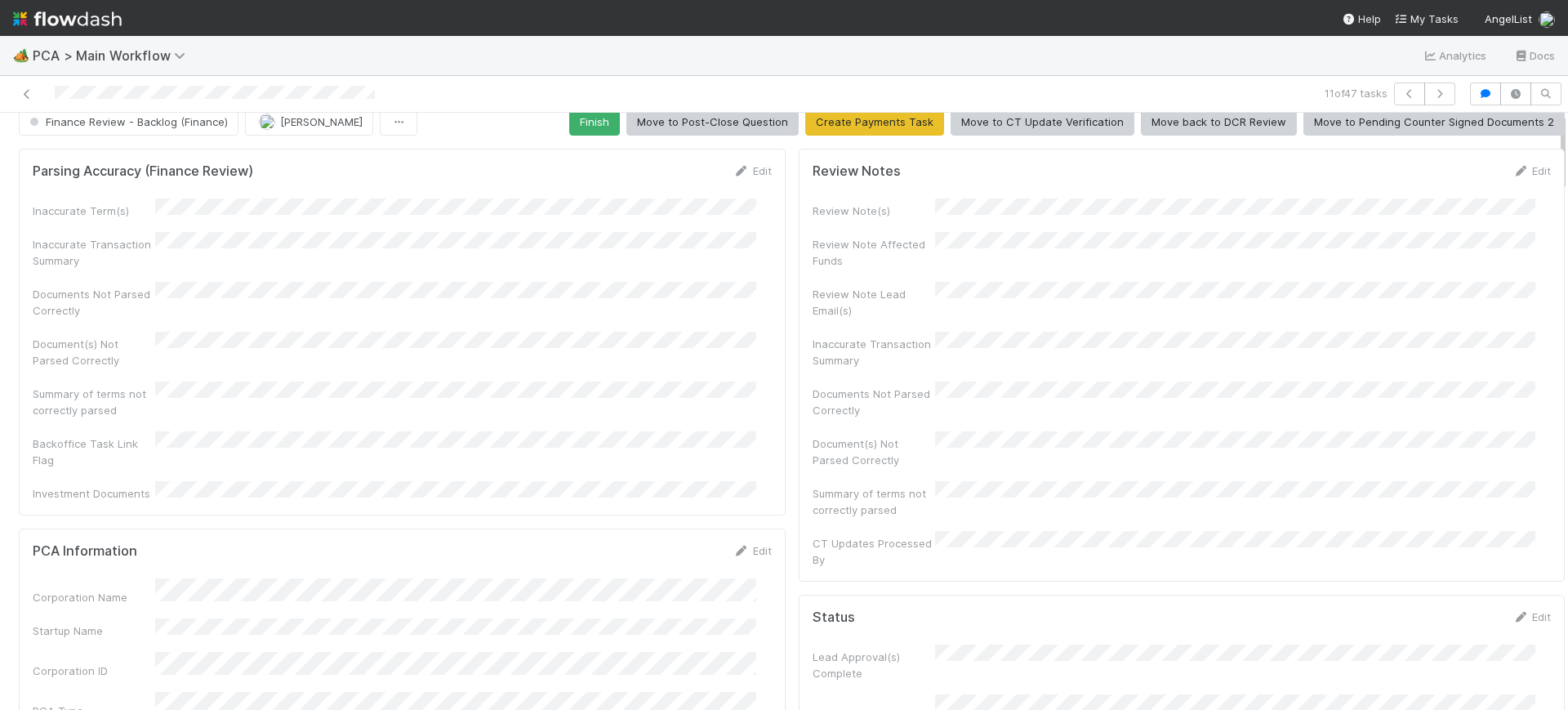
scroll to position [0, 0]
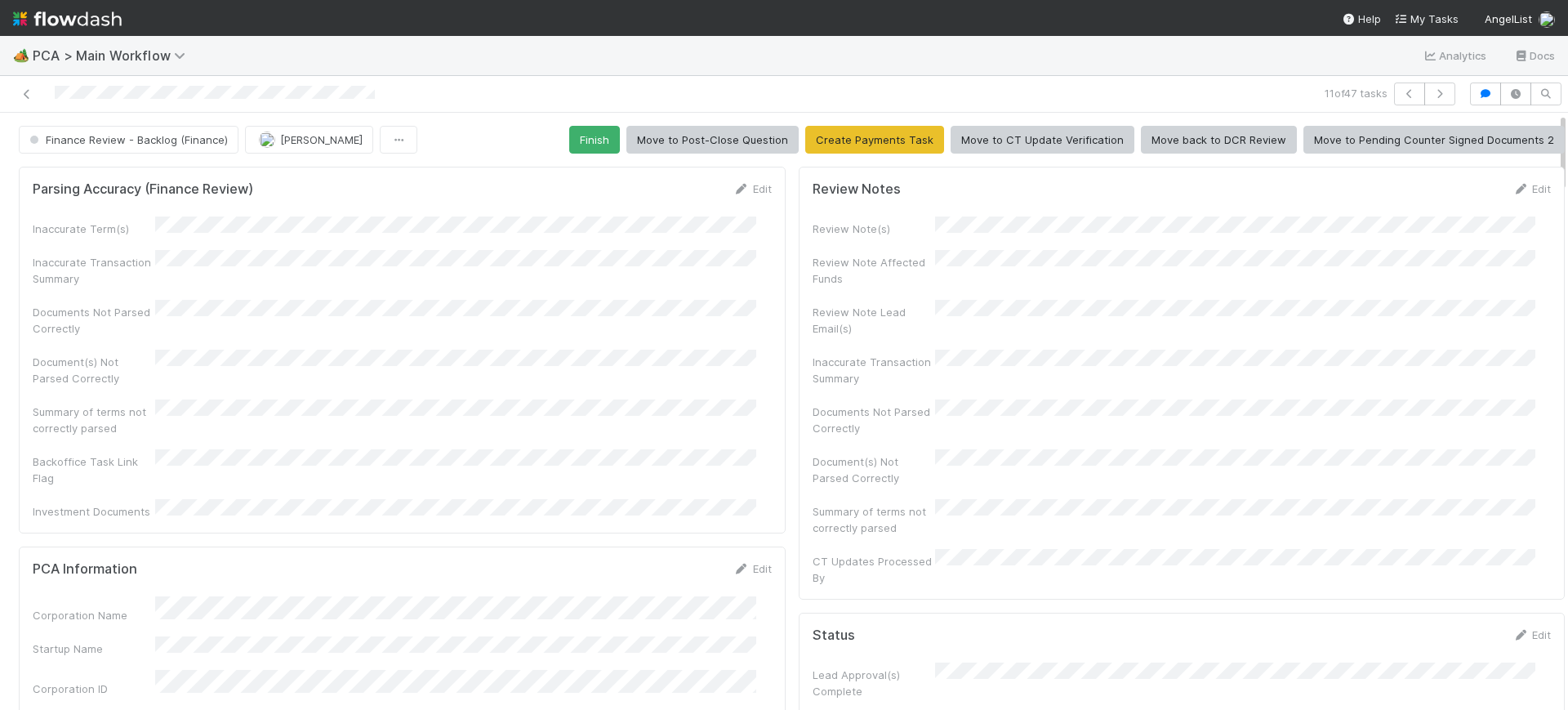
drag, startPoint x: 1547, startPoint y: 365, endPoint x: 1532, endPoint y: 39, distance: 326.3
click at [1532, 39] on div "🏕️ PCA > Main Workflow Analytics Docs 11 of 47 tasks Finance Review - Backlog (…" at bounding box center [784, 372] width 1568 height 673
click at [578, 136] on button "Finish" at bounding box center [594, 139] width 50 height 28
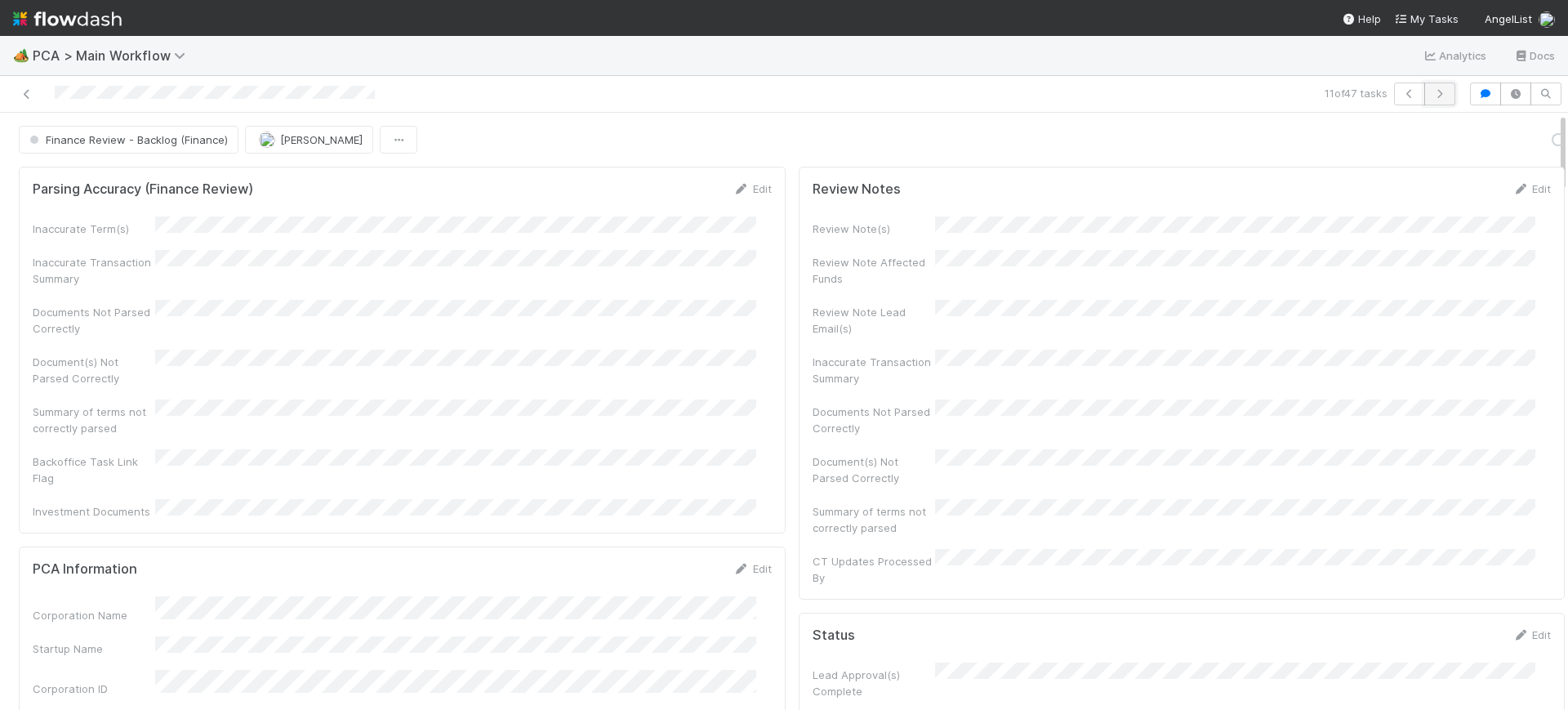
click at [1432, 94] on icon "button" at bounding box center [1440, 94] width 16 height 10
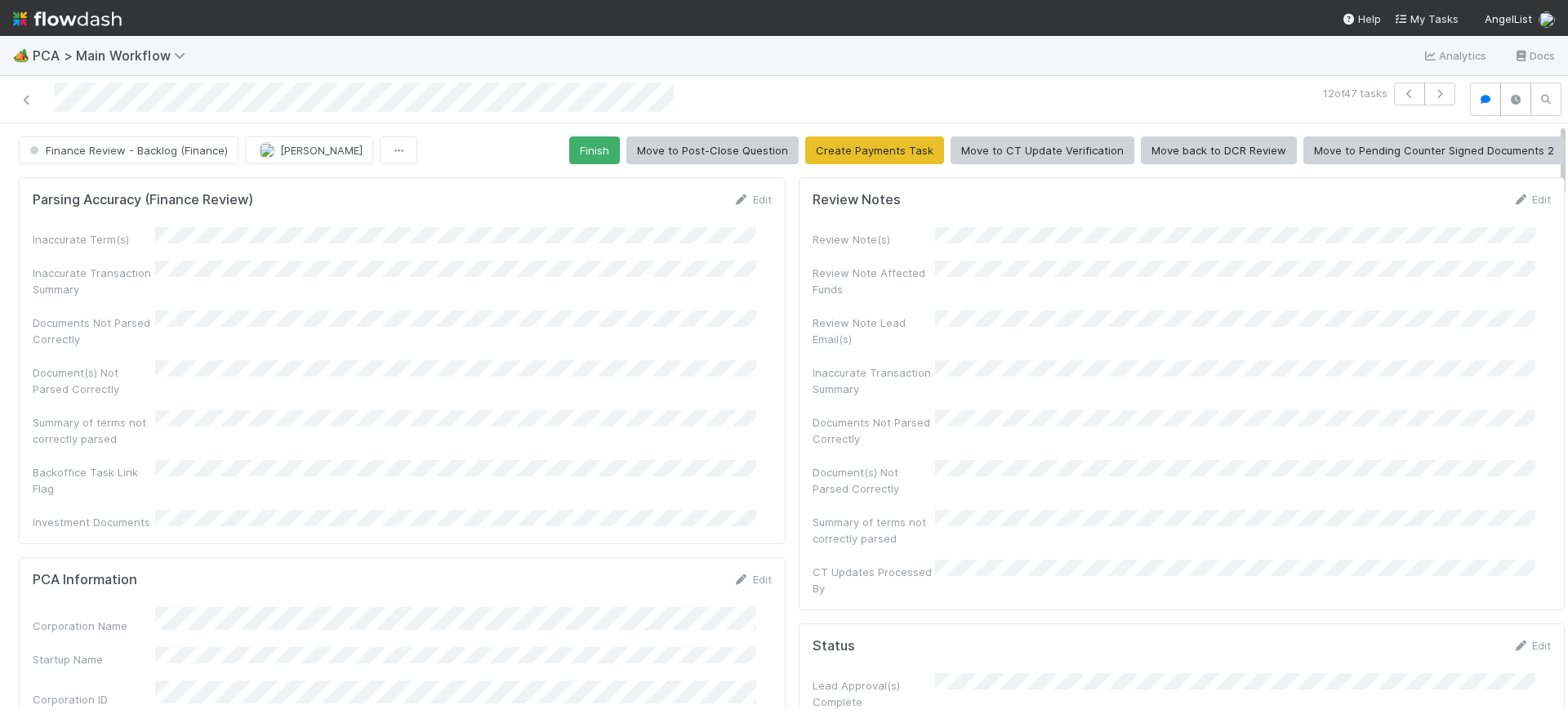
drag, startPoint x: 1548, startPoint y: 147, endPoint x: 1482, endPoint y: 56, distance: 112.4
click at [1482, 56] on div "🏕️ PCA > Main Workflow Analytics Docs 12 of 47 tasks Finance Review - Backlog (…" at bounding box center [784, 372] width 1568 height 673
click at [571, 147] on button "Finish" at bounding box center [594, 150] width 50 height 28
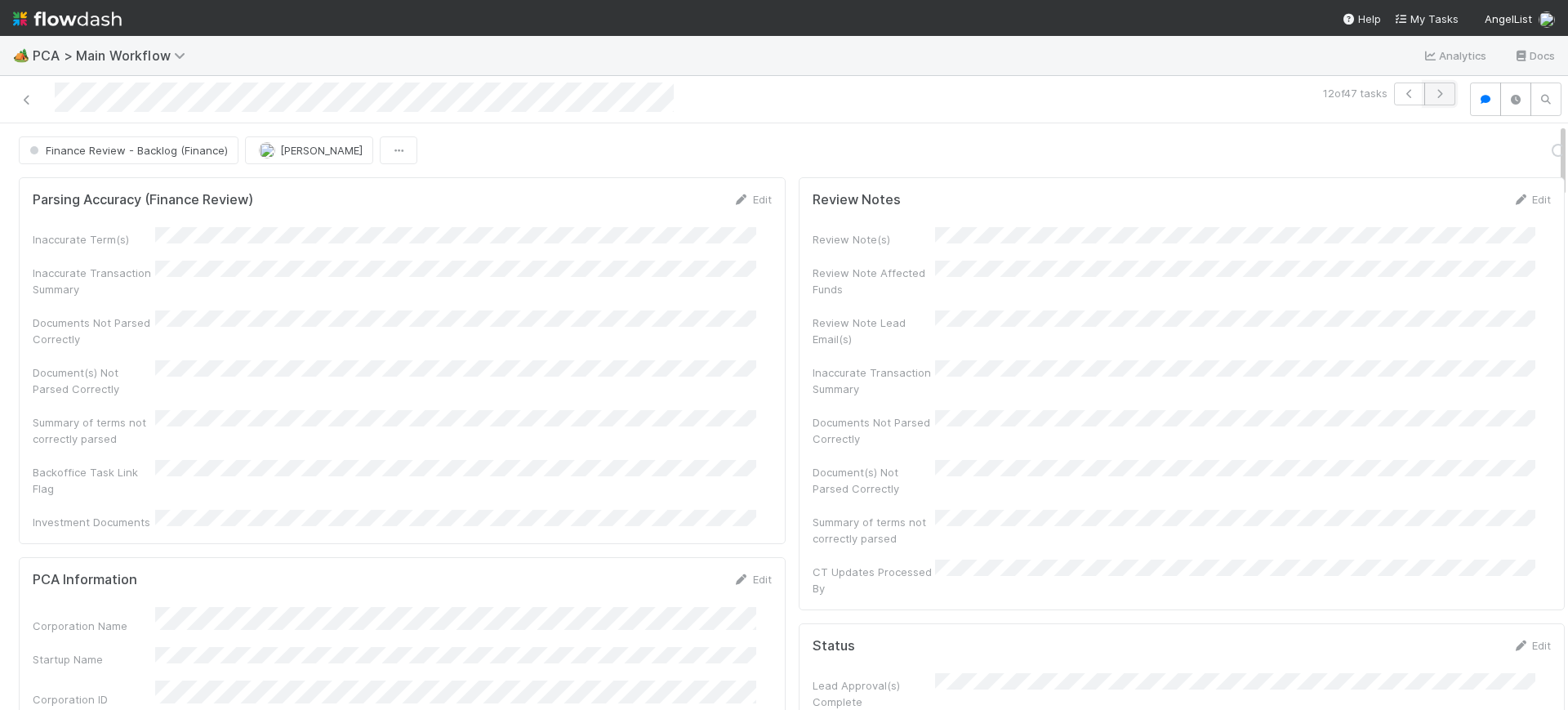
click at [1432, 92] on icon "button" at bounding box center [1440, 94] width 16 height 10
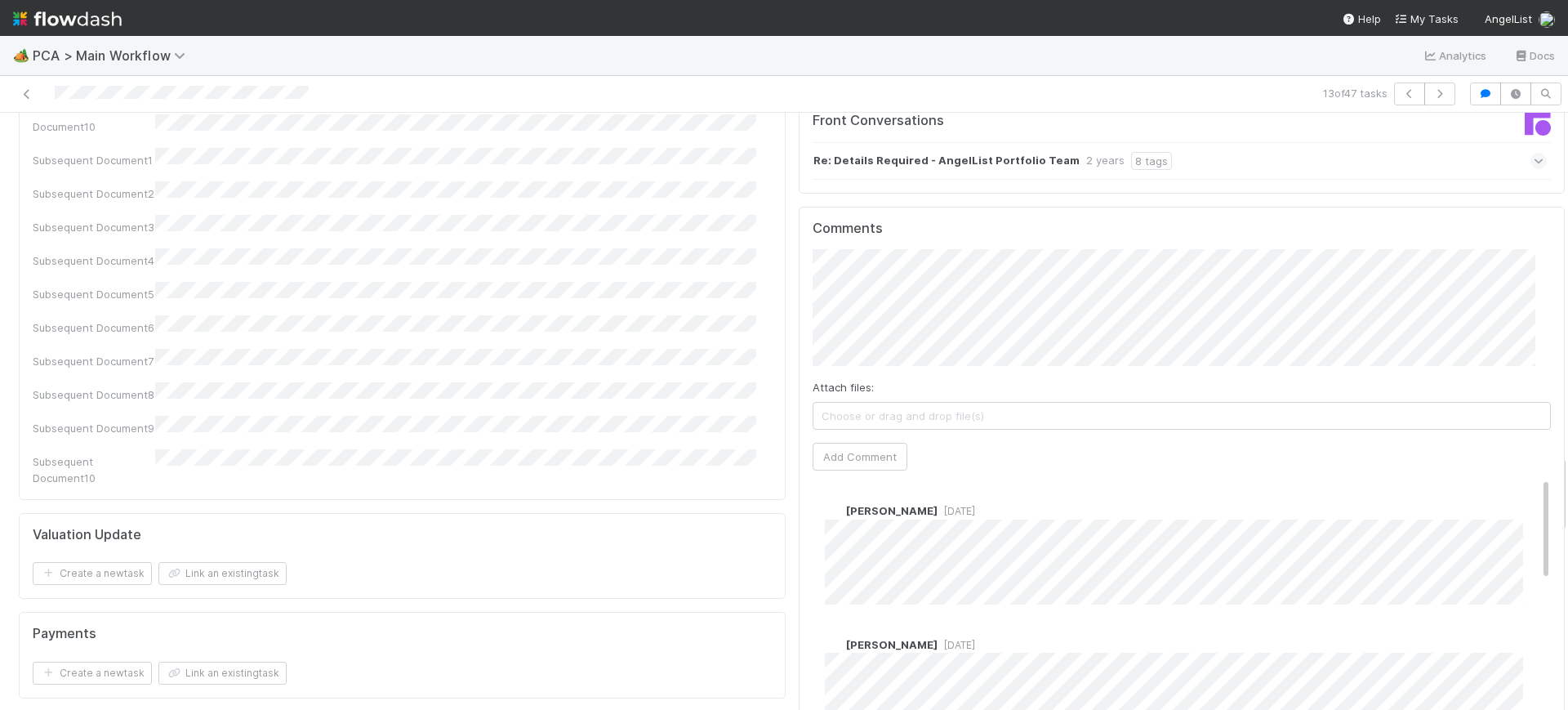
scroll to position [2819, 0]
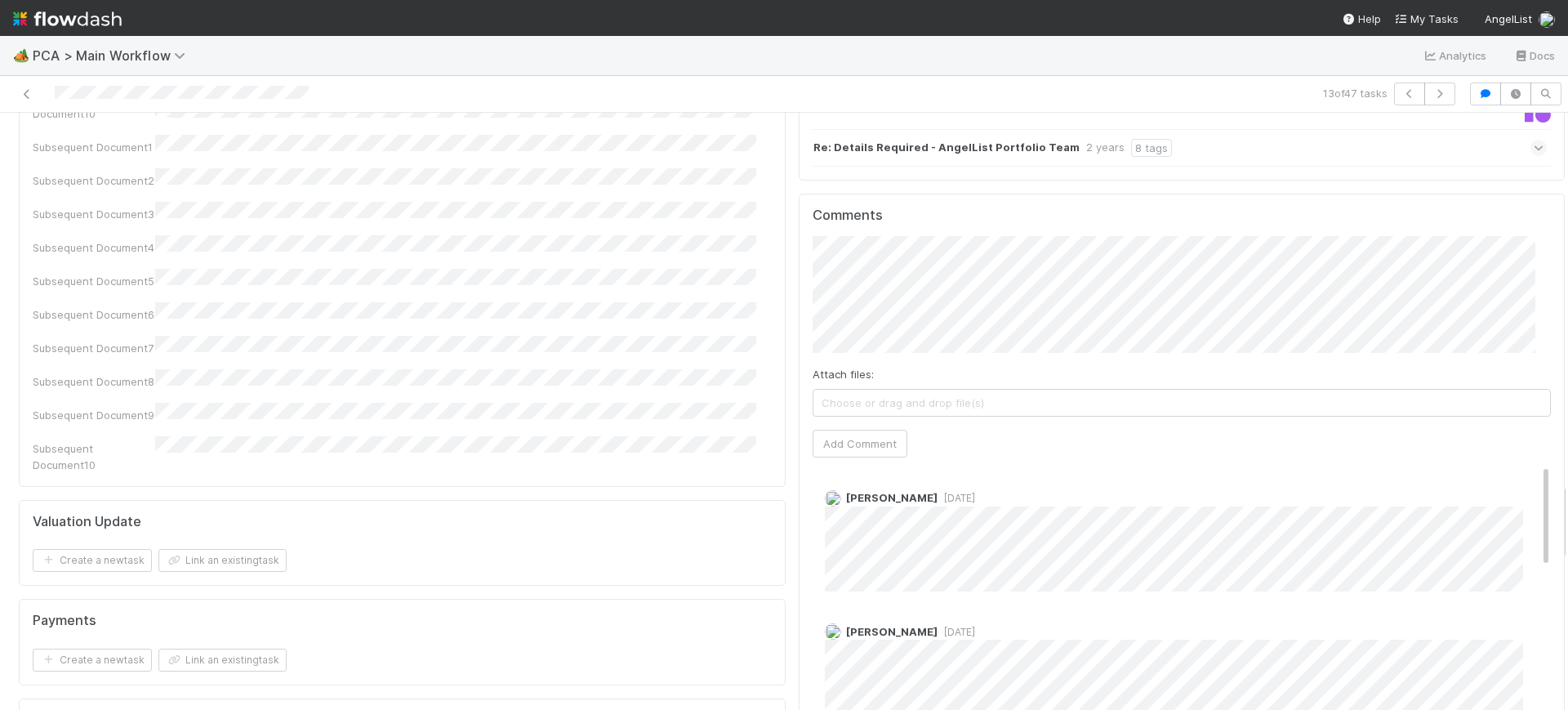
drag, startPoint x: 1547, startPoint y: 141, endPoint x: 1568, endPoint y: 510, distance: 369.6
click at [1568, 510] on div "🏕️ PCA > Main Workflow Analytics Docs 13 of 47 tasks Finance Review - Backlog (…" at bounding box center [784, 372] width 1568 height 673
drag, startPoint x: 1514, startPoint y: 370, endPoint x: 1563, endPoint y: 360, distance: 50.0
click at [1563, 360] on div "🏕️ PCA > Main Workflow Analytics Docs 13 of 47 tasks Finance Review - Backlog (…" at bounding box center [784, 372] width 1568 height 673
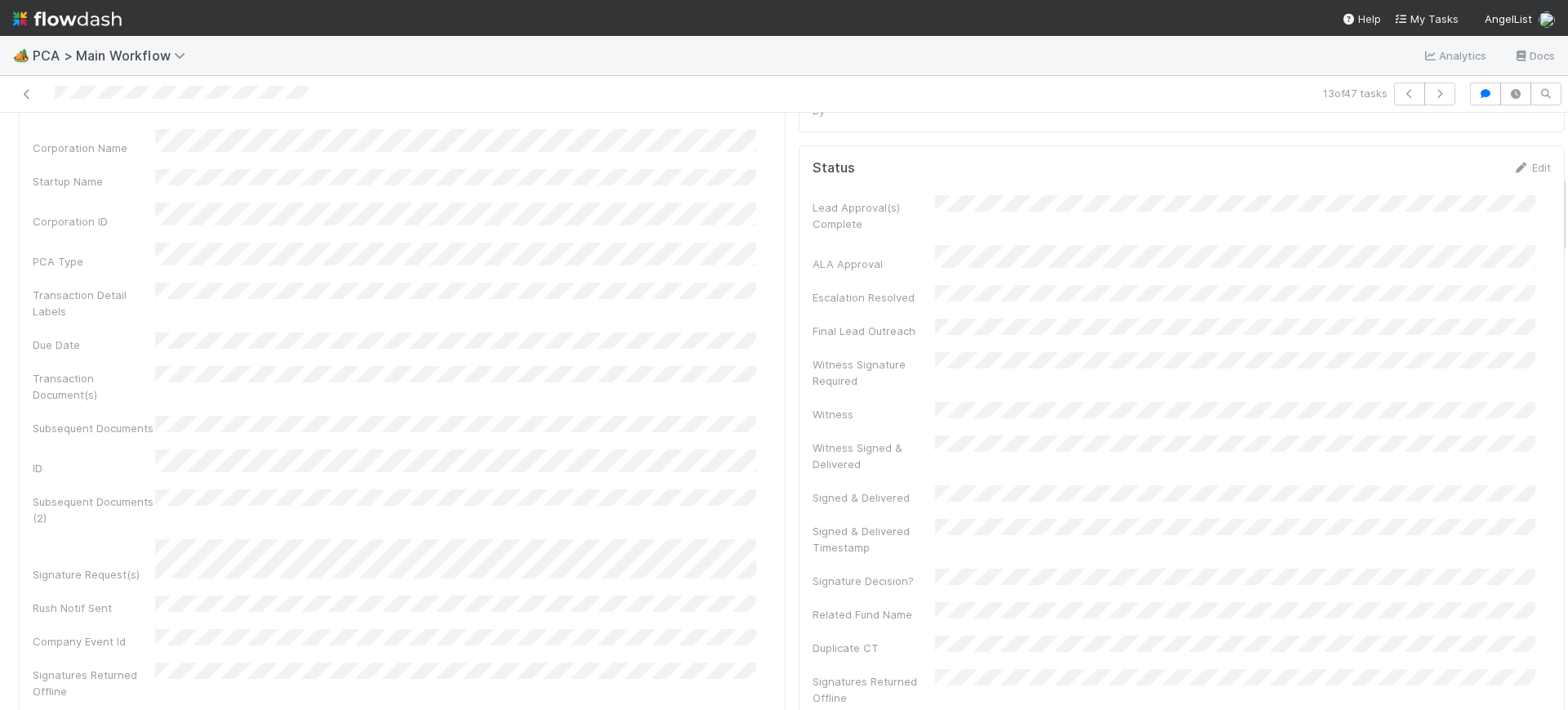
scroll to position [479, 0]
drag, startPoint x: 1547, startPoint y: 522, endPoint x: 1555, endPoint y: 215, distance: 307.1
click at [1555, 215] on div "🏕️ PCA > Main Workflow Analytics Docs 13 of 47 tasks Finance Review - Backlog (…" at bounding box center [784, 372] width 1568 height 673
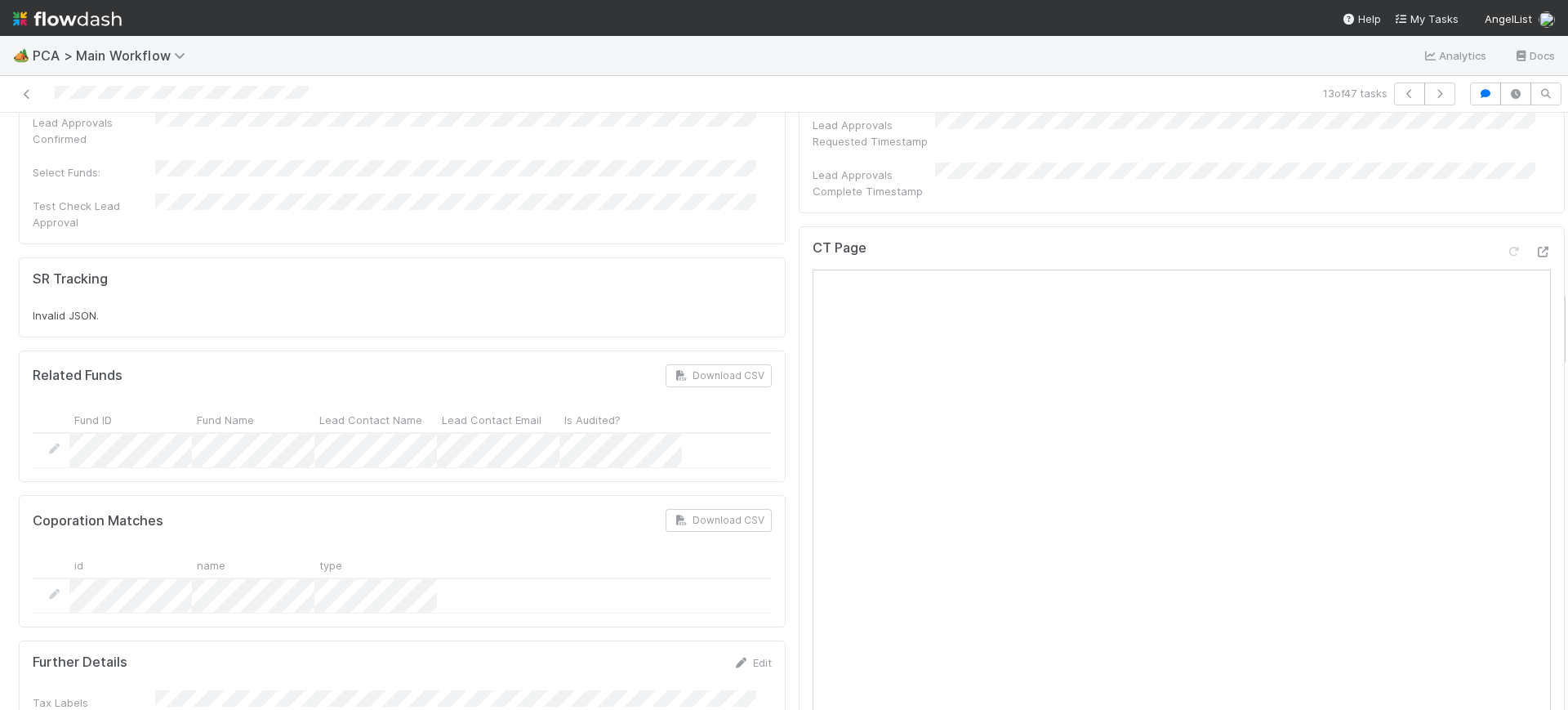
scroll to position [1351, 0]
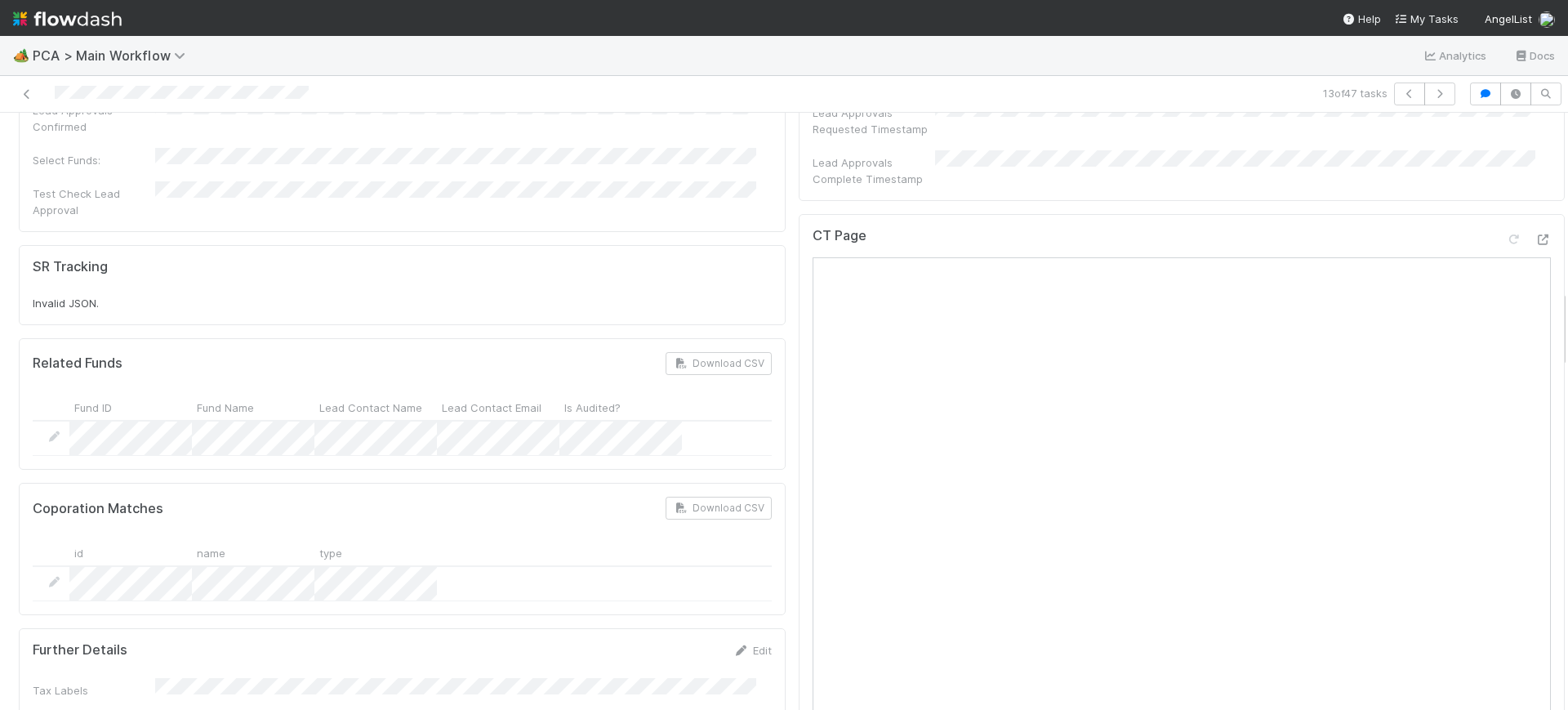
drag, startPoint x: 1547, startPoint y: 218, endPoint x: 1568, endPoint y: 333, distance: 116.9
click at [1568, 333] on div "🏕️ PCA > Main Workflow Analytics Docs 13 of 47 tasks Finance Review - Backlog (…" at bounding box center [784, 372] width 1568 height 673
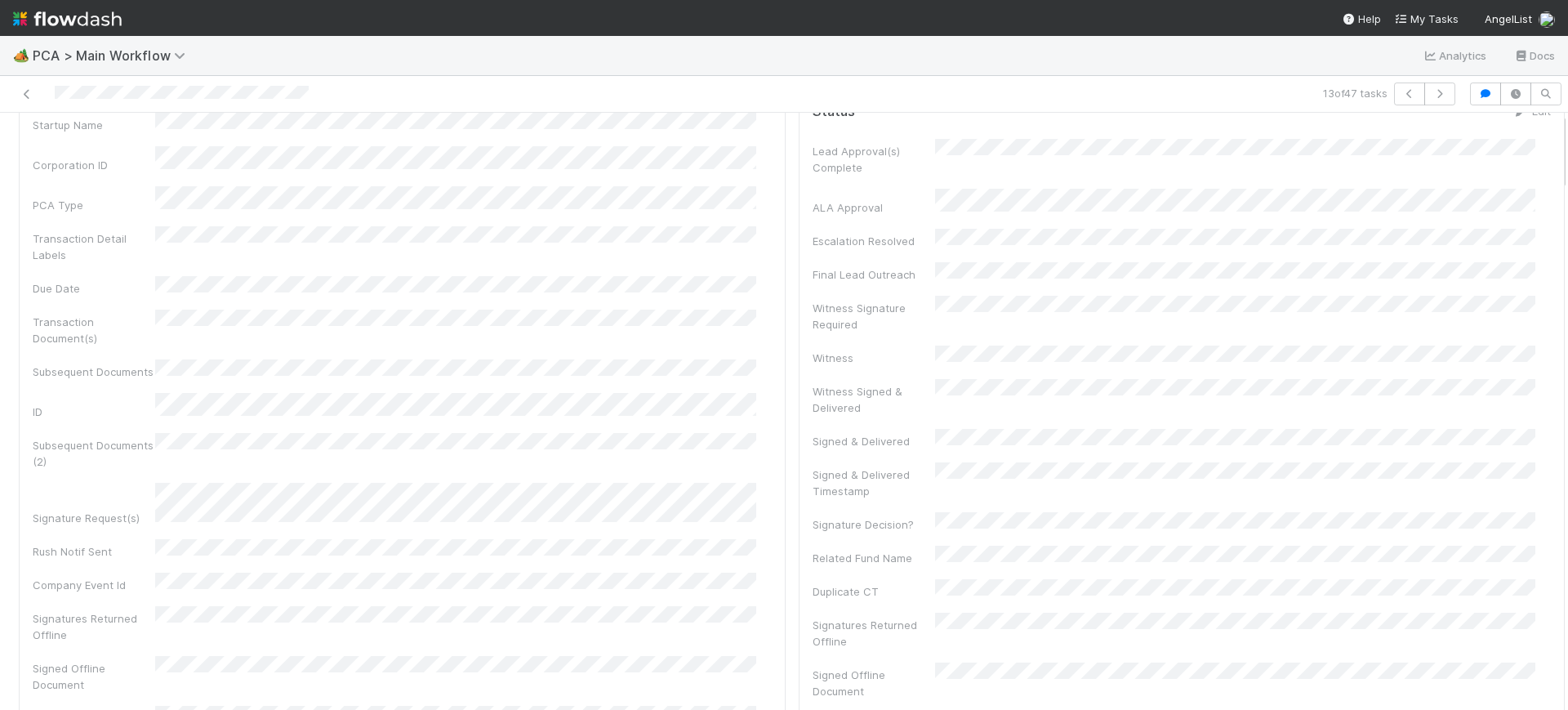
scroll to position [0, 0]
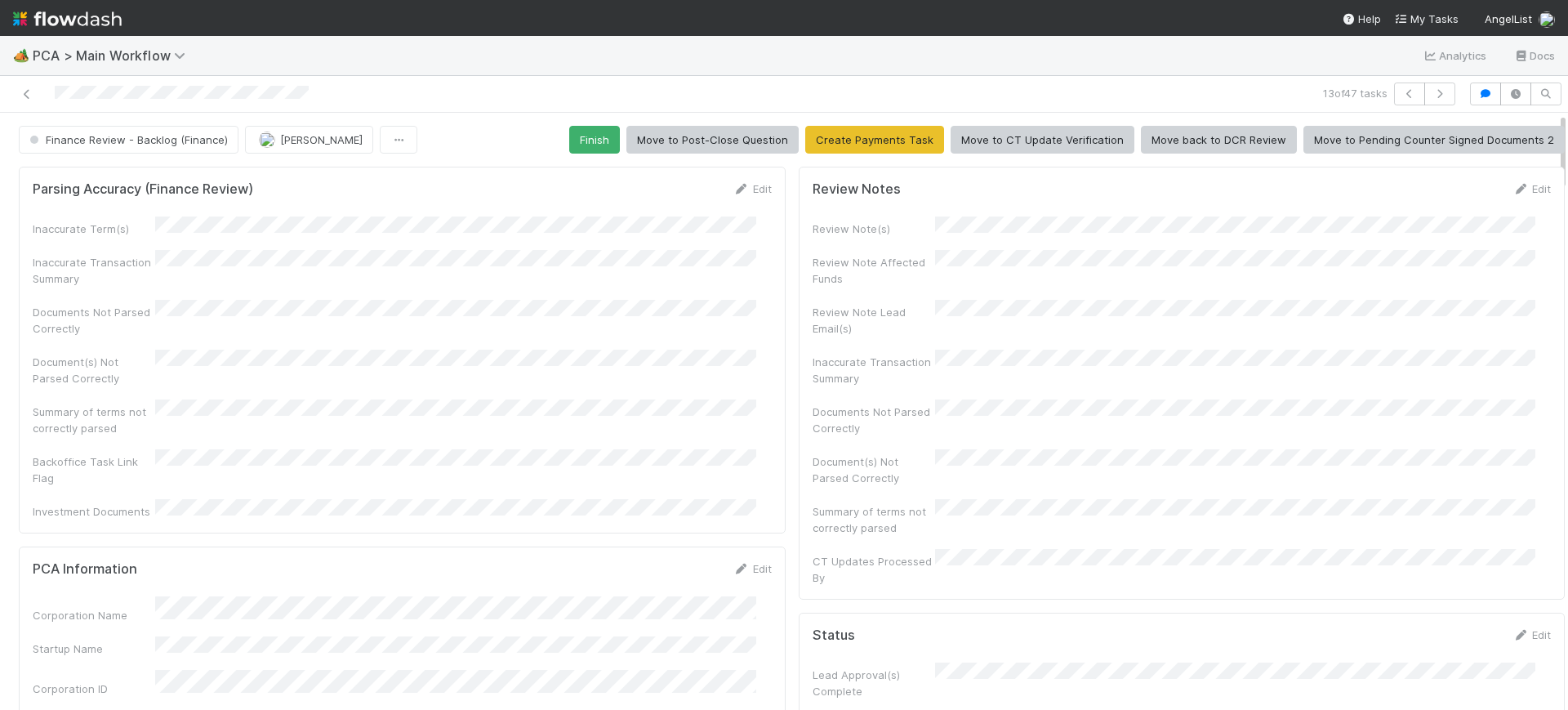
drag, startPoint x: 1548, startPoint y: 313, endPoint x: 866, endPoint y: 83, distance: 719.7
click at [1552, 68] on div "🏕️ PCA > Main Workflow Analytics Docs 13 of 47 tasks Finance Review - Backlog (…" at bounding box center [784, 372] width 1568 height 673
click at [579, 129] on button "Finish" at bounding box center [594, 139] width 50 height 28
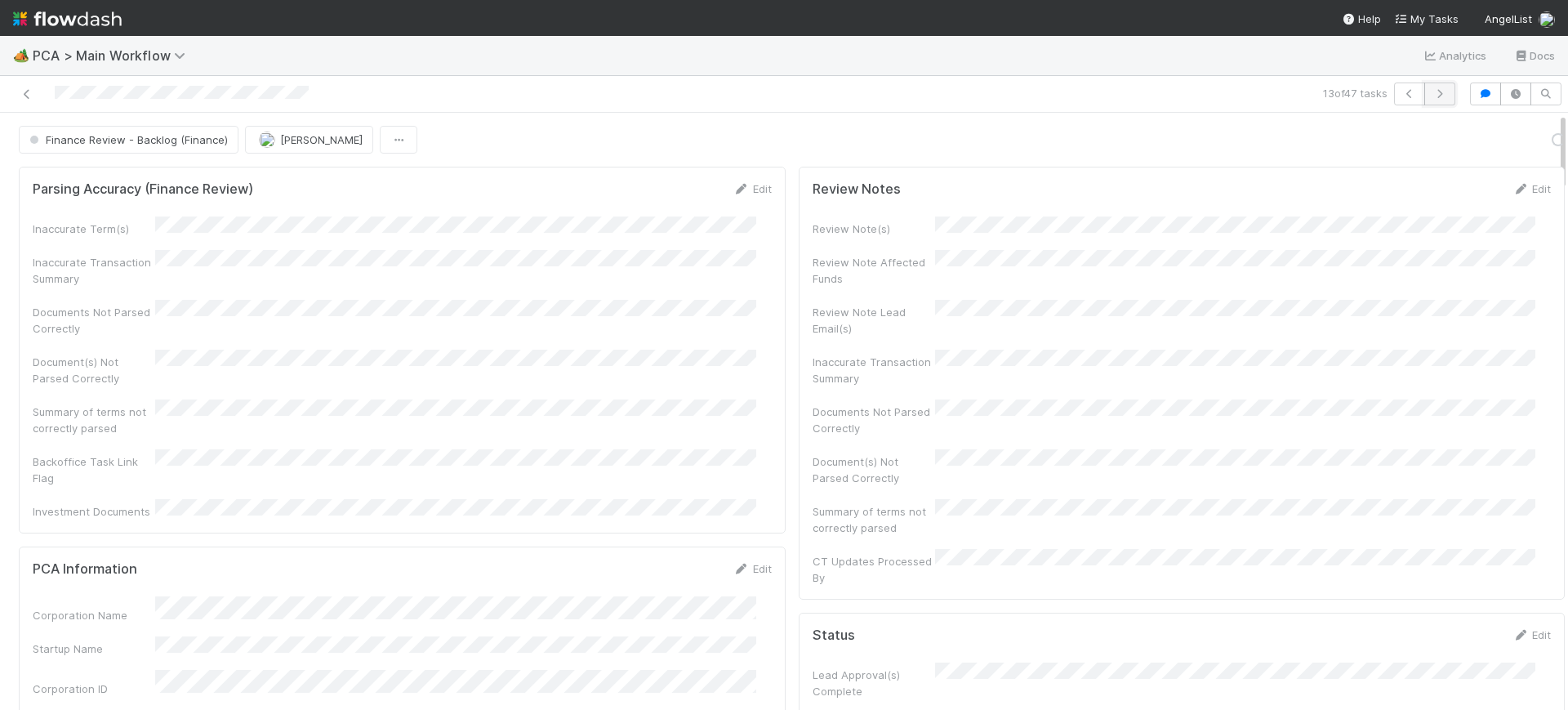
click at [1432, 89] on icon "button" at bounding box center [1440, 94] width 16 height 10
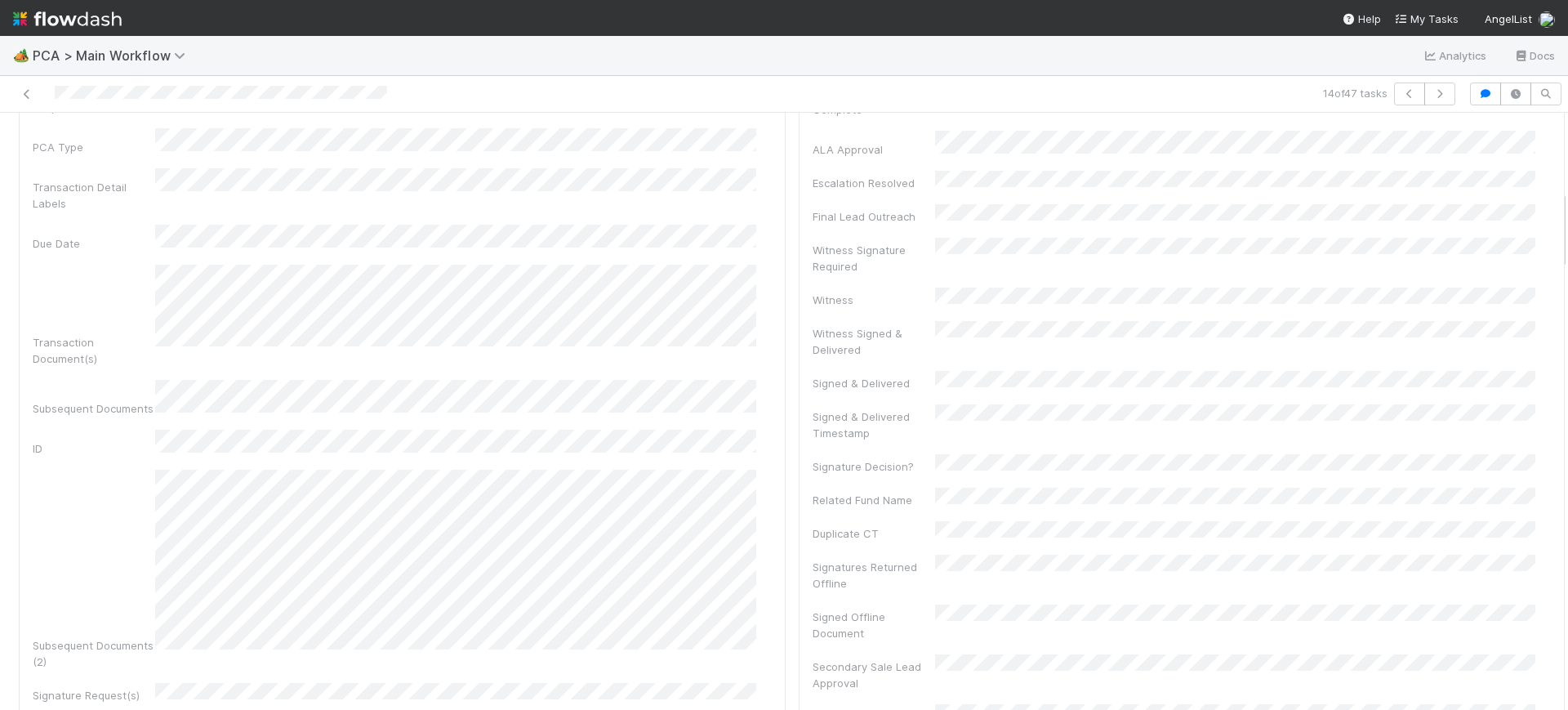
scroll to position [576, 0]
drag, startPoint x: 1548, startPoint y: 132, endPoint x: 1568, endPoint y: 209, distance: 79.6
click at [1568, 209] on div "🏕️ PCA > Main Workflow Analytics Docs 14 of 47 tasks Finance Review - Backlog (…" at bounding box center [784, 372] width 1568 height 673
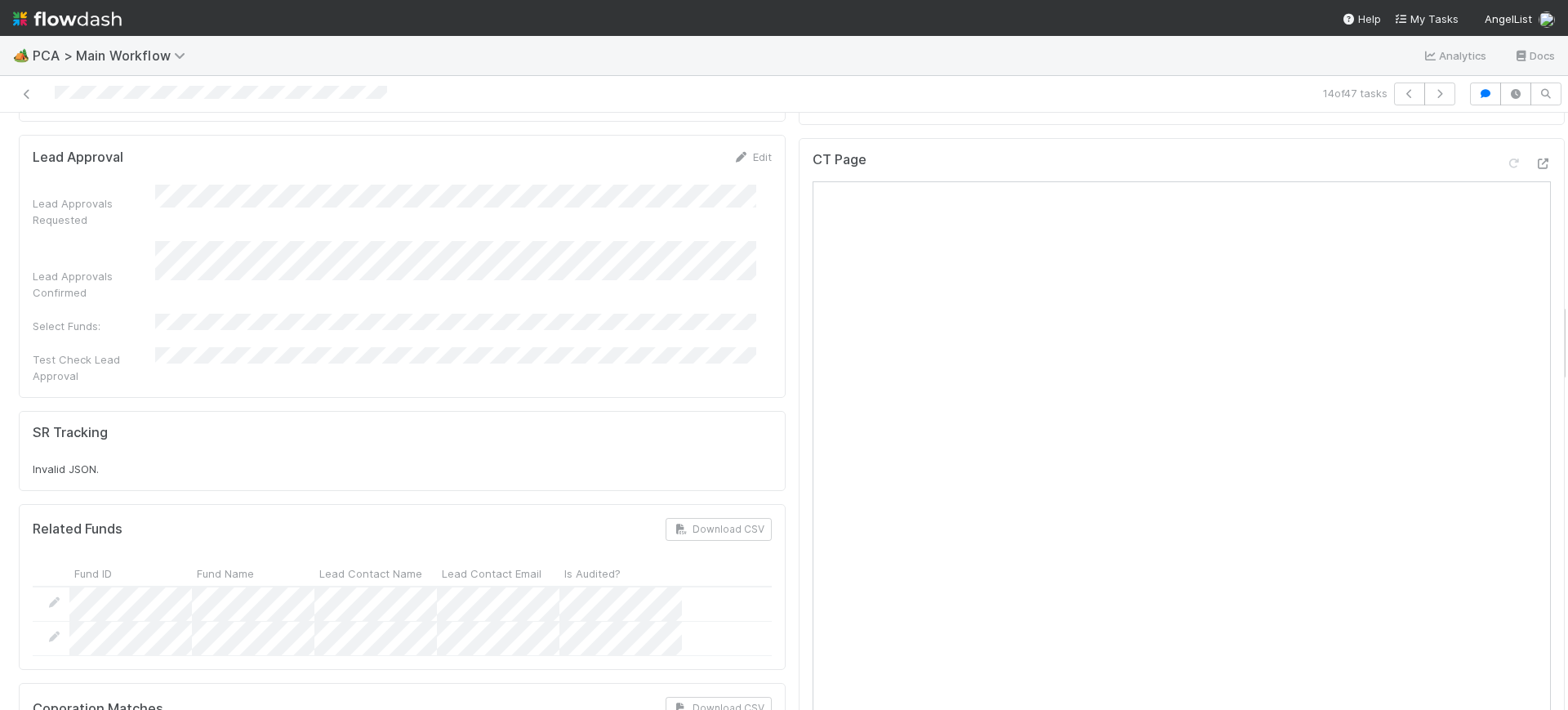
scroll to position [1408, 0]
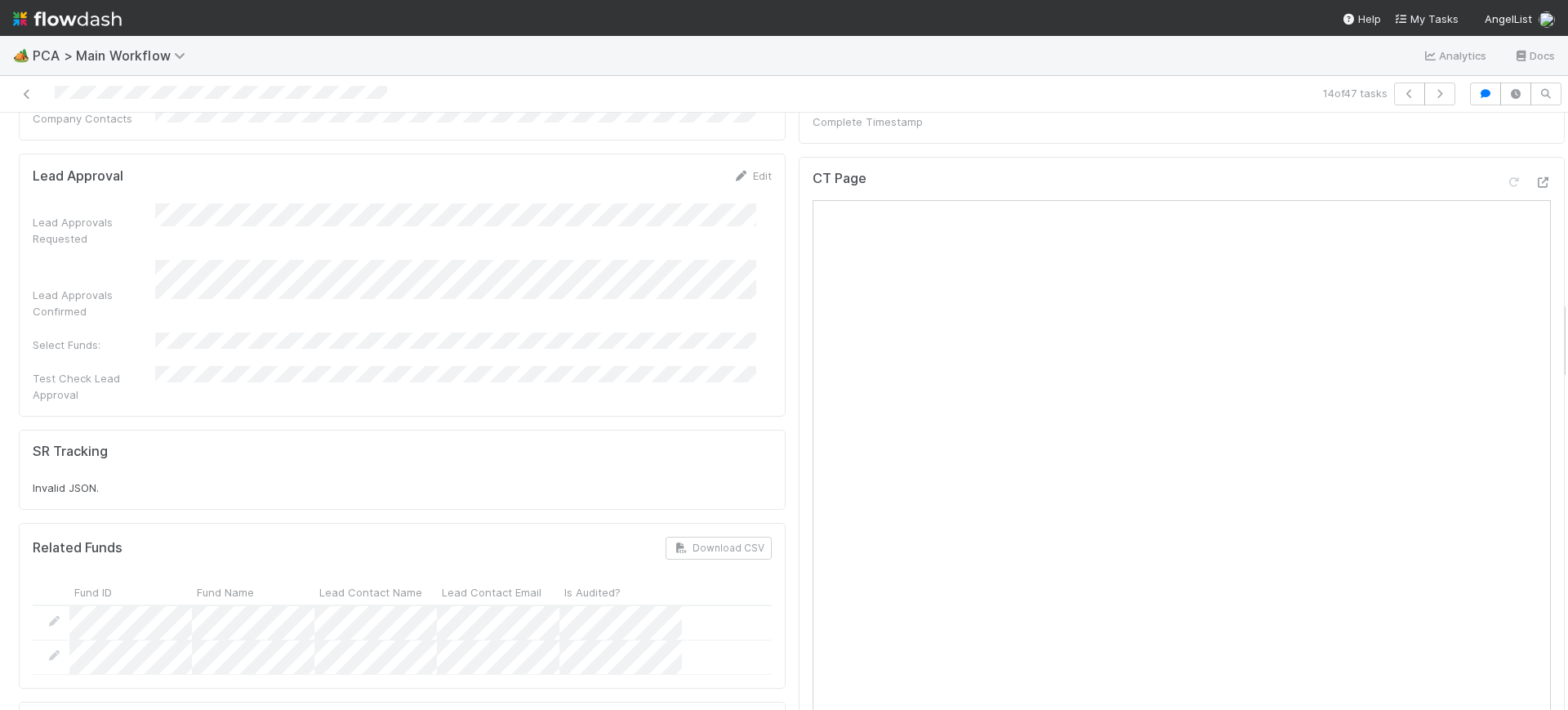
drag, startPoint x: 1548, startPoint y: 234, endPoint x: 1556, endPoint y: 345, distance: 111.3
click at [1556, 345] on div "🏕️ PCA > Main Workflow Analytics Docs 14 of 47 tasks Finance Review - Backlog (…" at bounding box center [784, 372] width 1568 height 673
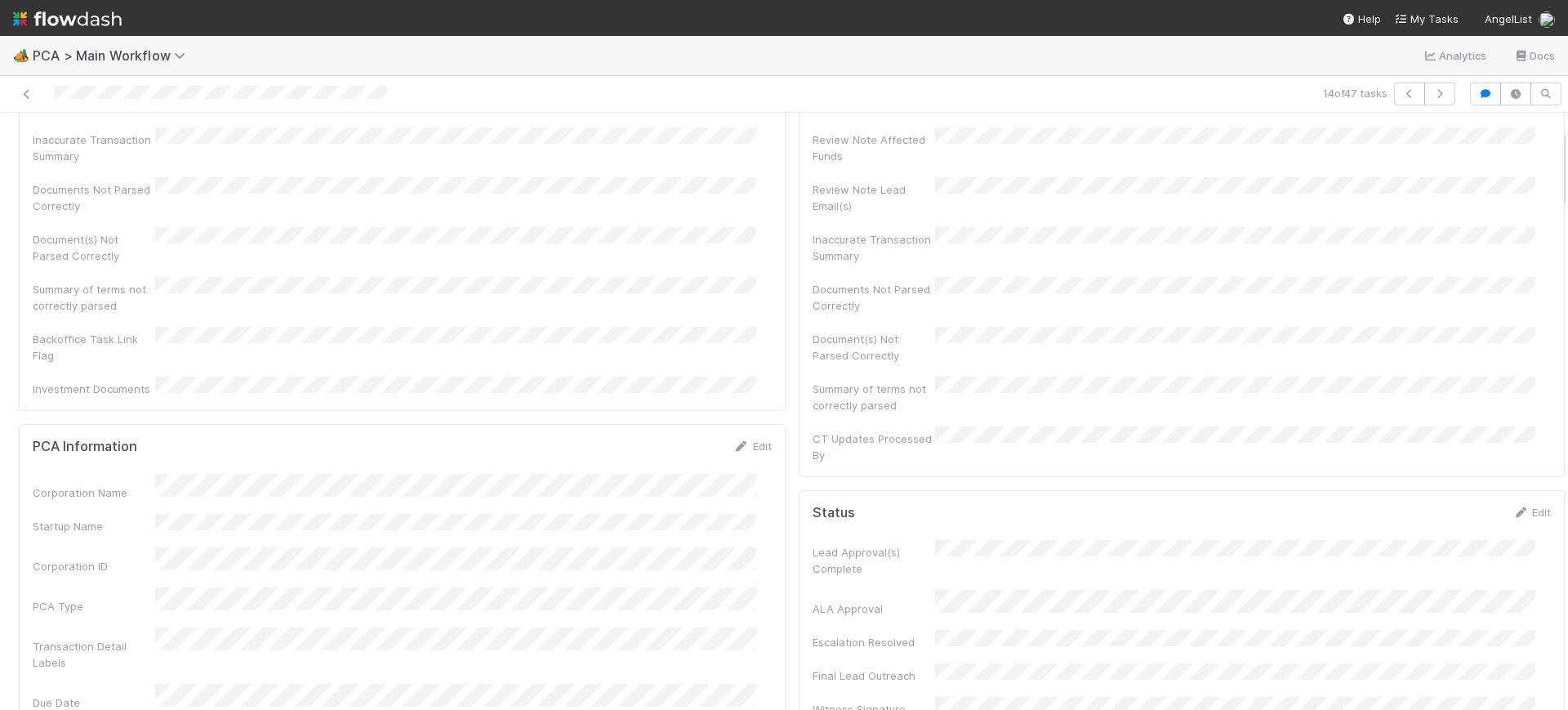
scroll to position [0, 0]
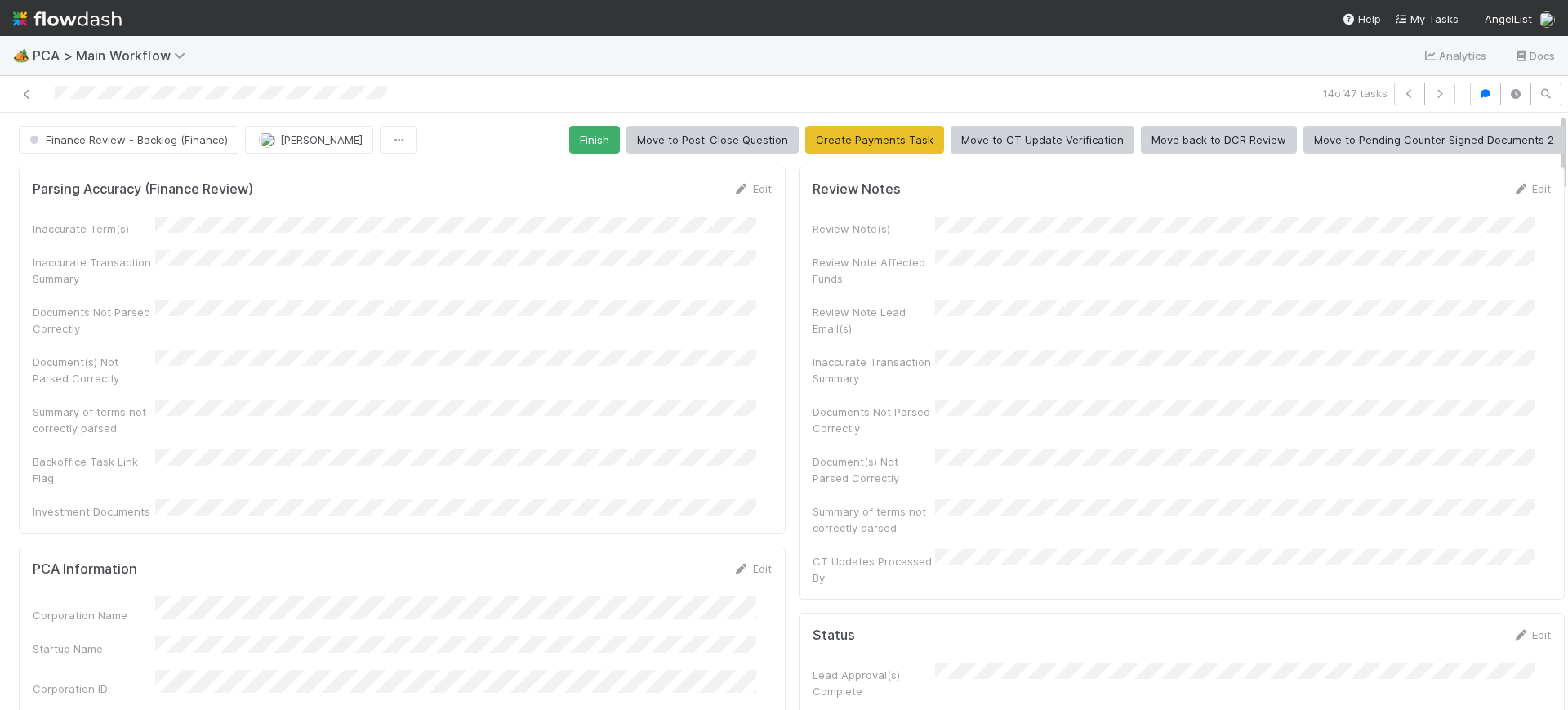
drag, startPoint x: 1549, startPoint y: 324, endPoint x: 1550, endPoint y: 70, distance: 254.0
click at [1550, 70] on div "🏕️ PCA > Main Workflow Analytics Docs 14 of 47 tasks Finance Review - Backlog (…" at bounding box center [784, 372] width 1568 height 673
click at [589, 135] on button "Finish" at bounding box center [594, 139] width 50 height 28
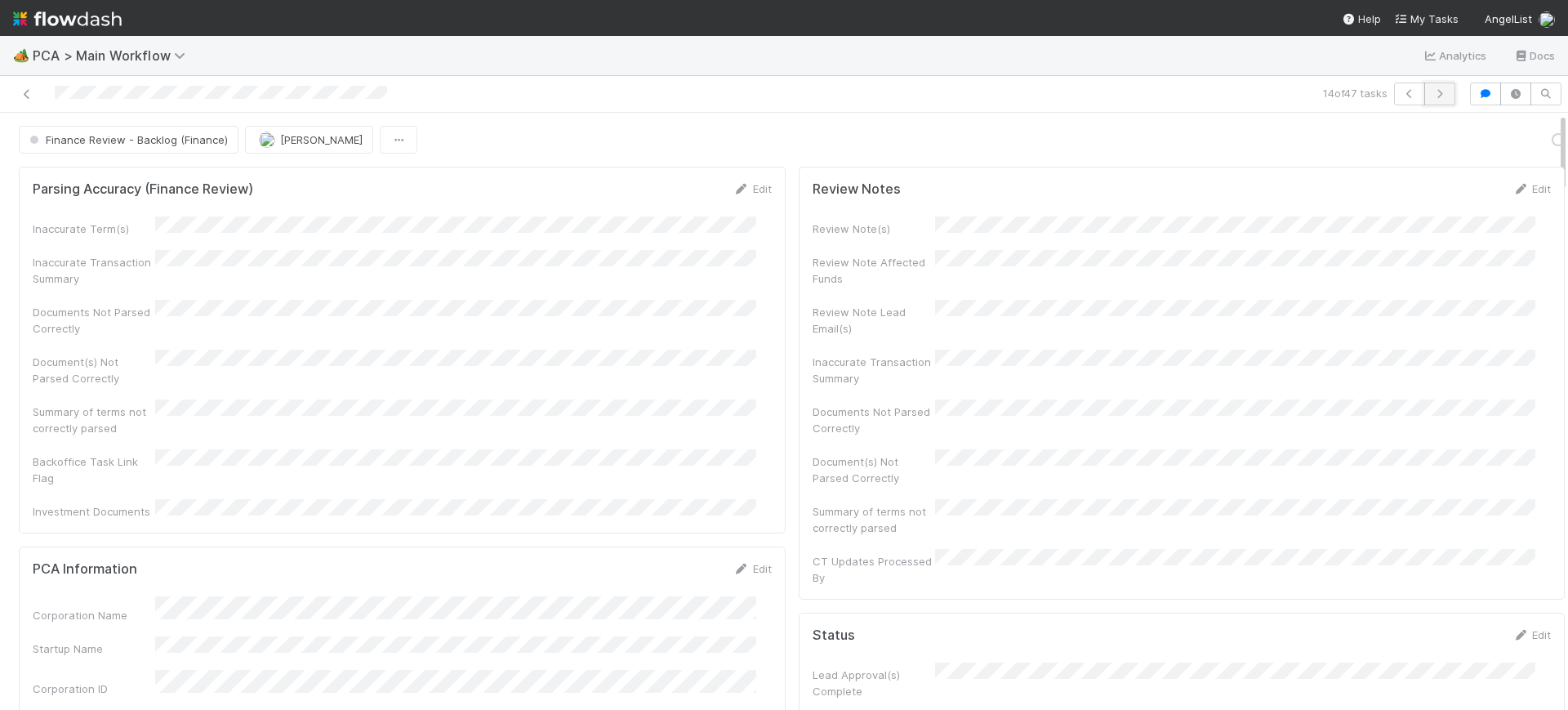
click at [1432, 92] on icon "button" at bounding box center [1440, 94] width 16 height 10
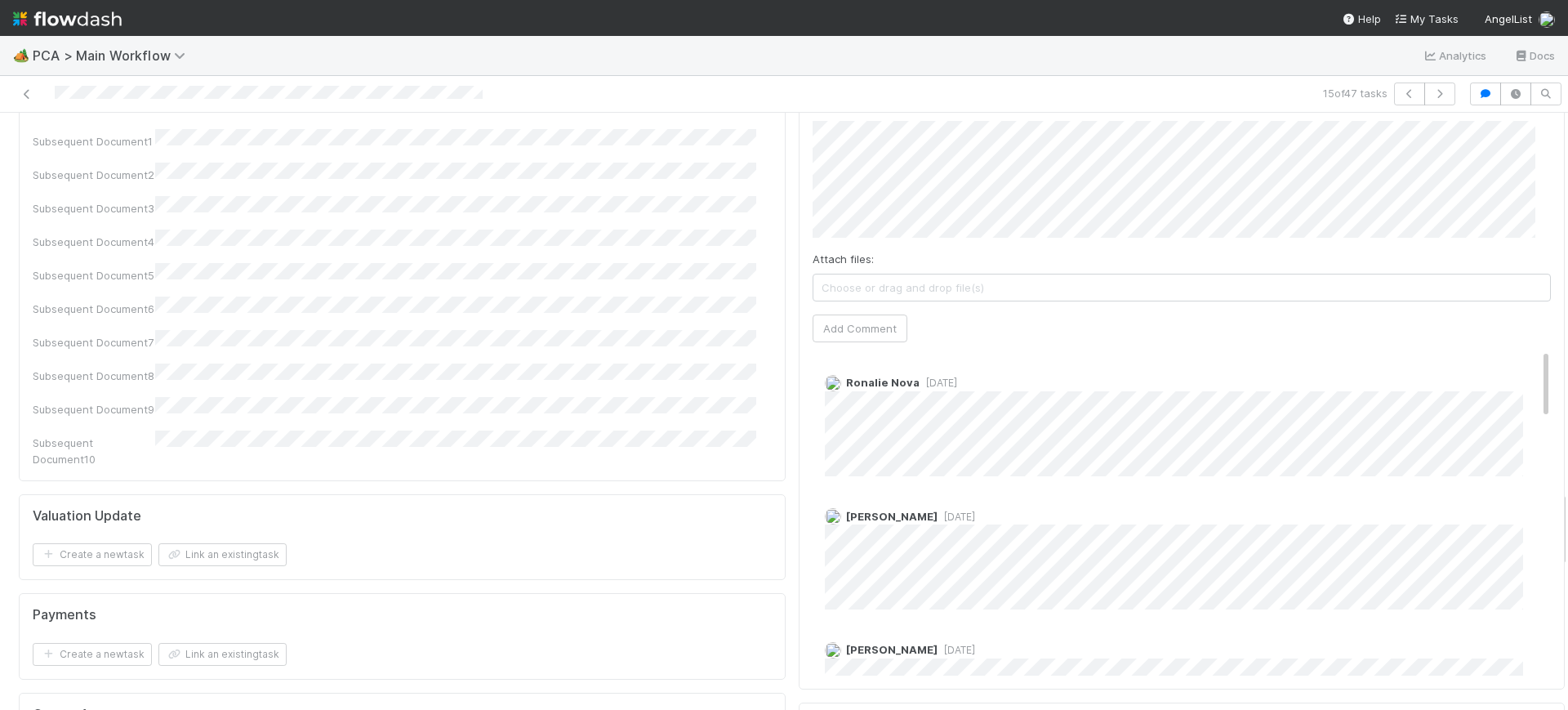
scroll to position [2941, 0]
drag, startPoint x: 1547, startPoint y: 167, endPoint x: 1568, endPoint y: 546, distance: 379.6
click at [1568, 546] on div "🏕️ PCA > Main Workflow Analytics Docs 15 of 47 tasks Finance Review - Backlog (…" at bounding box center [784, 372] width 1568 height 673
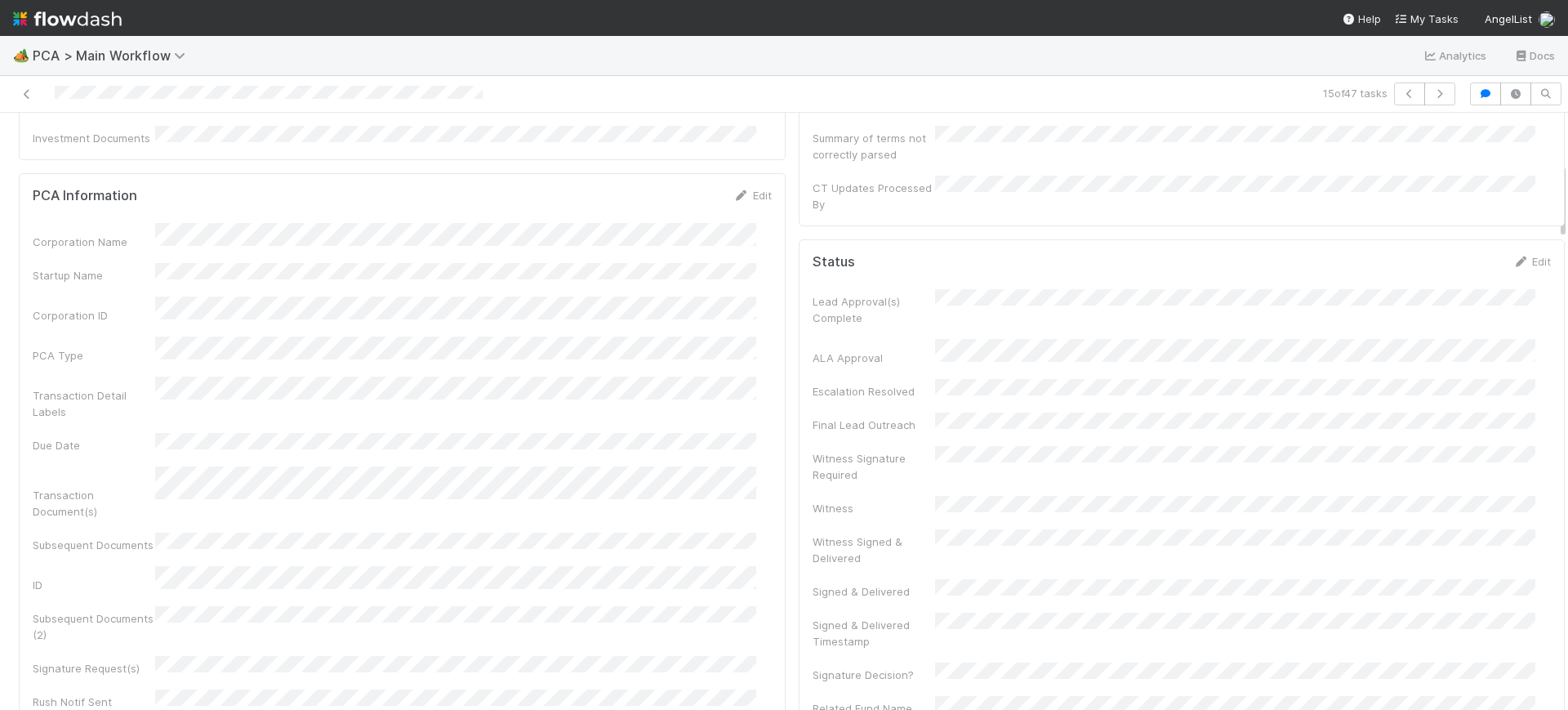
scroll to position [341, 0]
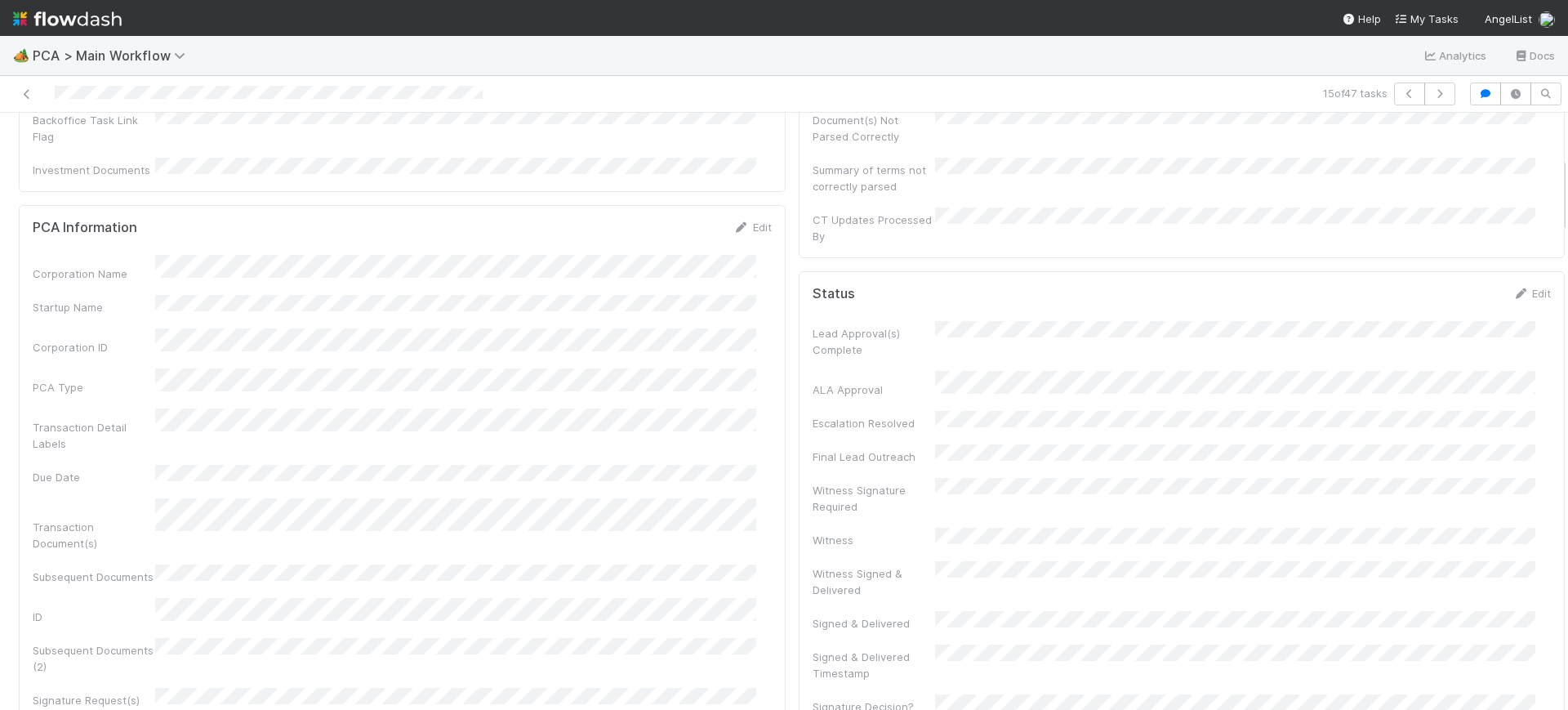
drag, startPoint x: 1547, startPoint y: 543, endPoint x: 1547, endPoint y: 207, distance: 336.0
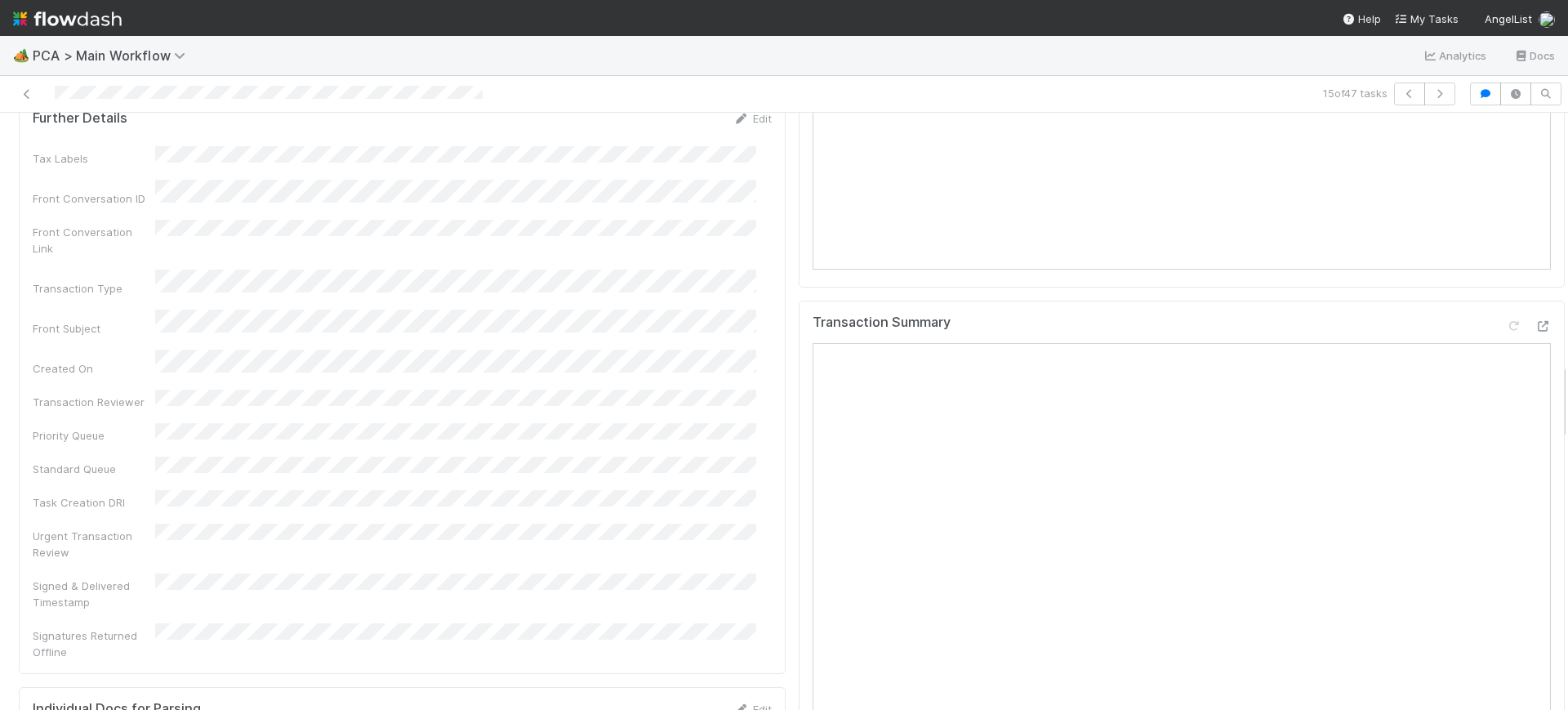
scroll to position [1935, 0]
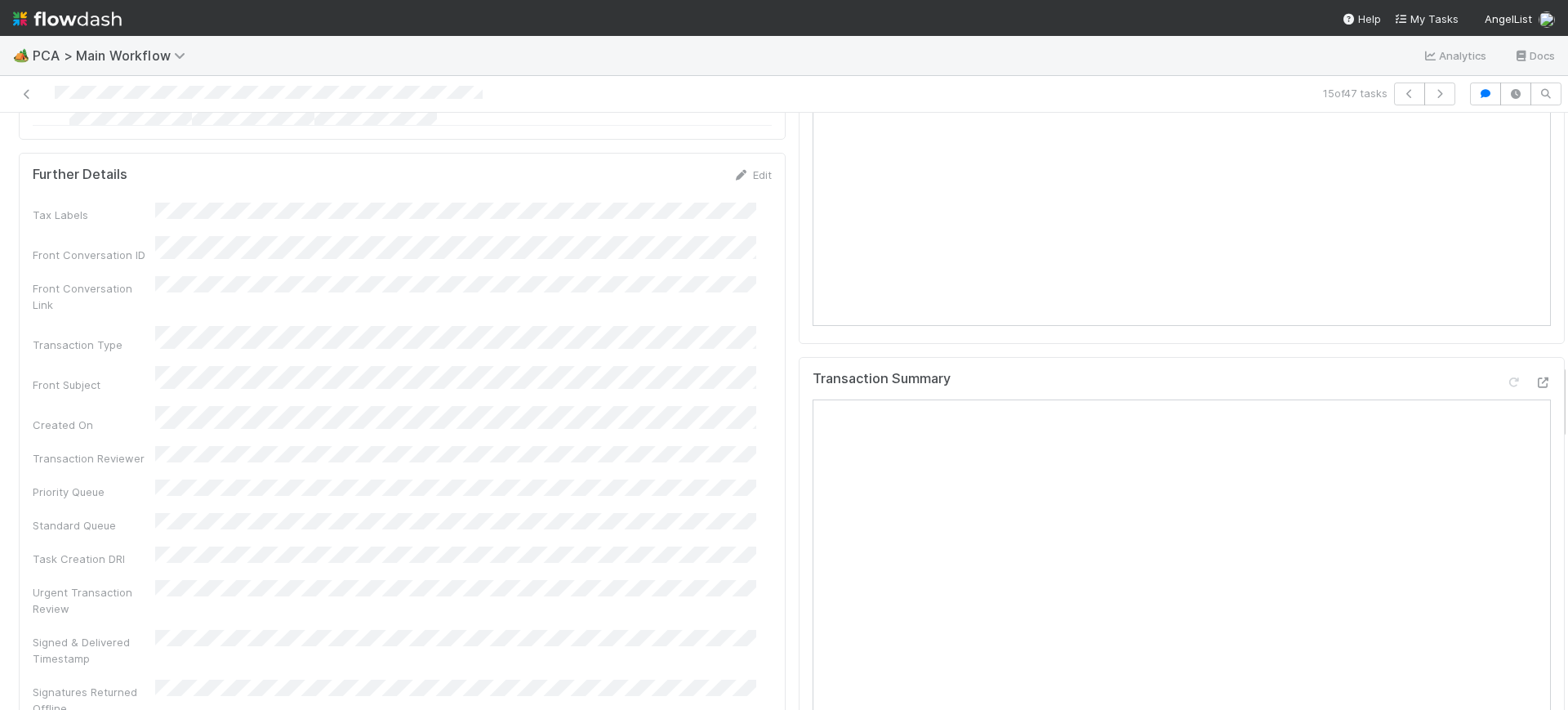
drag, startPoint x: 1548, startPoint y: 179, endPoint x: 1548, endPoint y: 386, distance: 207.0
click at [1548, 386] on div "Parsing Accuracy (Finance Review) Edit Inaccurate Term(s) Inaccurate Transactio…" at bounding box center [792, 604] width 1584 height 4759
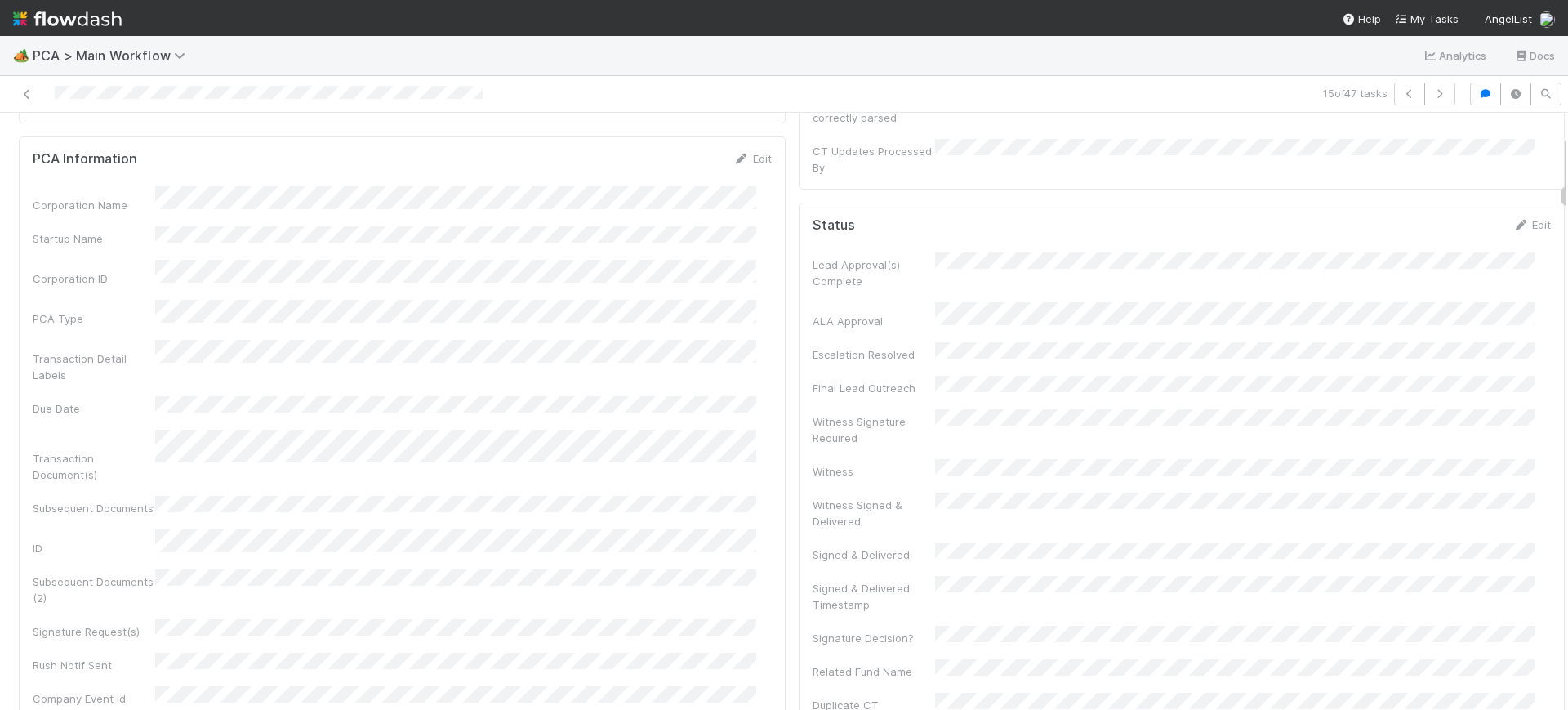
scroll to position [0, 0]
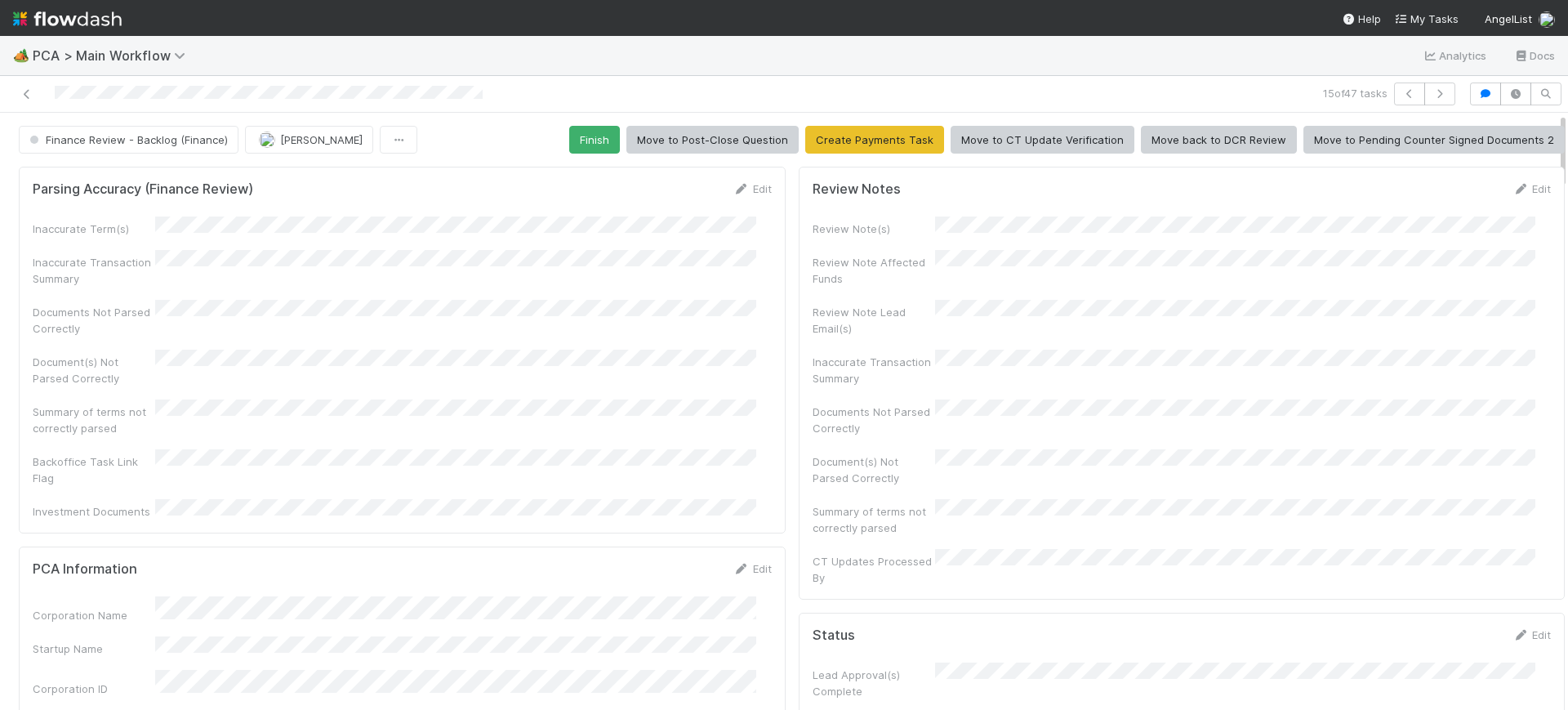
drag, startPoint x: 1548, startPoint y: 403, endPoint x: 1553, endPoint y: 50, distance: 353.0
click at [1553, 50] on div "🏕️ PCA > Main Workflow Analytics Docs 15 of 47 tasks Finance Review - Backlog (…" at bounding box center [784, 372] width 1568 height 673
click at [582, 125] on button "Finish" at bounding box center [594, 139] width 50 height 28
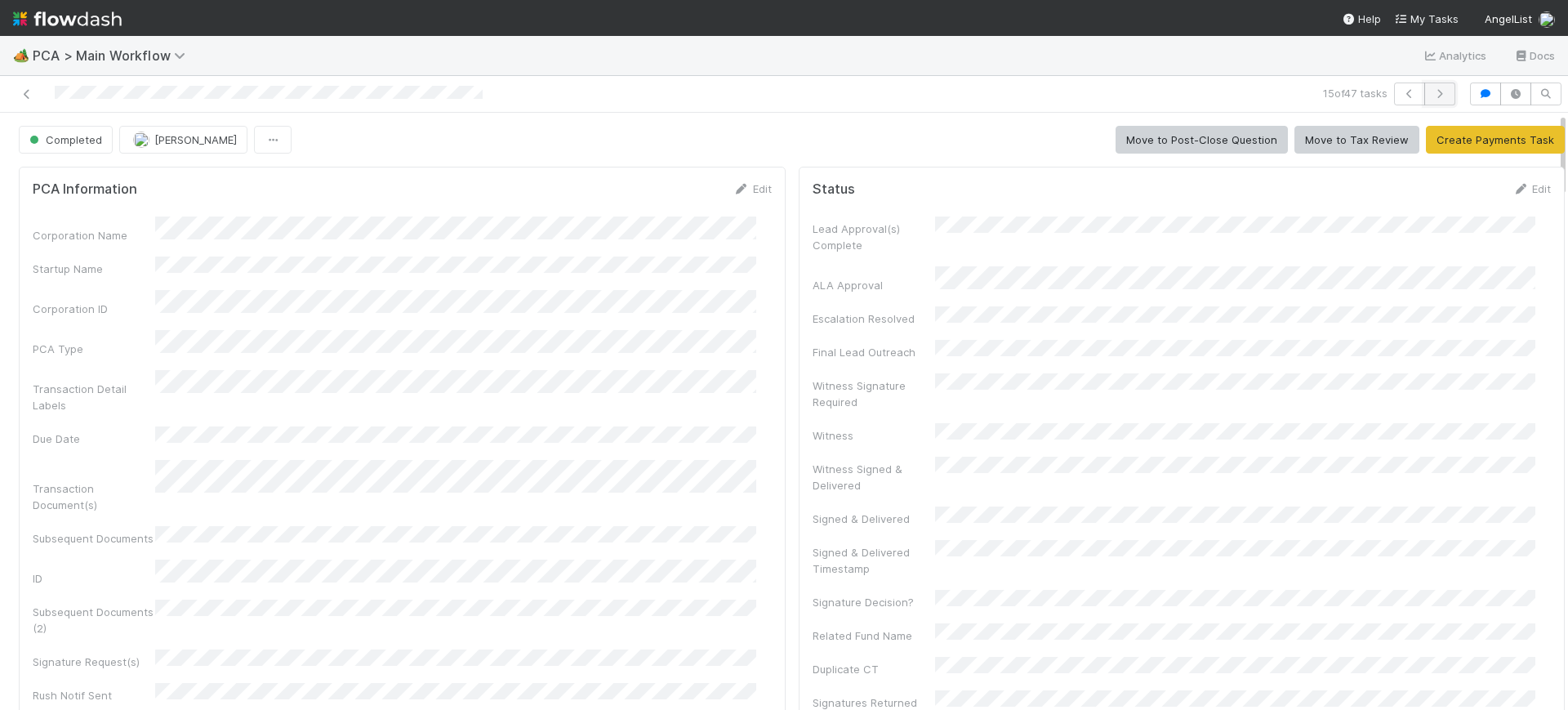
click at [1432, 89] on icon "button" at bounding box center [1440, 94] width 16 height 10
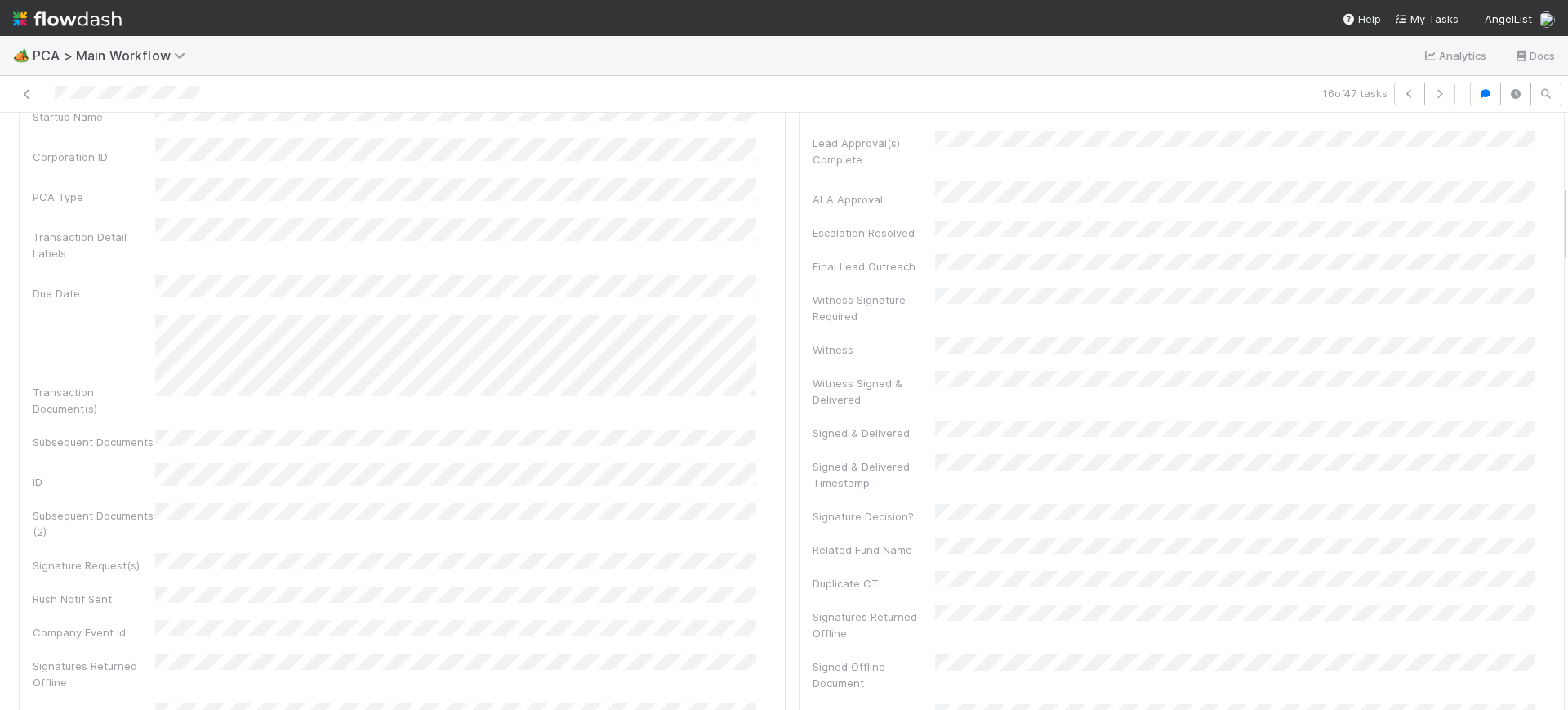
scroll to position [513, 0]
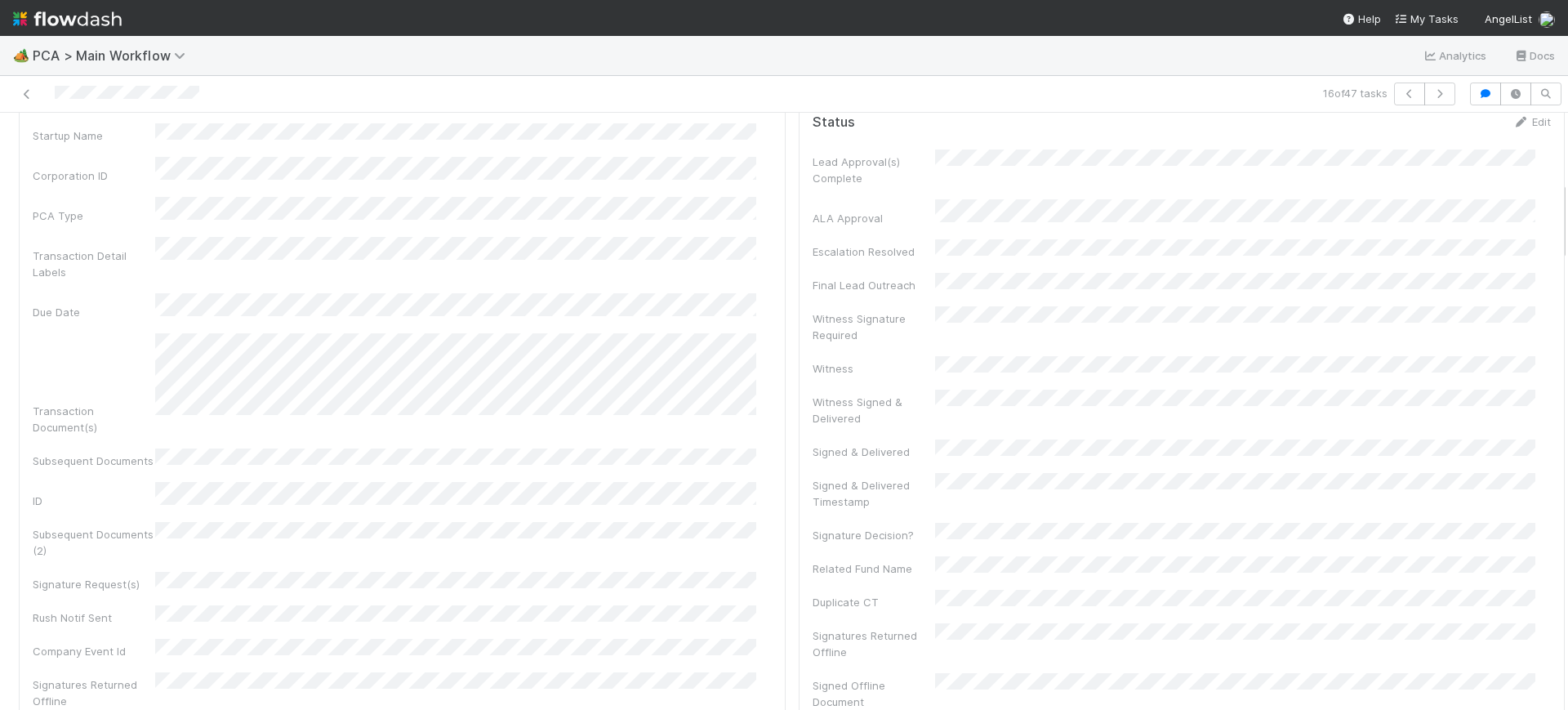
drag, startPoint x: 1547, startPoint y: 123, endPoint x: 1568, endPoint y: 192, distance: 72.1
click at [1568, 192] on div "🏕️ PCA > Main Workflow Analytics Docs 16 of 47 tasks Finance Review - Backlog (…" at bounding box center [784, 372] width 1568 height 673
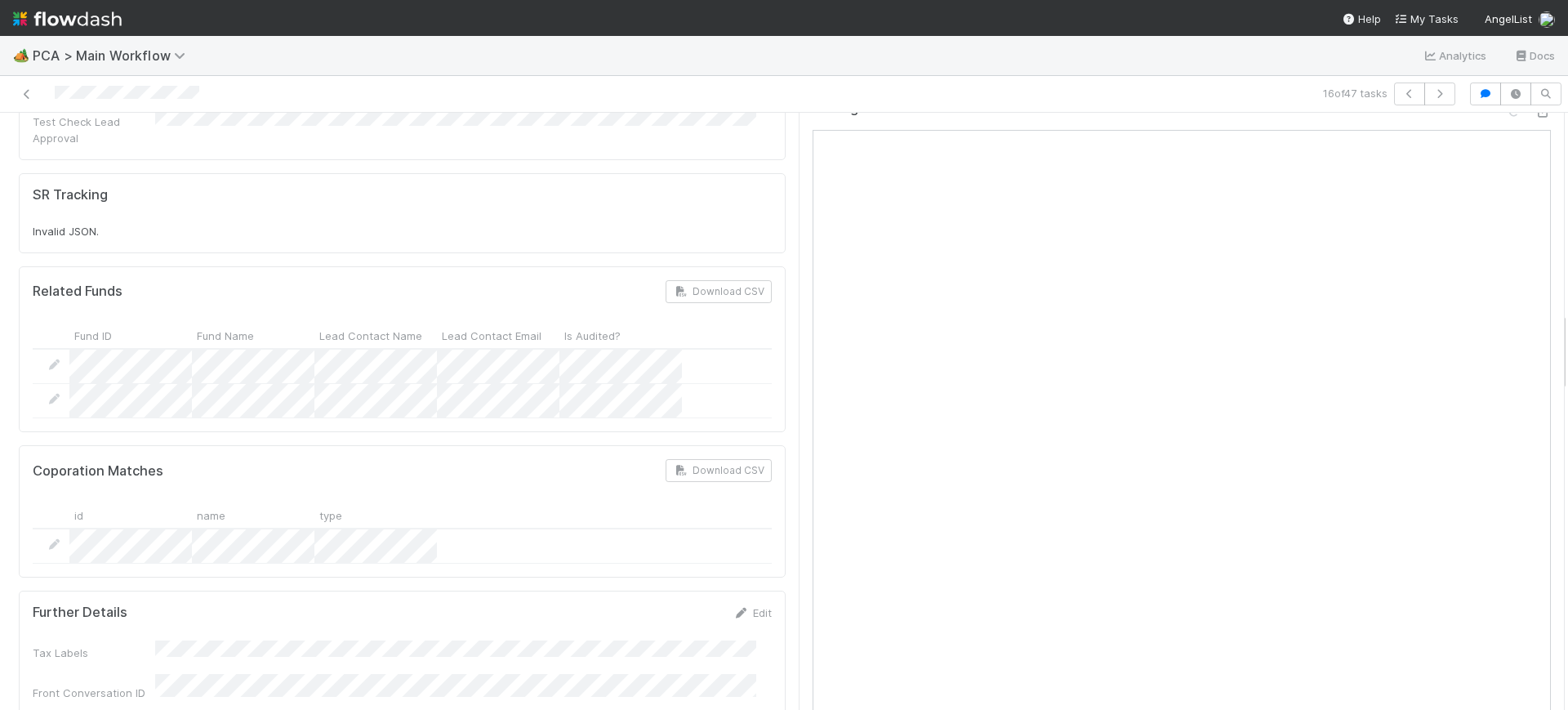
scroll to position [1490, 0]
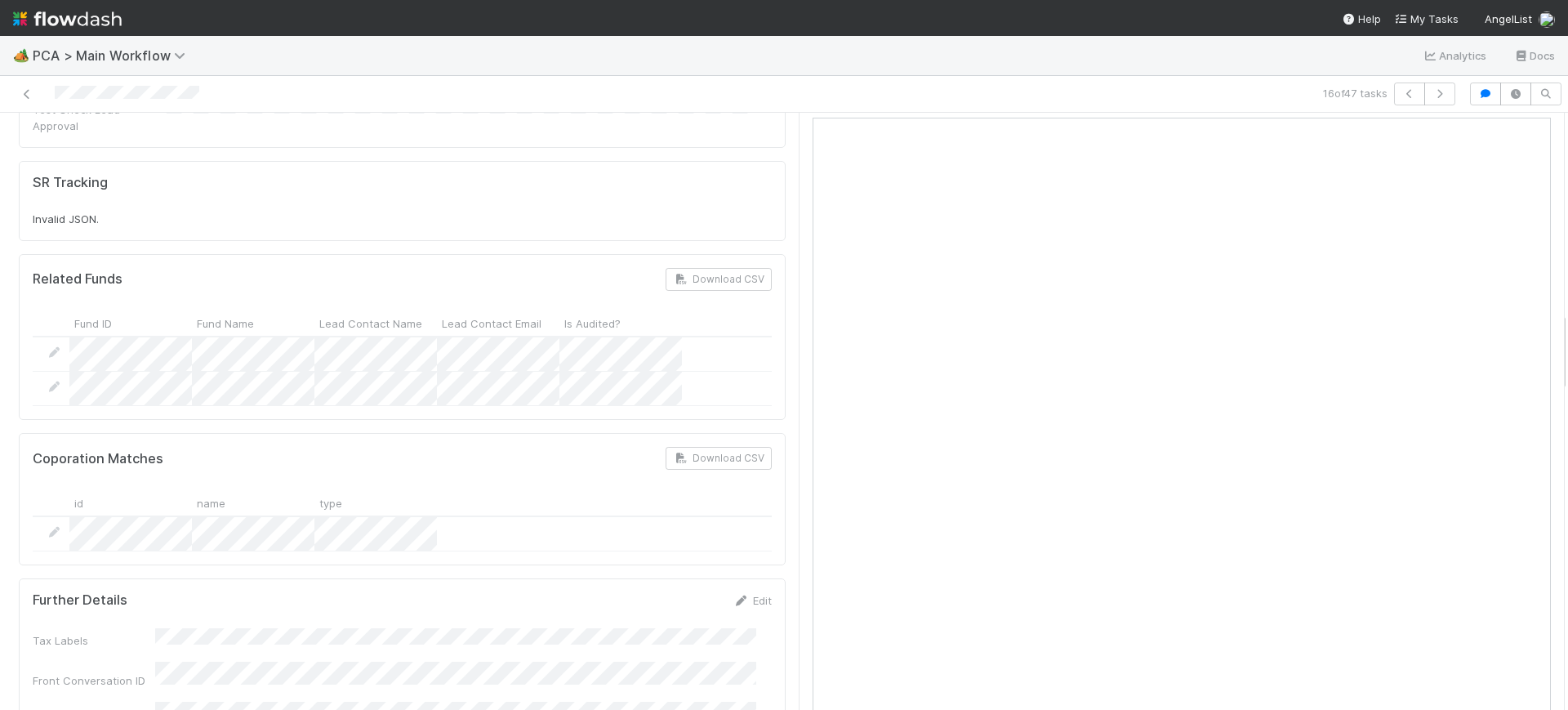
drag, startPoint x: 1547, startPoint y: 205, endPoint x: 1553, endPoint y: 335, distance: 130.1
click at [1553, 335] on div "Finance Review - Backlog (Finance) [PERSON_NAME] Finish Move to Post-Close Ques…" at bounding box center [784, 411] width 1568 height 597
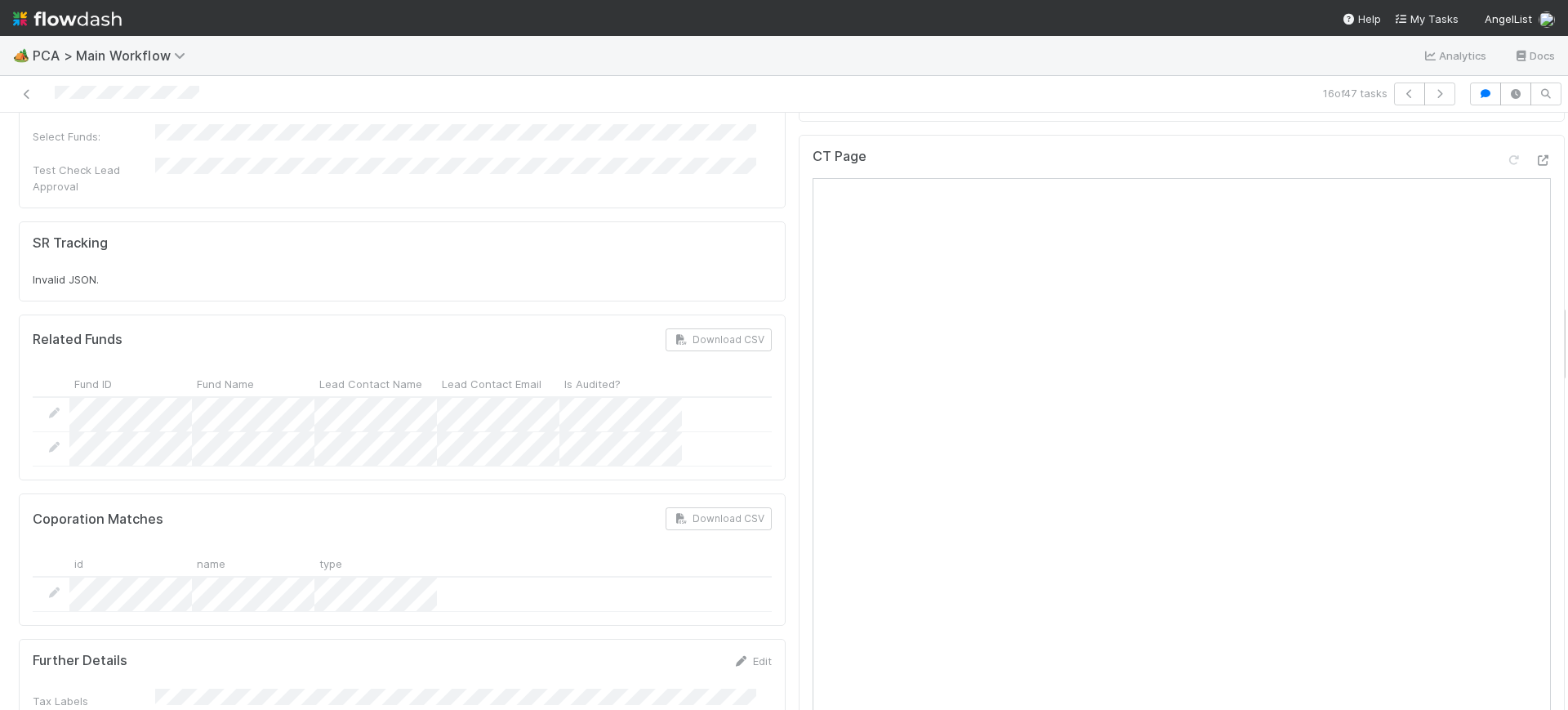
scroll to position [1449, 0]
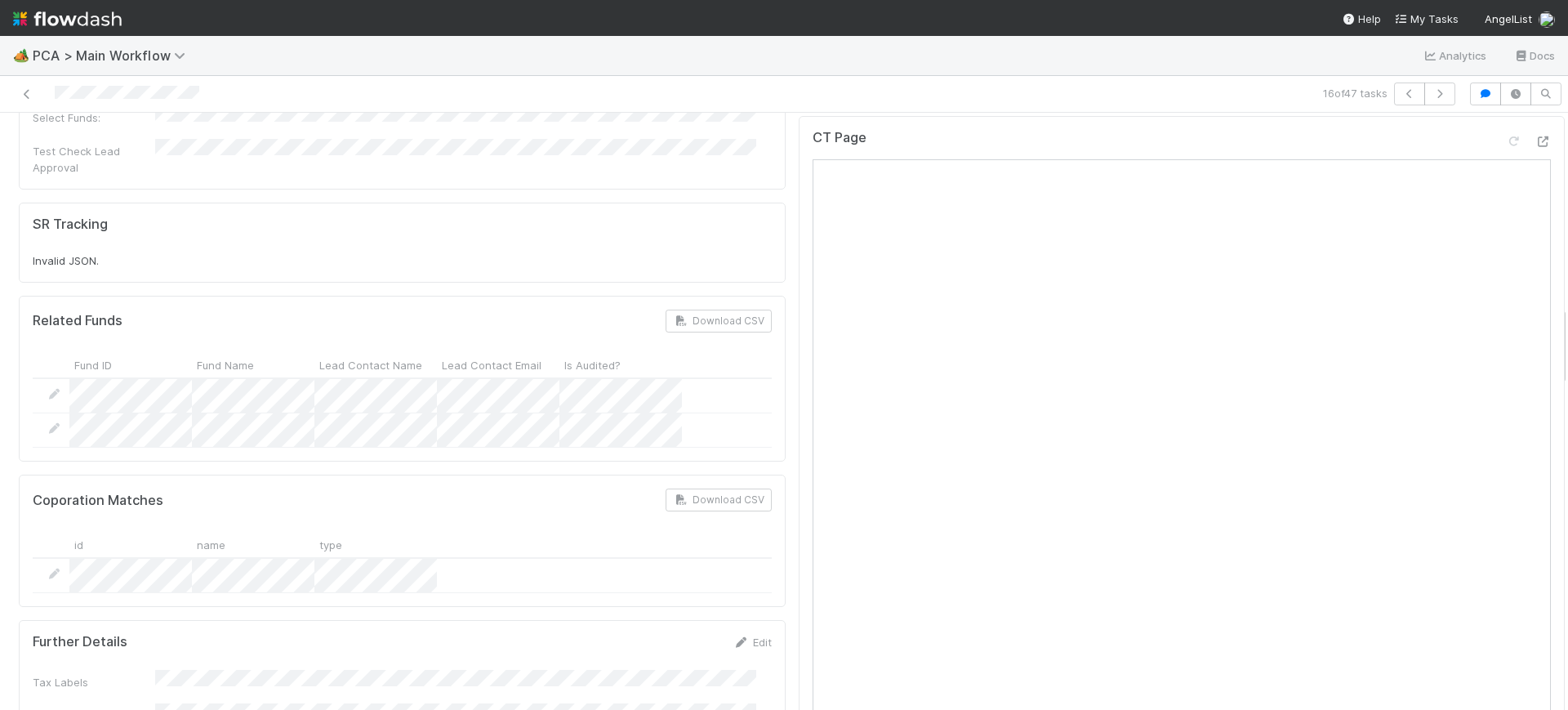
drag, startPoint x: 1547, startPoint y: 181, endPoint x: 1546, endPoint y: 334, distance: 153.0
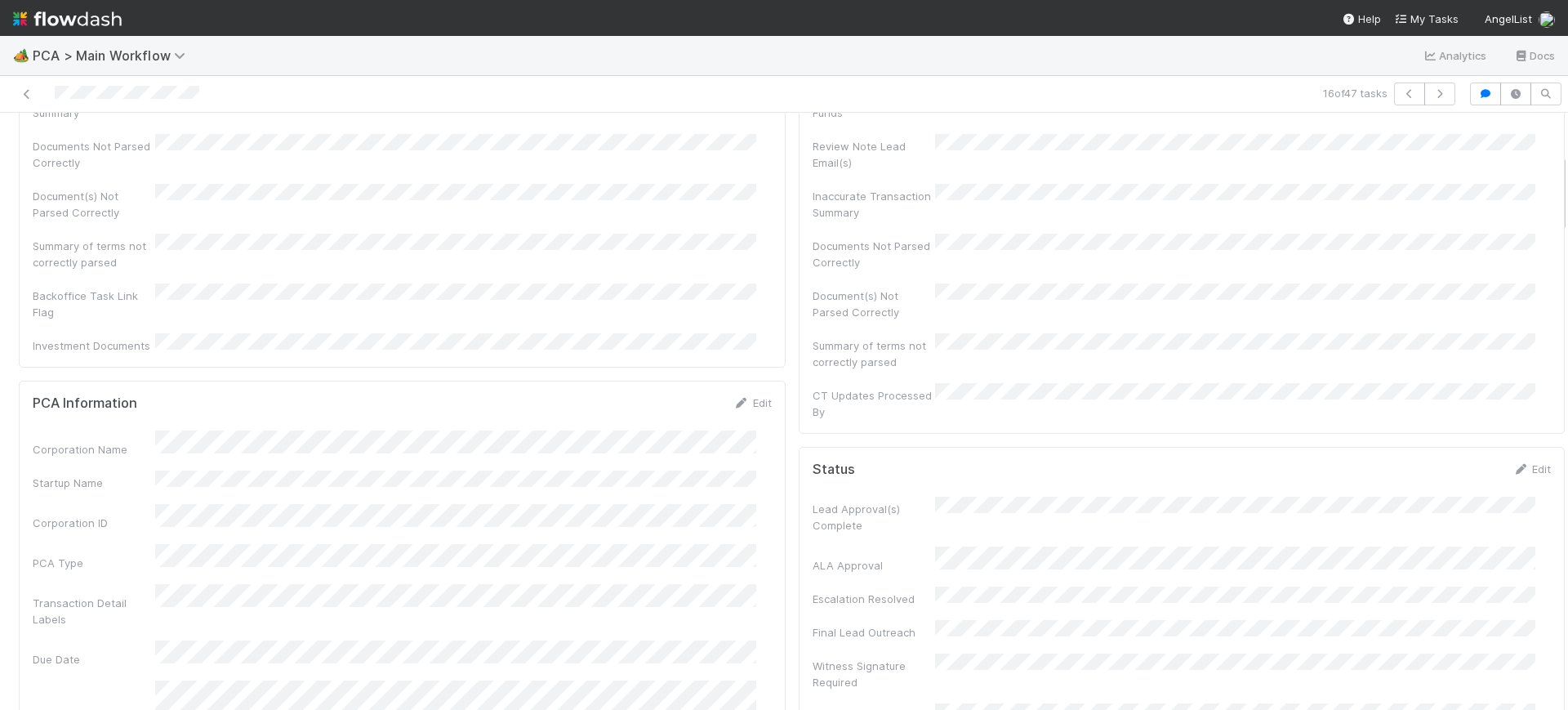
scroll to position [0, 0]
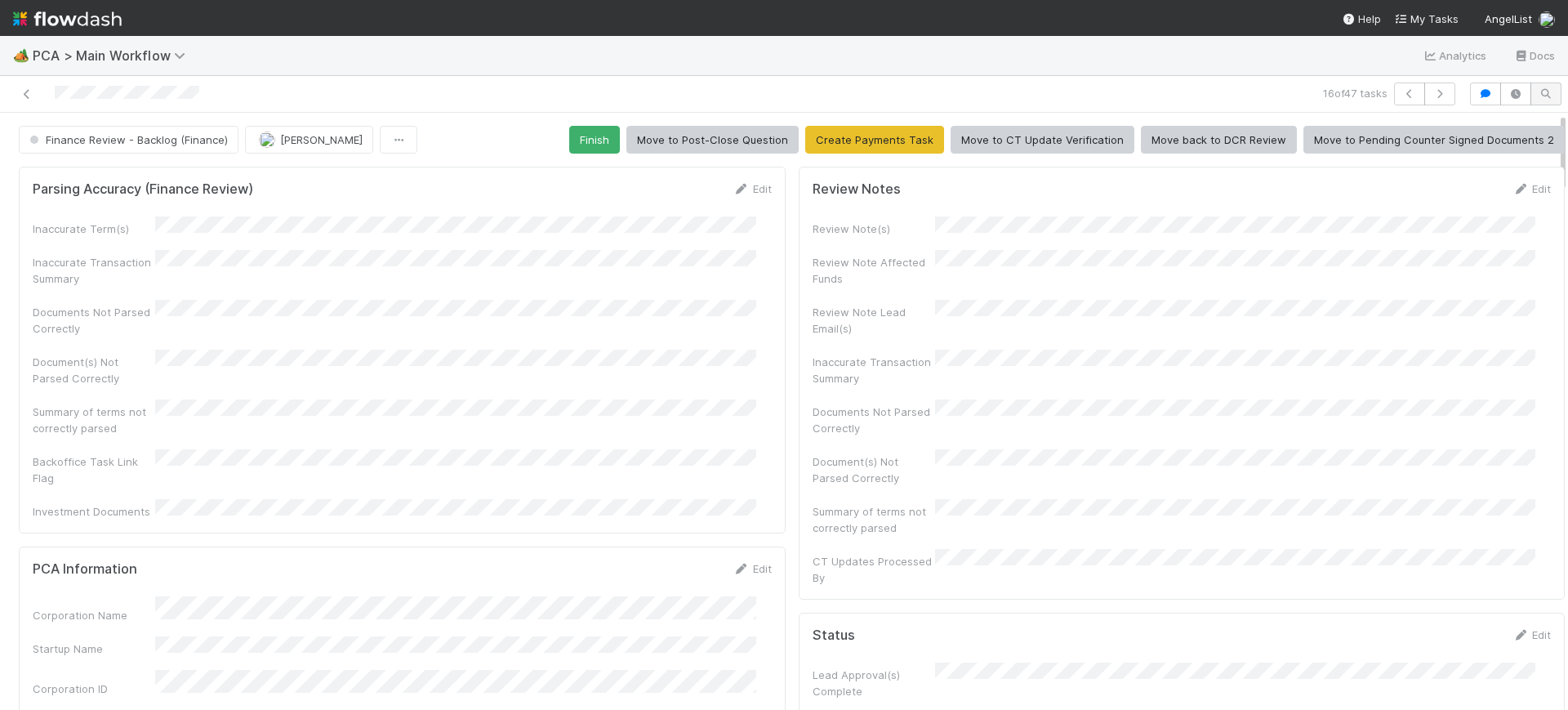
drag, startPoint x: 1547, startPoint y: 360, endPoint x: 1521, endPoint y: 97, distance: 264.3
click at [1521, 97] on div "16 of 47 tasks Finance Review - Backlog (Finance) [PERSON_NAME] Finish Move to …" at bounding box center [784, 393] width 1568 height 634
click at [577, 131] on button "Finish" at bounding box center [594, 139] width 50 height 28
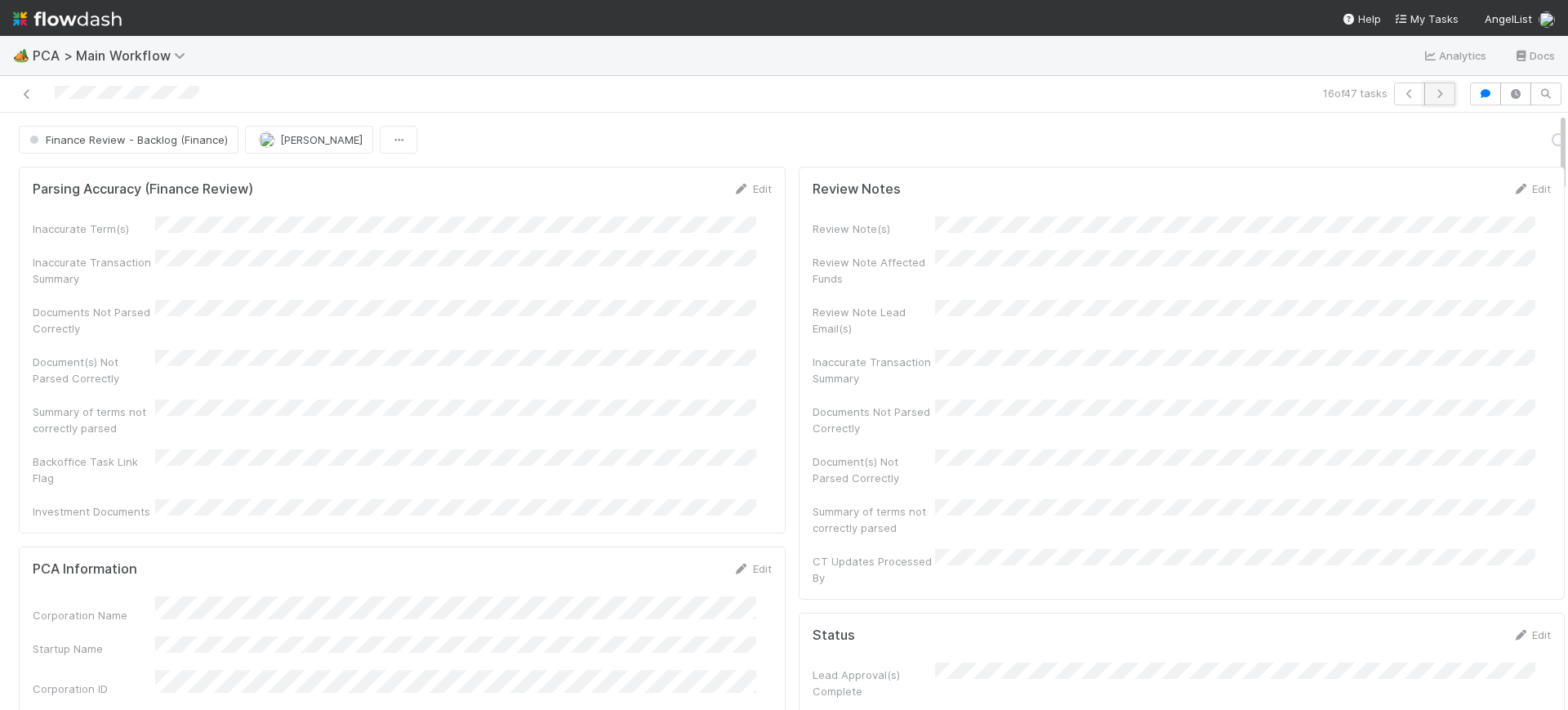
click at [1432, 91] on icon "button" at bounding box center [1440, 94] width 16 height 10
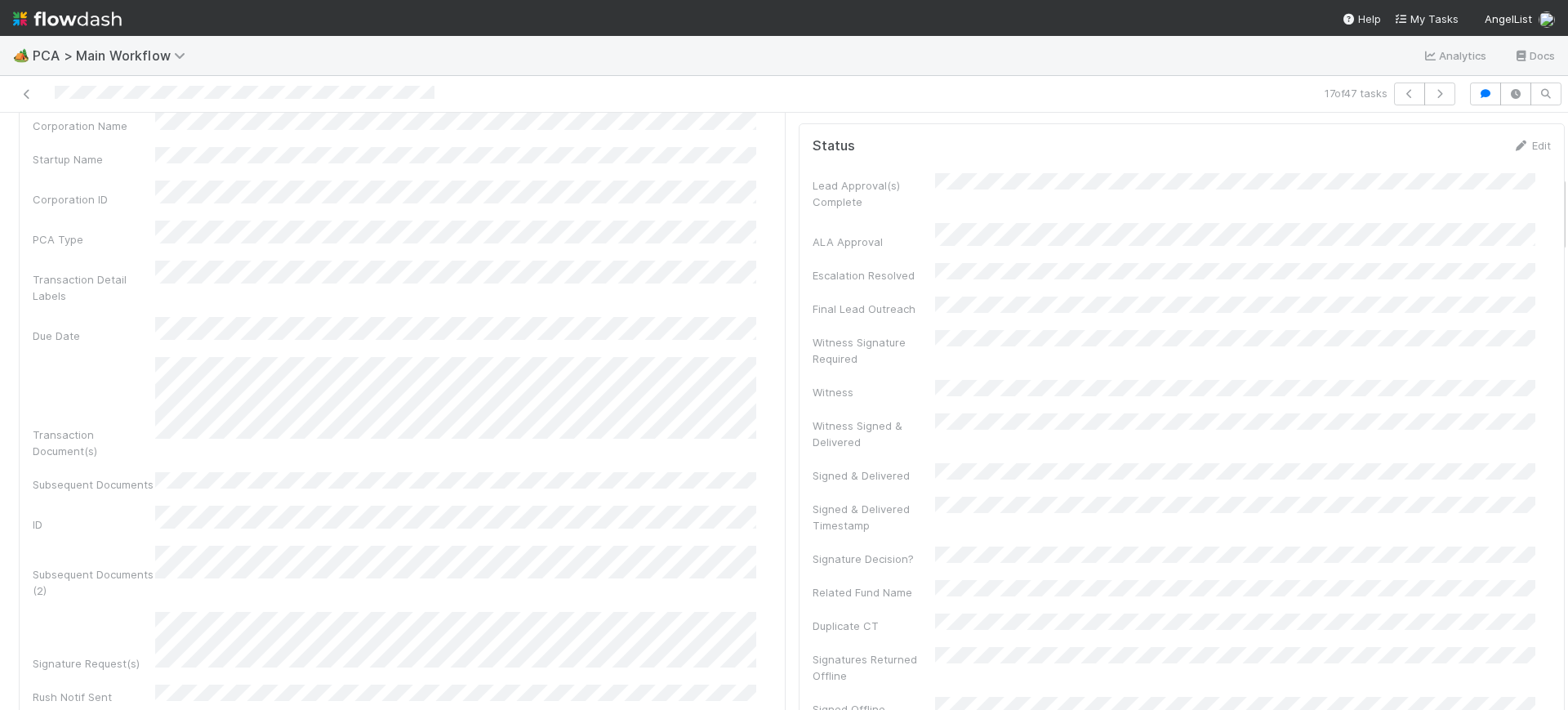
scroll to position [496, 0]
drag, startPoint x: 1547, startPoint y: 132, endPoint x: 1547, endPoint y: 197, distance: 65.0
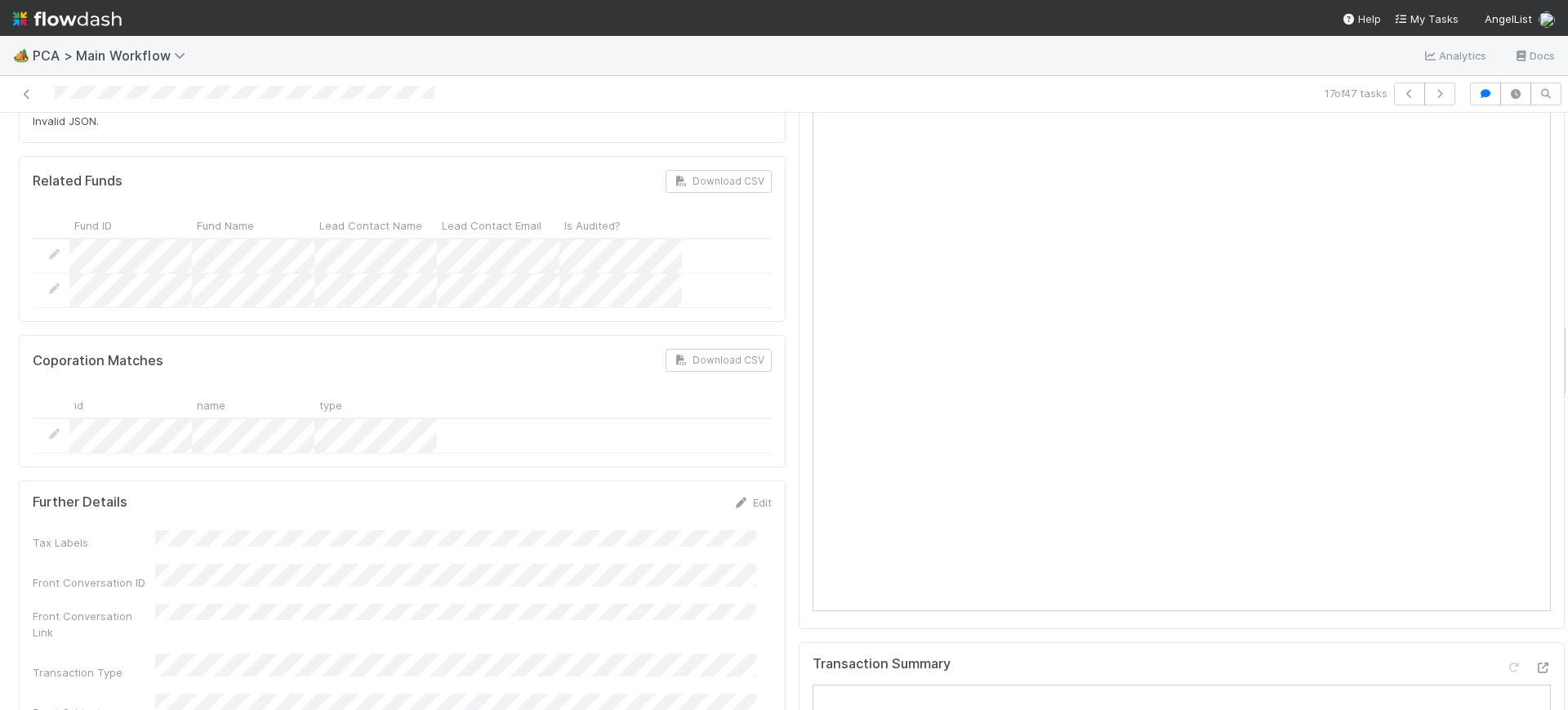
scroll to position [1594, 0]
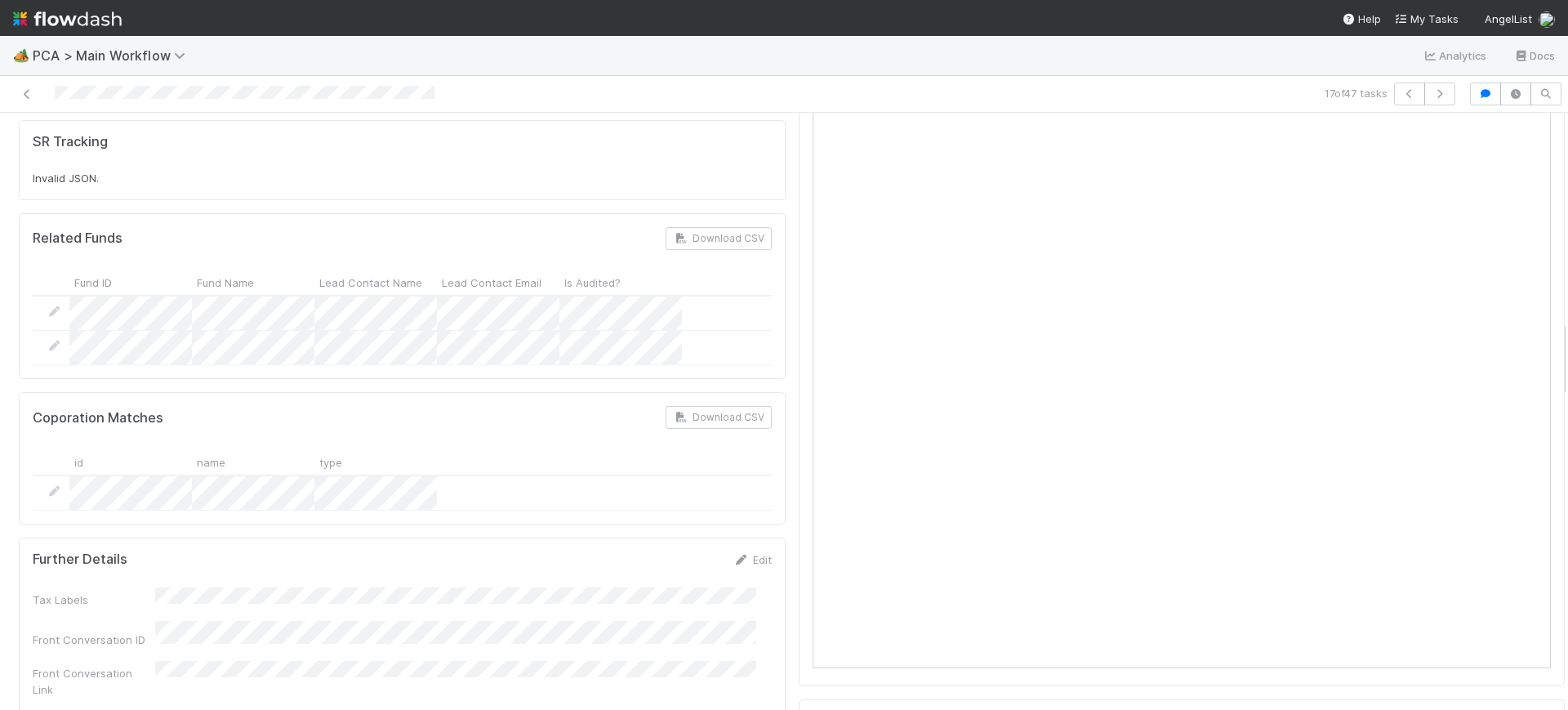
drag, startPoint x: 1547, startPoint y: 228, endPoint x: 1556, endPoint y: 370, distance: 142.3
click at [1556, 370] on div "🏕️ PCA > Main Workflow Analytics Docs 17 of 47 tasks Finance Review - Backlog (…" at bounding box center [784, 372] width 1568 height 673
click at [1568, 356] on div at bounding box center [1568, 411] width 1 height 597
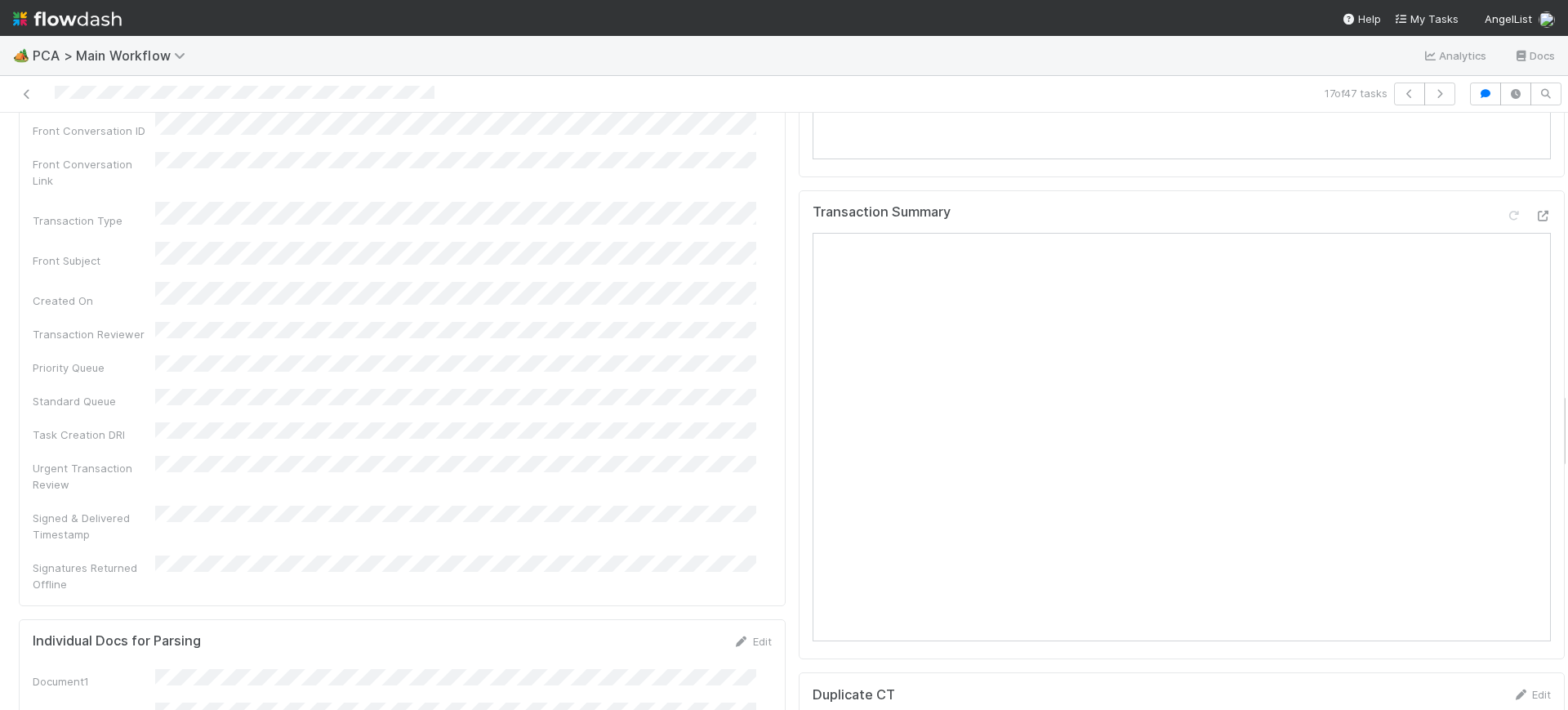
scroll to position [2084, 0]
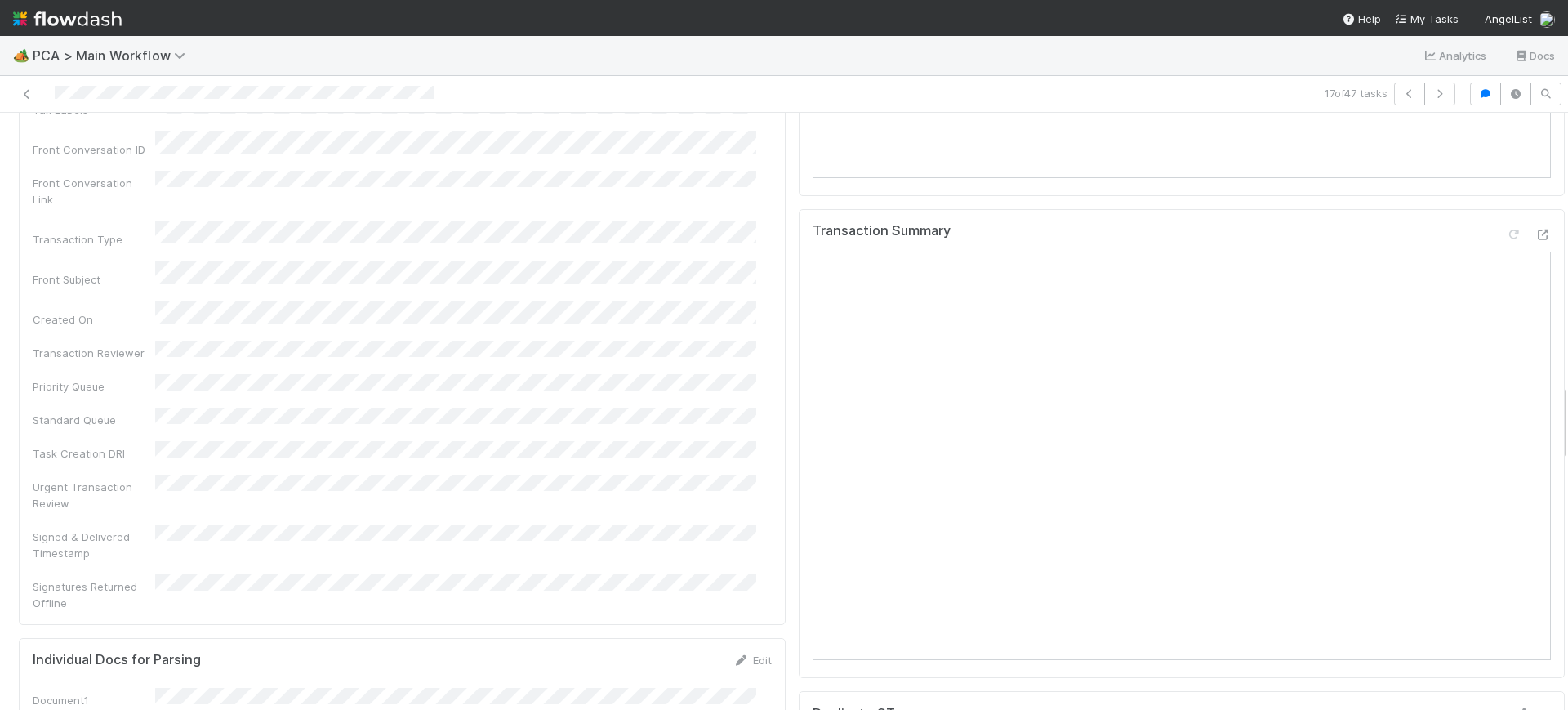
drag, startPoint x: 1549, startPoint y: 356, endPoint x: 1561, endPoint y: 420, distance: 65.1
click at [1561, 420] on div "🏕️ PCA > Main Workflow Analytics Docs 17 of 47 tasks Finance Review - Backlog (…" at bounding box center [784, 372] width 1568 height 673
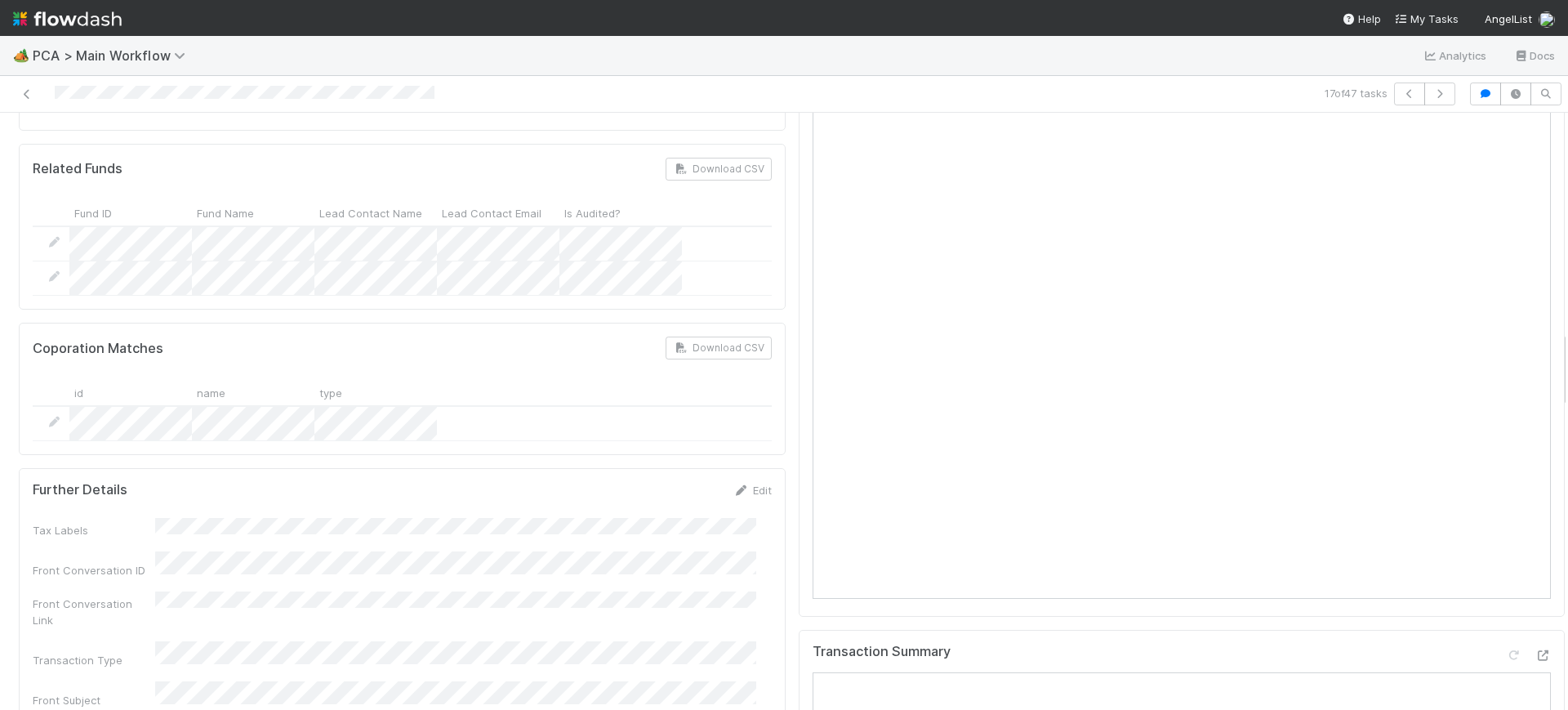
scroll to position [1644, 0]
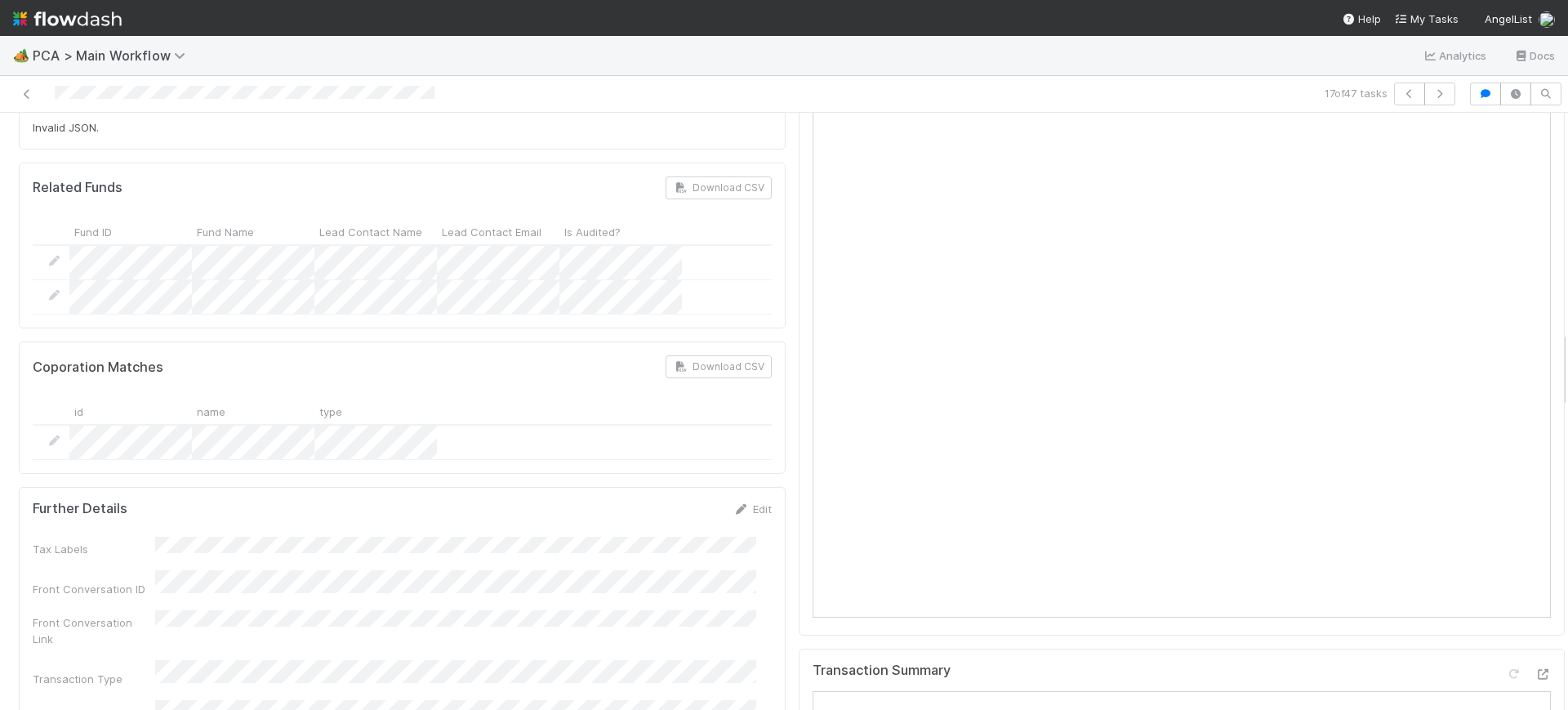
drag, startPoint x: 1547, startPoint y: 421, endPoint x: 1553, endPoint y: 364, distance: 57.3
click at [1553, 364] on div "Finance Review - Backlog (Finance) [PERSON_NAME] Finish Move to Post-Close Ques…" at bounding box center [784, 411] width 1568 height 597
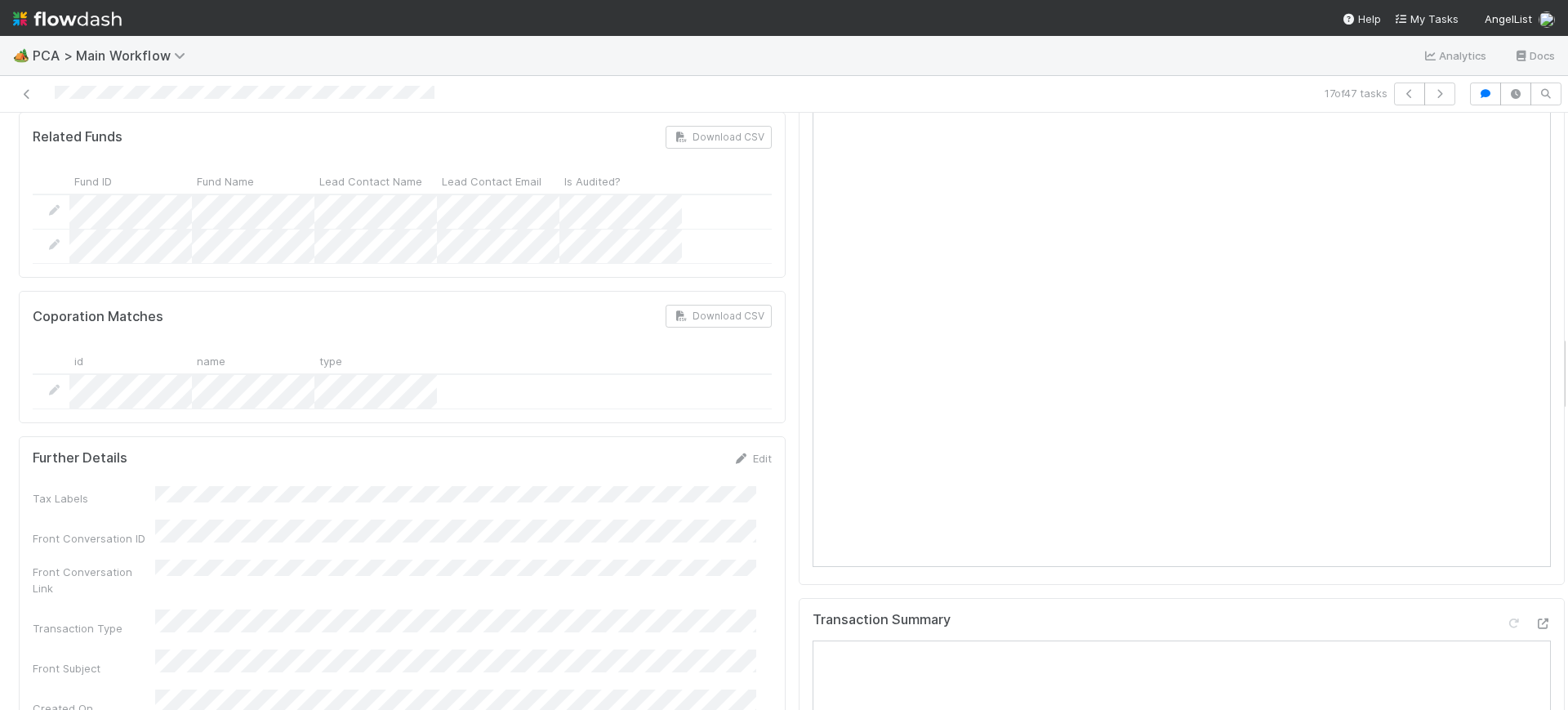
scroll to position [1688, 0]
click at [1553, 352] on div "🏕️ PCA > Main Workflow Analytics Docs 17 of 47 tasks Finance Review - Backlog (…" at bounding box center [784, 372] width 1568 height 673
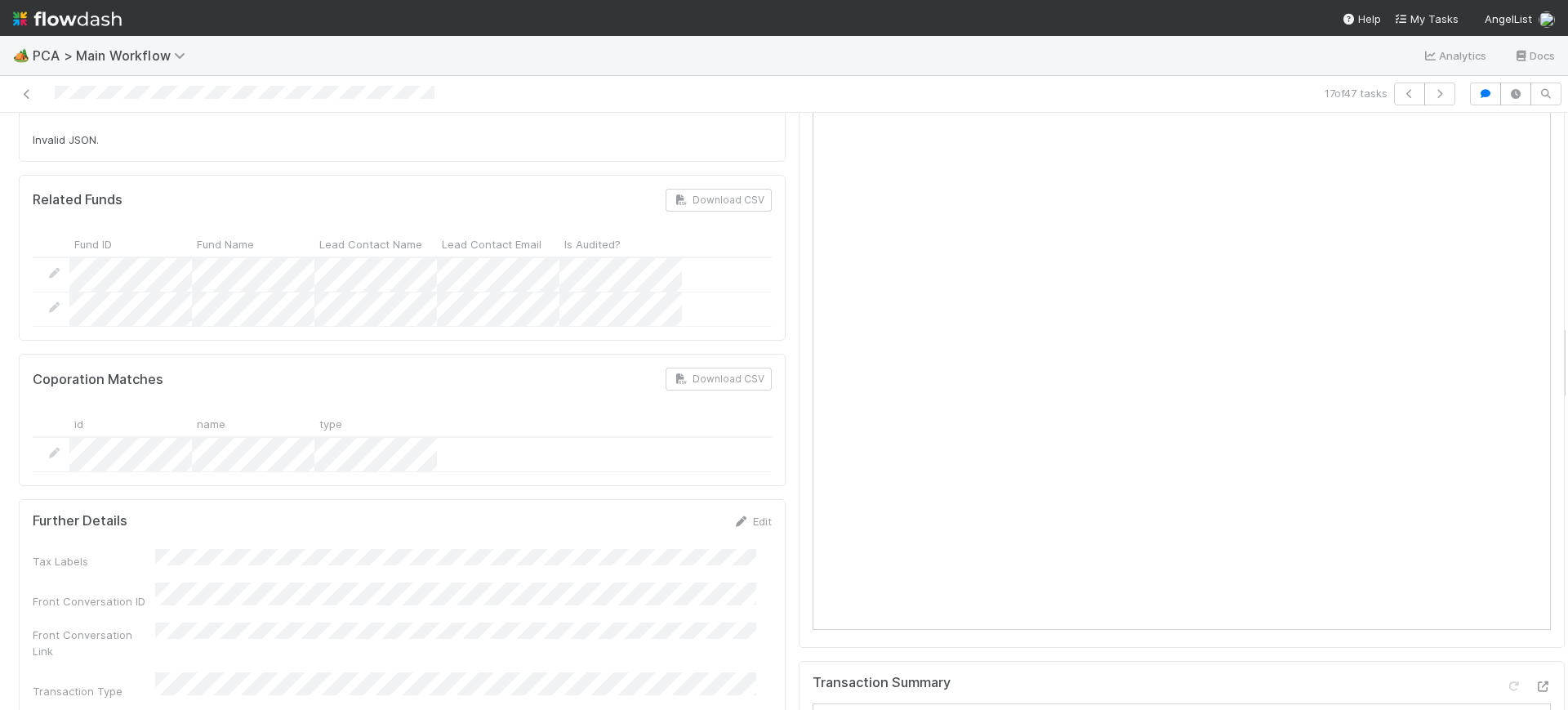
scroll to position [1619, 0]
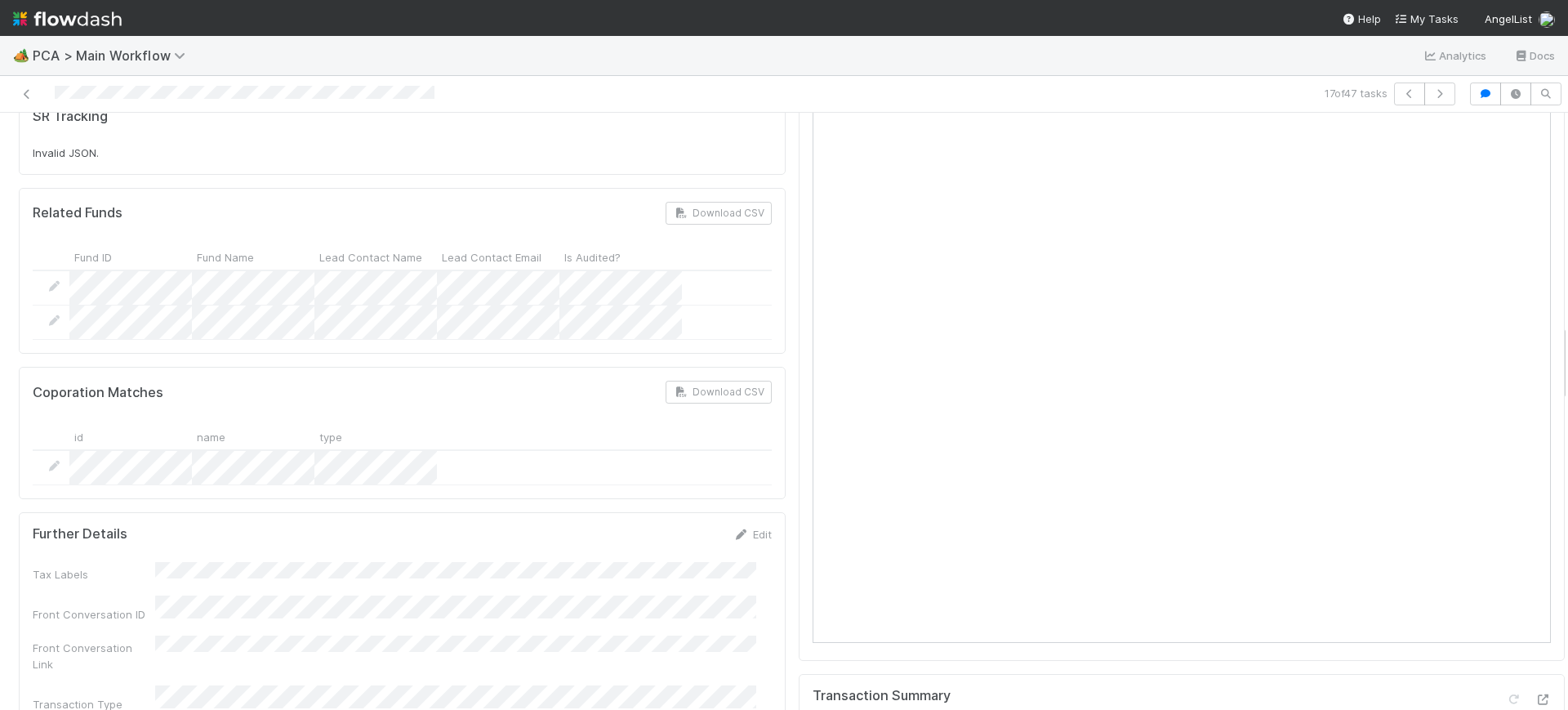
drag, startPoint x: 1548, startPoint y: 369, endPoint x: 1557, endPoint y: 360, distance: 12.7
click at [1557, 360] on div "🏕️ PCA > Main Workflow Analytics Docs 17 of 47 tasks Finance Review - Backlog (…" at bounding box center [784, 372] width 1568 height 673
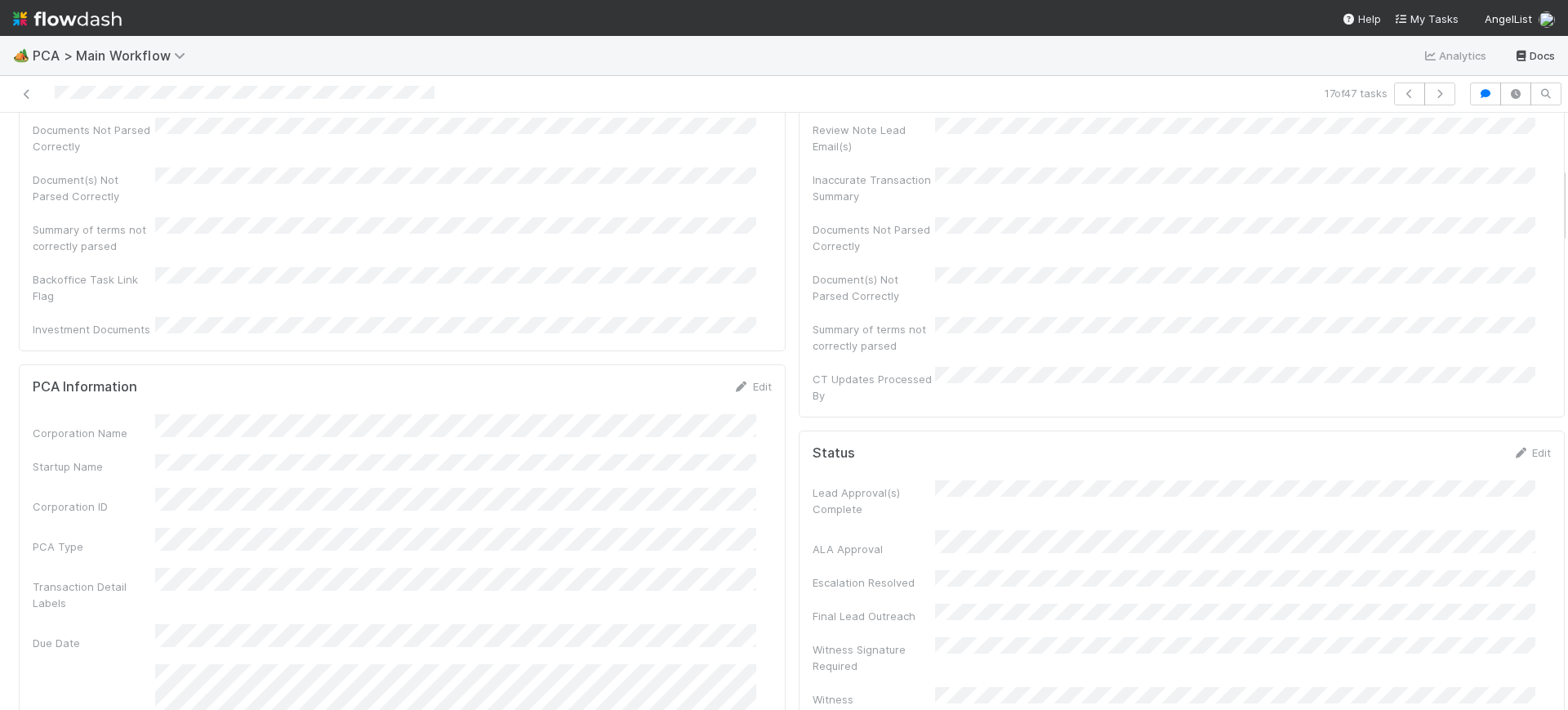
scroll to position [0, 0]
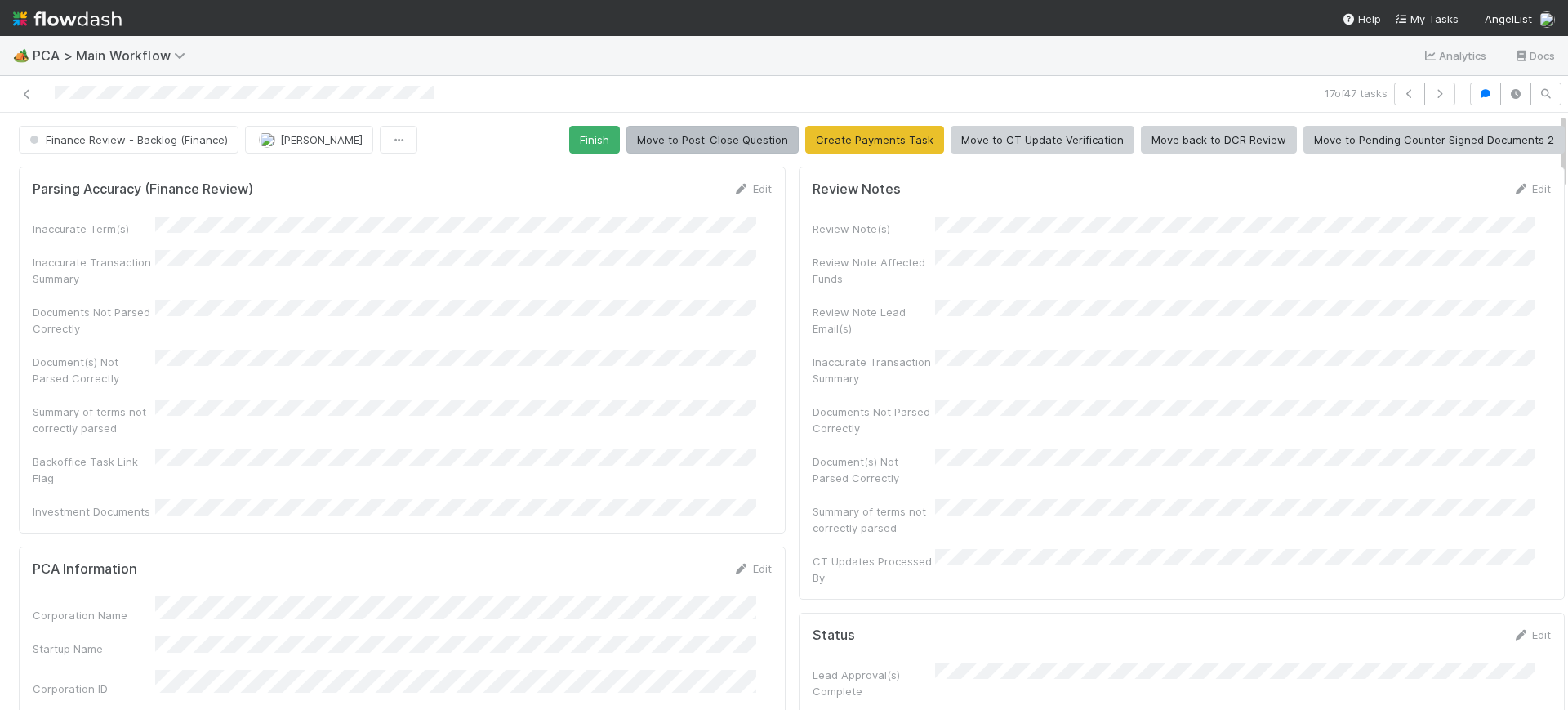
drag, startPoint x: 1547, startPoint y: 343, endPoint x: 676, endPoint y: 125, distance: 897.9
click at [1530, 50] on div "🏕️ PCA > Main Workflow Analytics Docs 17 of 47 tasks Finance Review - Backlog (…" at bounding box center [784, 372] width 1568 height 673
click at [572, 128] on button "Finish" at bounding box center [594, 139] width 50 height 28
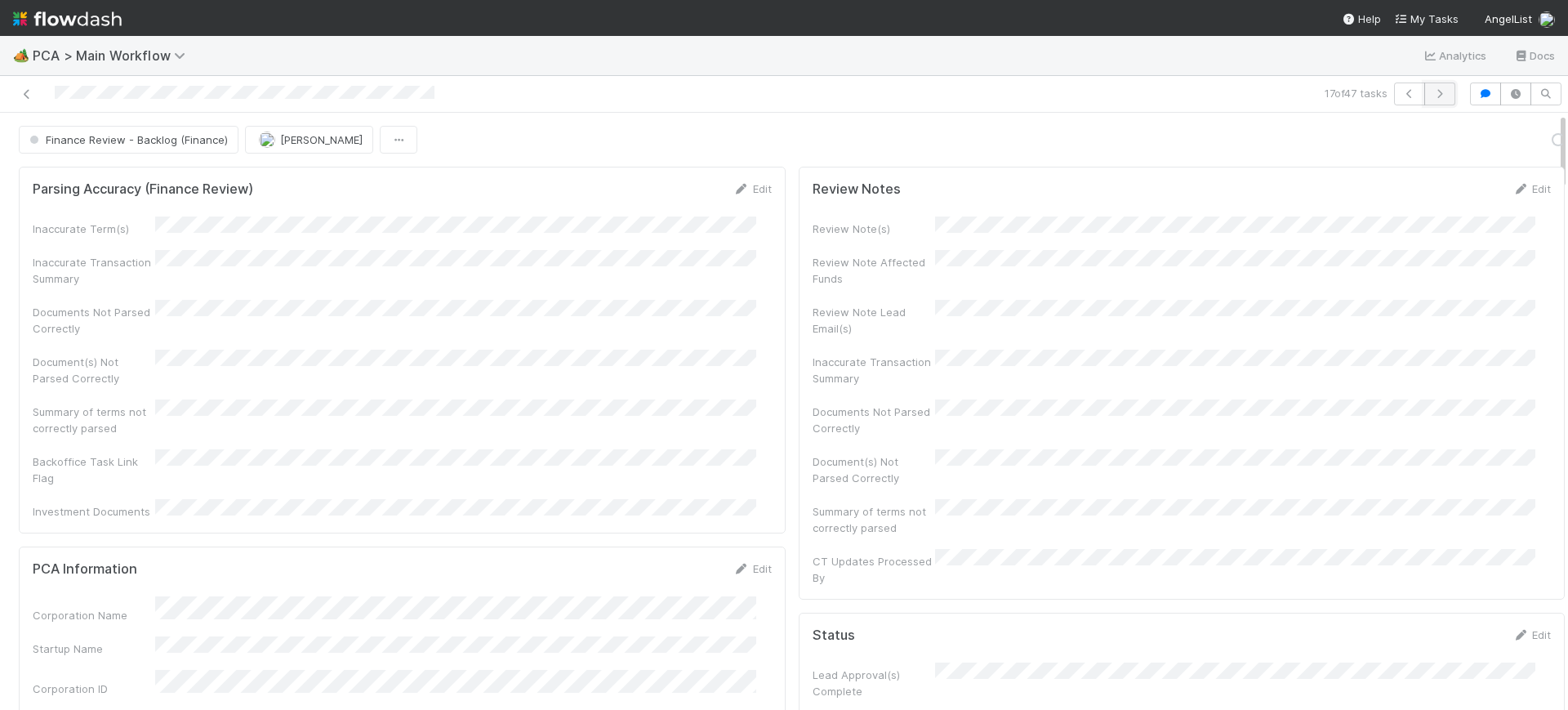
click at [1432, 89] on icon "button" at bounding box center [1440, 94] width 16 height 10
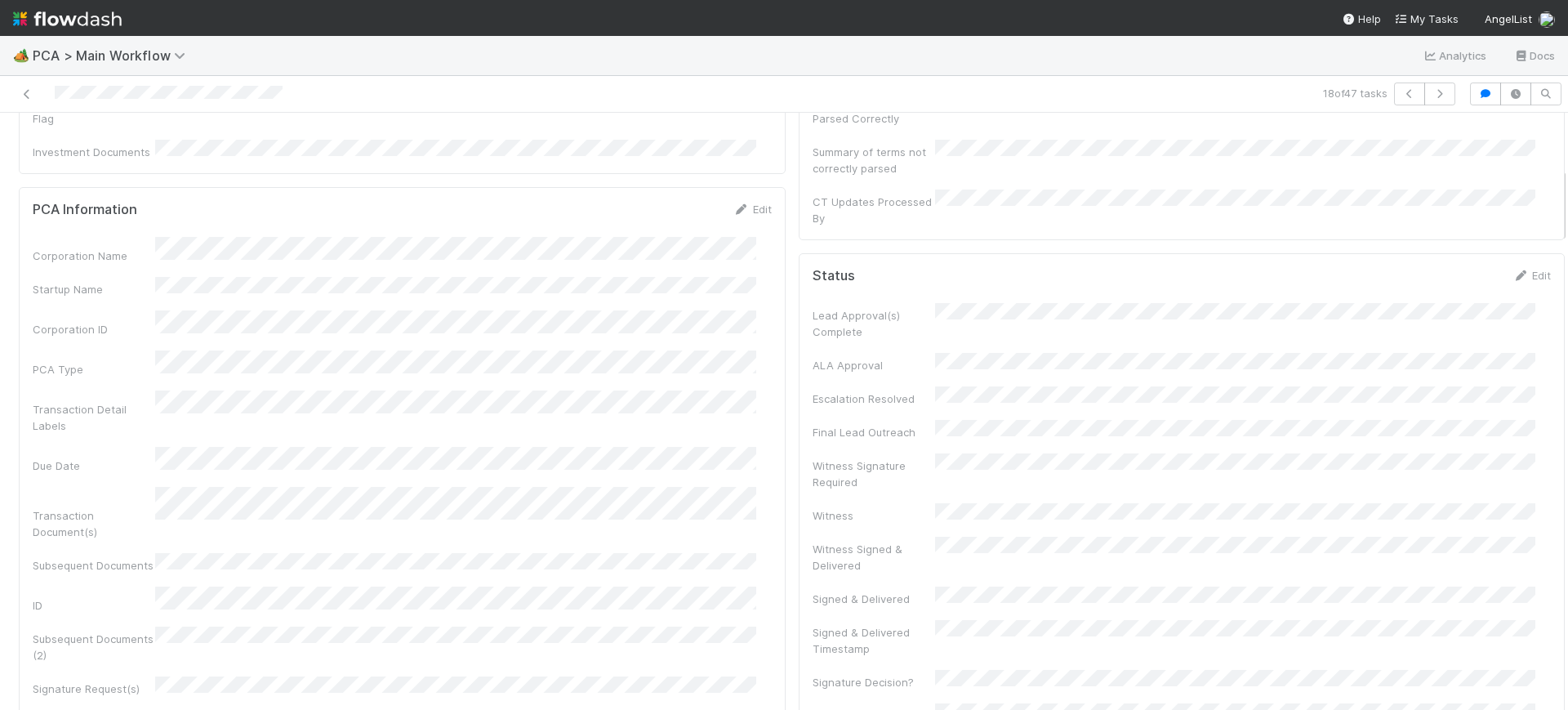
scroll to position [321, 0]
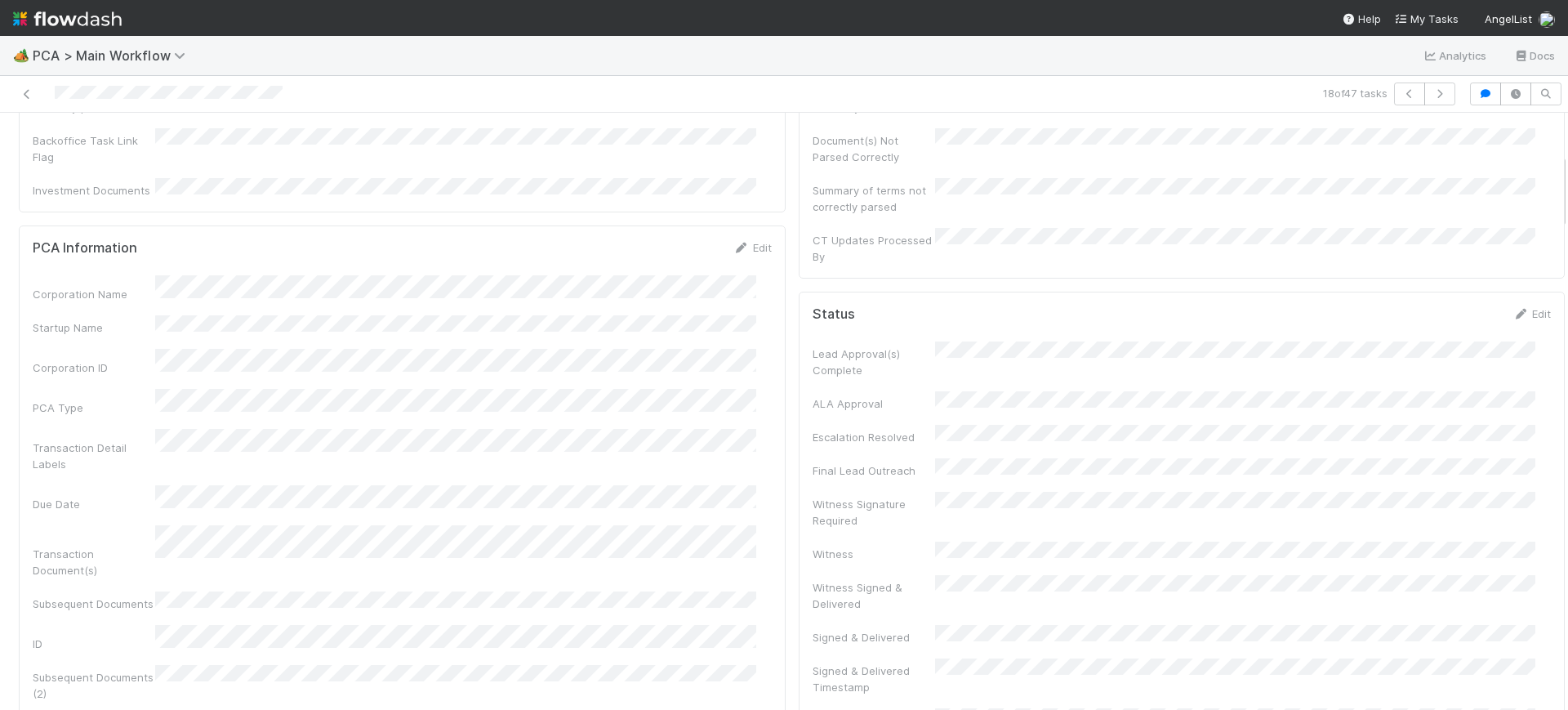
drag, startPoint x: 1548, startPoint y: 137, endPoint x: 1551, endPoint y: 178, distance: 41.1
click at [1551, 178] on div "Finance Review - Backlog (Finance) [PERSON_NAME] Finish Move to Post-Close Ques…" at bounding box center [784, 411] width 1568 height 597
click at [762, 413] on div "PCA Information Edit Corporation Name Startup Name Corporation ID PCA Type Tran…" at bounding box center [401, 615] width 767 height 779
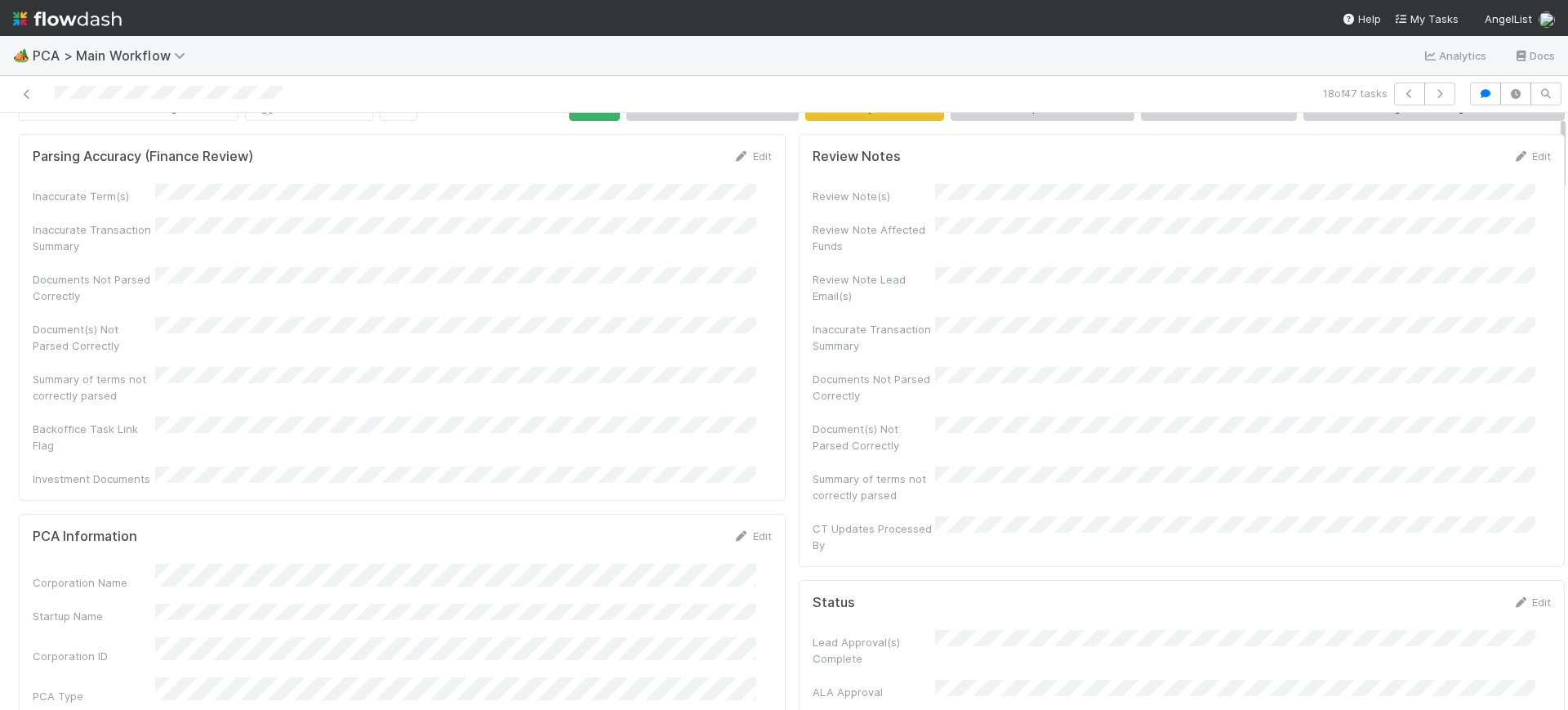
scroll to position [0, 0]
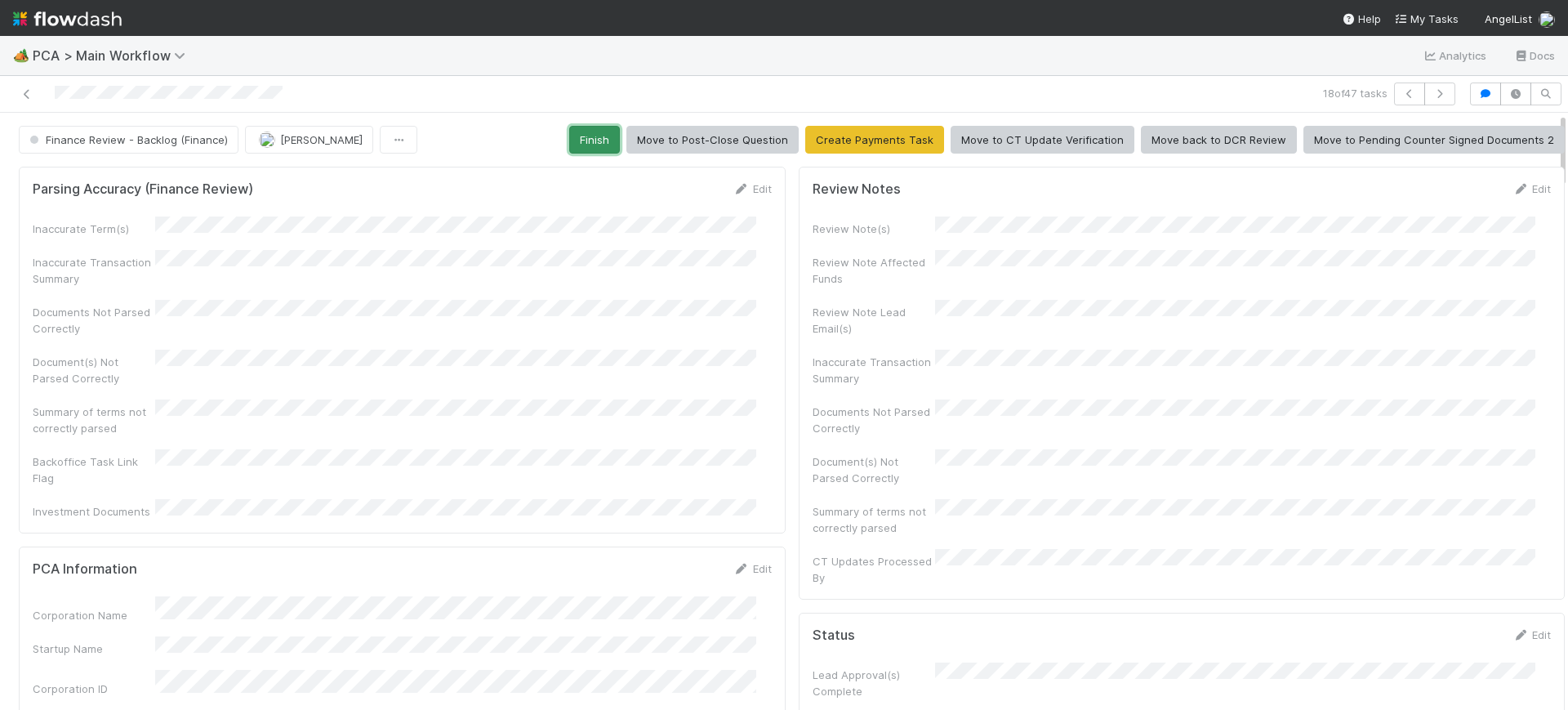
click at [578, 141] on button "Finish" at bounding box center [594, 139] width 50 height 28
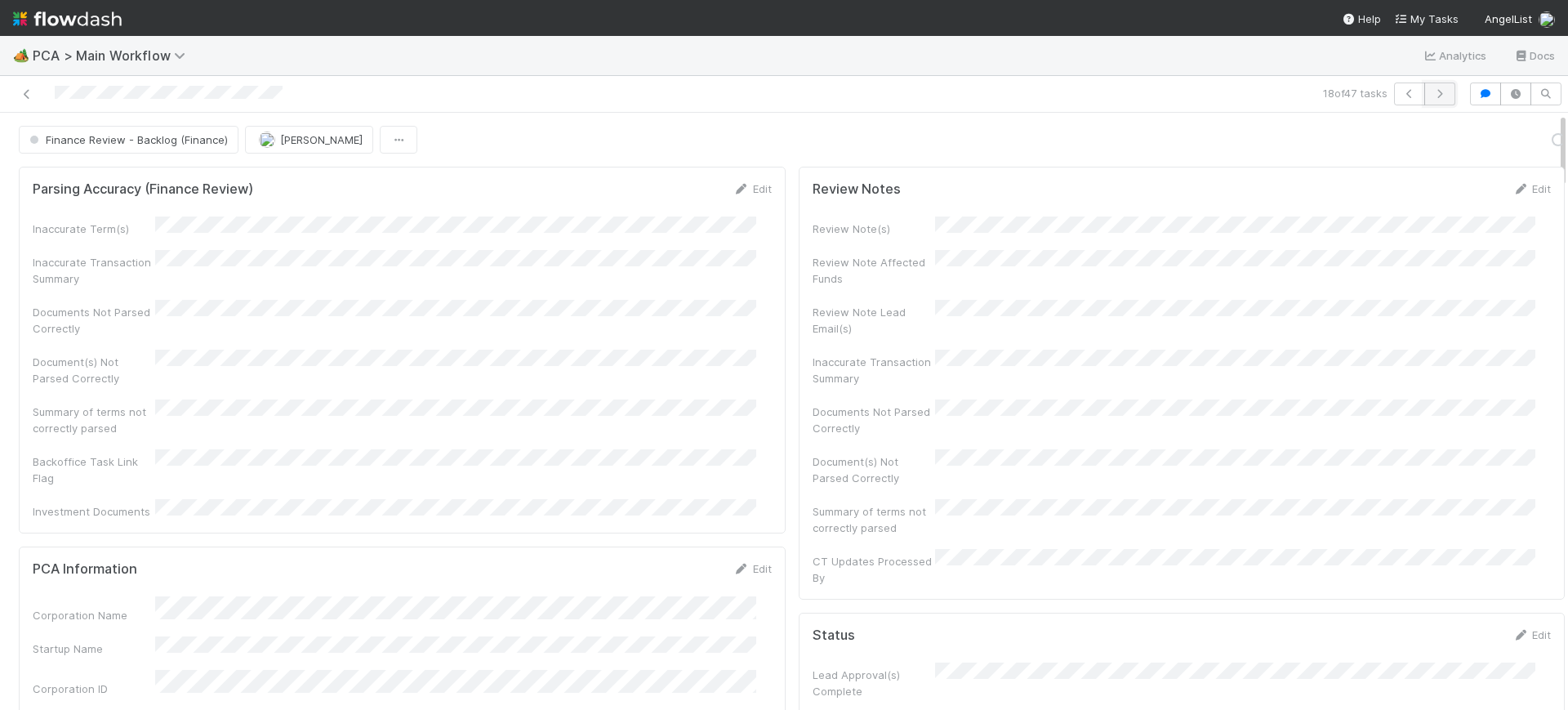
click at [1427, 87] on button "button" at bounding box center [1440, 95] width 31 height 23
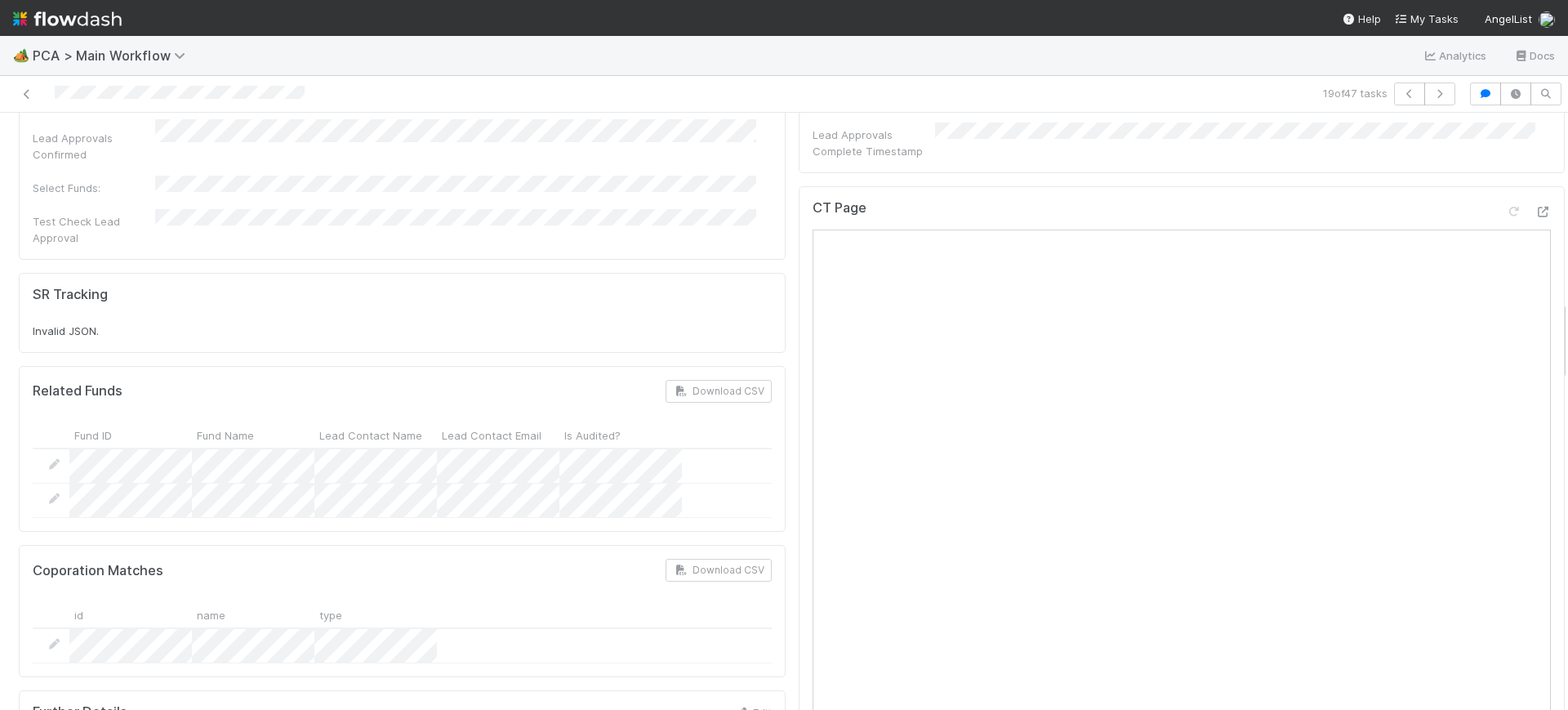
scroll to position [1397, 0]
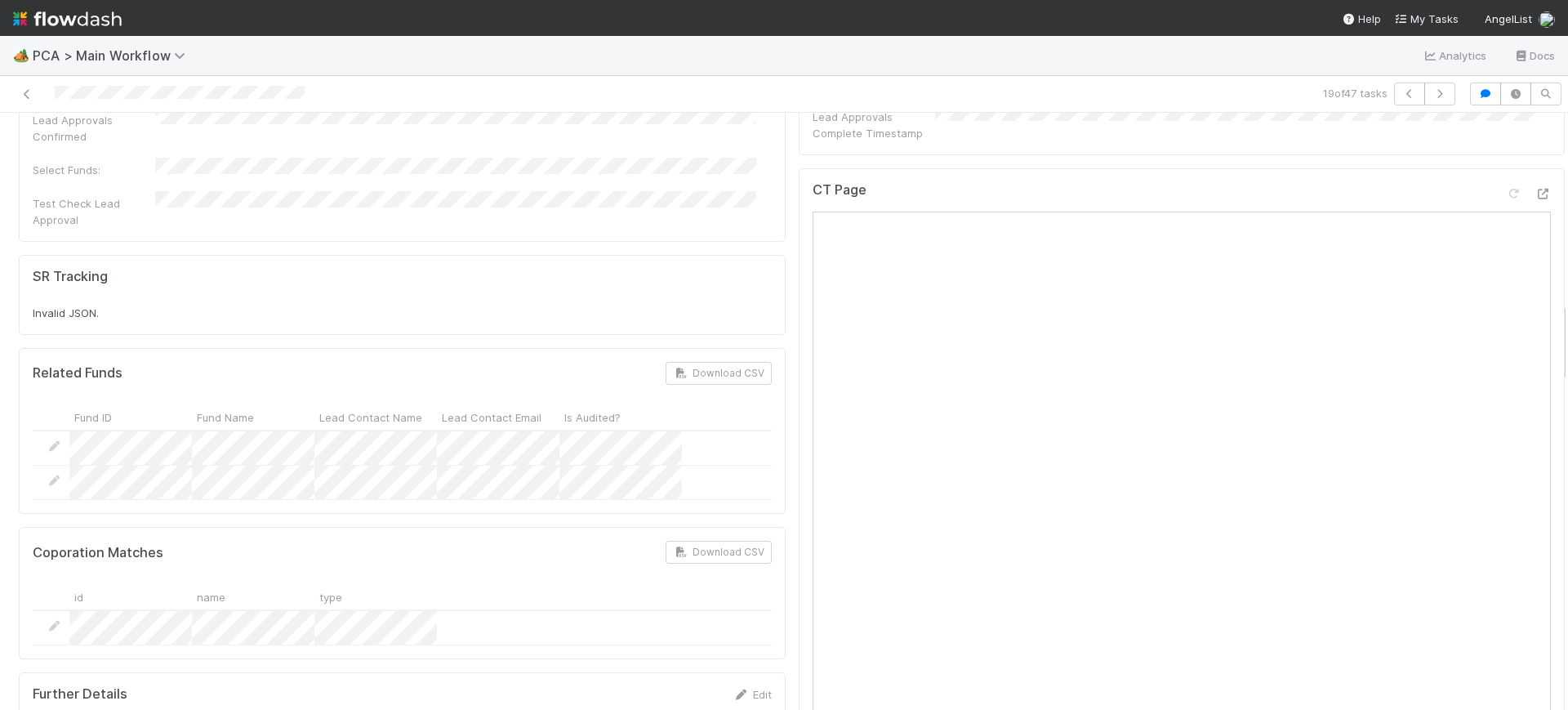
drag, startPoint x: 1547, startPoint y: 216, endPoint x: 1553, endPoint y: 354, distance: 138.1
click at [1553, 354] on div "🏕️ PCA > Main Workflow Analytics Docs 19 of 47 tasks Finance Review - Backlog (…" at bounding box center [784, 372] width 1568 height 673
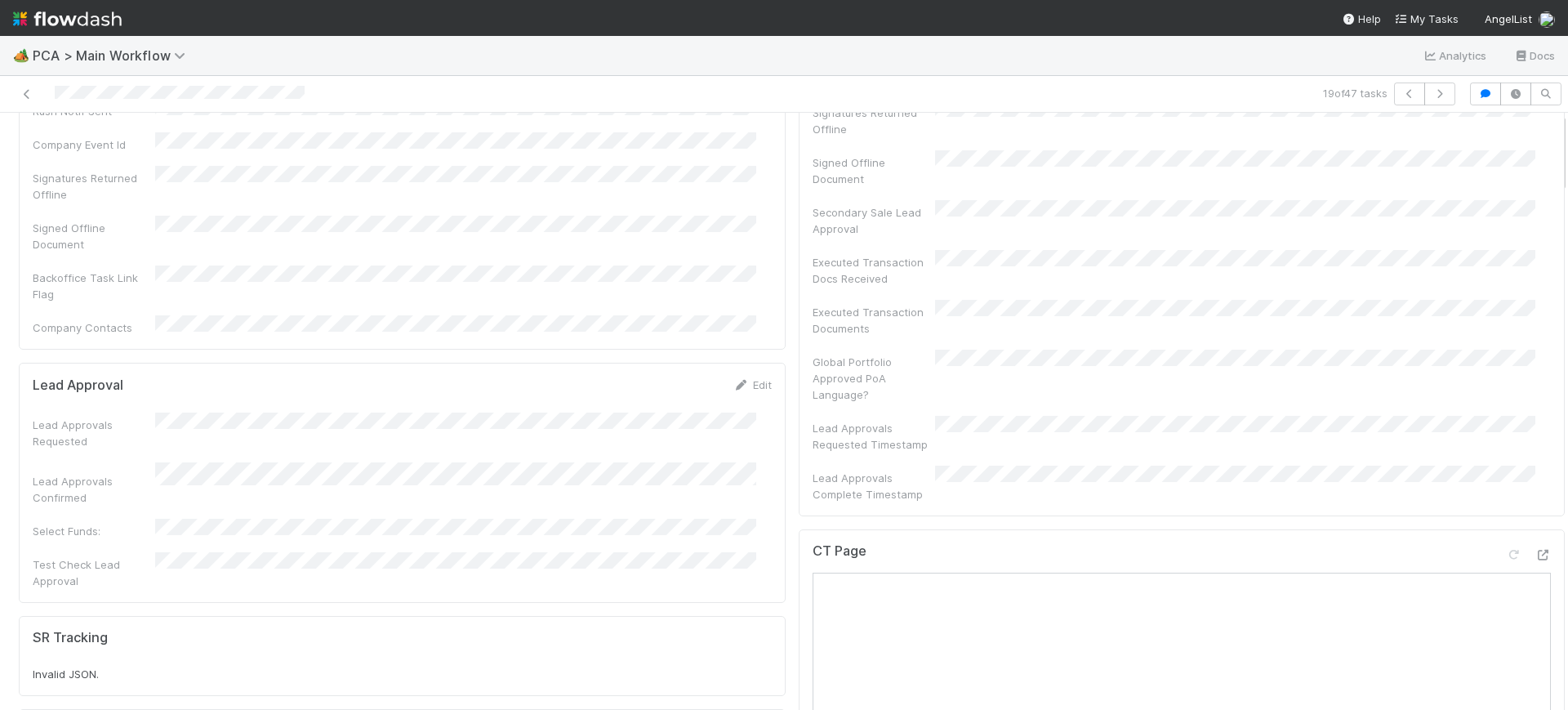
scroll to position [0, 0]
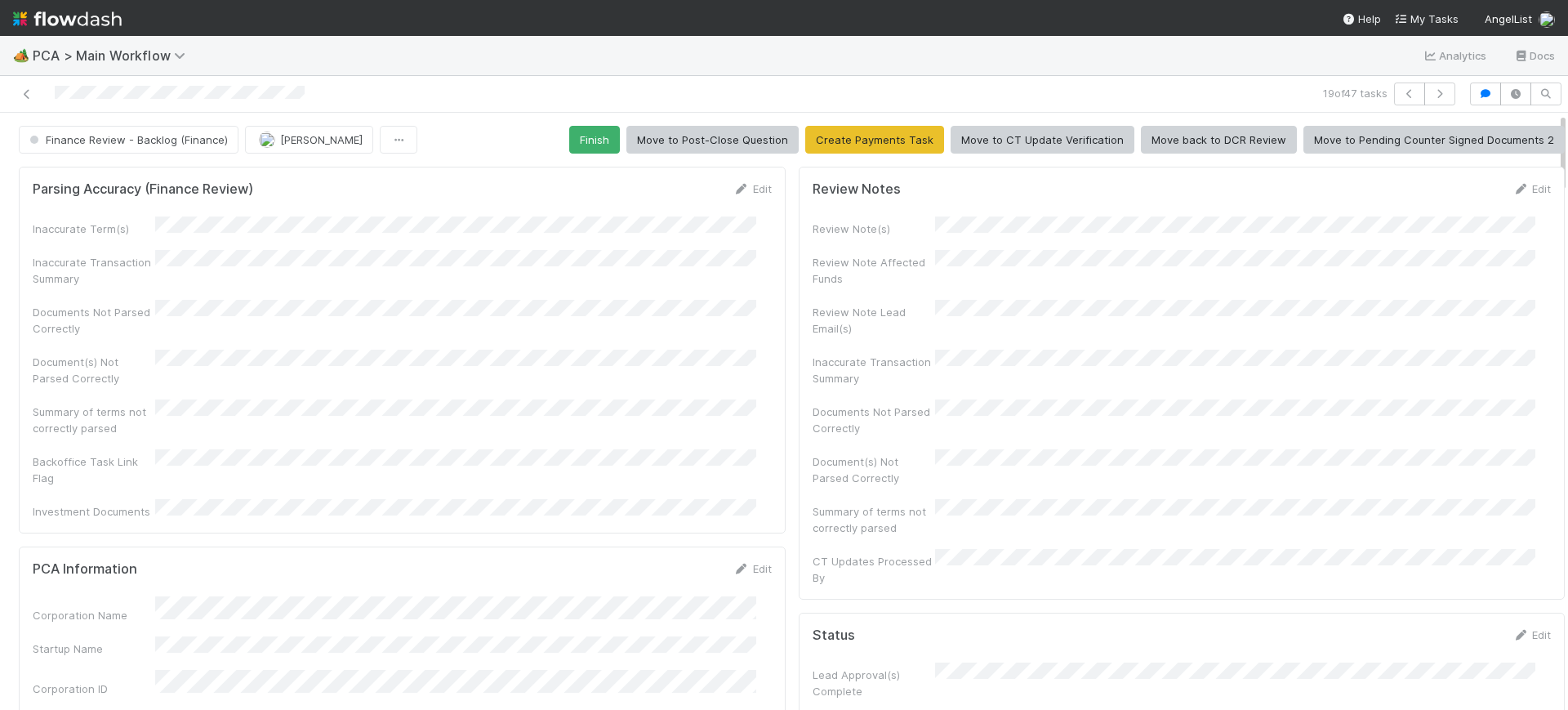
drag, startPoint x: 1548, startPoint y: 337, endPoint x: 1537, endPoint y: 6, distance: 331.2
click at [1537, 6] on div "🏕️ PCA > Main Workflow Analytics Docs 19 of 47 tasks Finance Review - Backlog (…" at bounding box center [784, 355] width 1568 height 710
click at [586, 128] on button "Finish" at bounding box center [594, 139] width 50 height 28
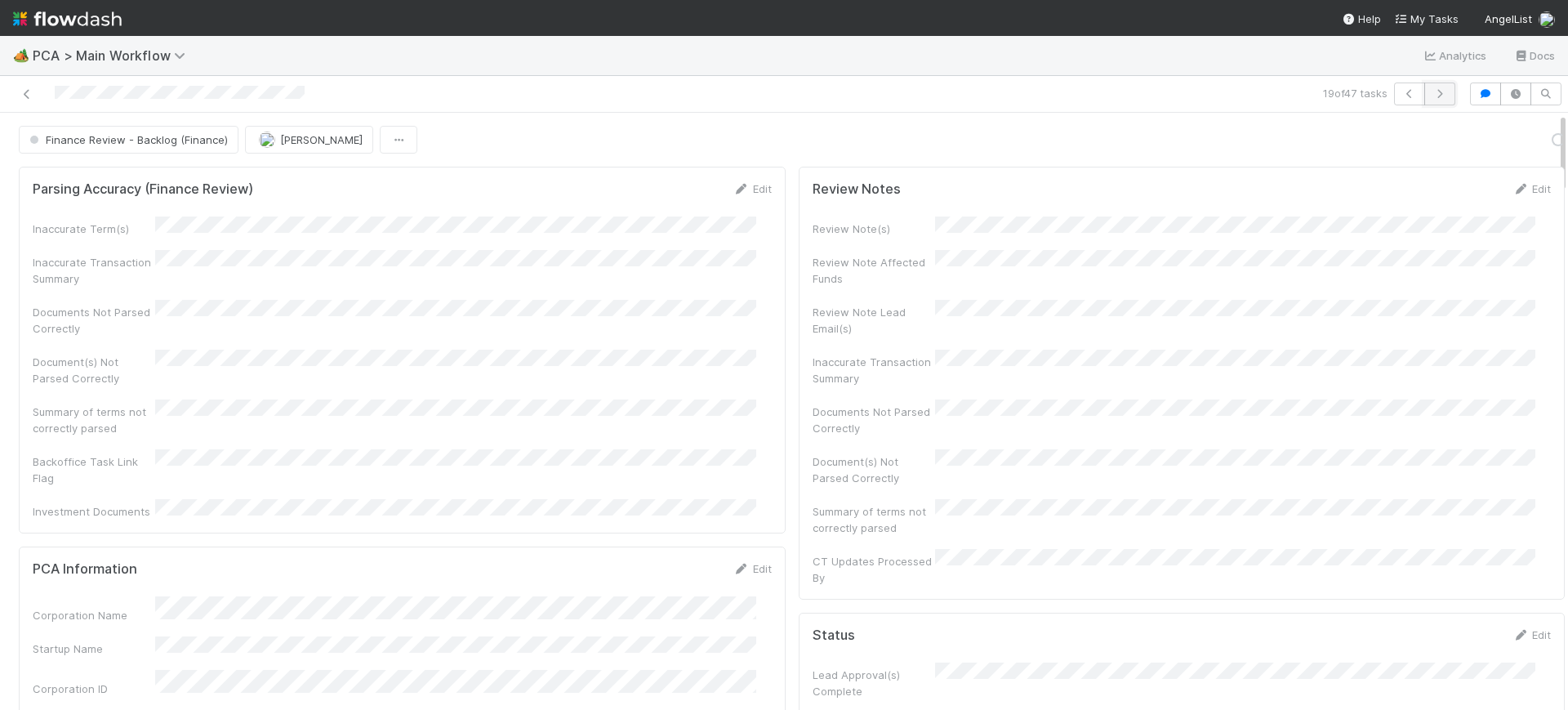
click at [1432, 92] on icon "button" at bounding box center [1440, 94] width 16 height 10
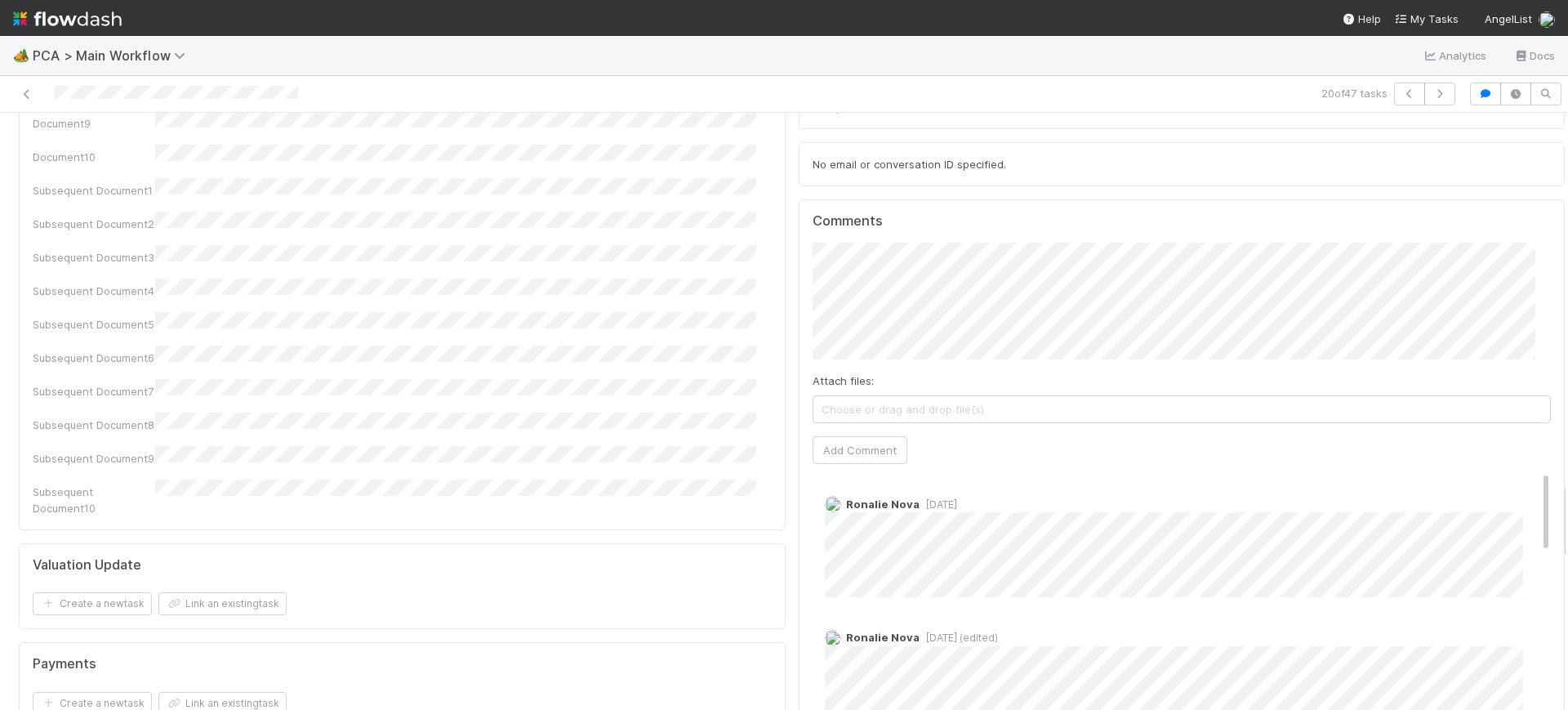
scroll to position [2776, 0]
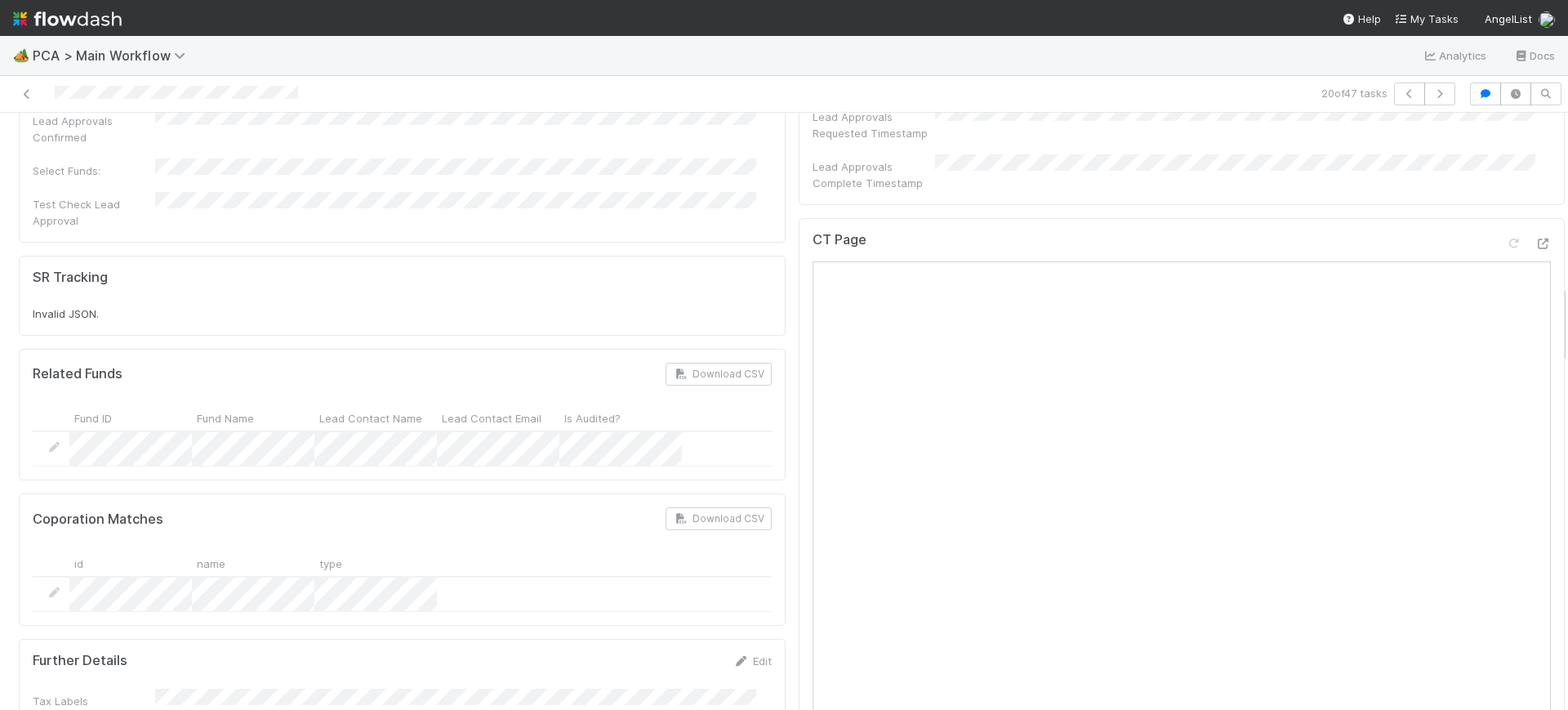
scroll to position [1352, 0]
drag, startPoint x: 1547, startPoint y: 195, endPoint x: 1551, endPoint y: 341, distance: 146.1
click at [1551, 341] on div "Finance Review - Backlog (Finance) [PERSON_NAME] Finish Move to Post-Close Ques…" at bounding box center [784, 411] width 1568 height 597
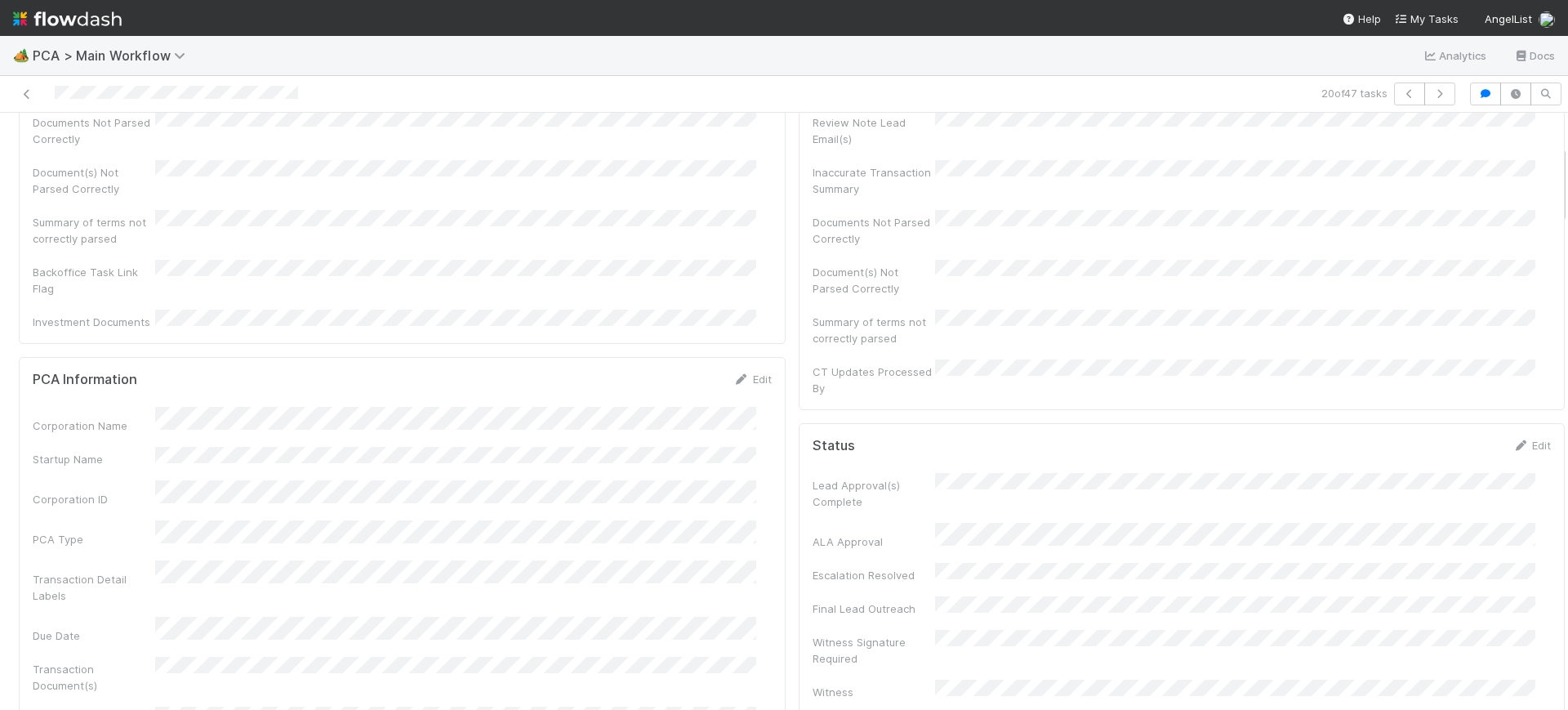
scroll to position [0, 0]
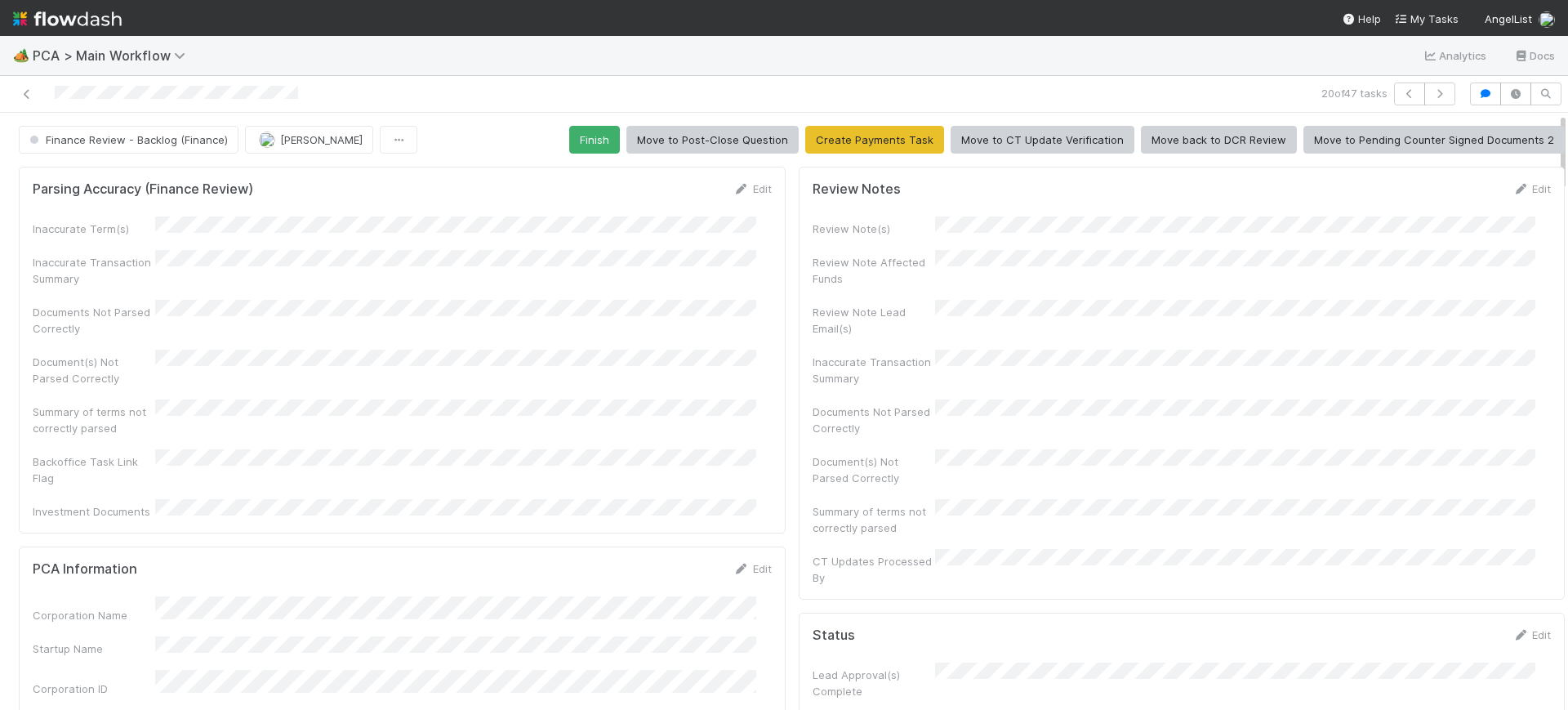
drag, startPoint x: 1548, startPoint y: 331, endPoint x: 1318, endPoint y: 6, distance: 398.2
click at [1543, 2] on div "🏕️ PCA > Main Workflow Analytics Docs 20 of 47 tasks Finance Review - Backlog (…" at bounding box center [784, 355] width 1568 height 710
click at [589, 137] on button "Finish" at bounding box center [594, 139] width 50 height 28
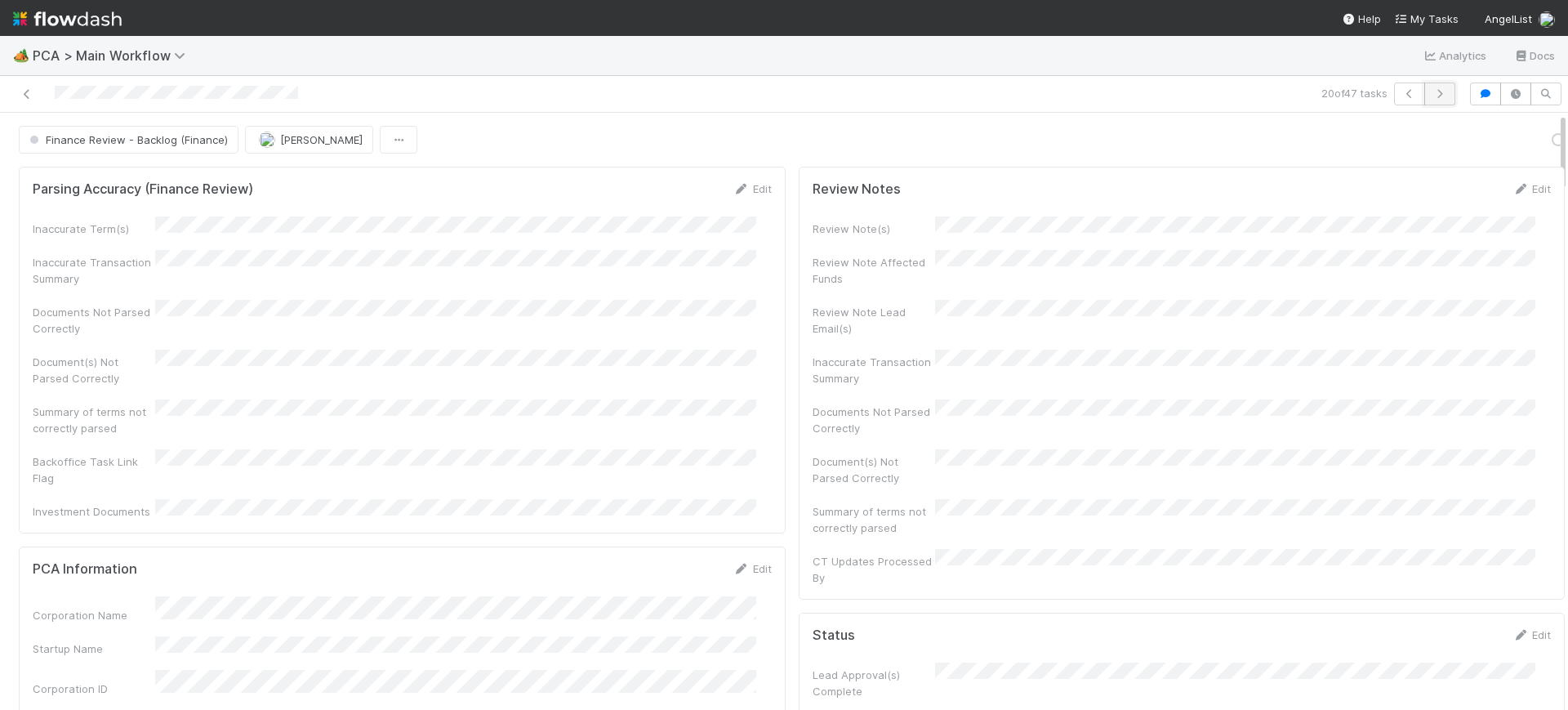
click at [1424, 86] on button "button" at bounding box center [1440, 95] width 31 height 23
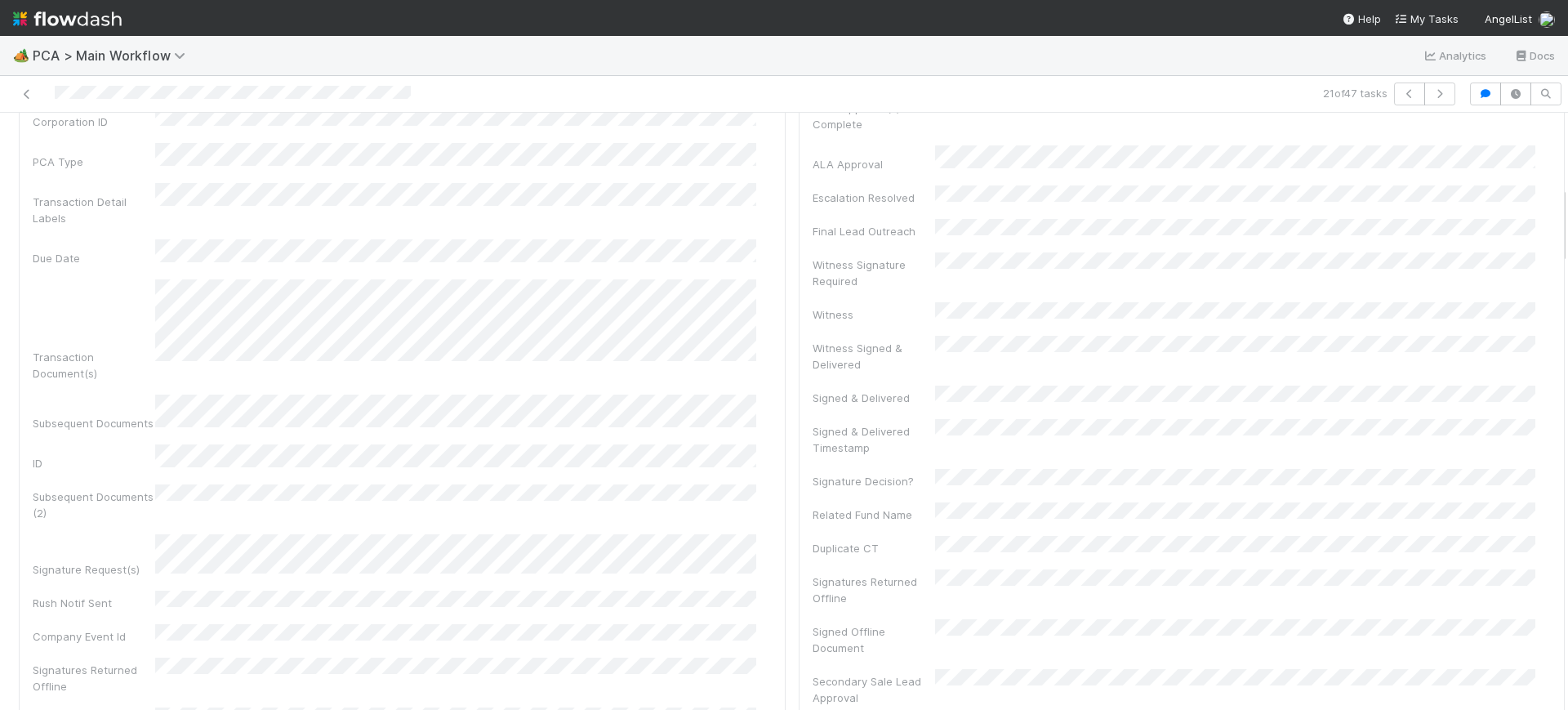
scroll to position [561, 0]
drag, startPoint x: 1548, startPoint y: 128, endPoint x: 1568, endPoint y: 202, distance: 76.7
click at [1568, 202] on div "🏕️ PCA > Main Workflow Analytics Docs 21 of 47 tasks Finance Review - Backlog (…" at bounding box center [784, 372] width 1568 height 673
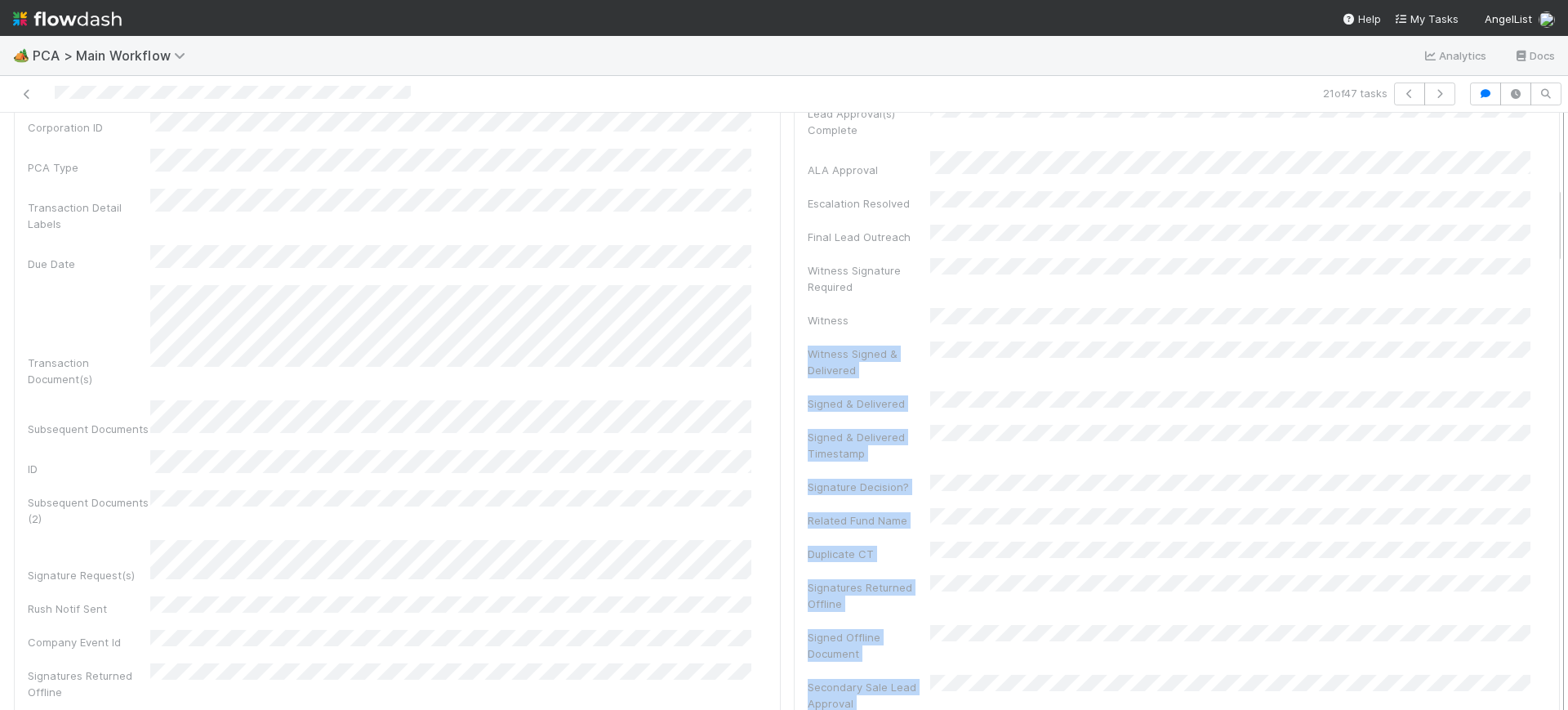
drag, startPoint x: 1546, startPoint y: 250, endPoint x: 1547, endPoint y: 210, distance: 40.0
click at [1547, 210] on div "Finance Review - Backlog (Finance) [PERSON_NAME] Finish Move to Post-Close Ques…" at bounding box center [784, 411] width 1568 height 597
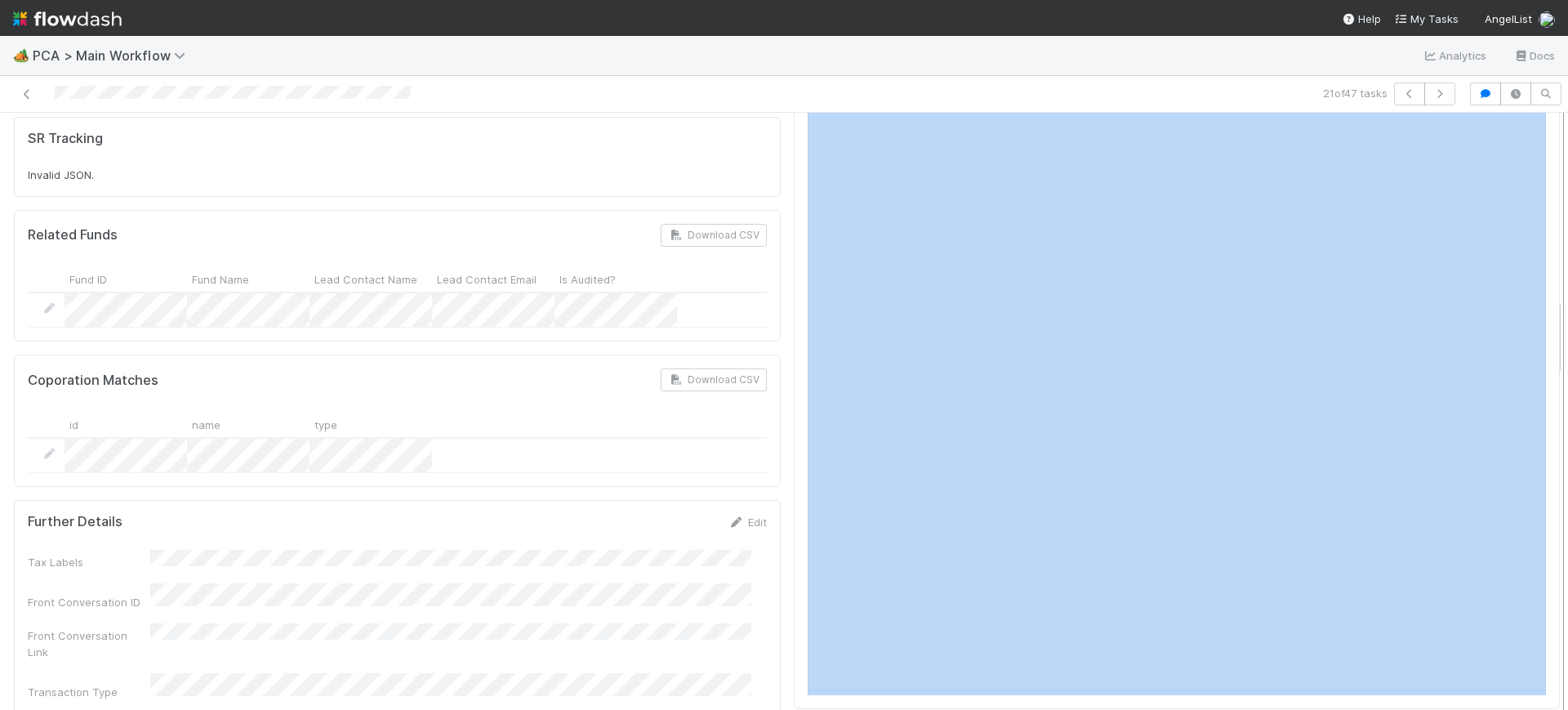
scroll to position [1414, 0]
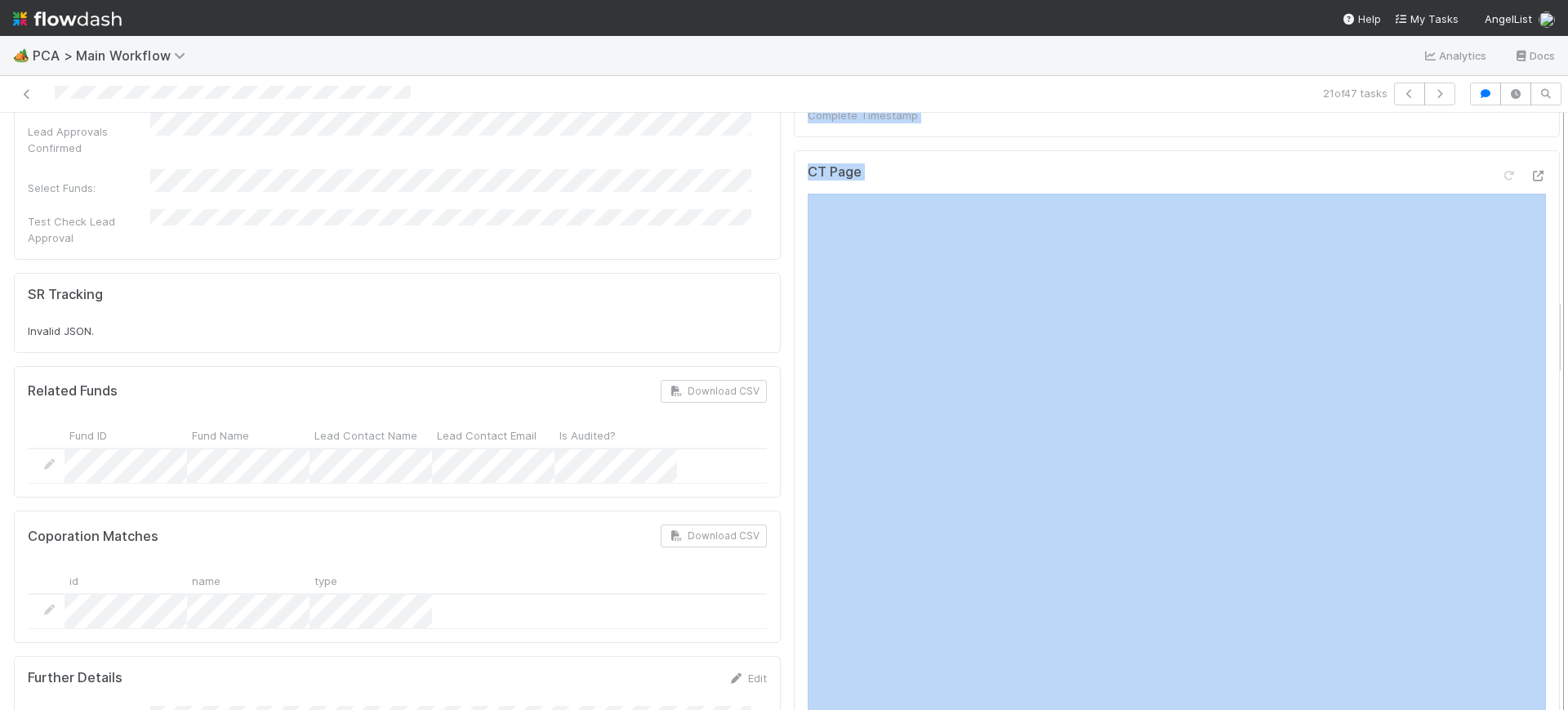
click at [1563, 333] on div at bounding box center [1563, 411] width 1 height 597
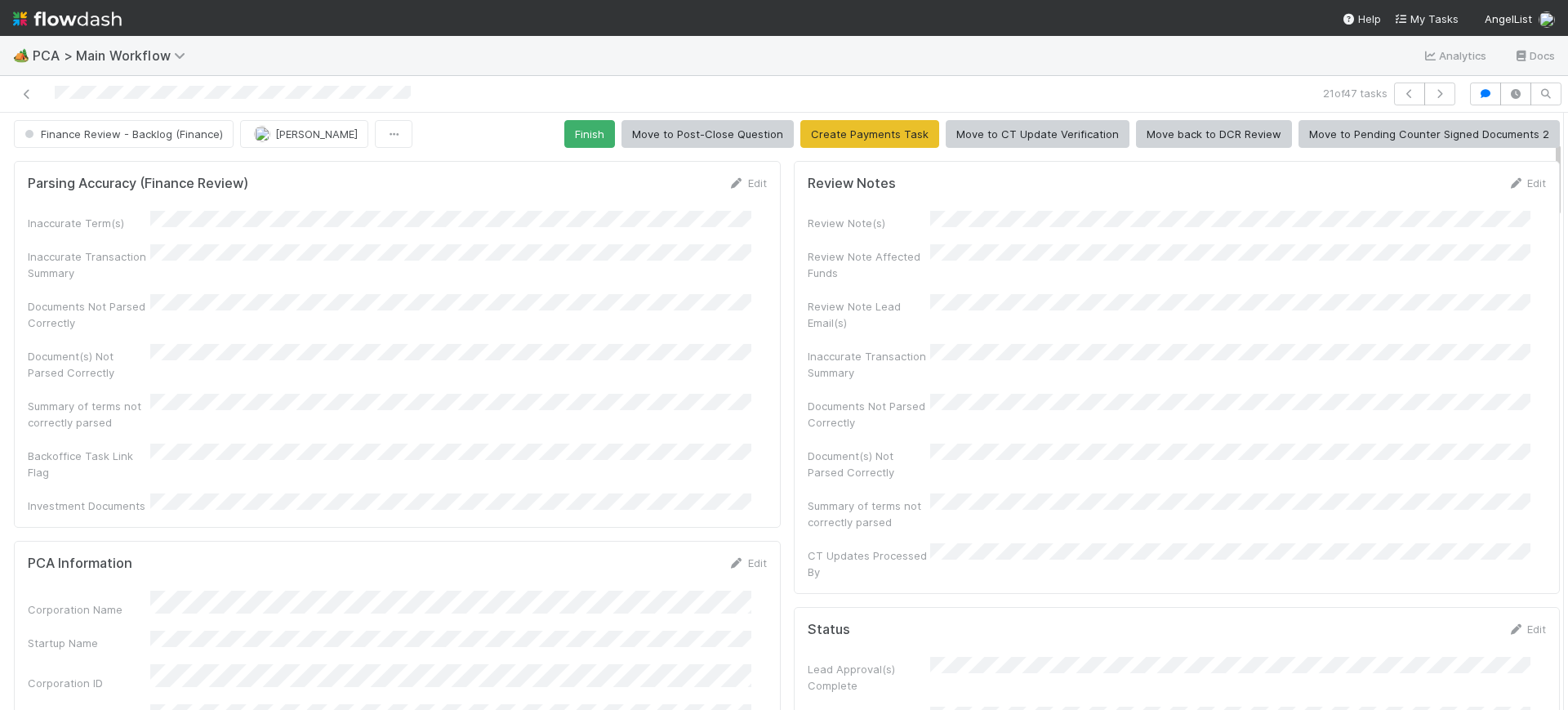
scroll to position [0, 0]
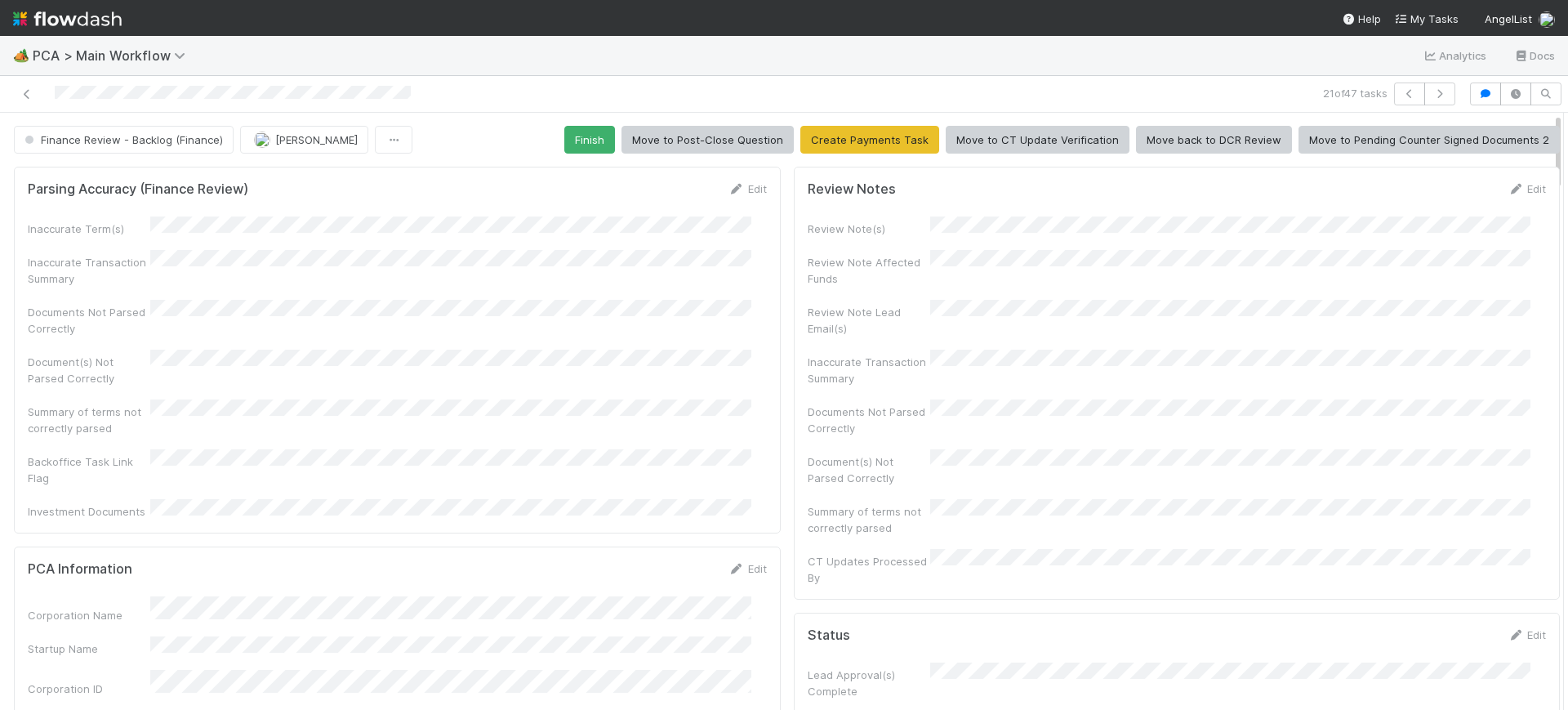
drag, startPoint x: 1543, startPoint y: 327, endPoint x: 1529, endPoint y: 67, distance: 260.4
click at [1529, 67] on div "🏕️ PCA > Main Workflow Analytics Docs 21 of 47 tasks Finance Review - Backlog (…" at bounding box center [784, 372] width 1568 height 673
click at [583, 134] on button "Finish" at bounding box center [590, 139] width 50 height 28
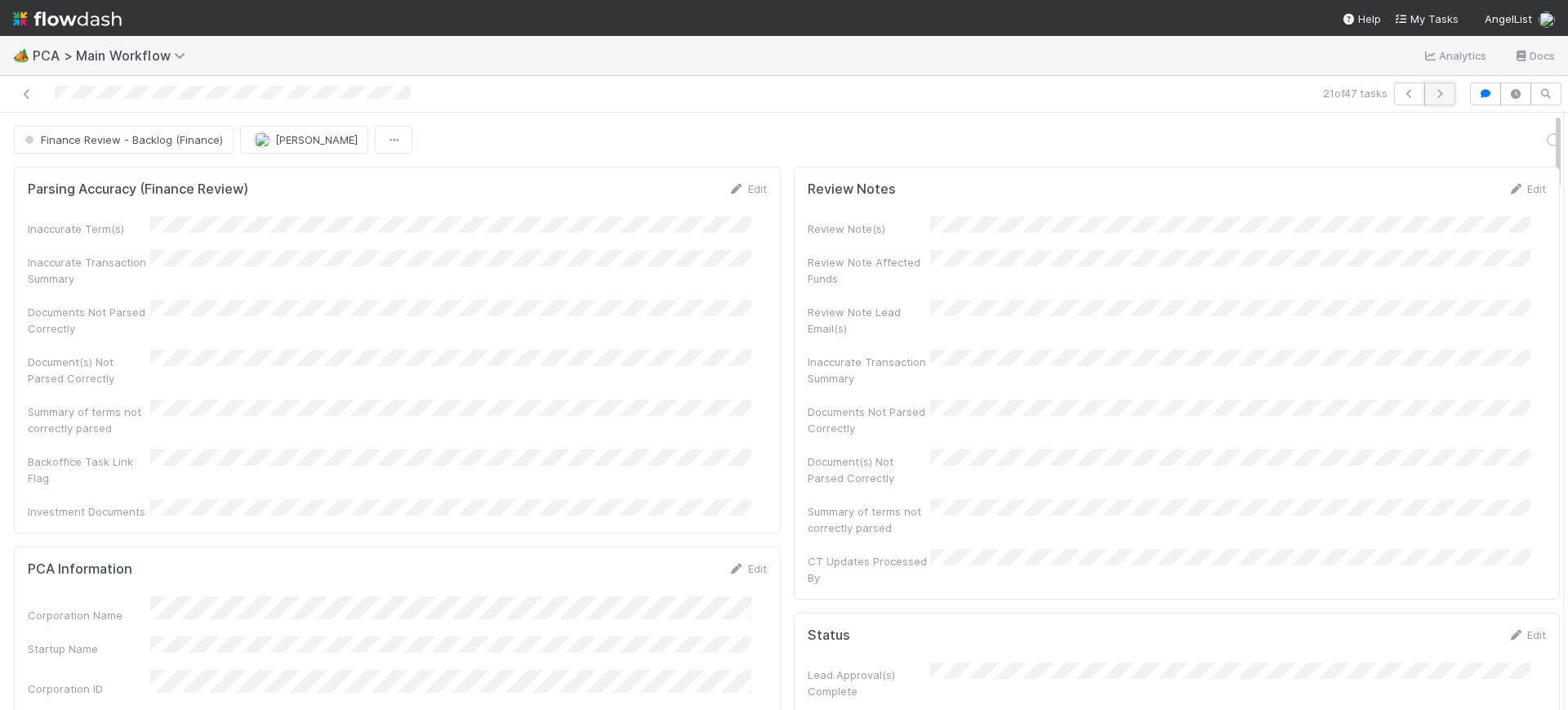
click at [1429, 86] on button "button" at bounding box center [1440, 95] width 31 height 23
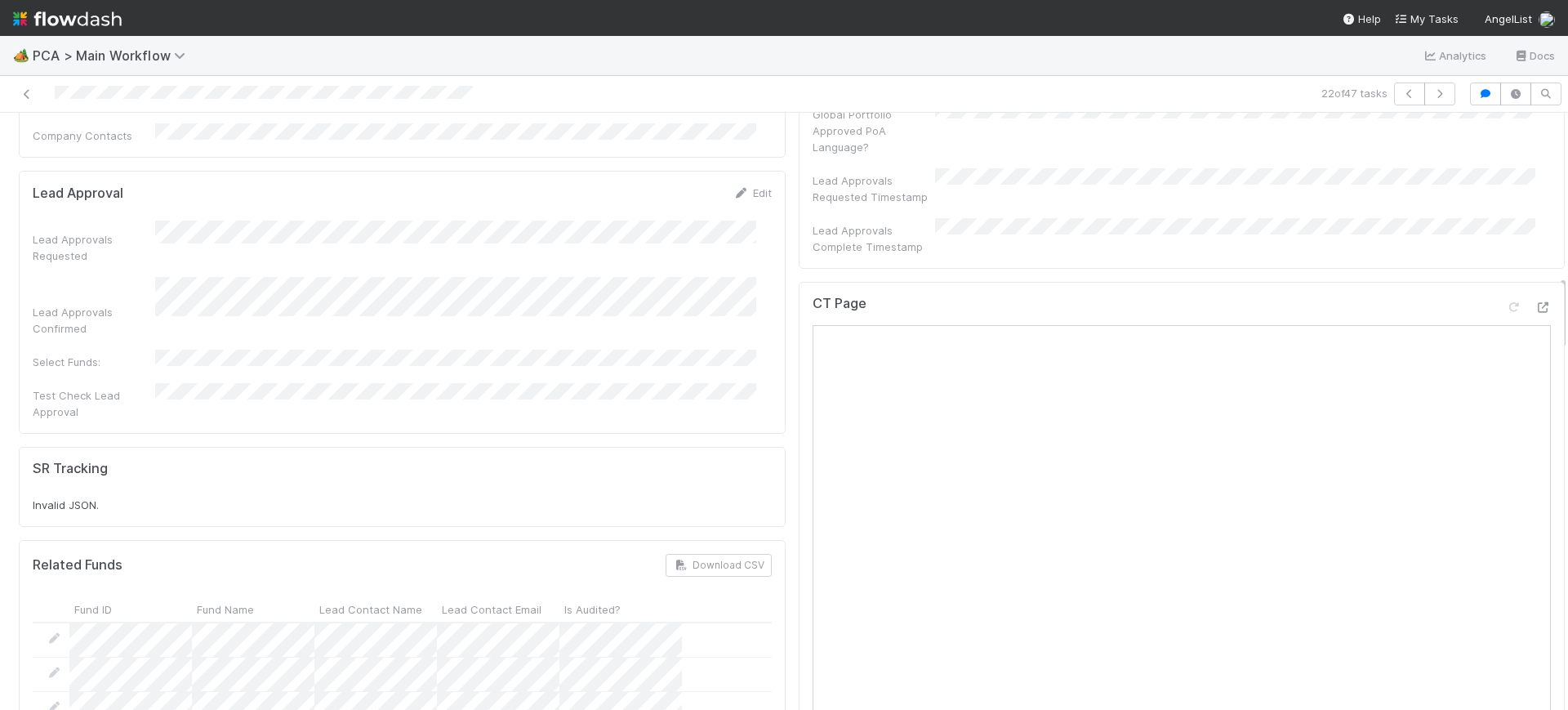
scroll to position [1322, 0]
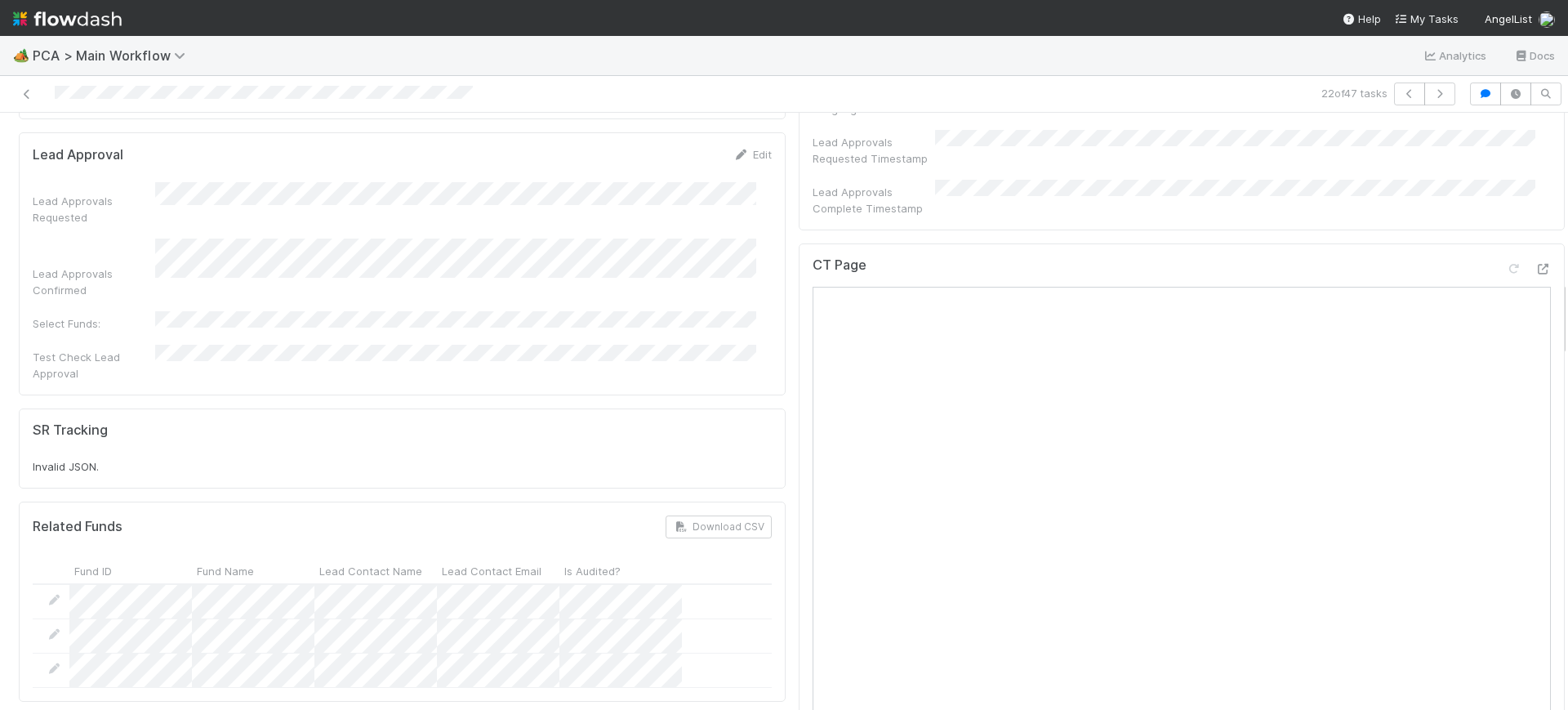
drag, startPoint x: 1548, startPoint y: 207, endPoint x: 1557, endPoint y: 318, distance: 111.4
click at [1557, 318] on div "🏕️ PCA > Main Workflow Analytics Docs 22 of 47 tasks Finance Review - Backlog (…" at bounding box center [784, 372] width 1568 height 673
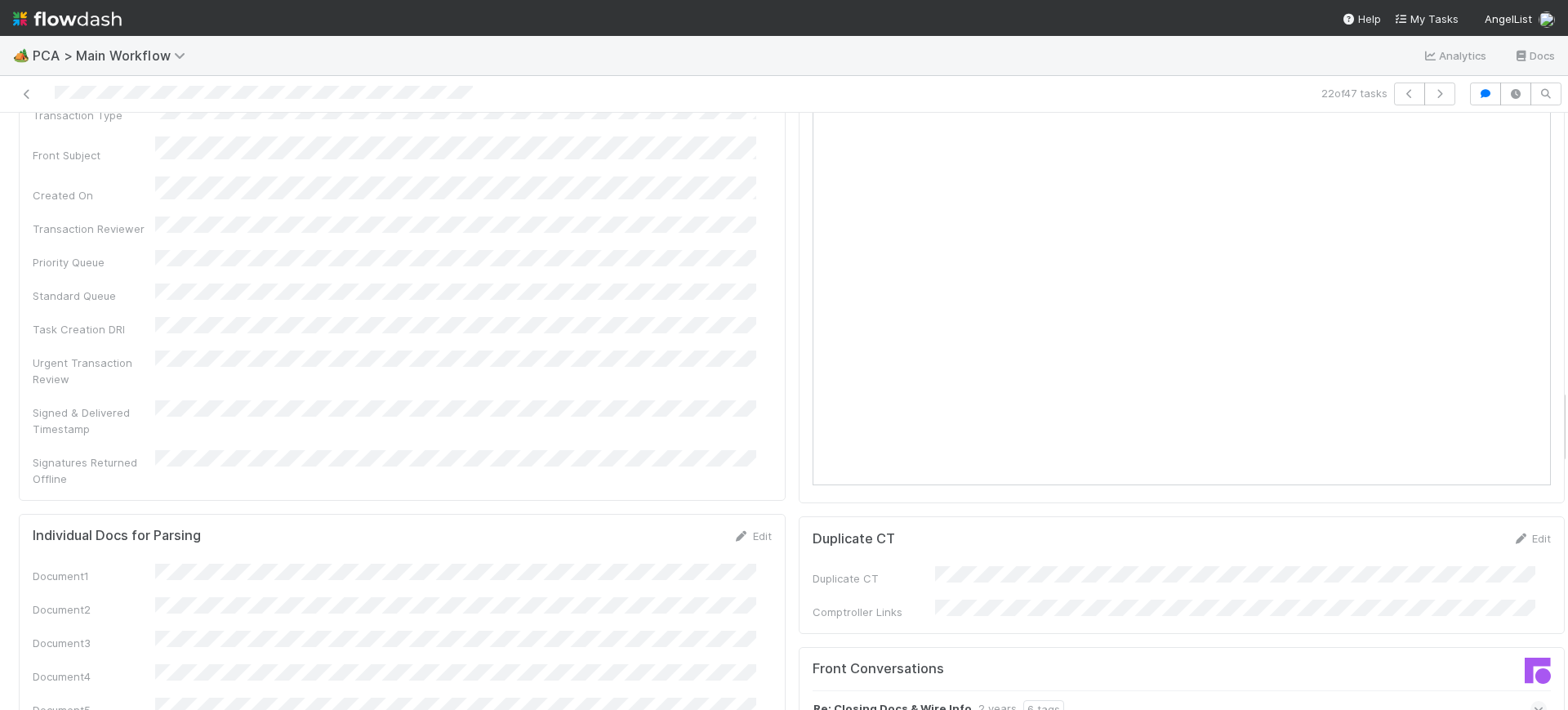
scroll to position [2162, 0]
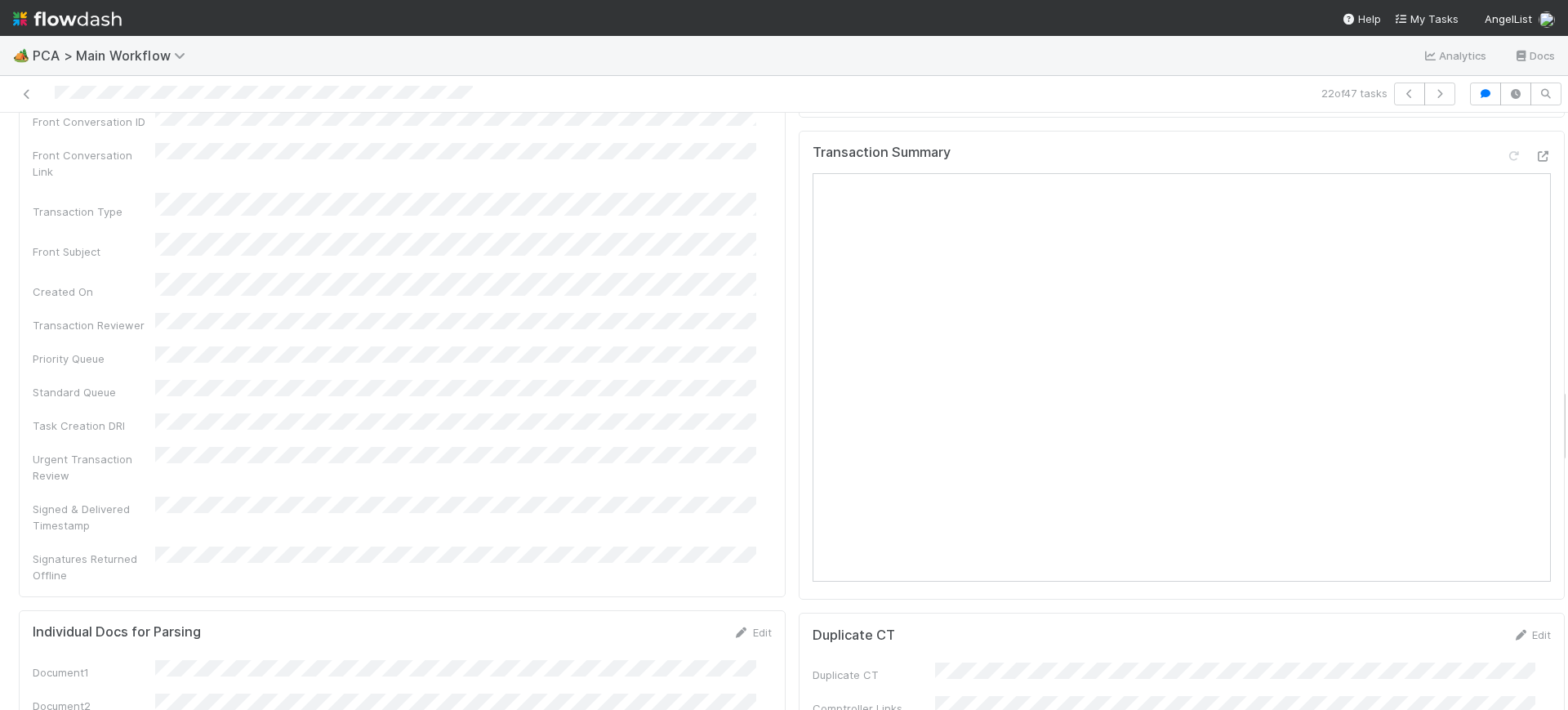
drag, startPoint x: 1549, startPoint y: 322, endPoint x: 1549, endPoint y: 429, distance: 107.0
click at [1549, 429] on div "Parsing Accuracy (Finance Review) Edit Inaccurate Term(s) Inaccurate Transactio…" at bounding box center [792, 411] width 1584 height 4826
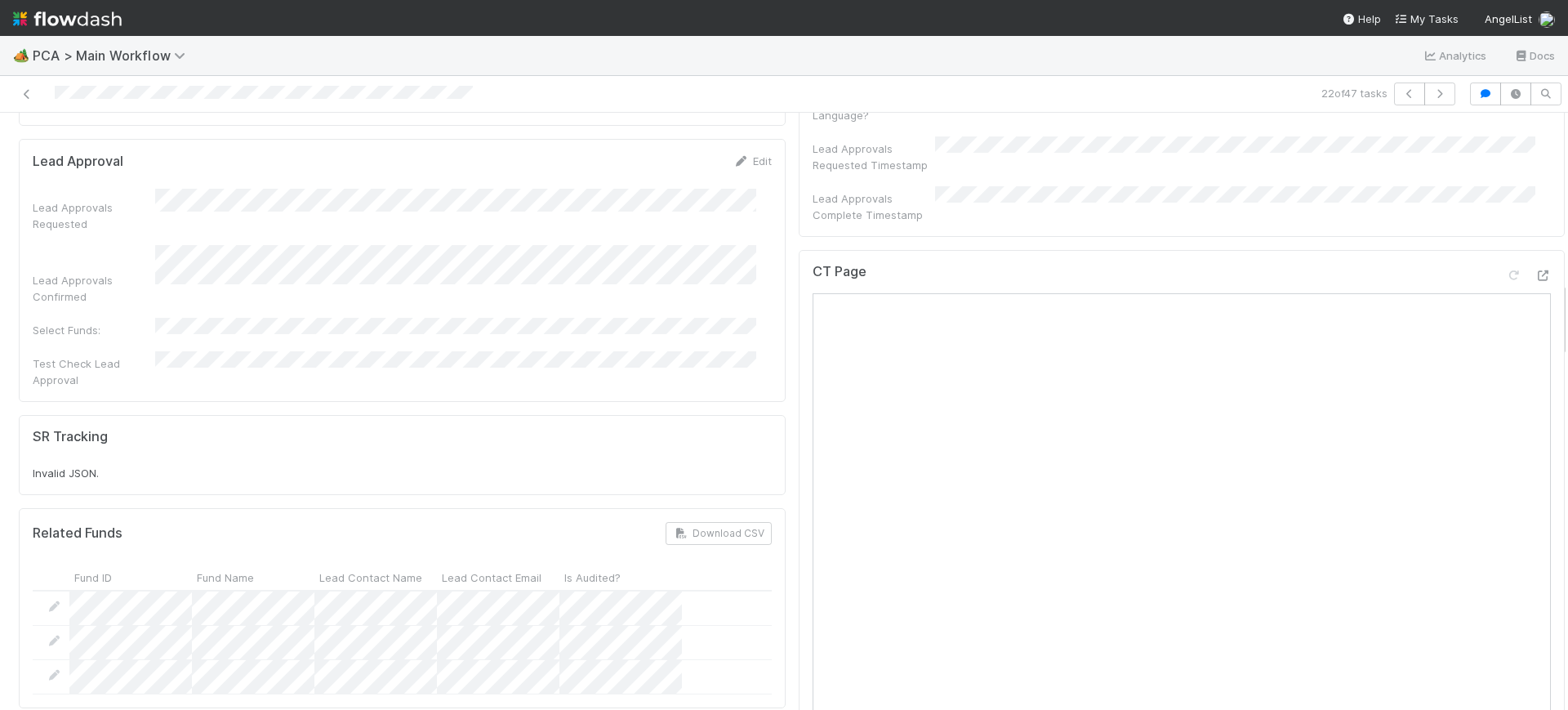
scroll to position [1283, 0]
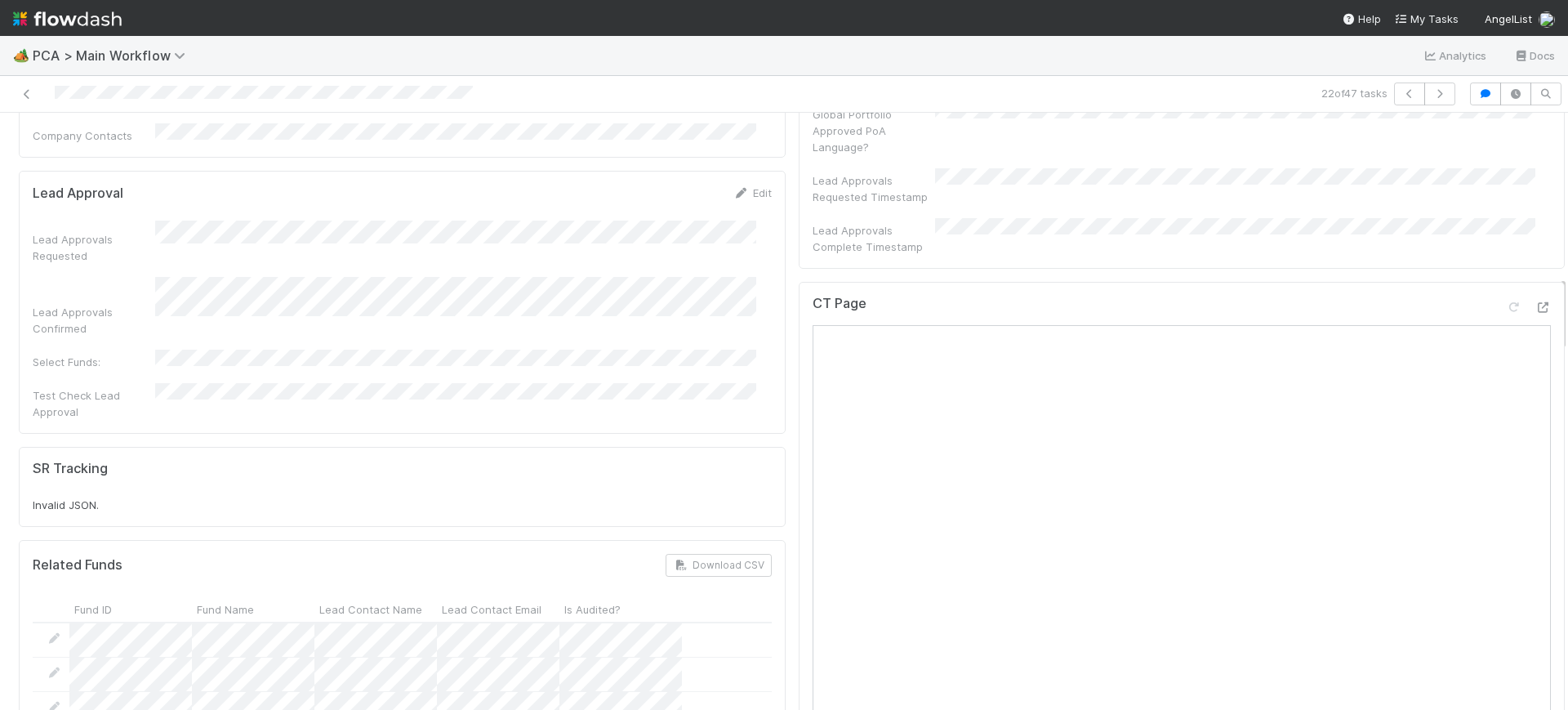
drag, startPoint x: 1547, startPoint y: 424, endPoint x: 1568, endPoint y: 313, distance: 113.0
click at [1568, 313] on div "🏕️ PCA > Main Workflow Analytics Docs 22 of 47 tasks Finance Review - Backlog (…" at bounding box center [784, 372] width 1568 height 673
drag, startPoint x: 1546, startPoint y: 295, endPoint x: 1547, endPoint y: 279, distance: 16.0
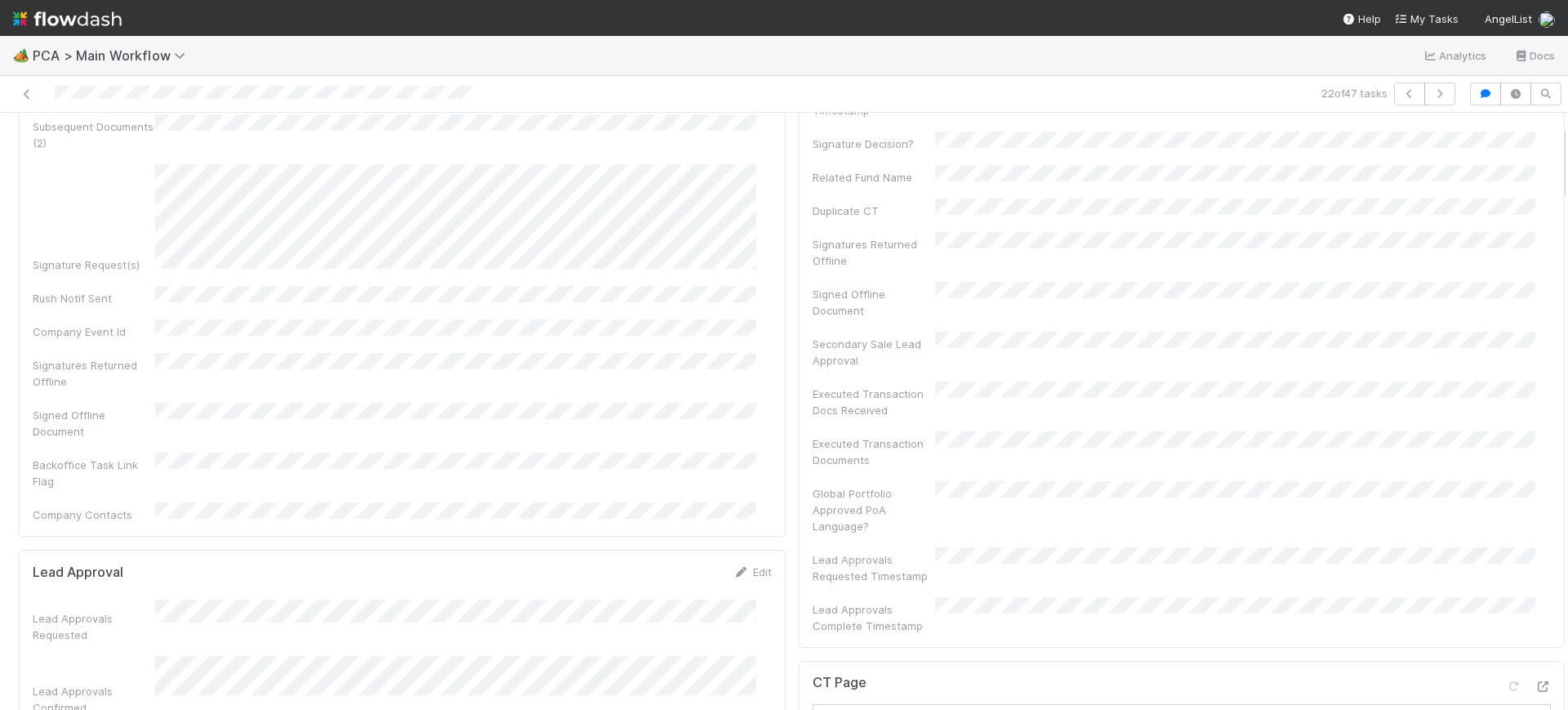
scroll to position [0, 0]
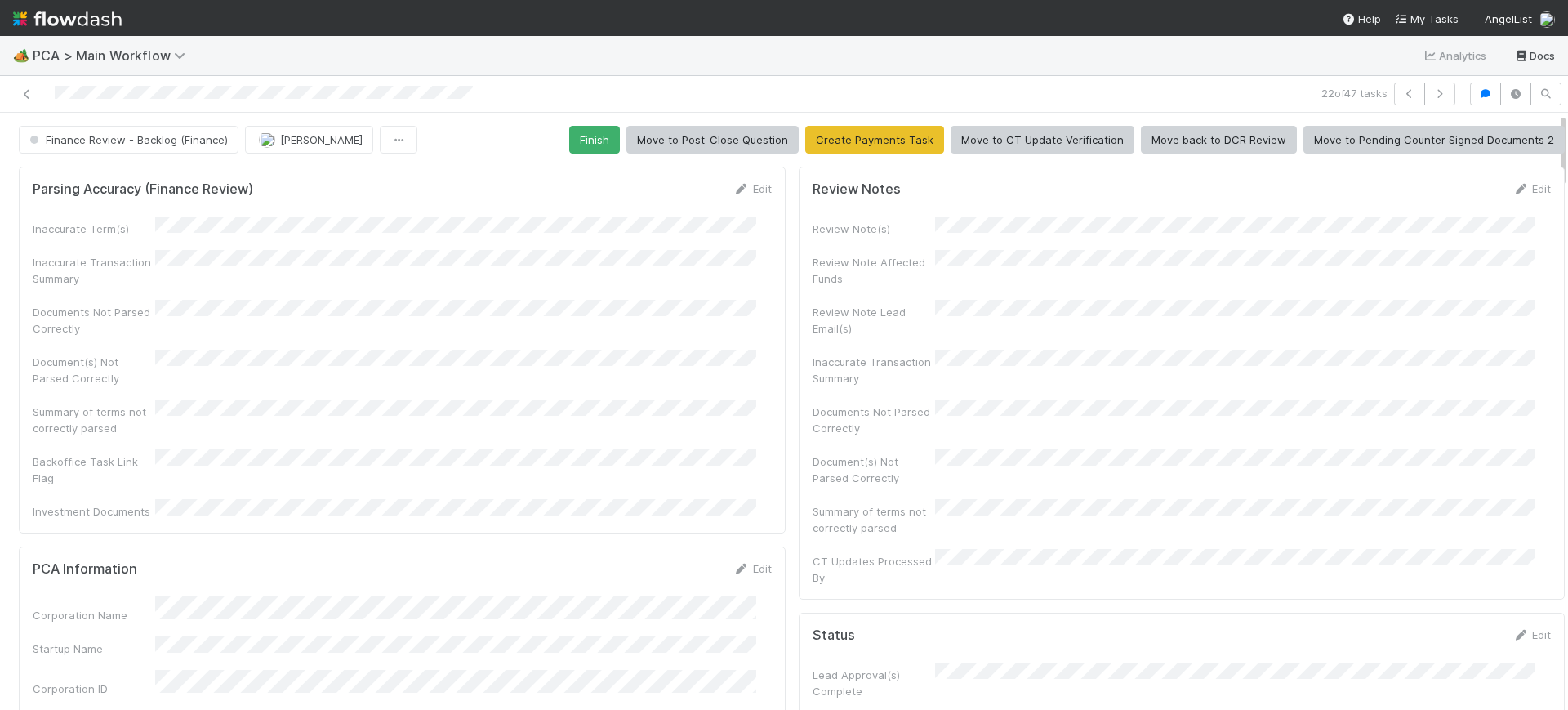
drag, startPoint x: 1548, startPoint y: 295, endPoint x: 1531, endPoint y: 59, distance: 236.6
click at [1531, 59] on div "🏕️ PCA > Main Workflow Analytics Docs 22 of 47 tasks Finance Review - Backlog (…" at bounding box center [784, 372] width 1568 height 673
click at [583, 148] on button "Finish" at bounding box center [594, 139] width 50 height 28
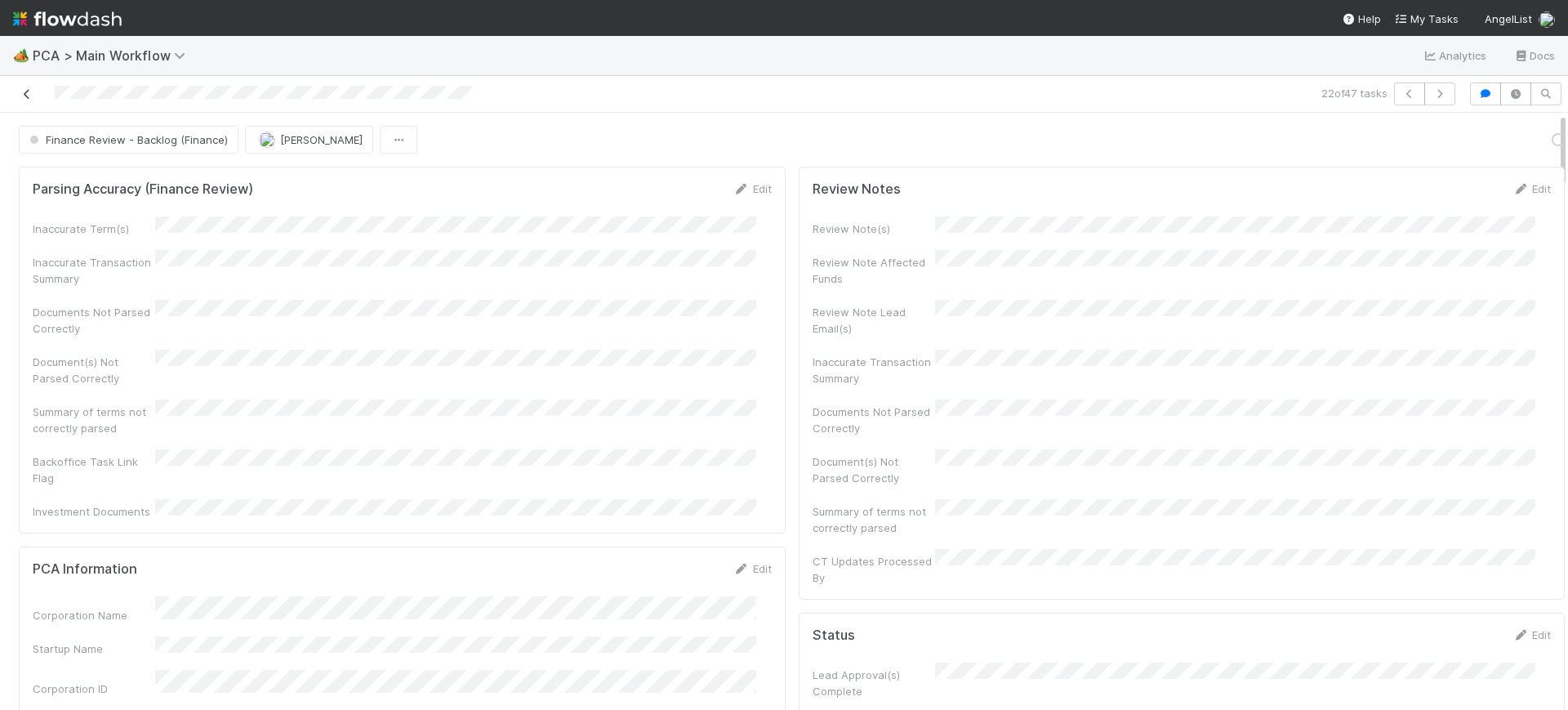
click at [24, 91] on icon at bounding box center [26, 94] width 16 height 11
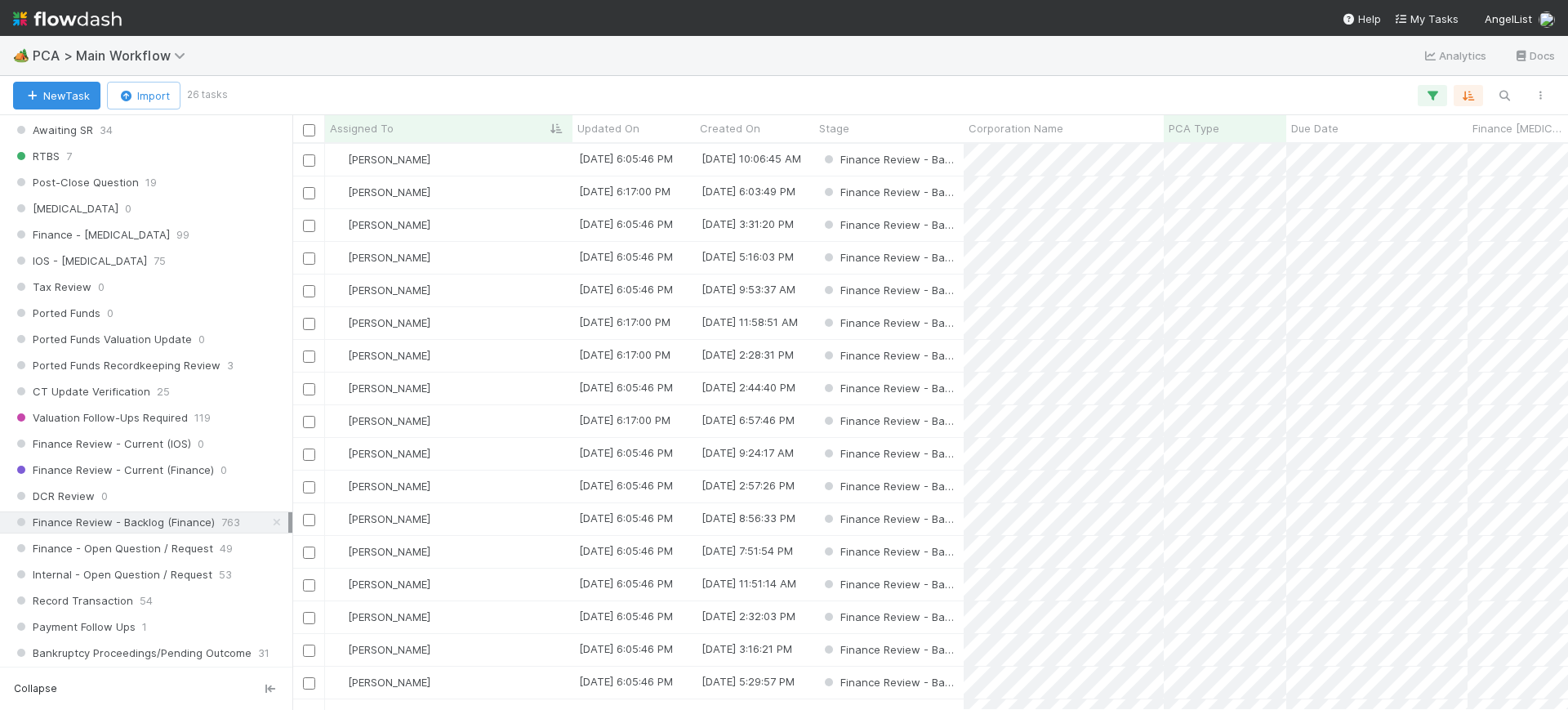
scroll to position [1024, 0]
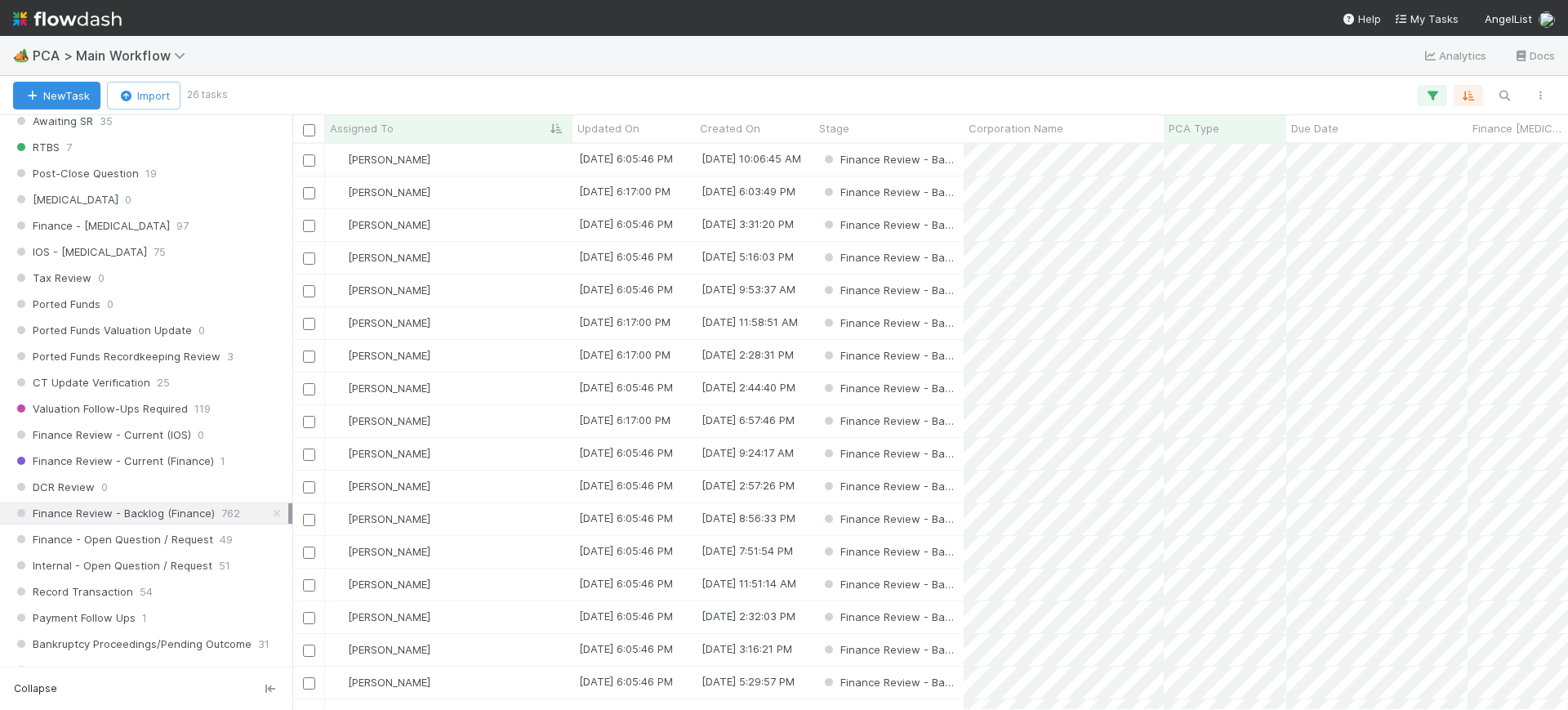
click at [231, 39] on div "🏕️ PCA > Main Workflow Analytics Docs" at bounding box center [784, 55] width 1568 height 40
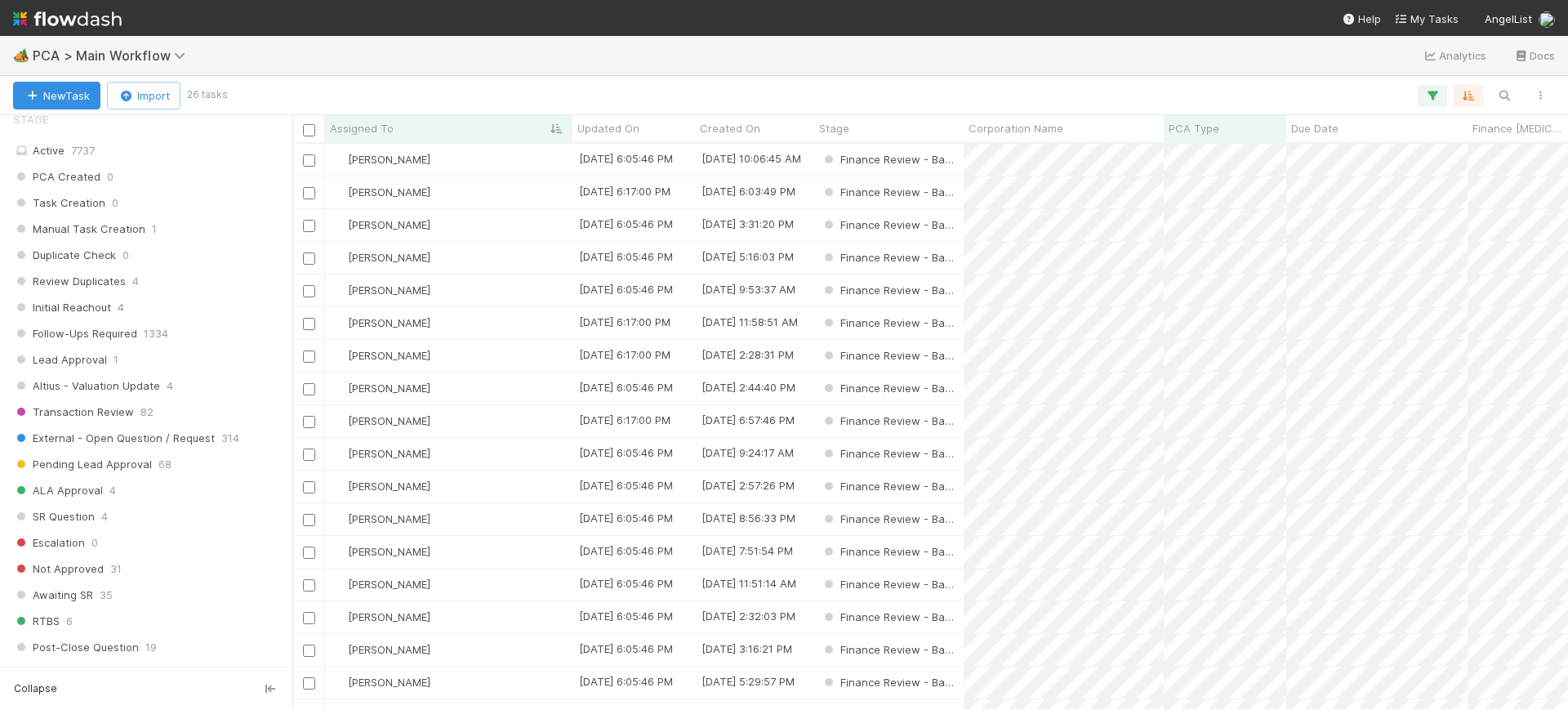
scroll to position [0, 0]
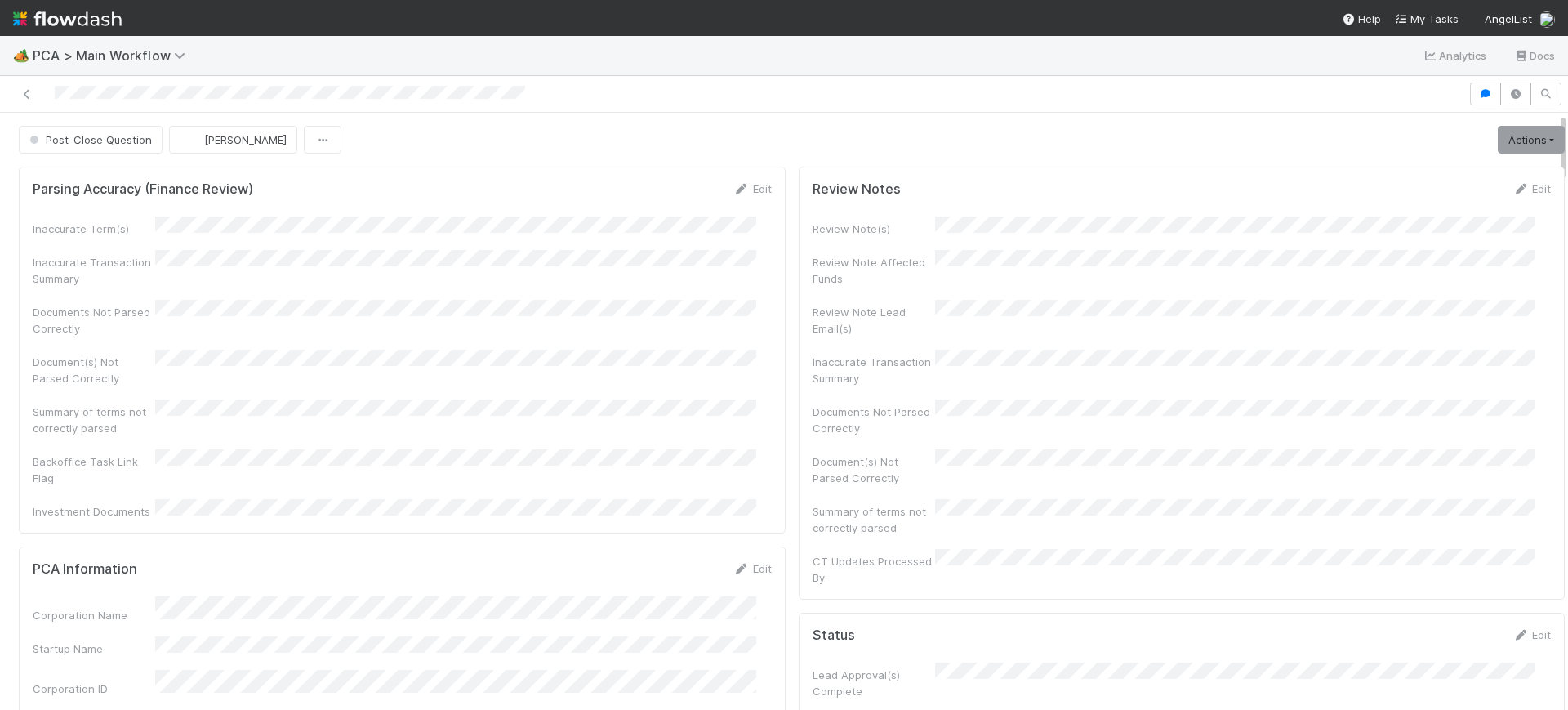
drag, startPoint x: 1548, startPoint y: 130, endPoint x: 1564, endPoint y: 83, distance: 49.6
click at [1564, 83] on div "🏕️ PCA > Main Workflow Analytics Docs Post-Close Question [PERSON_NAME] Actions…" at bounding box center [784, 372] width 1568 height 673
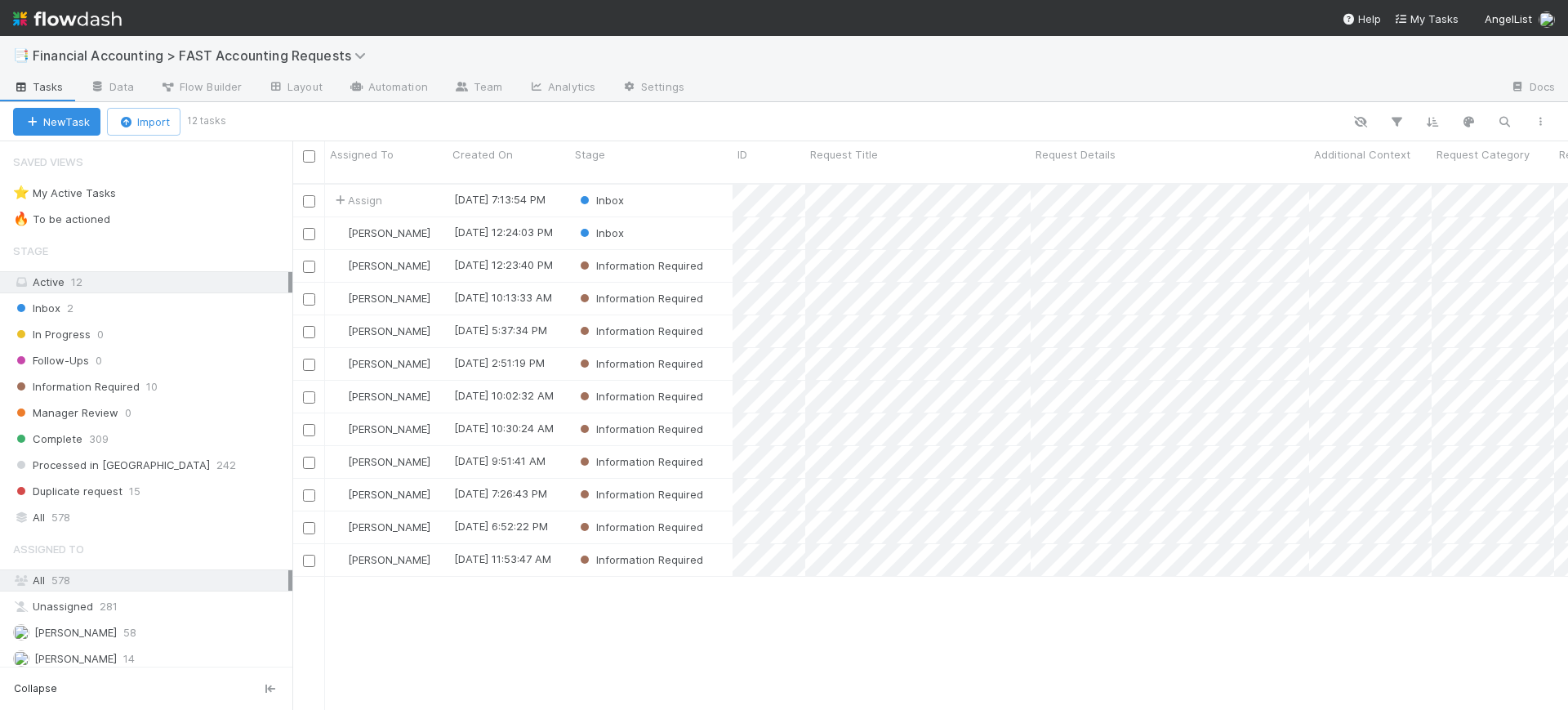
scroll to position [525, 1260]
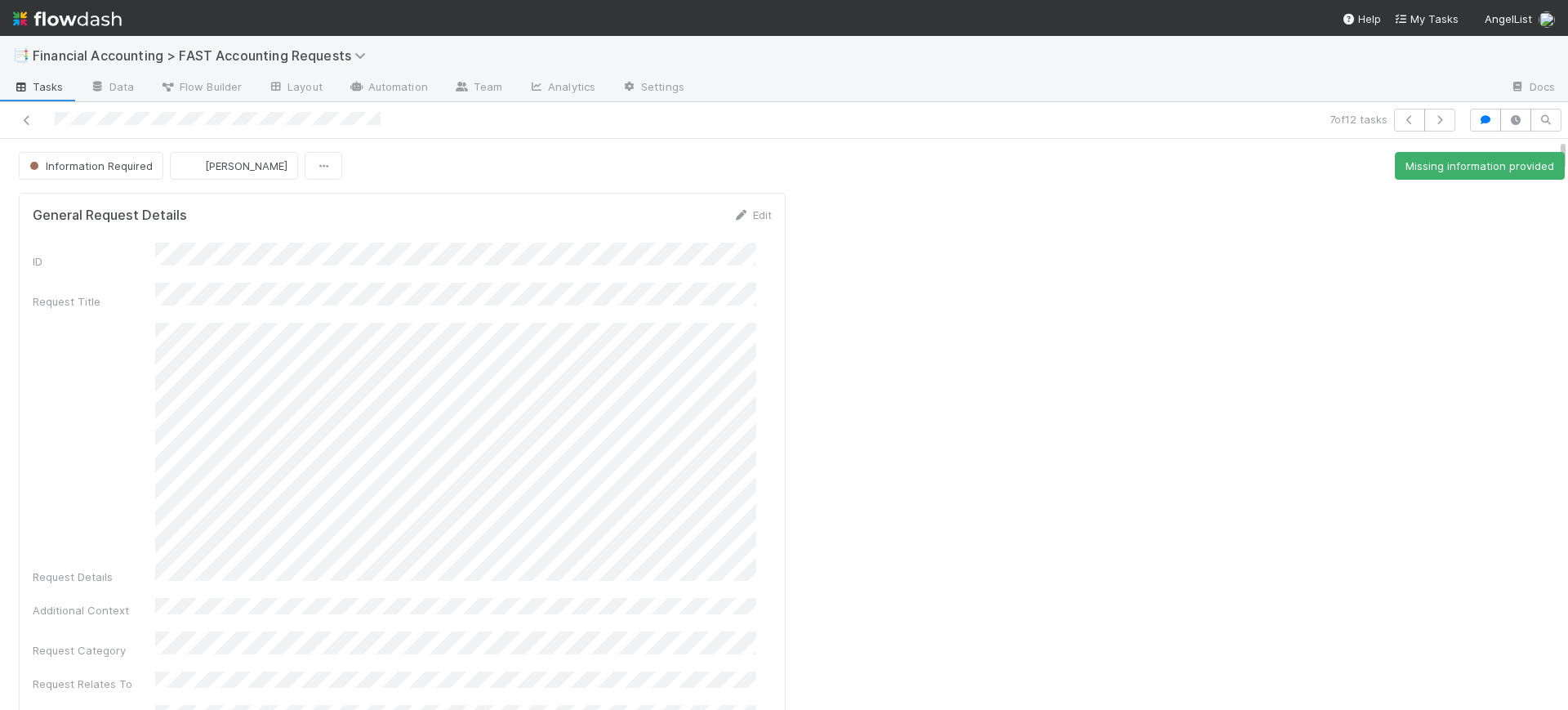
scroll to position [15, 0]
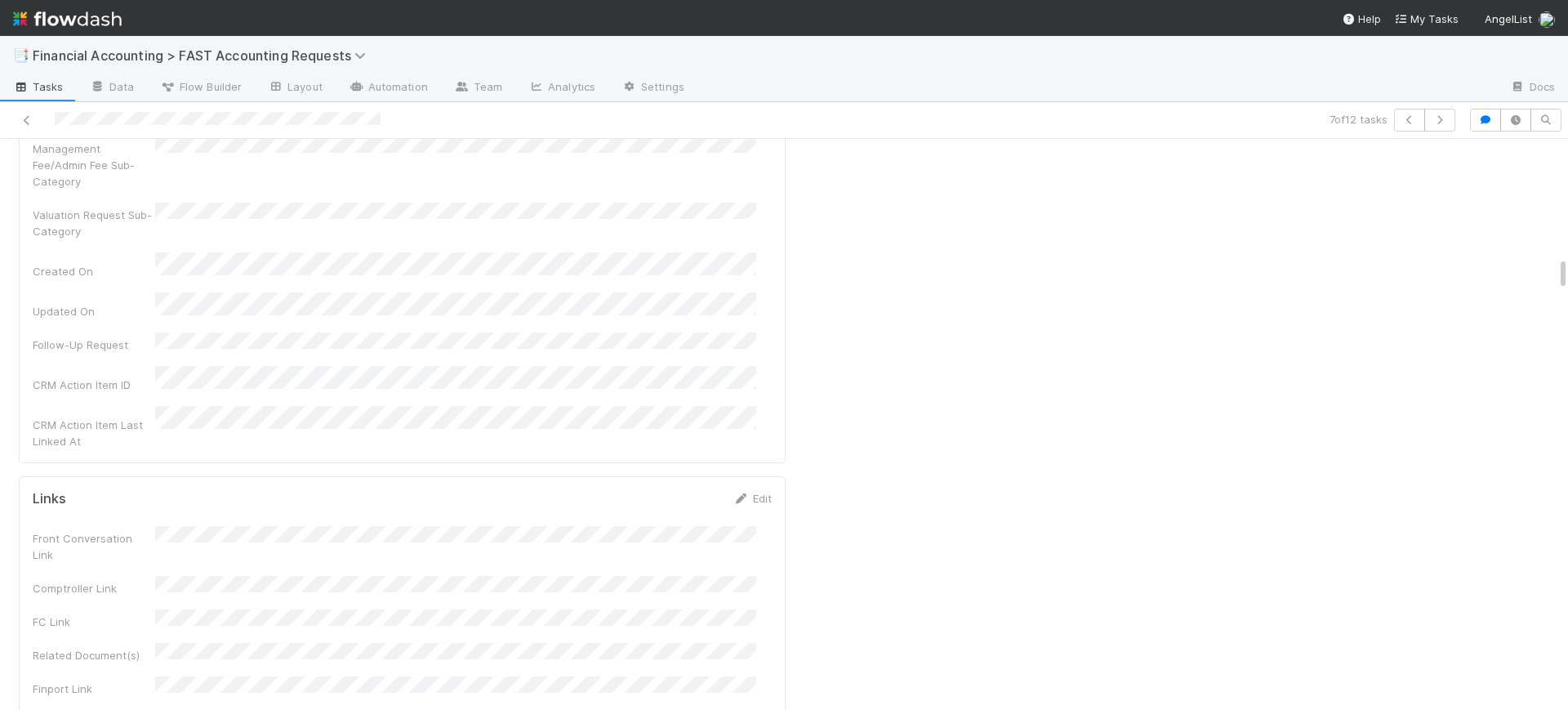
scroll to position [2001, 0]
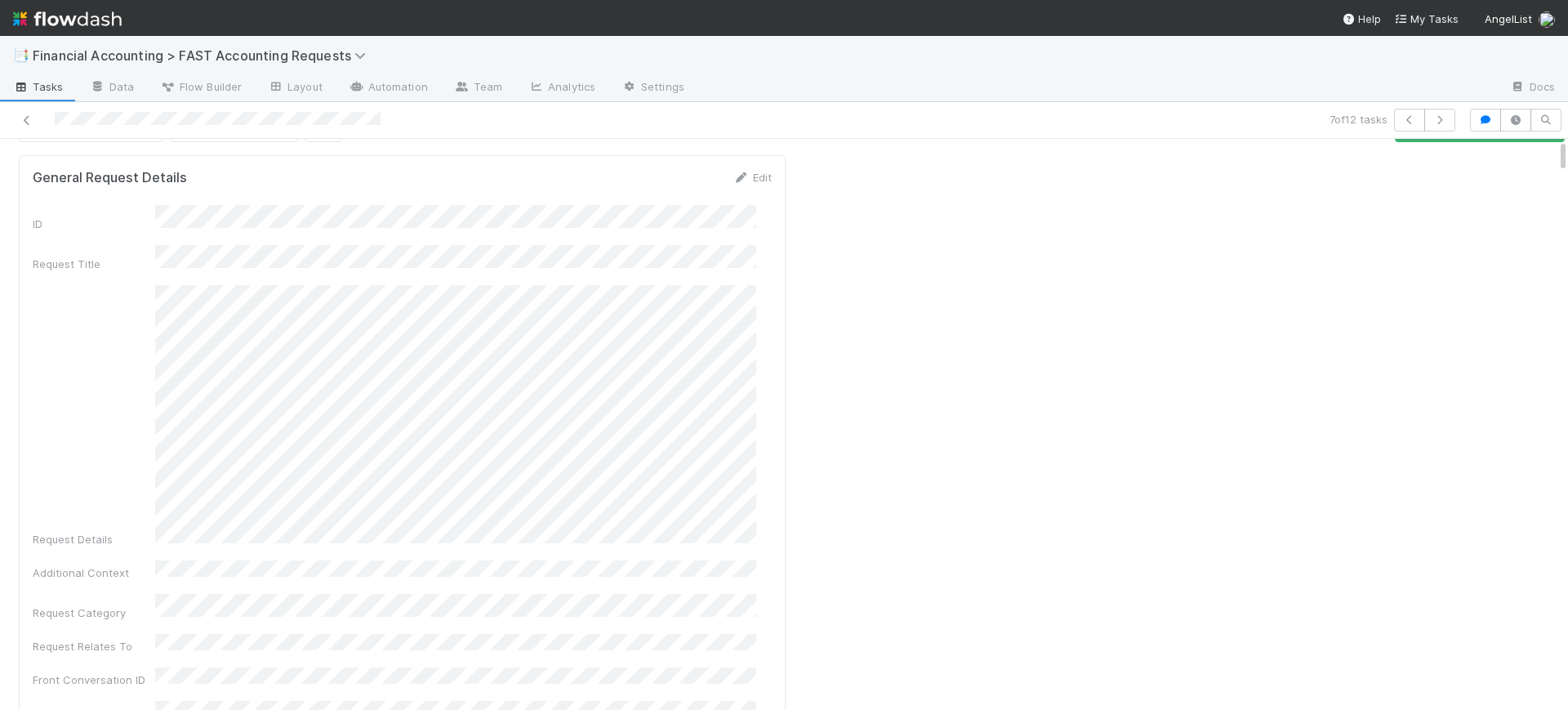
scroll to position [0, 0]
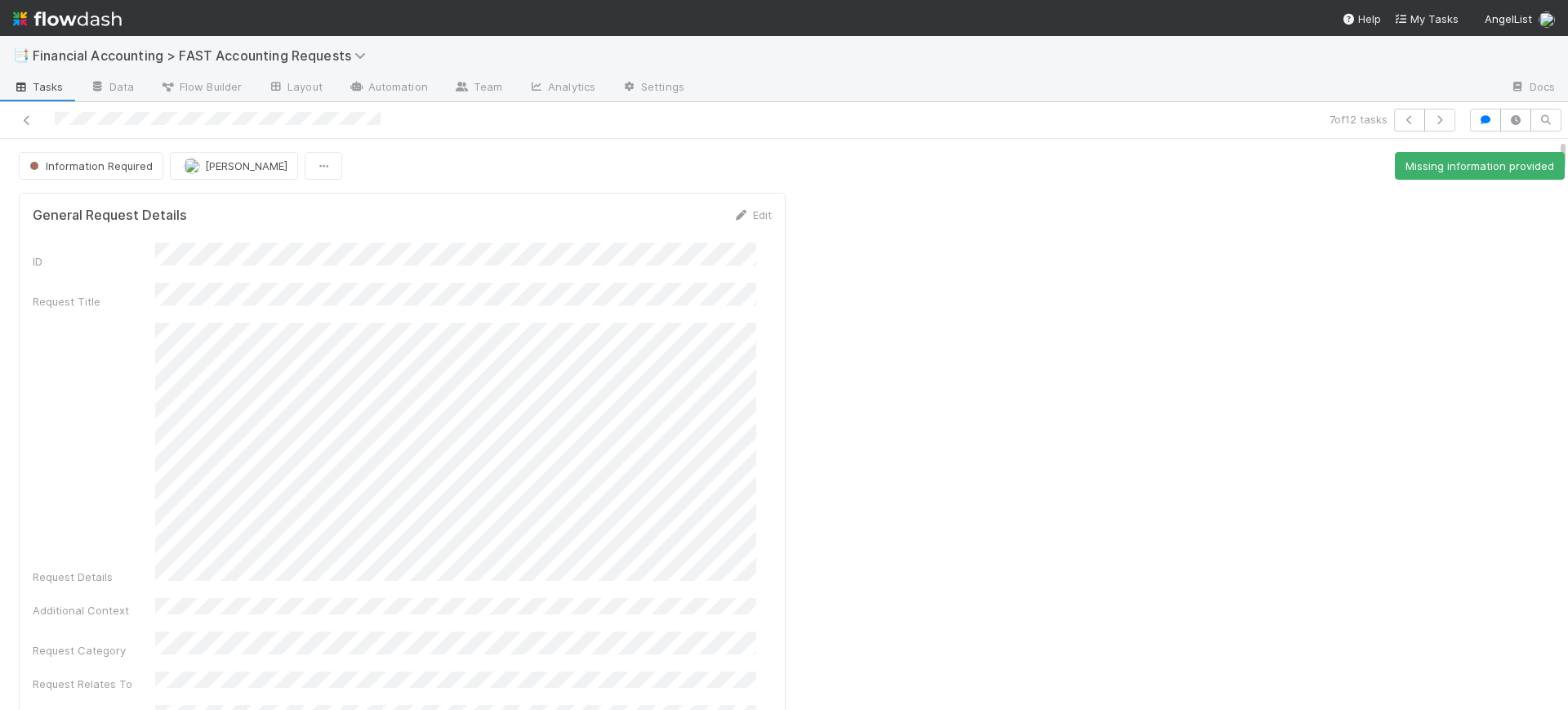
drag, startPoint x: 1549, startPoint y: 261, endPoint x: 1561, endPoint y: -3, distance: 264.3
click at [1561, 0] on html "📑 Financial Accounting > FAST Accounting Requests Tasks Data Flow Builder Layou…" at bounding box center [784, 355] width 1568 height 710
click at [127, 151] on button "Information Required" at bounding box center [91, 165] width 145 height 28
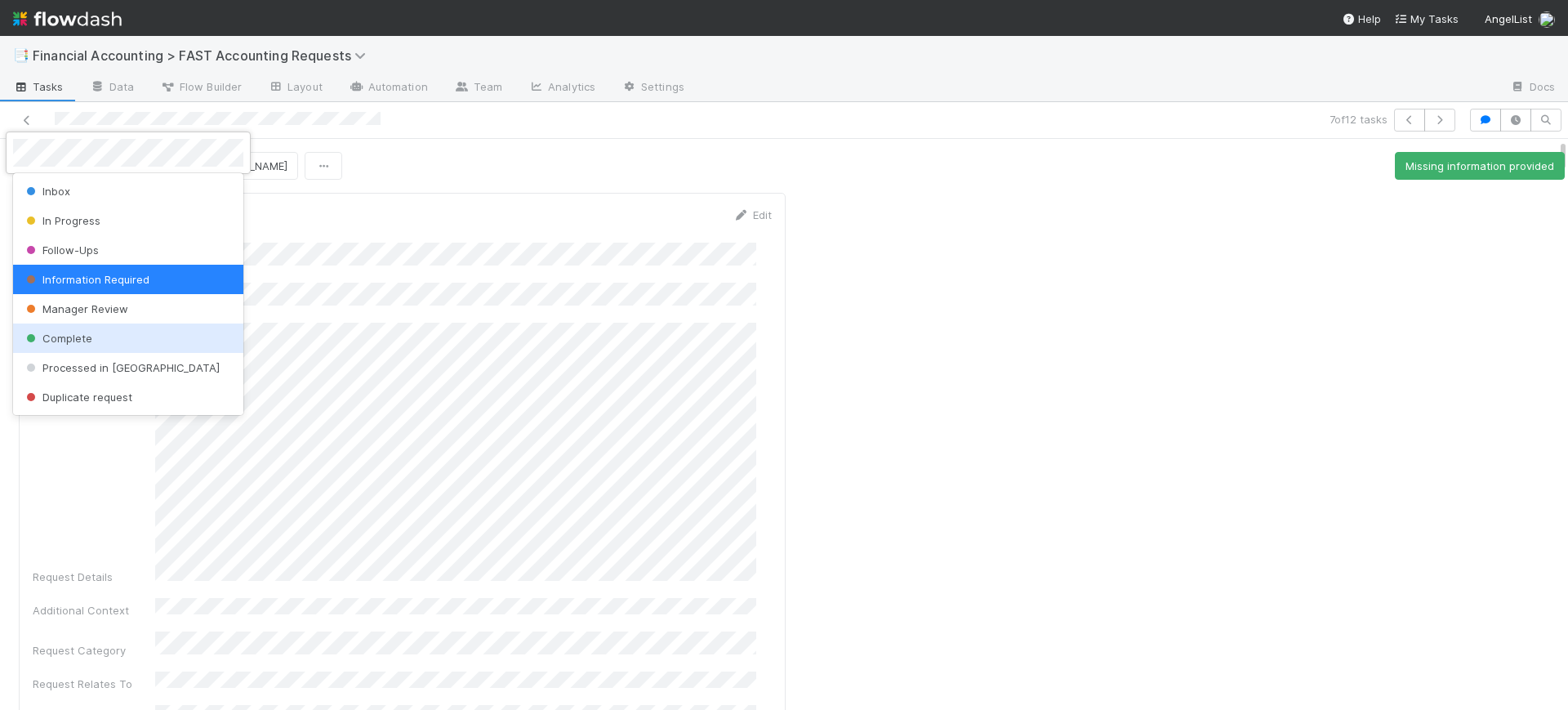
click at [109, 336] on div "Complete" at bounding box center [128, 338] width 231 height 29
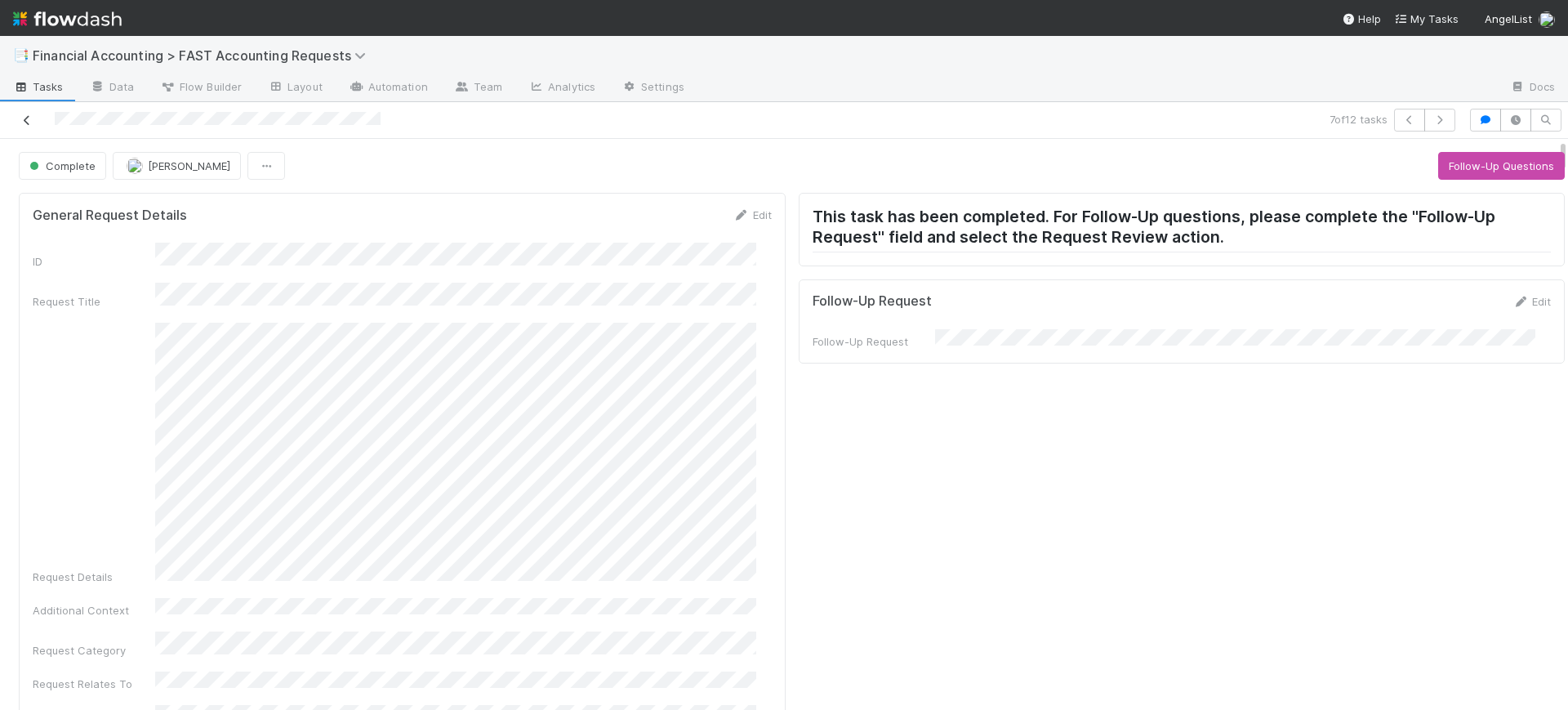
click at [26, 115] on icon at bounding box center [26, 120] width 16 height 11
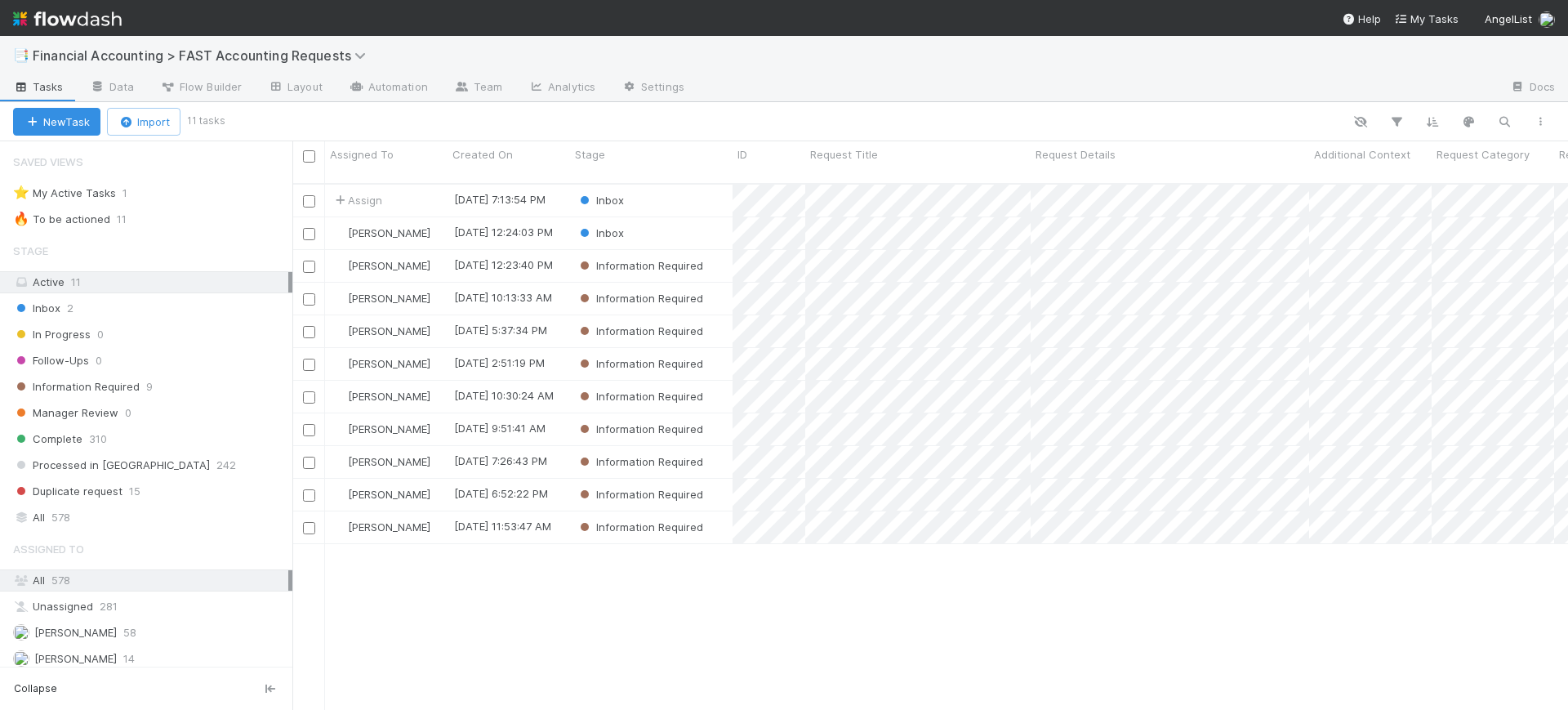
scroll to position [525, 1260]
click at [694, 184] on div "Inbox" at bounding box center [651, 200] width 162 height 32
